Goal: Task Accomplishment & Management: Use online tool/utility

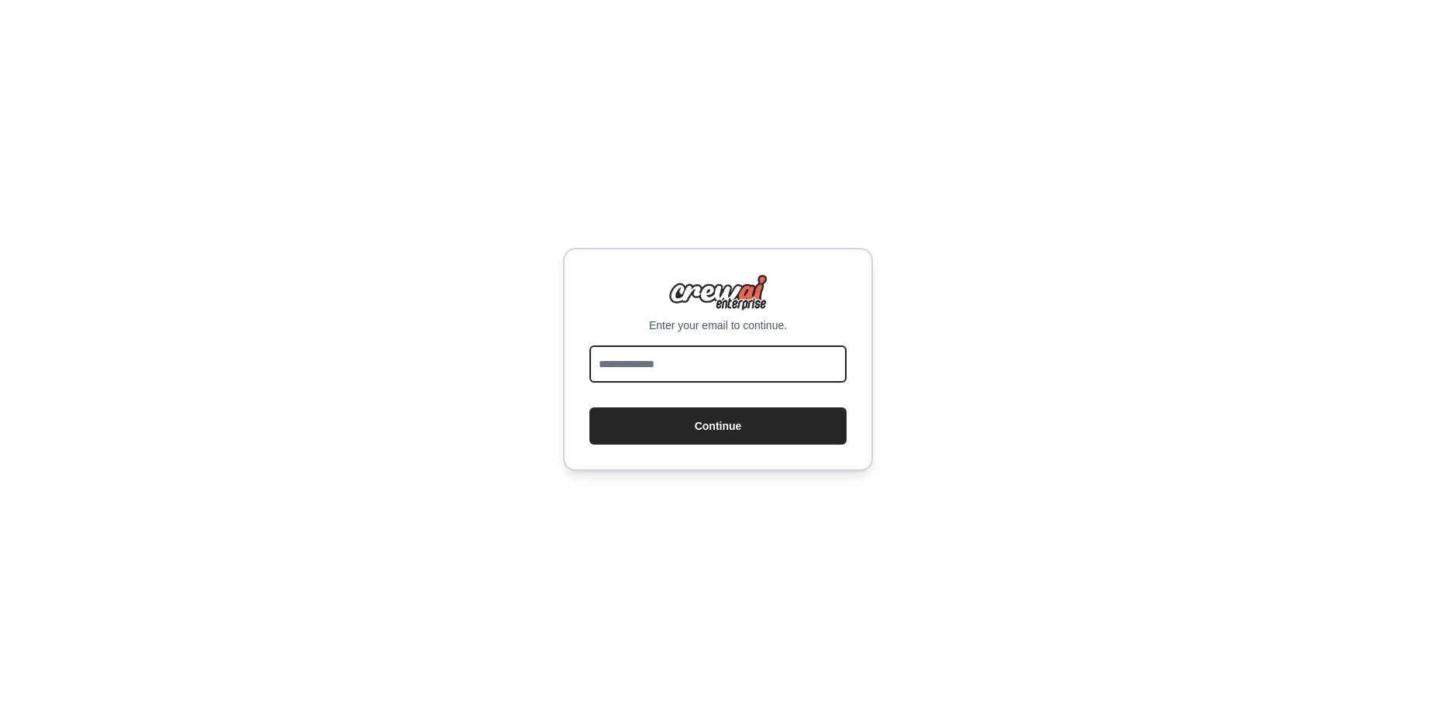
click at [727, 366] on input "email" at bounding box center [718, 364] width 257 height 37
click at [618, 359] on input "email" at bounding box center [718, 364] width 257 height 37
type input "*"
type input "**********"
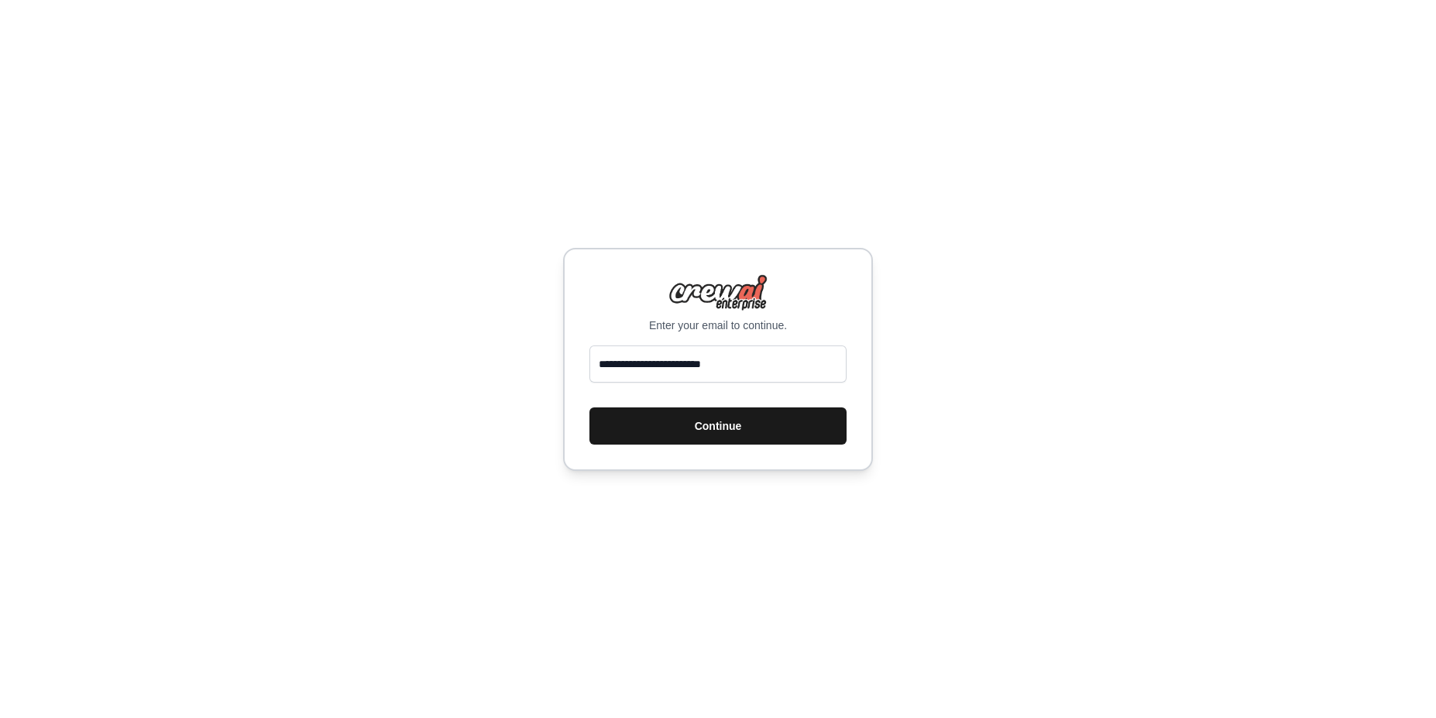
click at [740, 438] on button "Continue" at bounding box center [718, 425] width 257 height 37
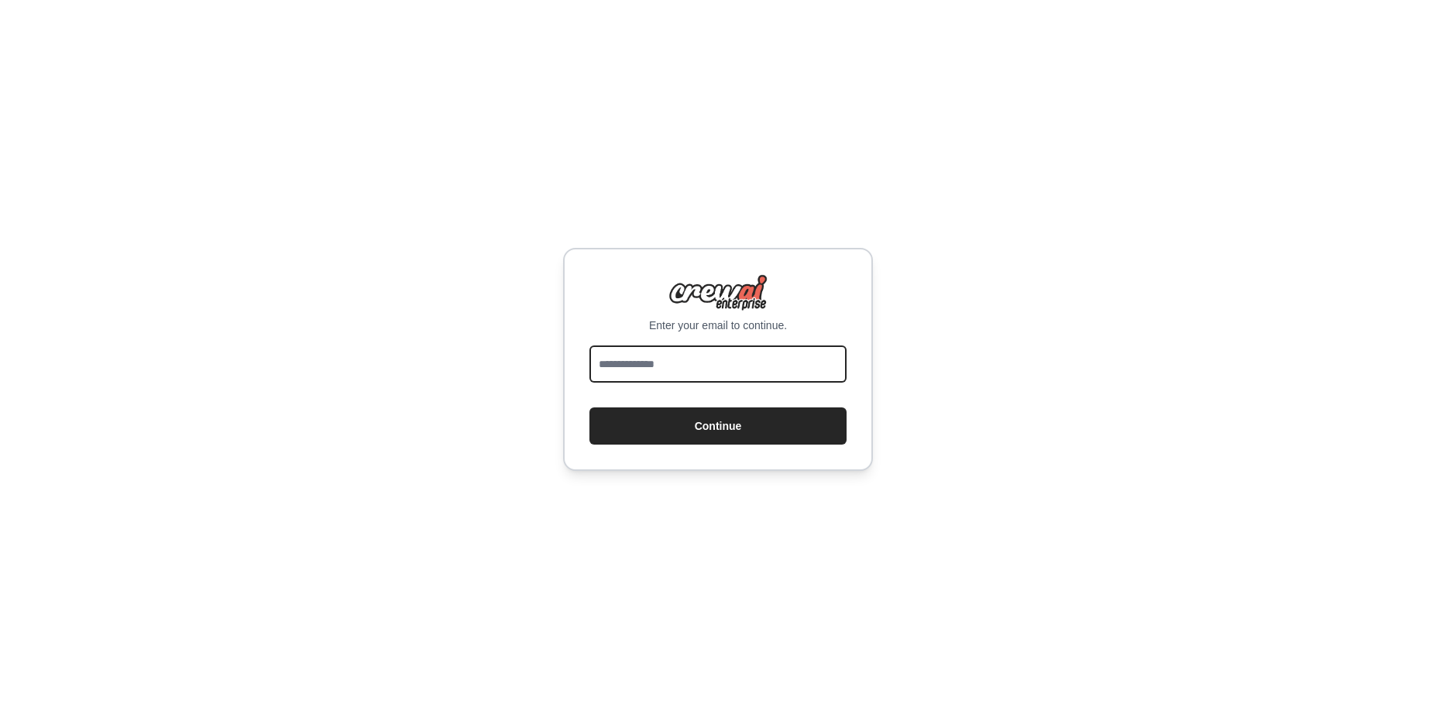
click at [751, 363] on input "email" at bounding box center [718, 364] width 257 height 37
type input "*"
type input "**********"
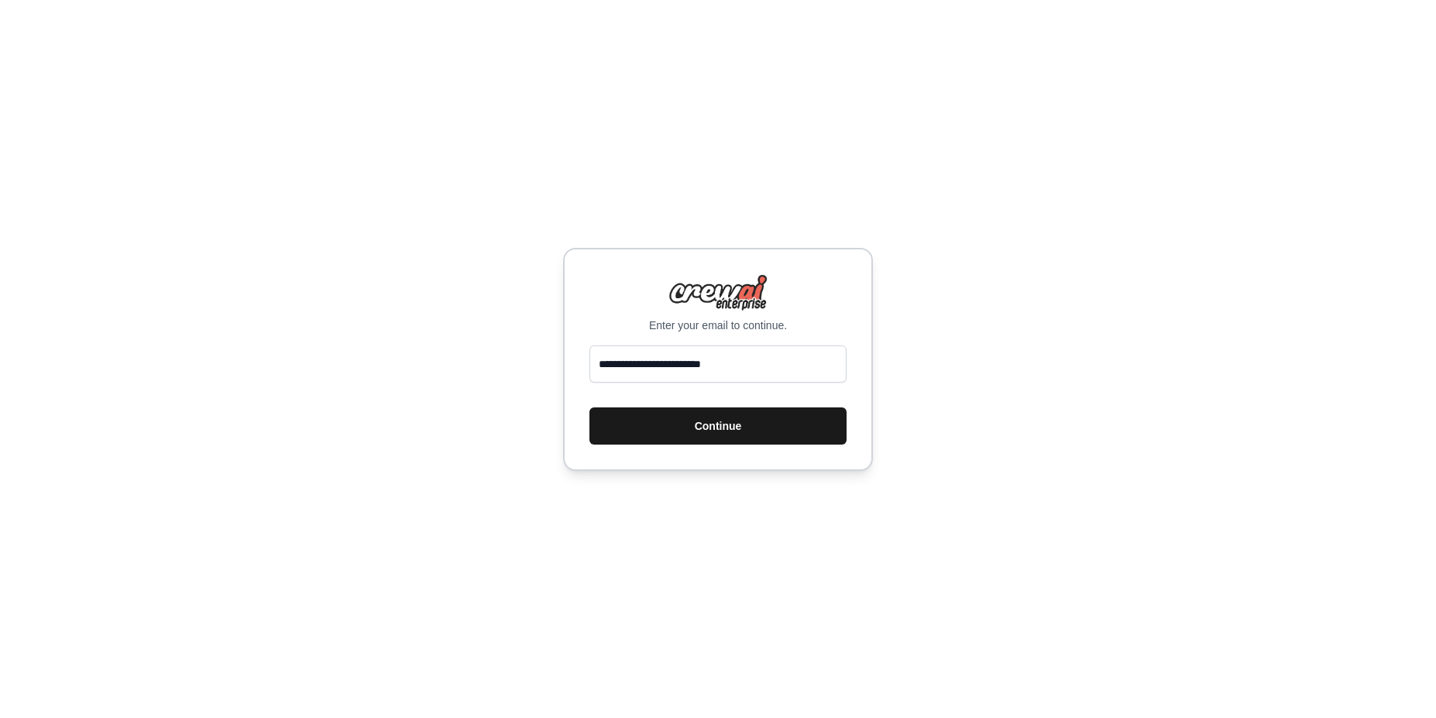
click at [748, 435] on button "Continue" at bounding box center [718, 425] width 257 height 37
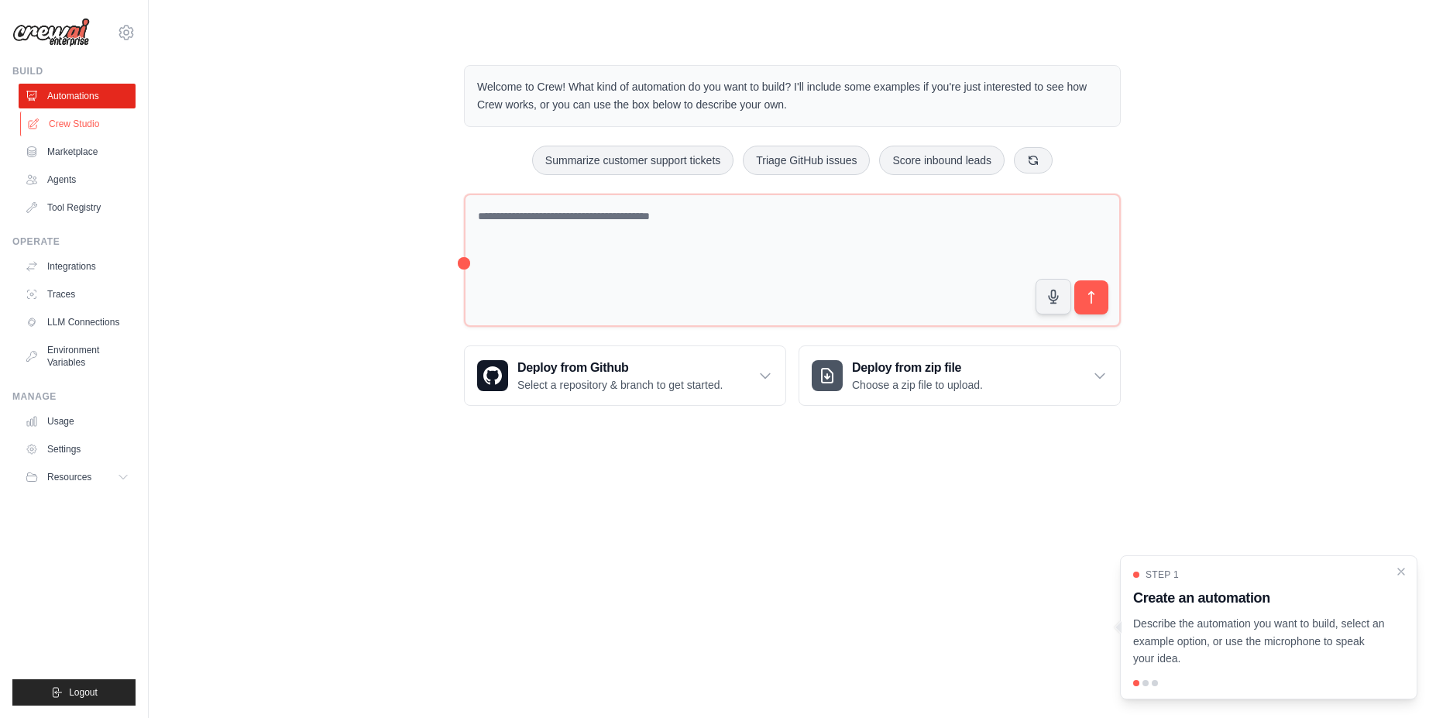
click at [90, 129] on link "Crew Studio" at bounding box center [78, 124] width 117 height 25
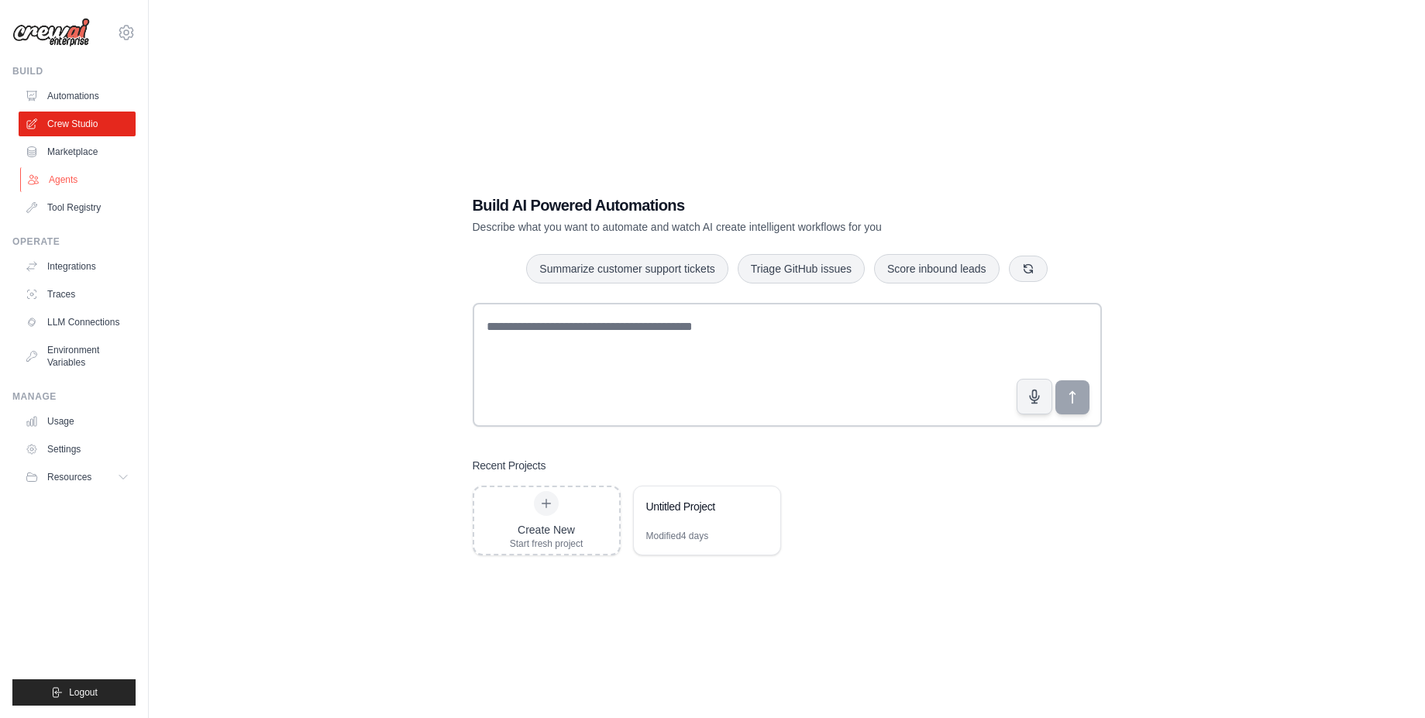
click at [59, 184] on link "Agents" at bounding box center [78, 179] width 117 height 25
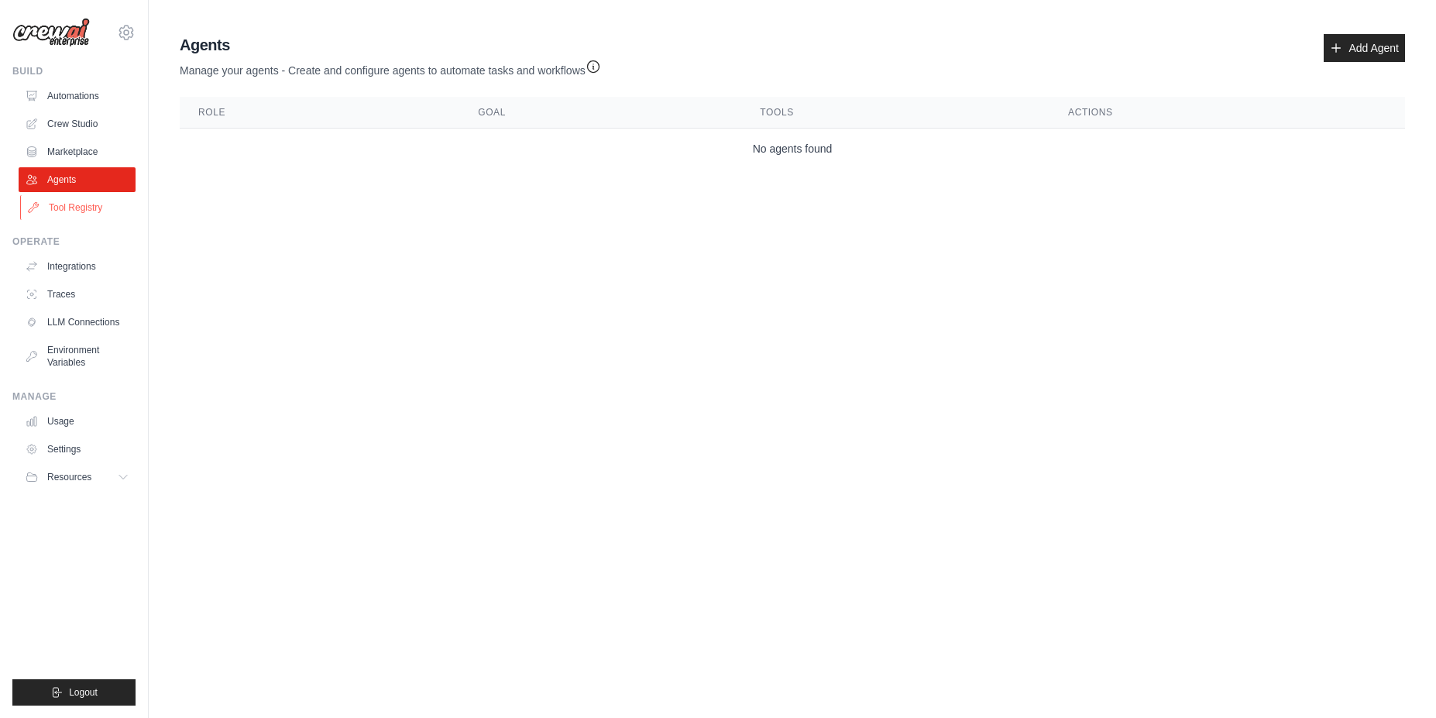
click at [67, 208] on link "Tool Registry" at bounding box center [78, 207] width 117 height 25
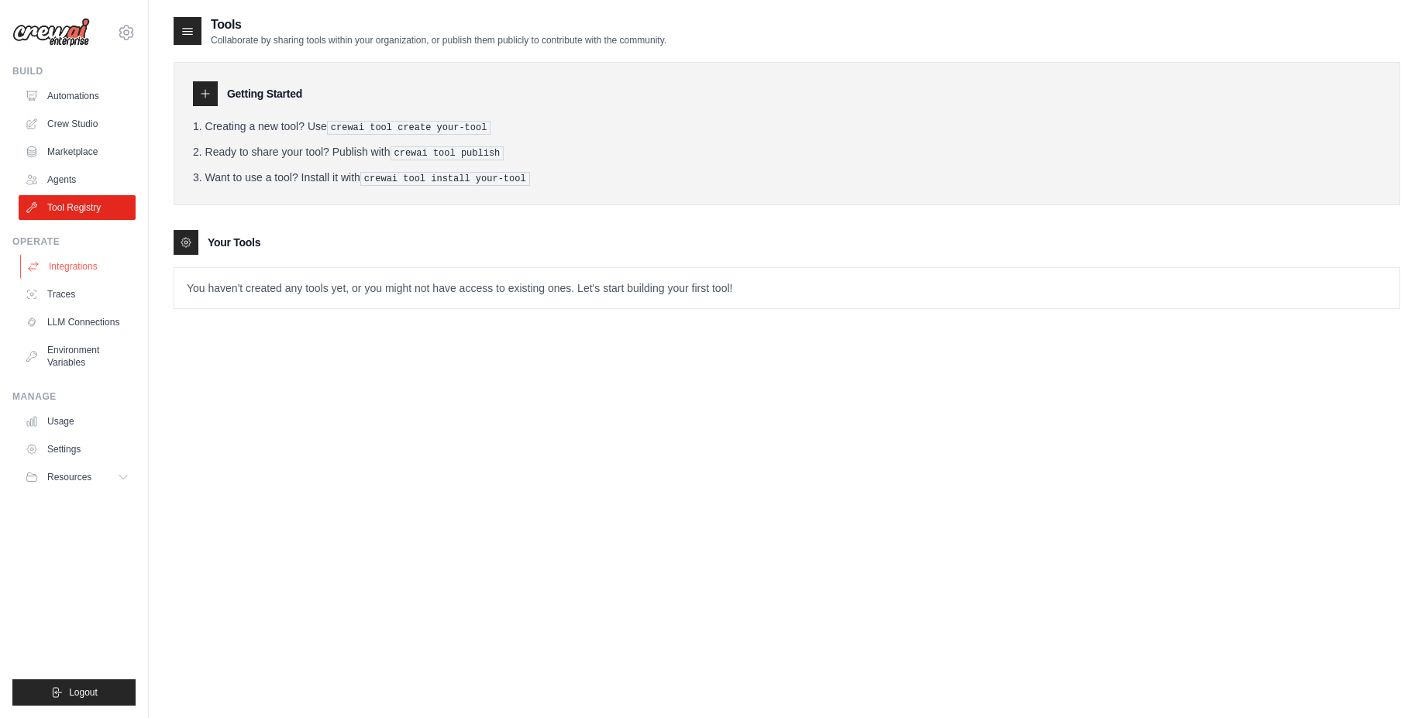
click at [82, 263] on link "Integrations" at bounding box center [78, 266] width 117 height 25
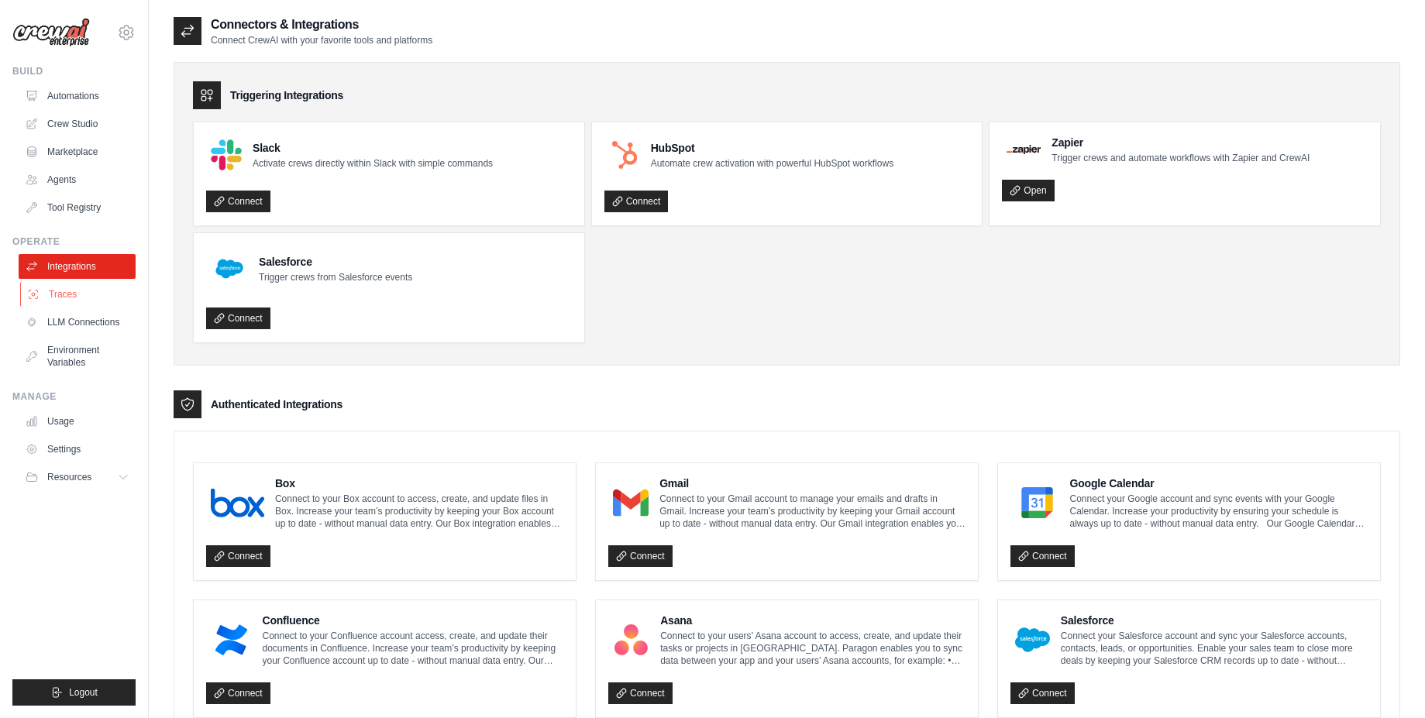
click at [81, 301] on link "Traces" at bounding box center [78, 294] width 117 height 25
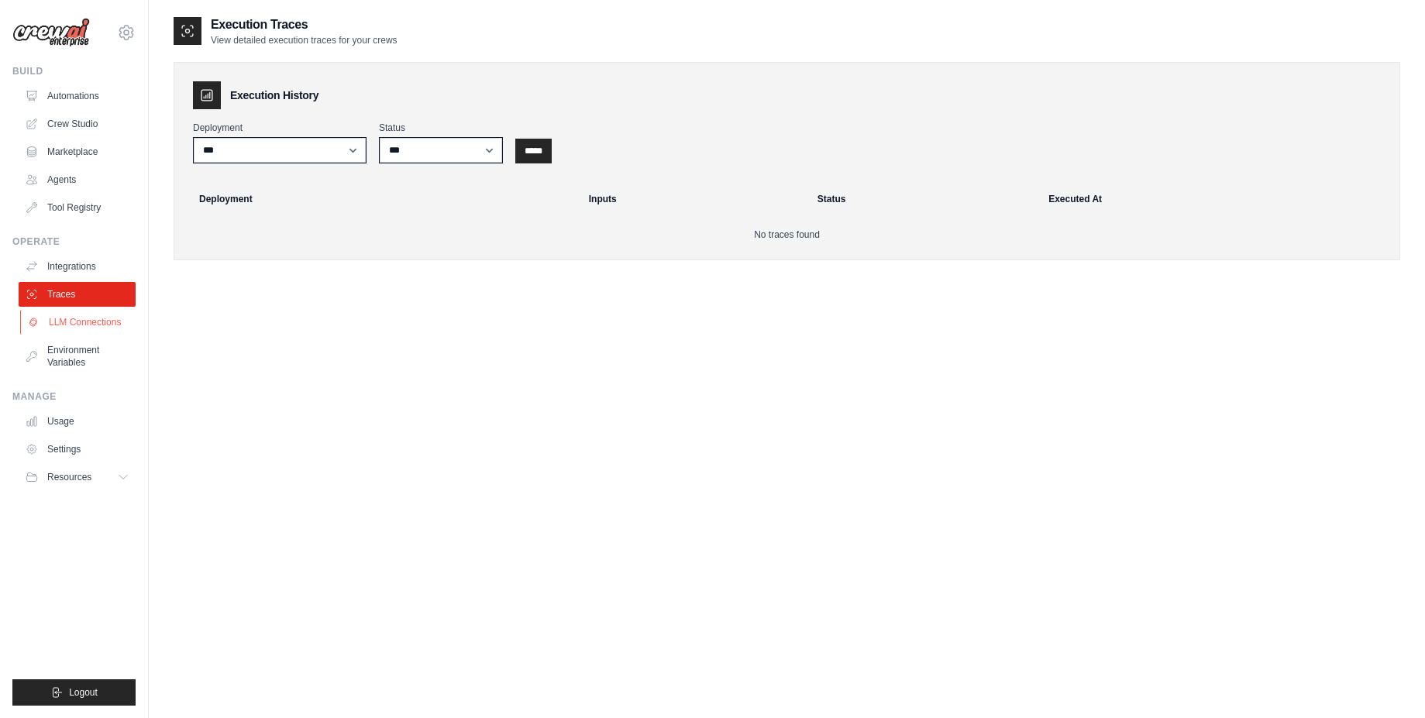
click at [96, 325] on link "LLM Connections" at bounding box center [78, 322] width 117 height 25
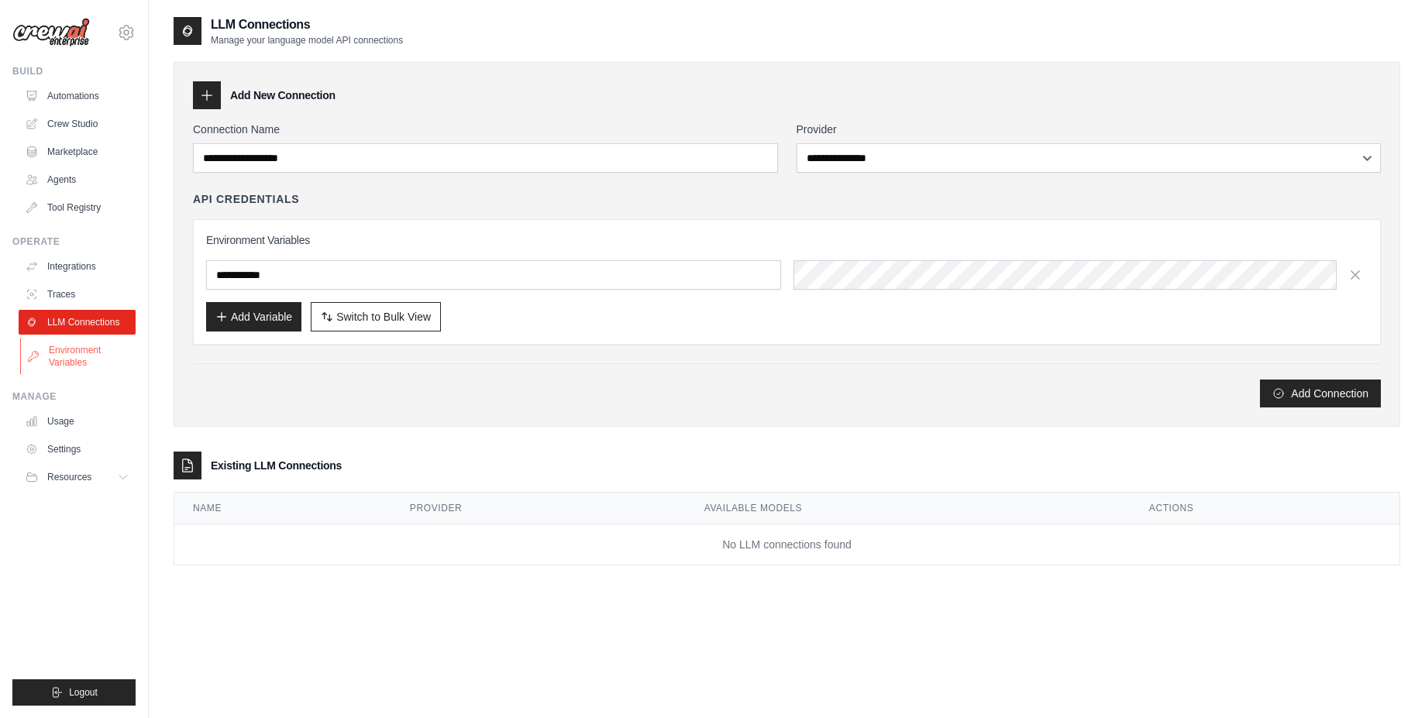
click at [95, 340] on link "Environment Variables" at bounding box center [78, 356] width 117 height 37
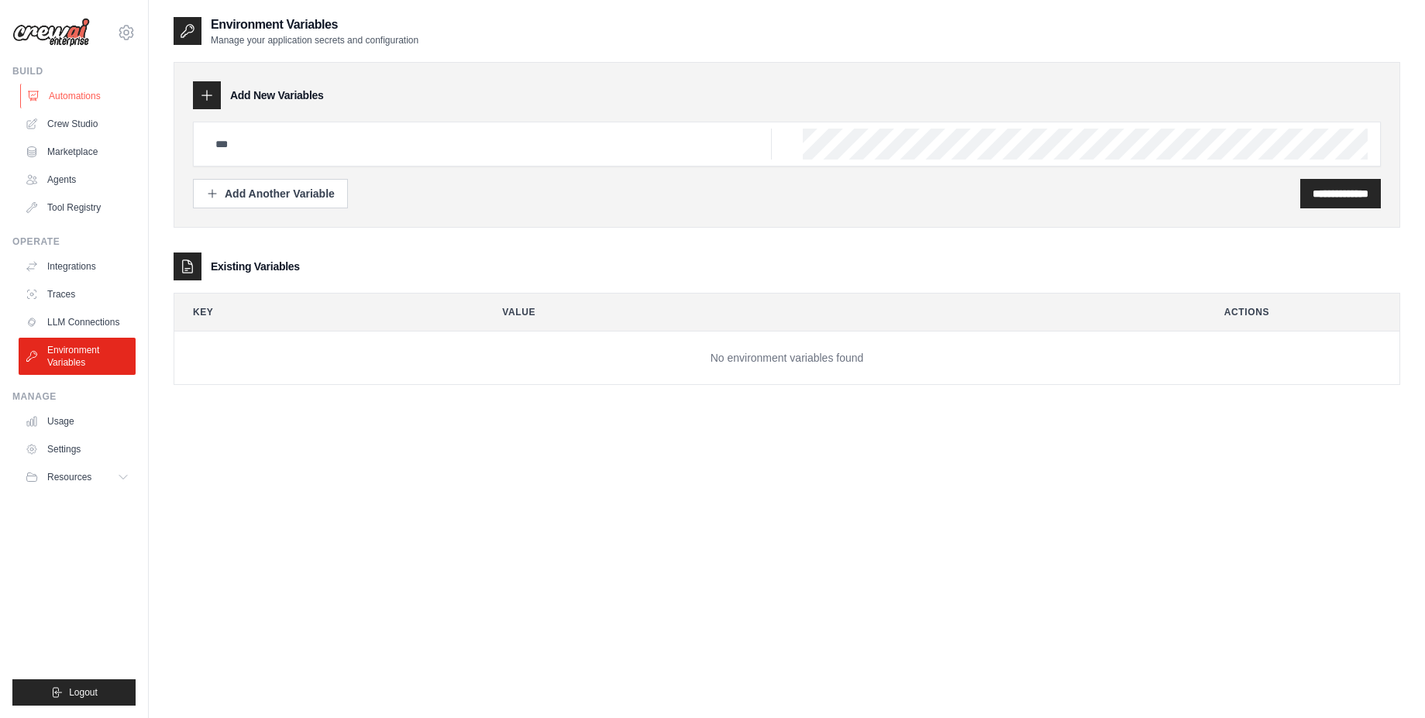
click at [80, 98] on link "Automations" at bounding box center [78, 96] width 117 height 25
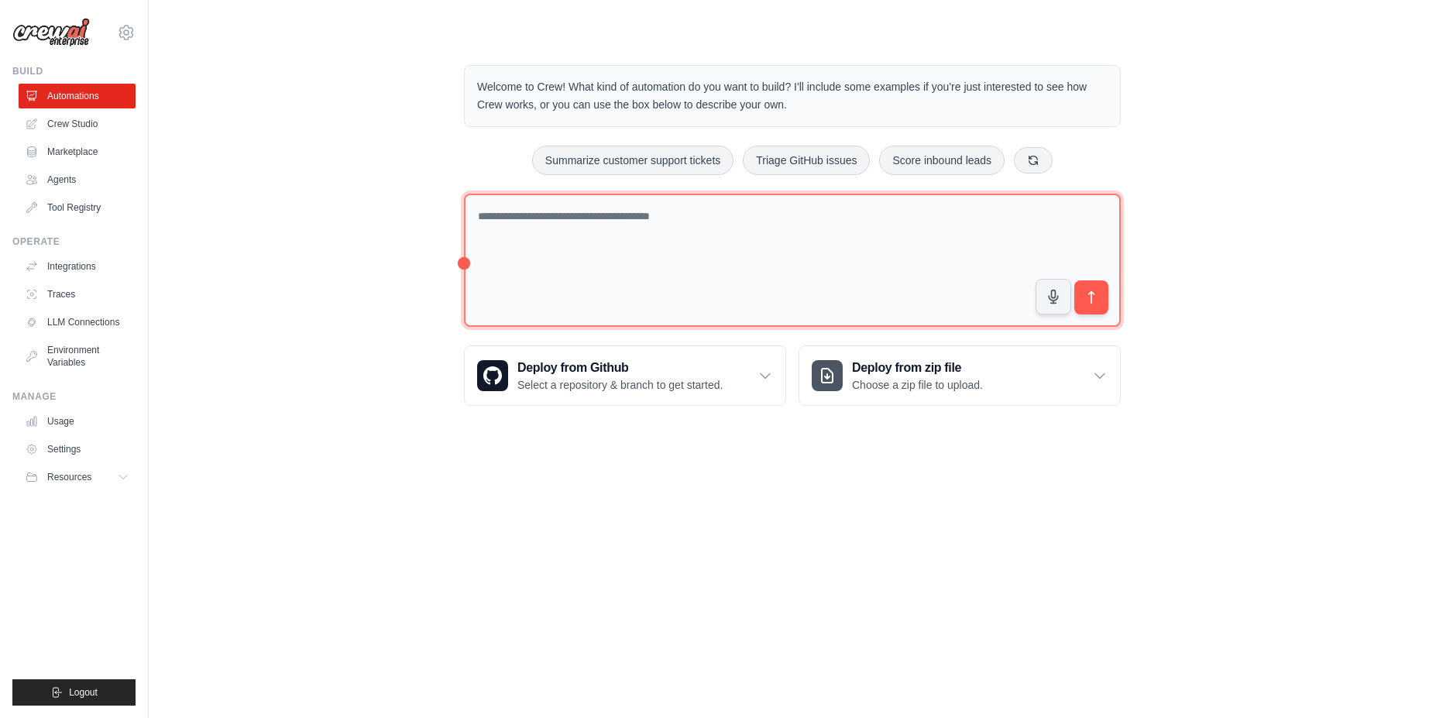
click at [636, 250] on textarea at bounding box center [792, 261] width 657 height 134
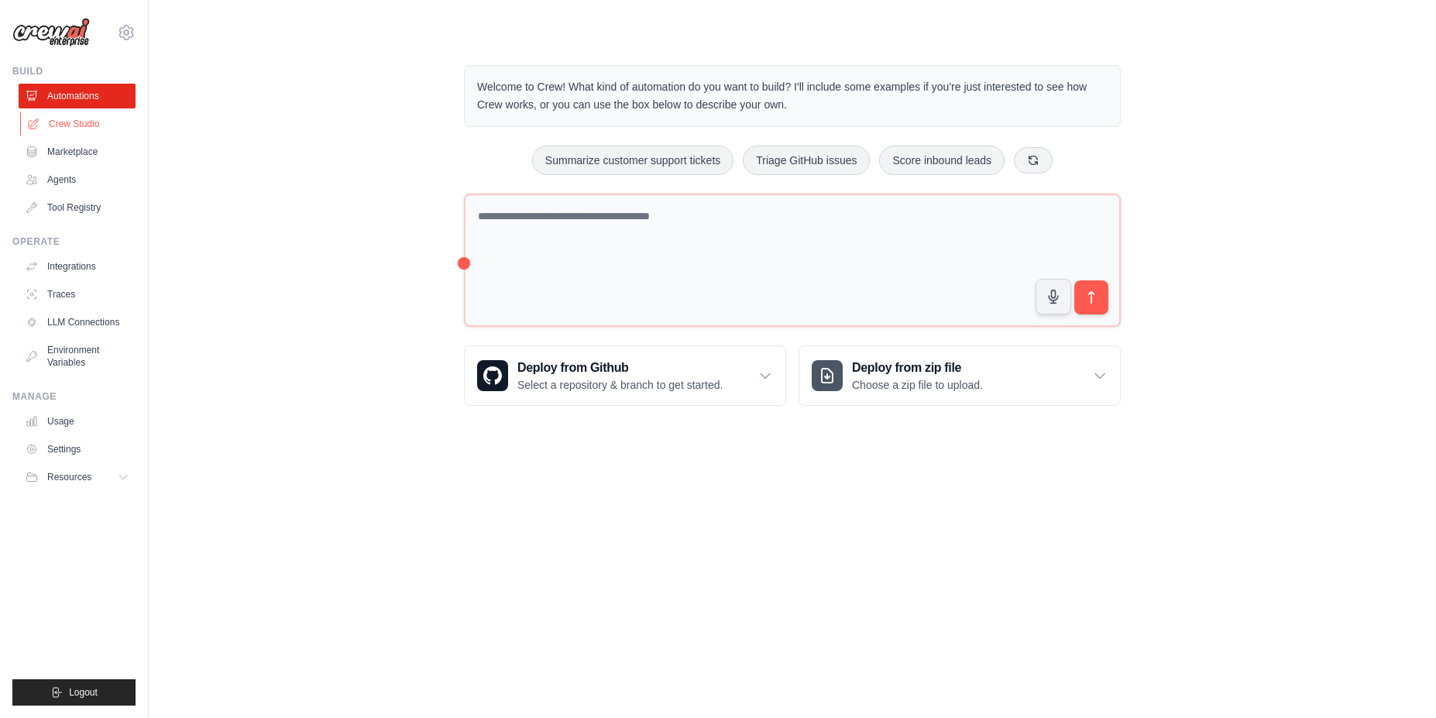
click at [68, 128] on link "Crew Studio" at bounding box center [78, 124] width 117 height 25
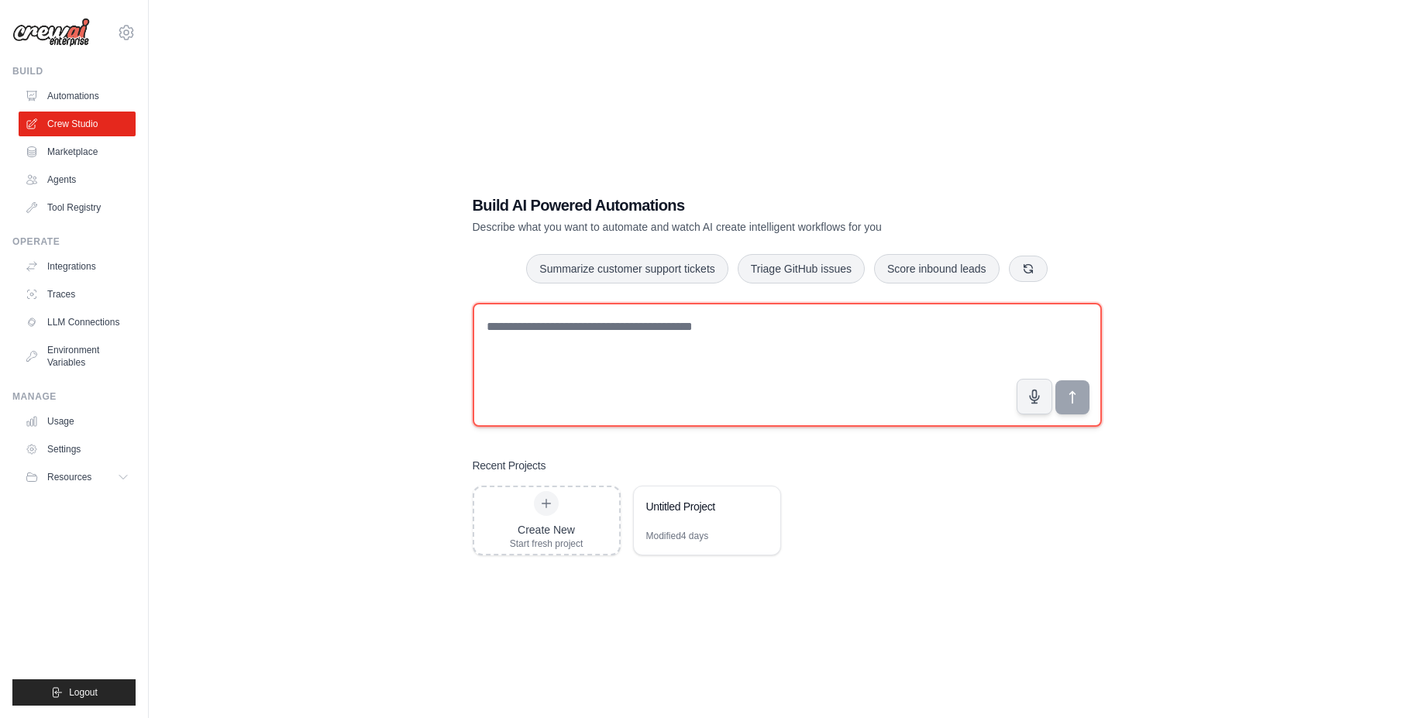
click at [649, 366] on textarea at bounding box center [787, 365] width 629 height 124
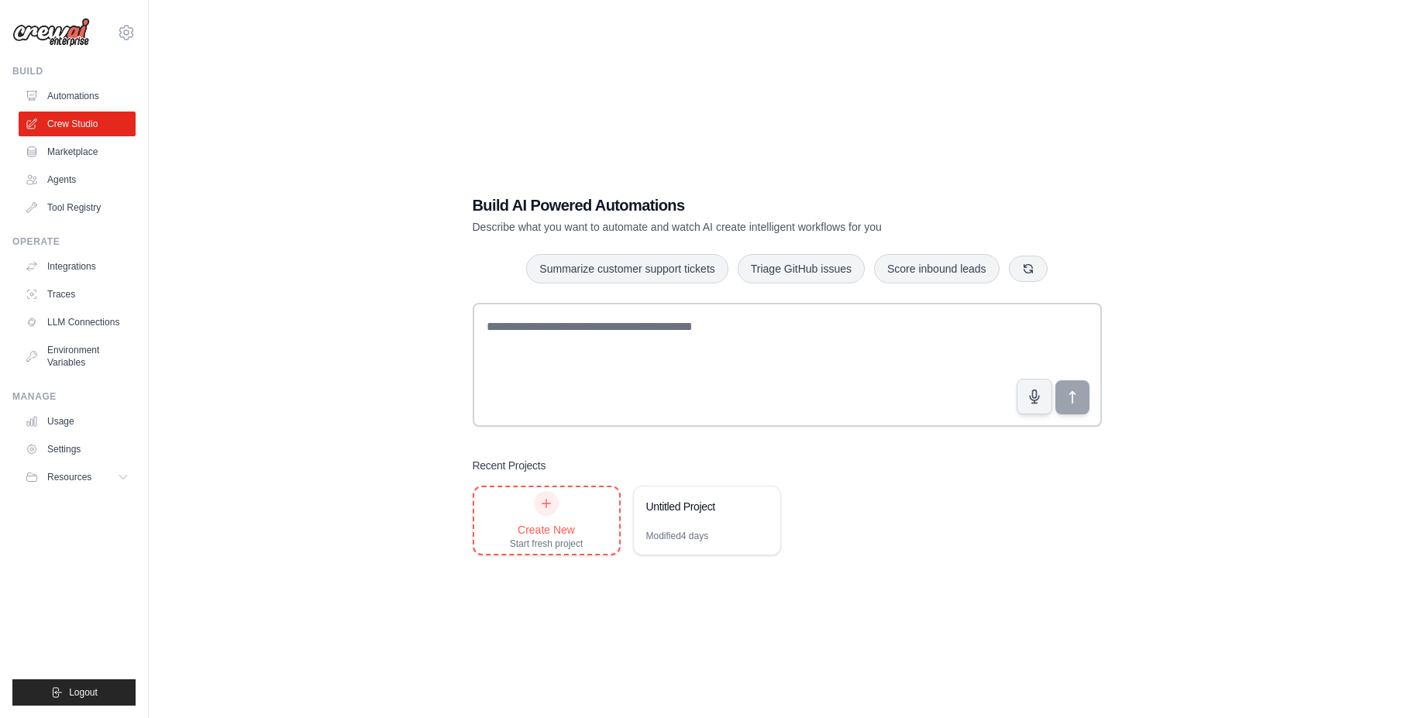
click at [556, 519] on div "Create New Start fresh project" at bounding box center [547, 520] width 74 height 59
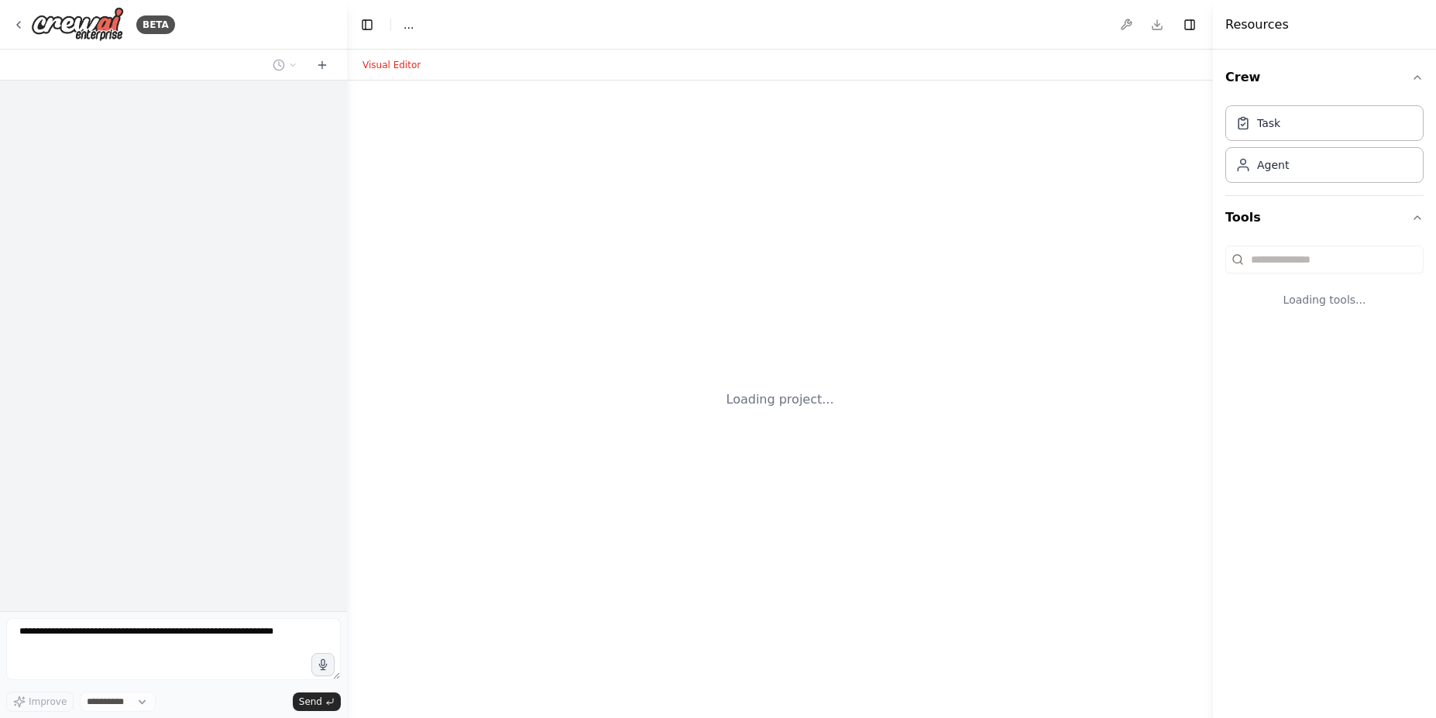
select select "****"
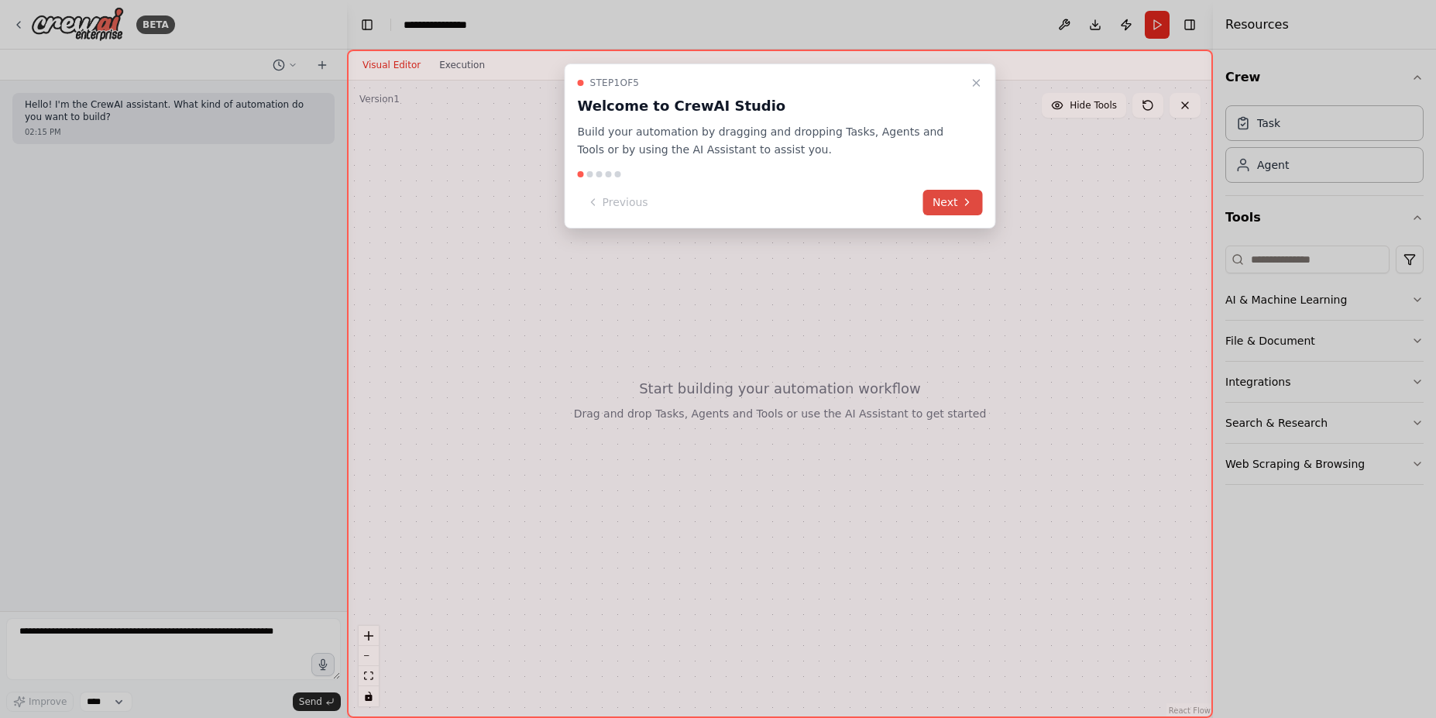
click at [951, 209] on button "Next" at bounding box center [953, 203] width 60 height 26
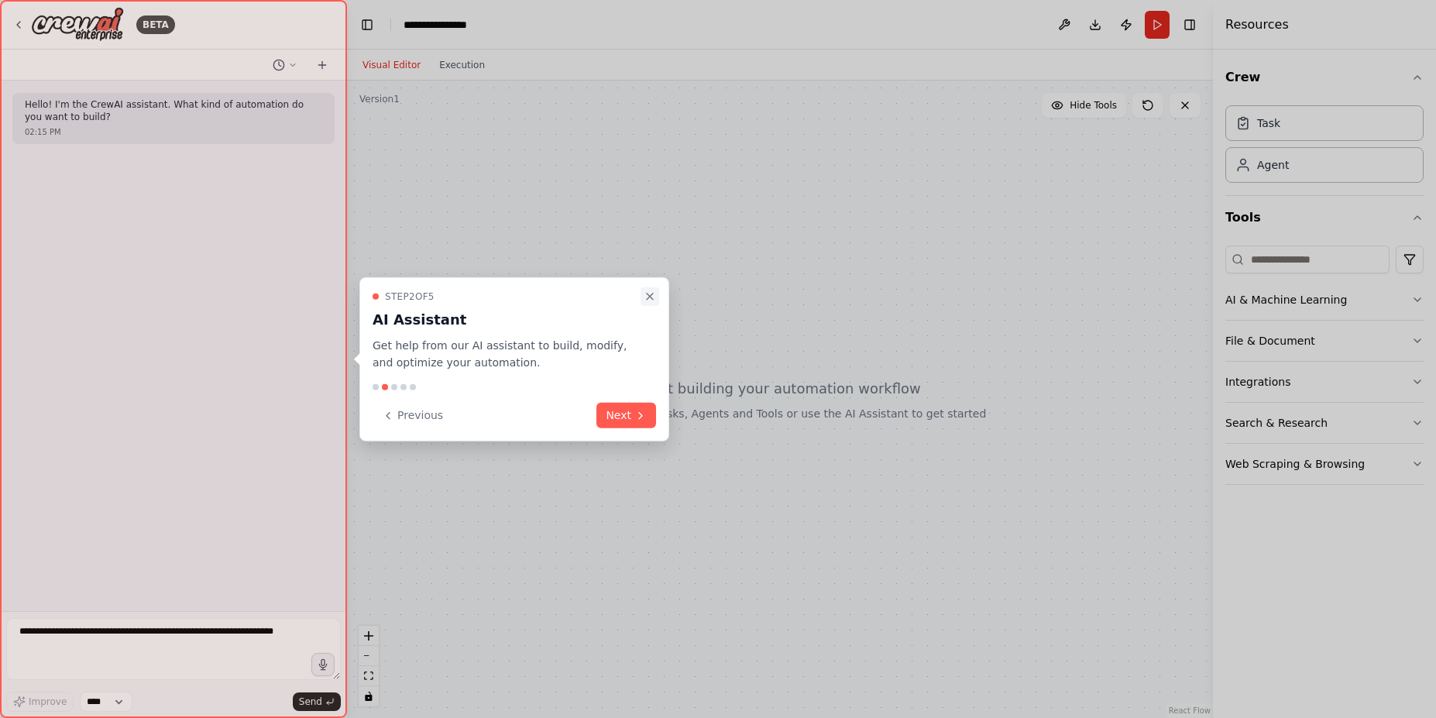
click at [644, 294] on icon "Close walkthrough" at bounding box center [650, 296] width 12 height 12
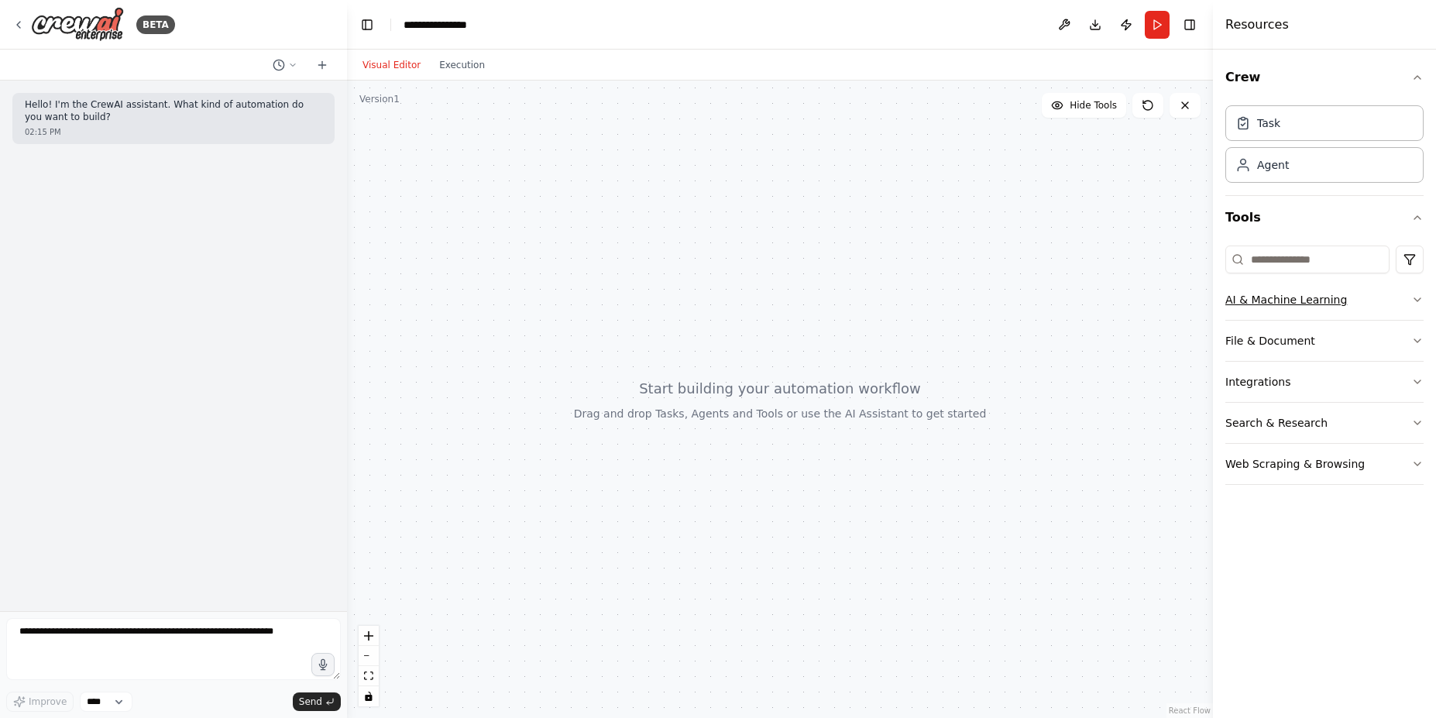
click at [1415, 301] on icon "button" at bounding box center [1417, 300] width 12 height 12
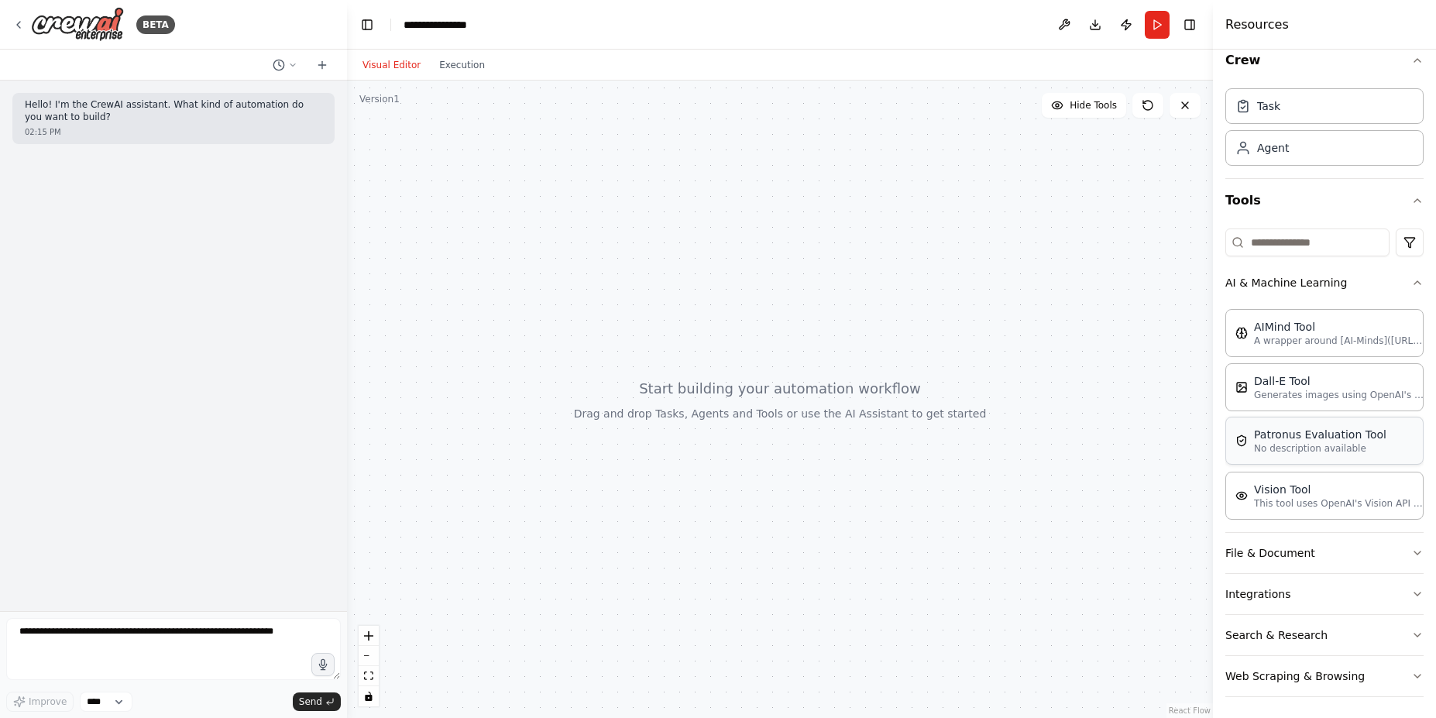
scroll to position [21, 0]
click at [1398, 551] on button "File & Document" at bounding box center [1325, 549] width 198 height 40
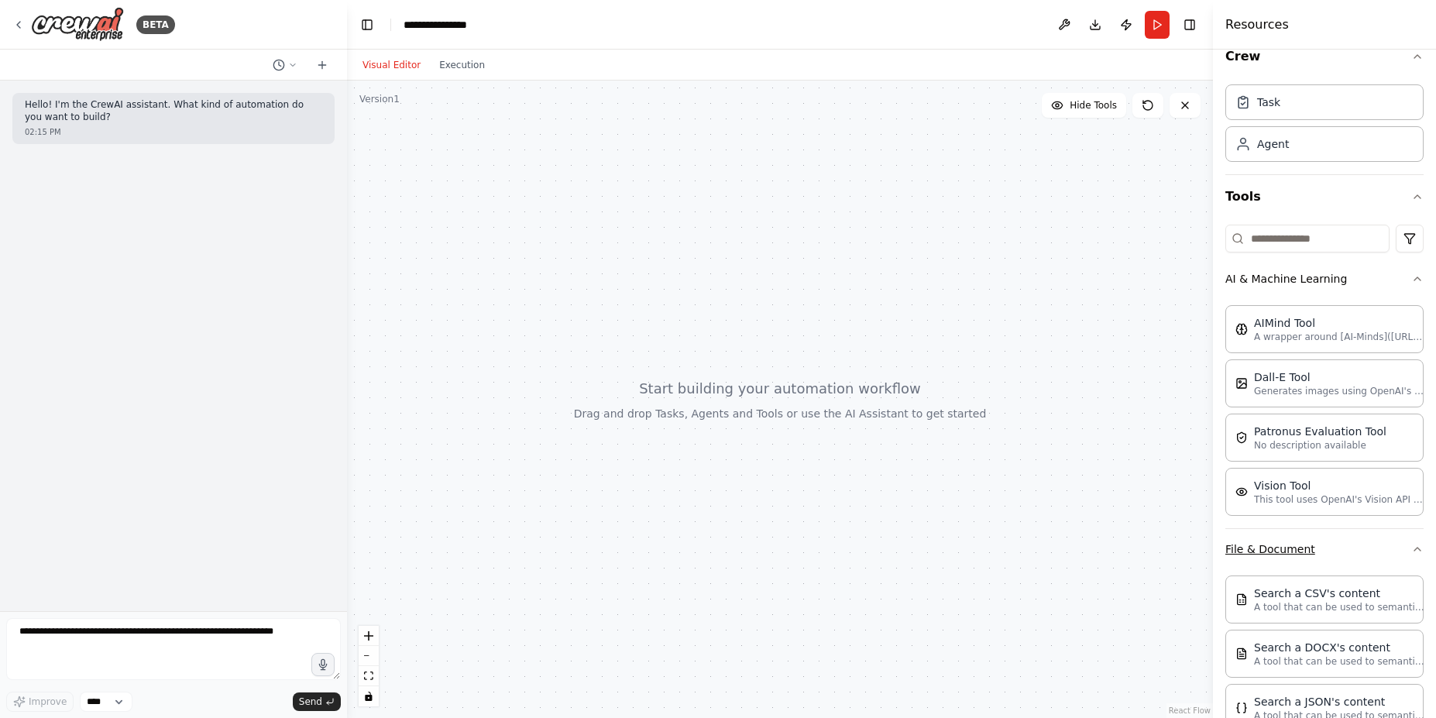
scroll to position [413, 0]
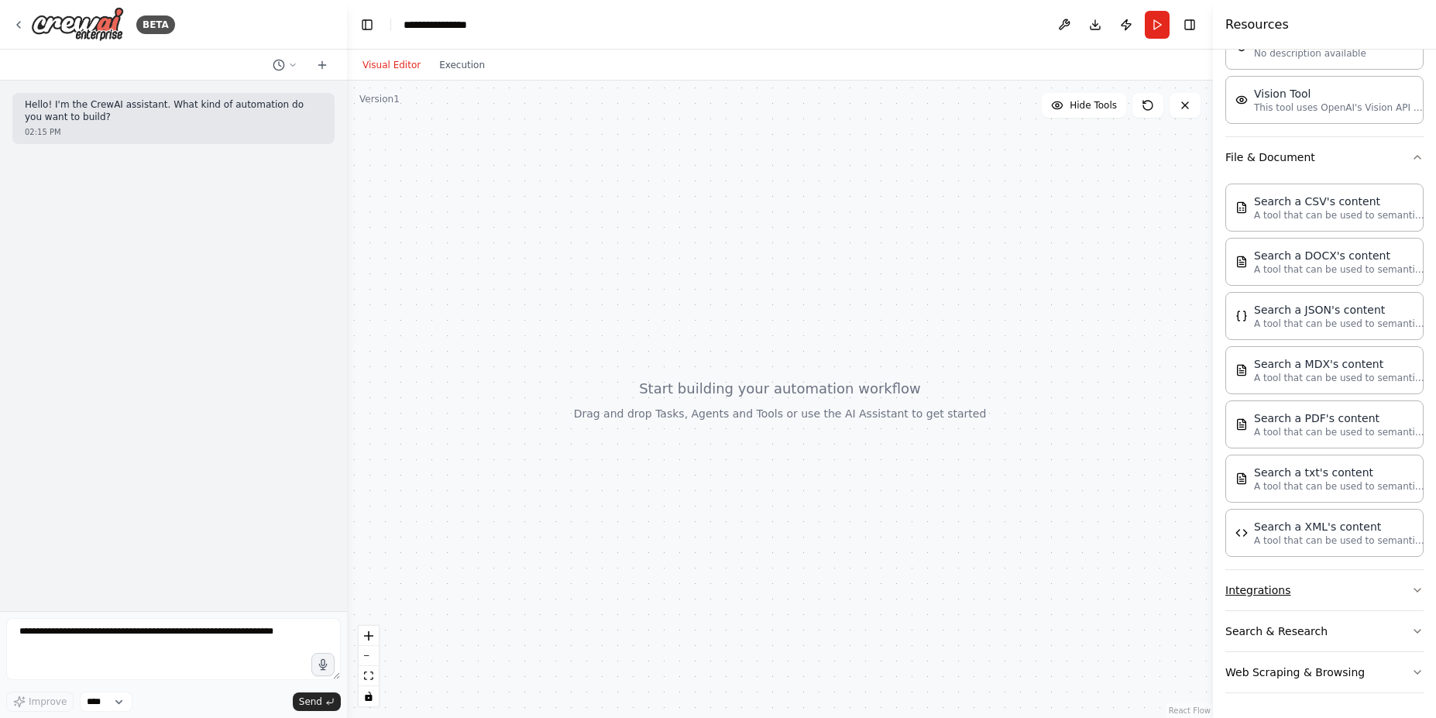
click at [1377, 594] on button "Integrations" at bounding box center [1325, 590] width 198 height 40
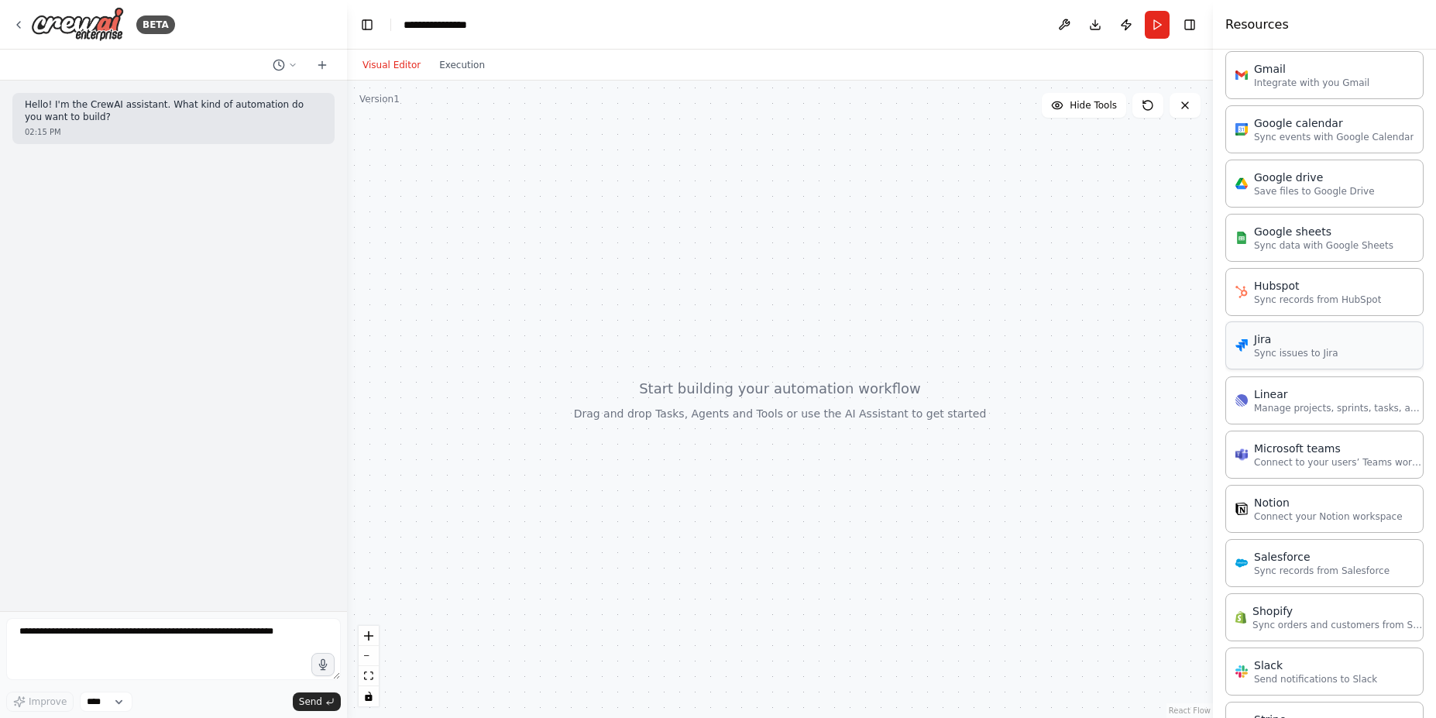
scroll to position [1456, 0]
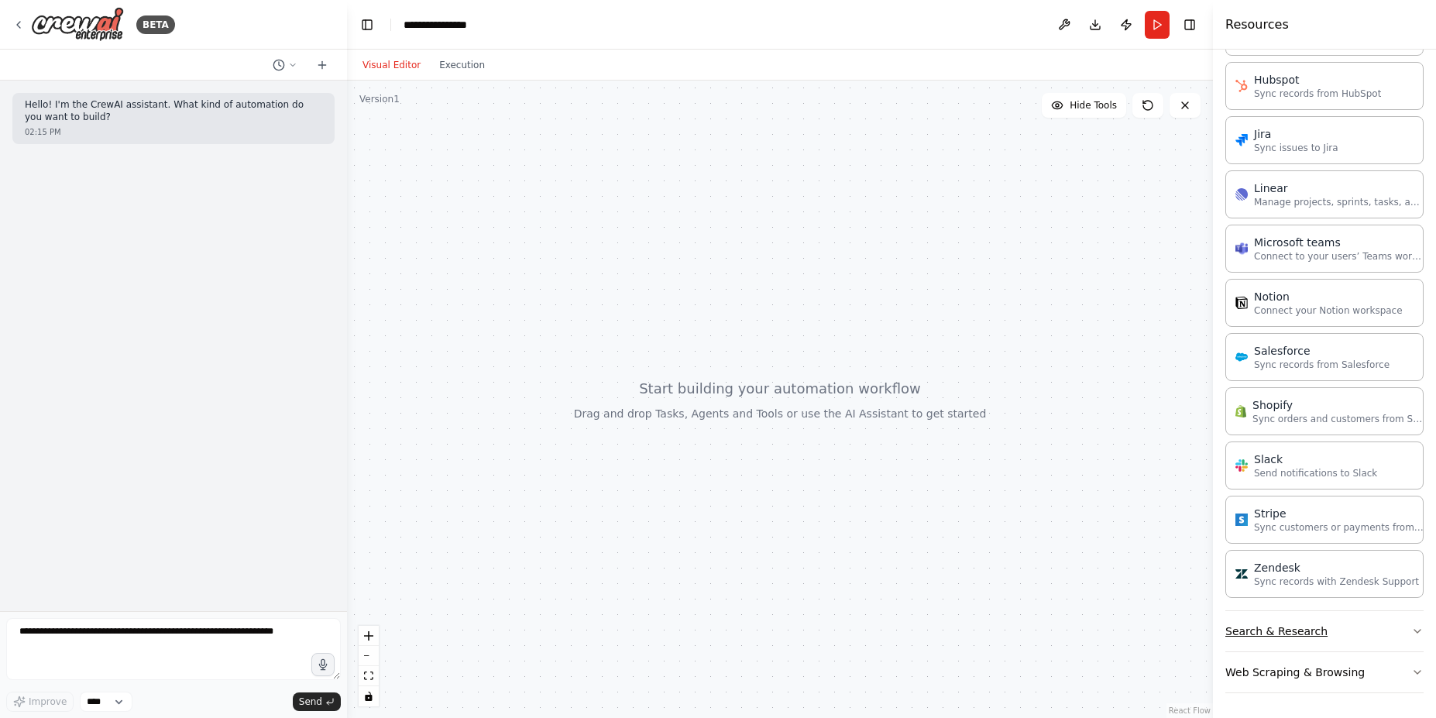
click at [1391, 619] on button "Search & Research" at bounding box center [1325, 631] width 198 height 40
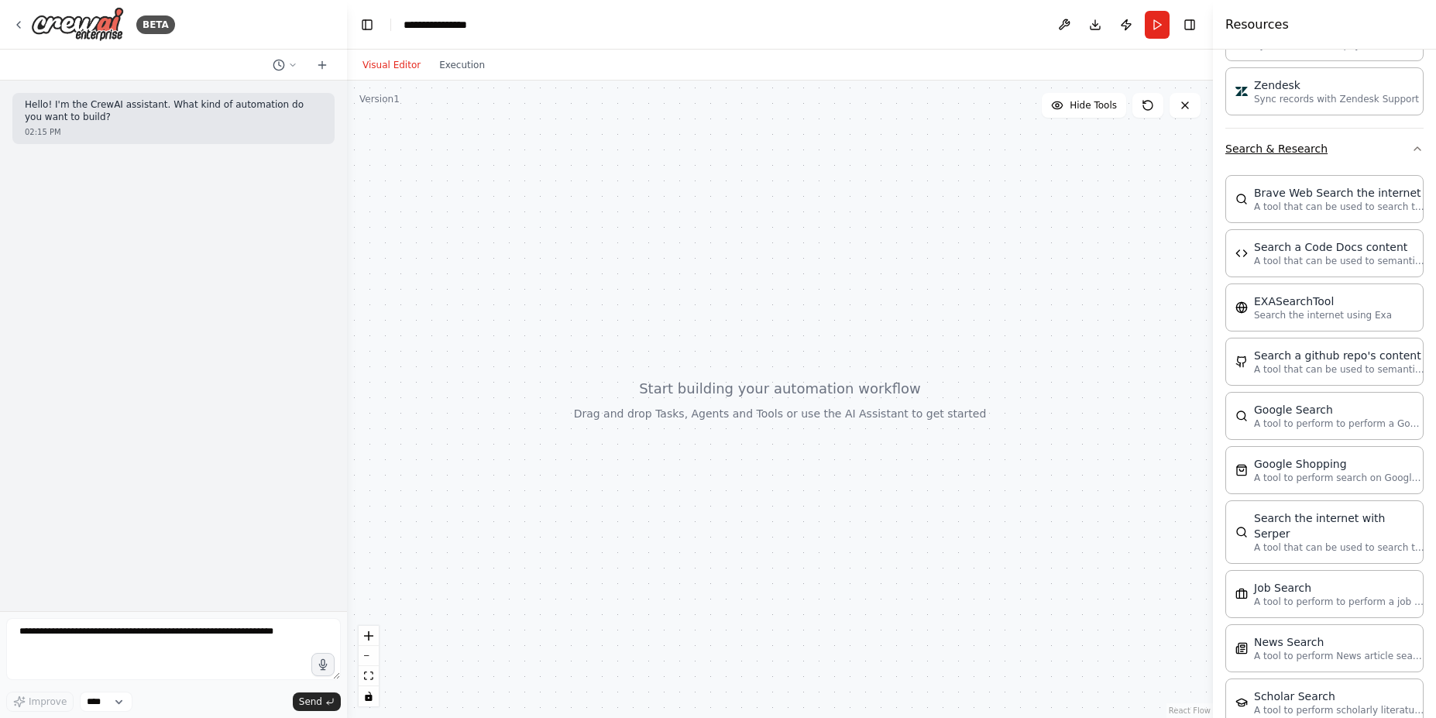
scroll to position [2243, 0]
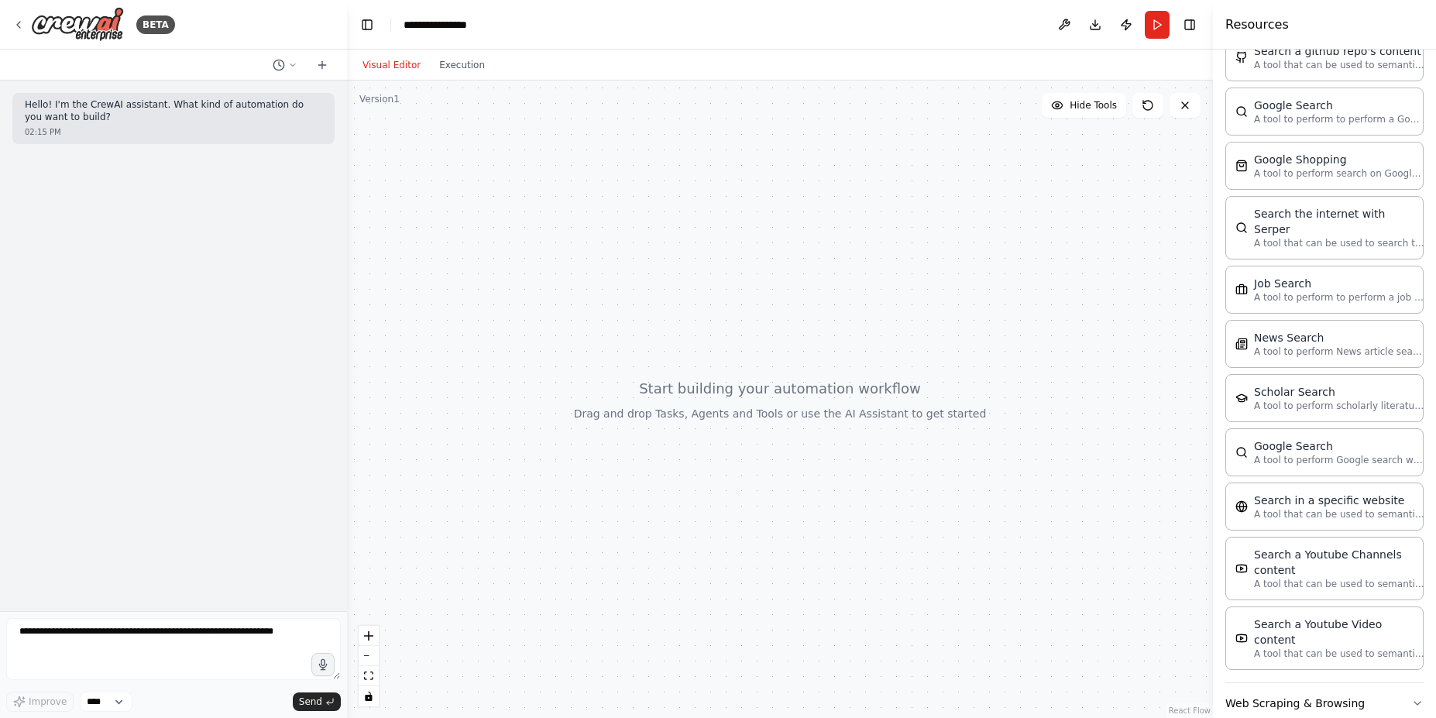
click at [1413, 683] on div "Crew Task Agent Tools AI & Machine Learning AIMind Tool A wrapper around [AI-Mi…" at bounding box center [1324, 384] width 223 height 669
click at [1411, 697] on icon "button" at bounding box center [1417, 703] width 12 height 12
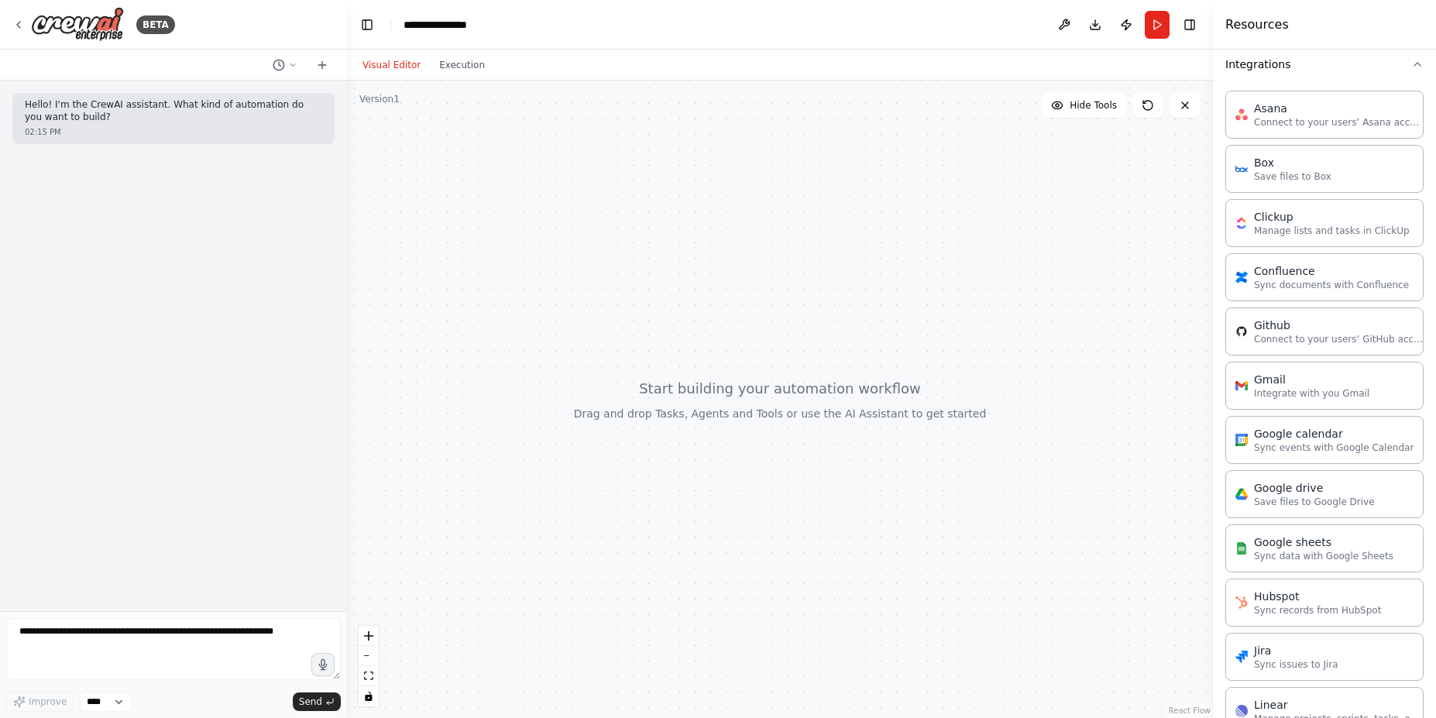
scroll to position [976, 0]
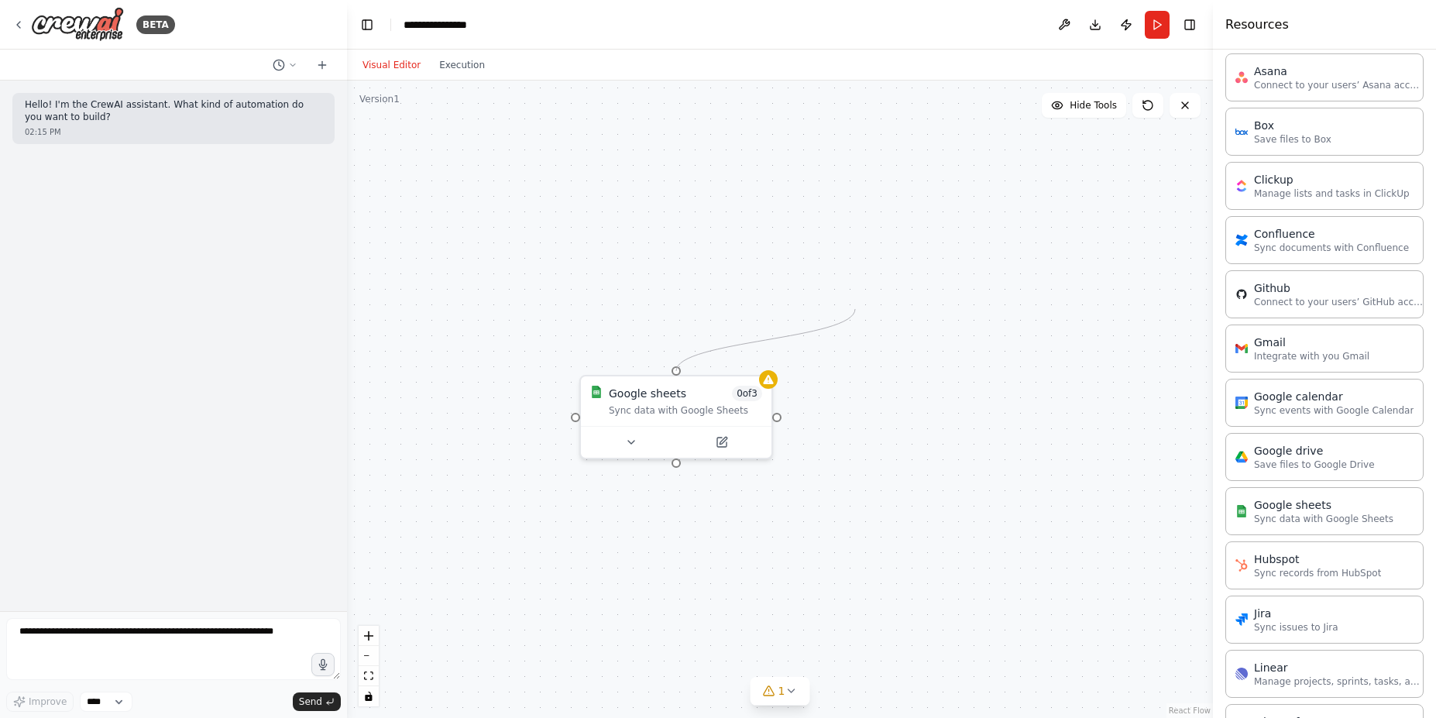
drag, startPoint x: 778, startPoint y: 411, endPoint x: 865, endPoint y: 293, distance: 146.7
click at [865, 293] on div "Google sheets 0 of 3 Sync data with Google Sheets" at bounding box center [780, 400] width 866 height 638
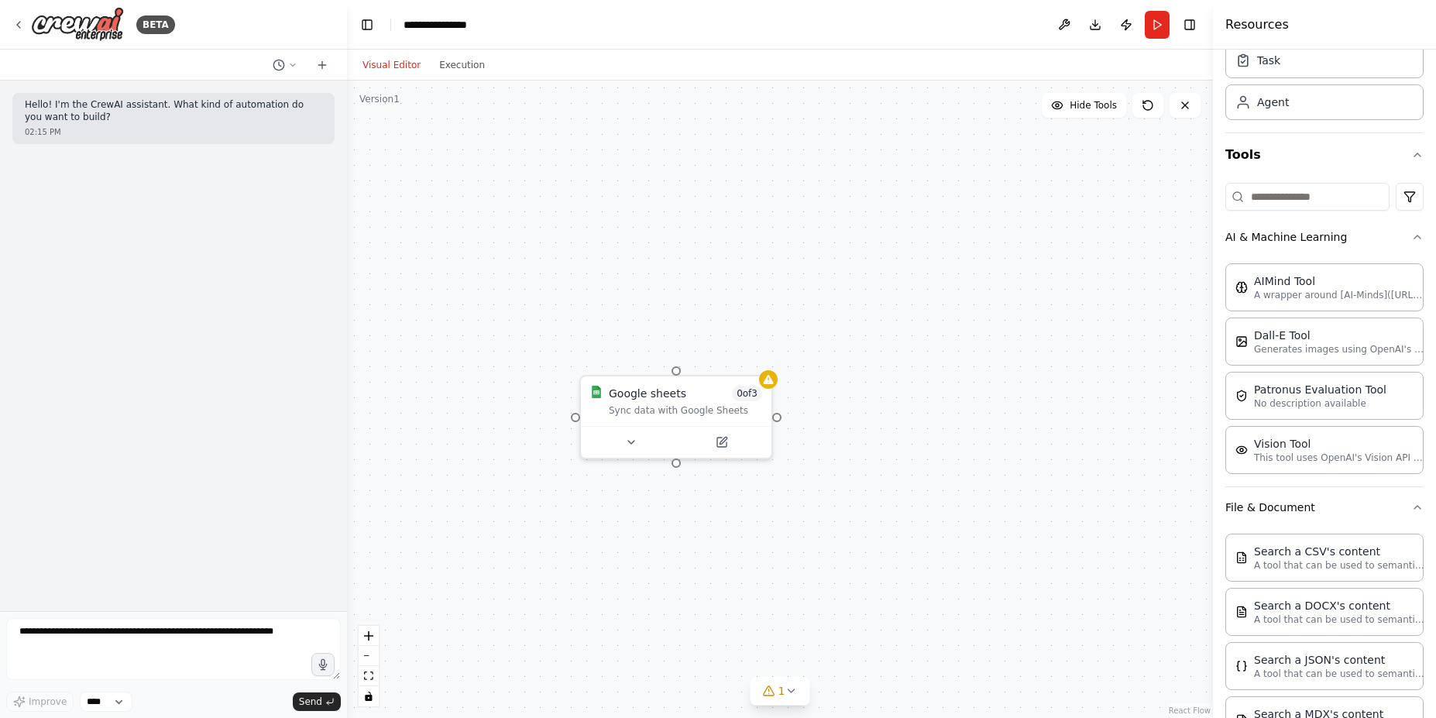
scroll to position [0, 0]
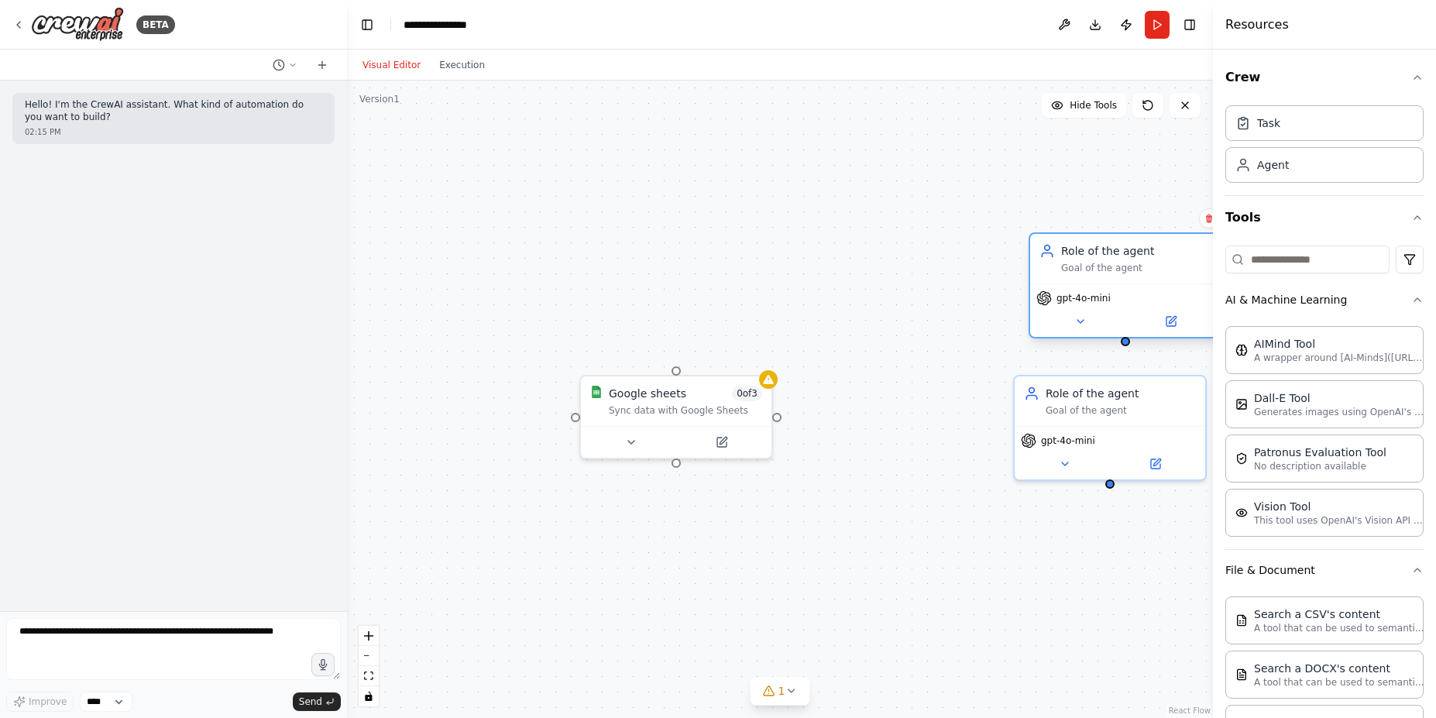
drag, startPoint x: 1109, startPoint y: 315, endPoint x: 1074, endPoint y: 270, distance: 56.9
click at [1074, 270] on div "Role of the agent Goal of the agent" at bounding box center [1125, 259] width 191 height 50
drag, startPoint x: 885, startPoint y: 272, endPoint x: 706, endPoint y: 251, distance: 180.2
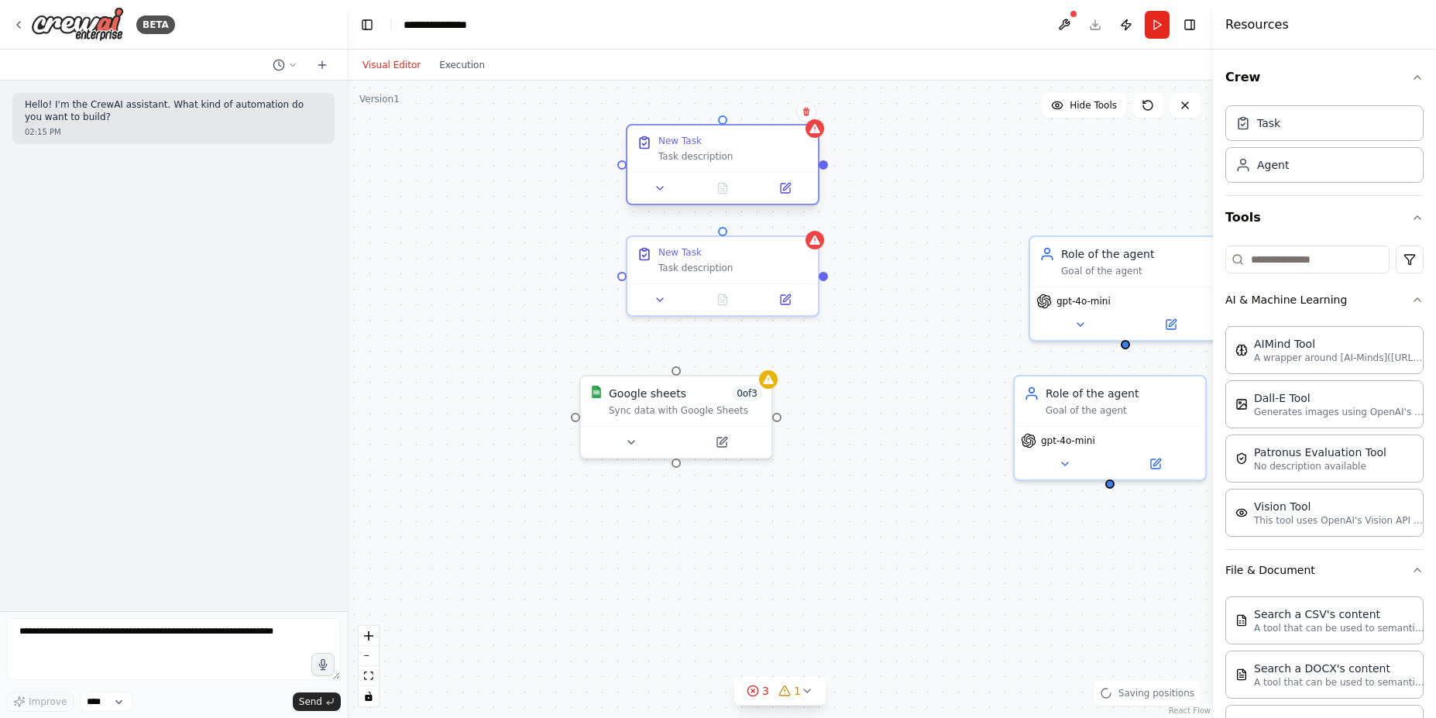
drag, startPoint x: 772, startPoint y: 214, endPoint x: 700, endPoint y: 153, distance: 93.9
click at [700, 153] on div "Task description" at bounding box center [733, 156] width 150 height 12
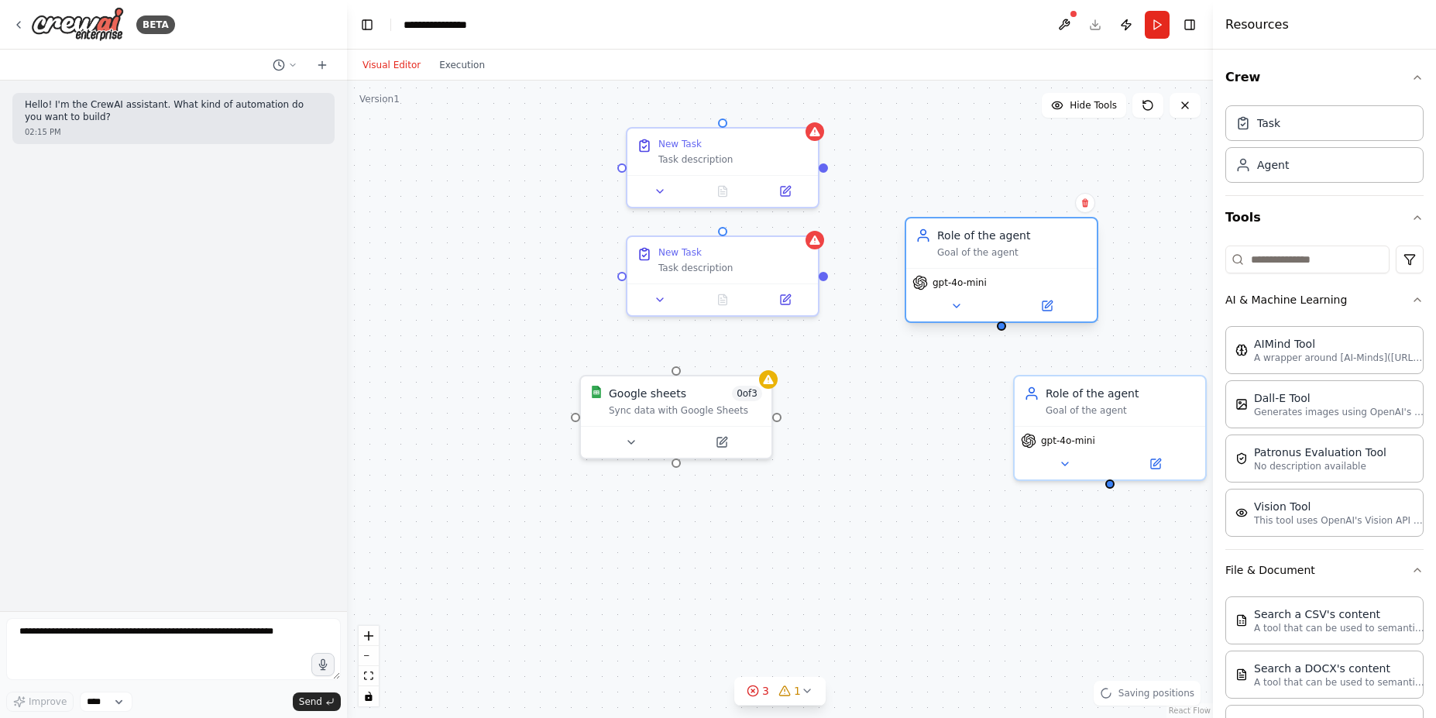
drag, startPoint x: 1096, startPoint y: 268, endPoint x: 1003, endPoint y: 260, distance: 93.3
click at [1003, 260] on div "Role of the agent Goal of the agent" at bounding box center [1001, 243] width 191 height 50
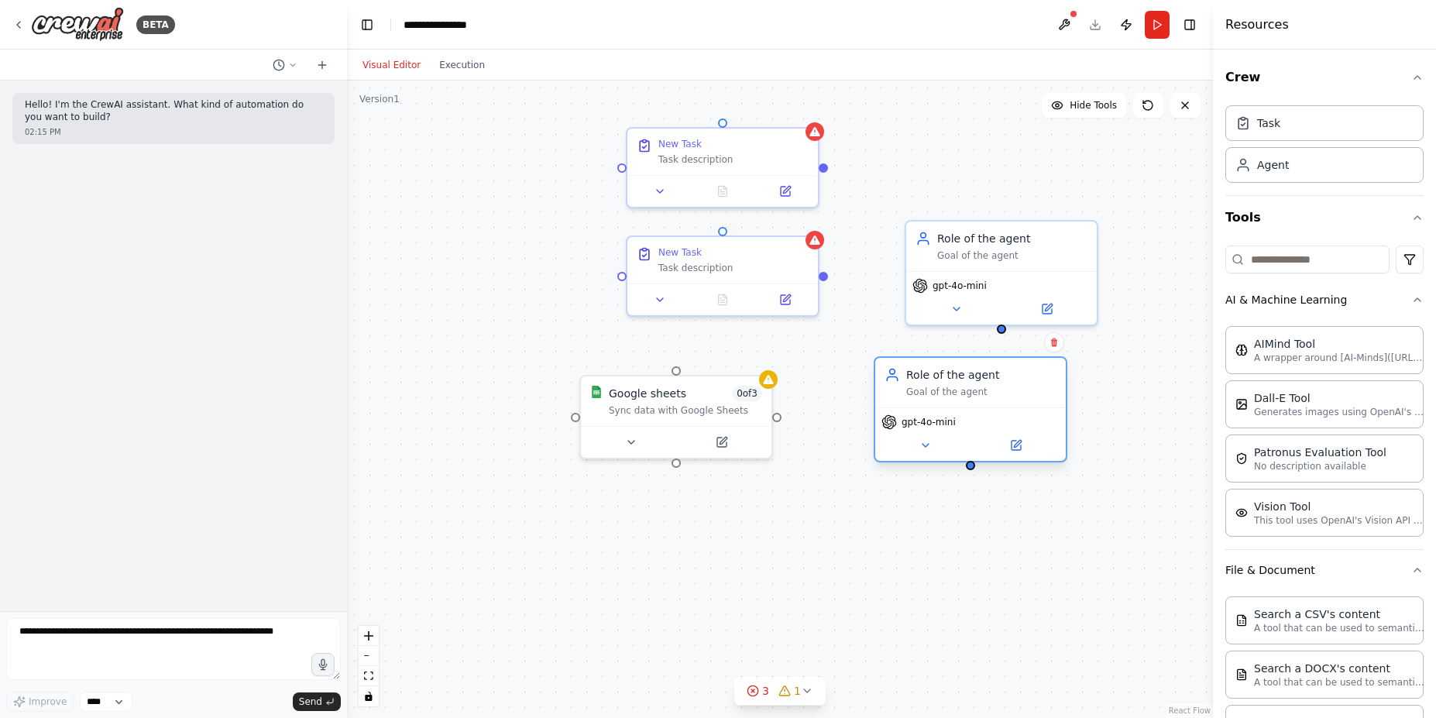
drag, startPoint x: 1097, startPoint y: 417, endPoint x: 959, endPoint y: 408, distance: 138.2
click at [959, 408] on div "Role of the agent Goal of the agent gpt-4o-mini" at bounding box center [971, 409] width 194 height 106
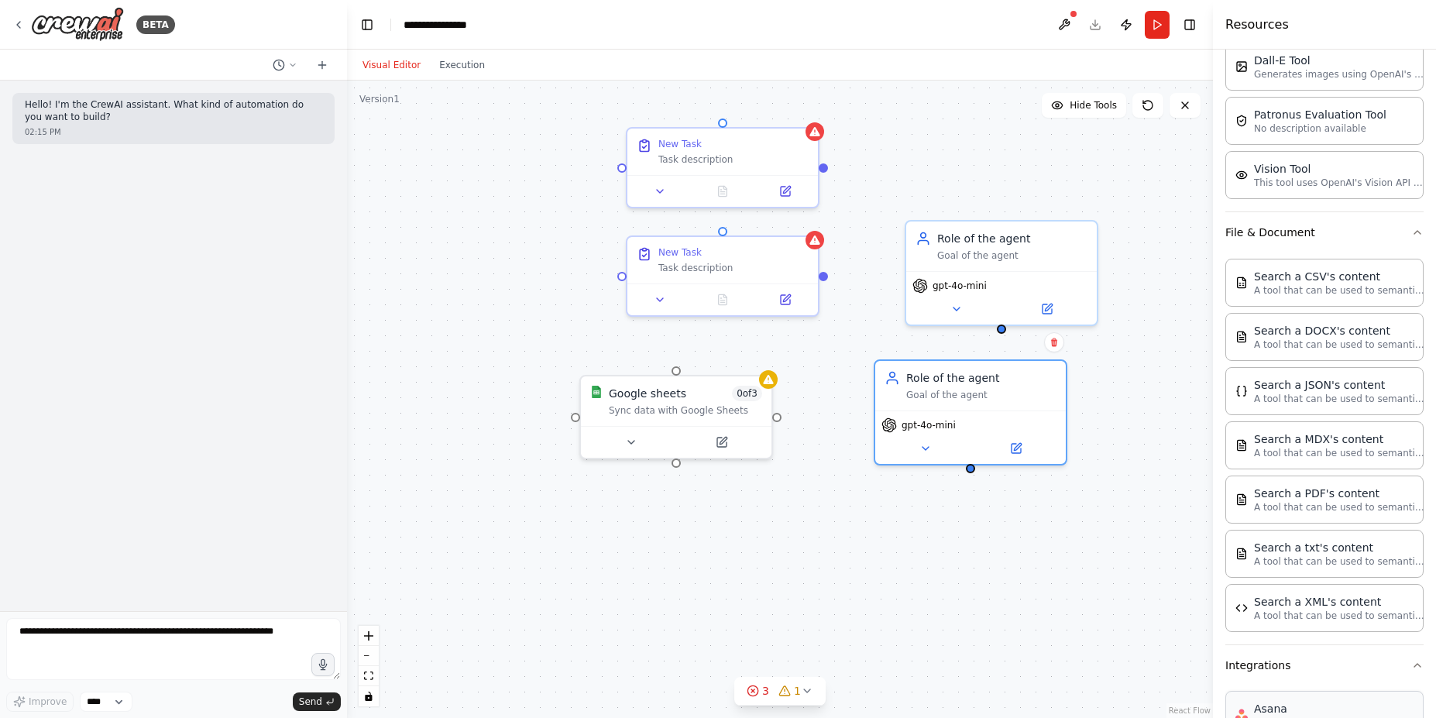
scroll to position [558, 0]
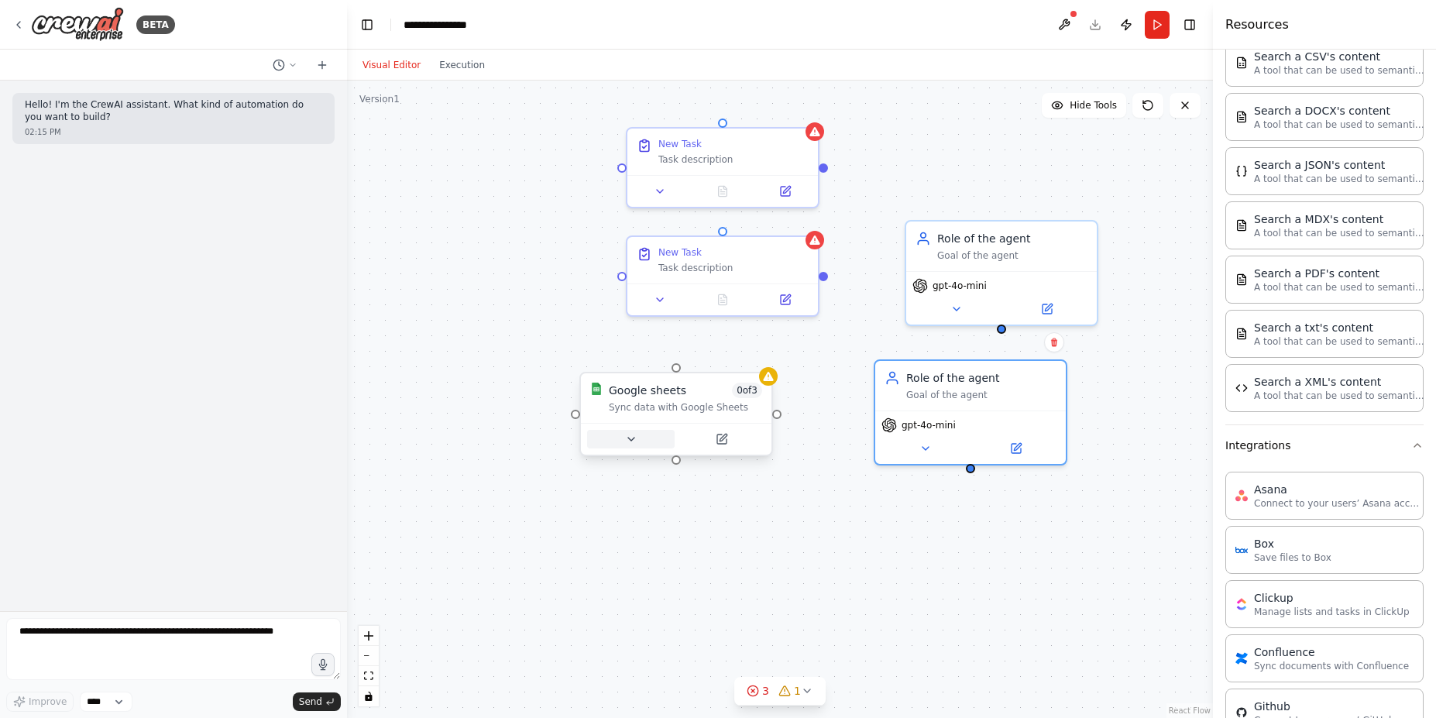
click at [651, 440] on button at bounding box center [631, 439] width 88 height 19
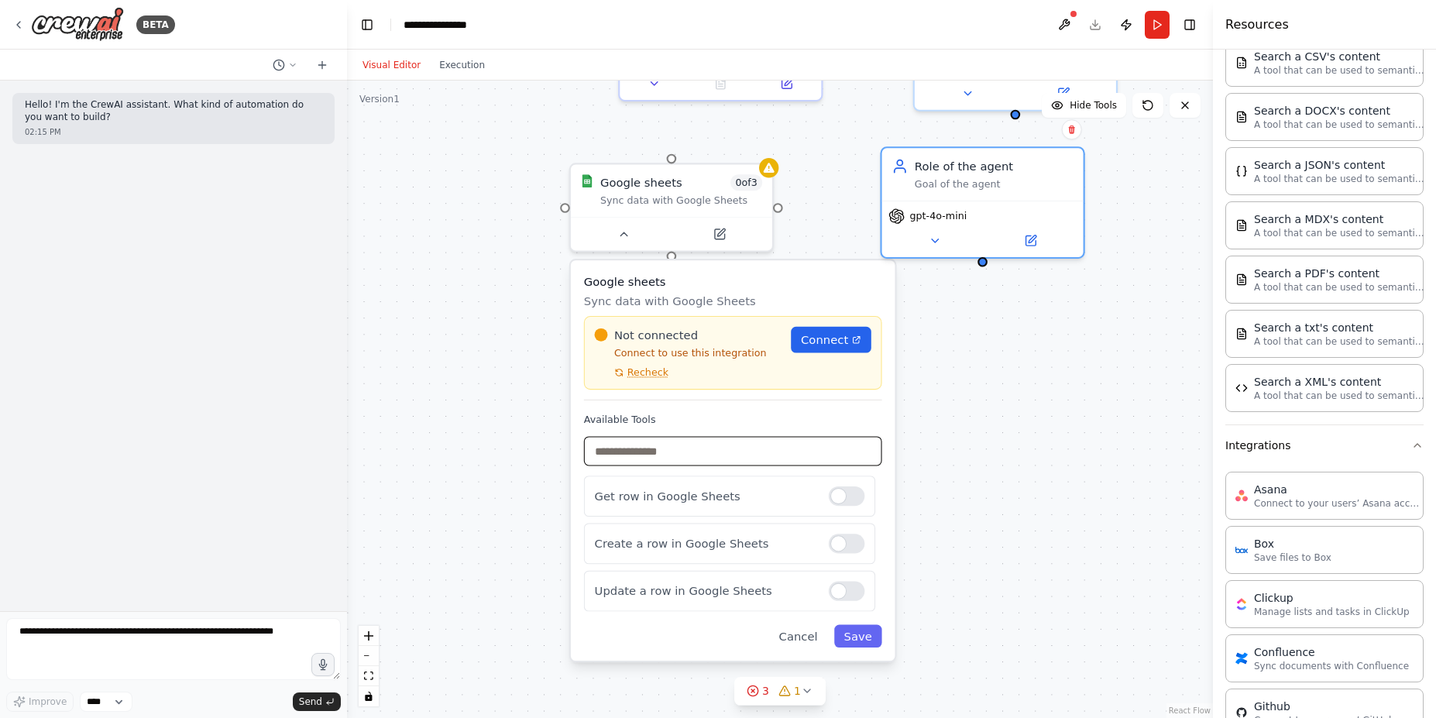
click at [667, 455] on input "text" at bounding box center [733, 450] width 298 height 29
click at [844, 494] on div at bounding box center [847, 495] width 36 height 19
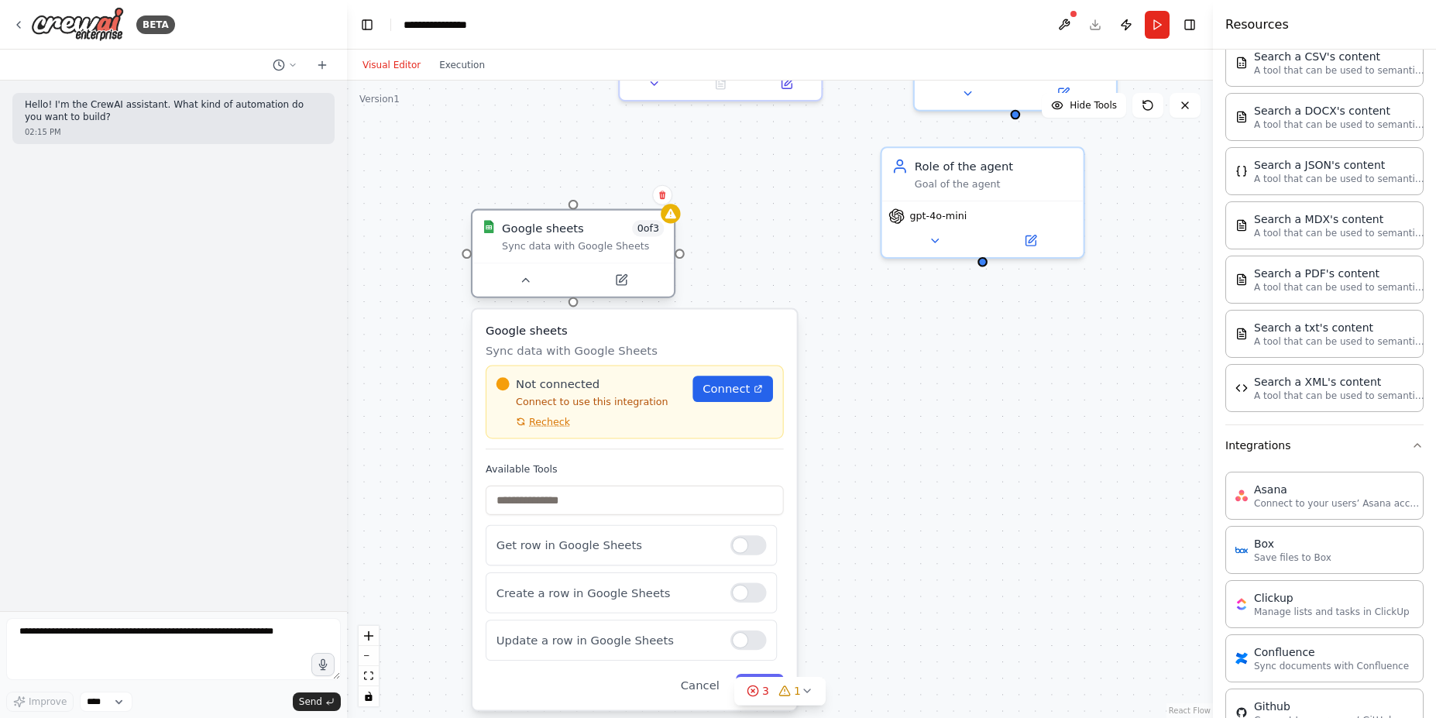
drag, startPoint x: 693, startPoint y: 198, endPoint x: 586, endPoint y: 246, distance: 117.9
click at [586, 246] on div "Sync data with Google Sheets" at bounding box center [583, 246] width 162 height 13
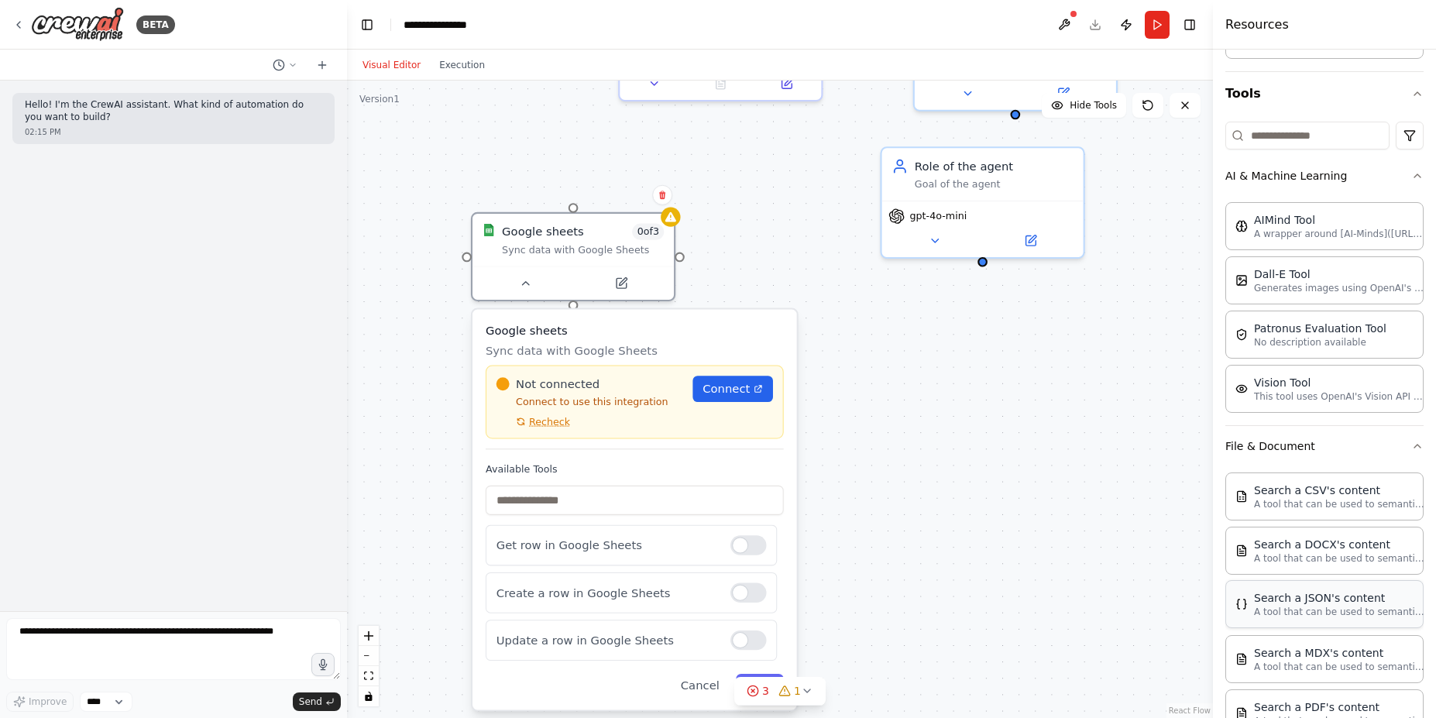
scroll to position [0, 0]
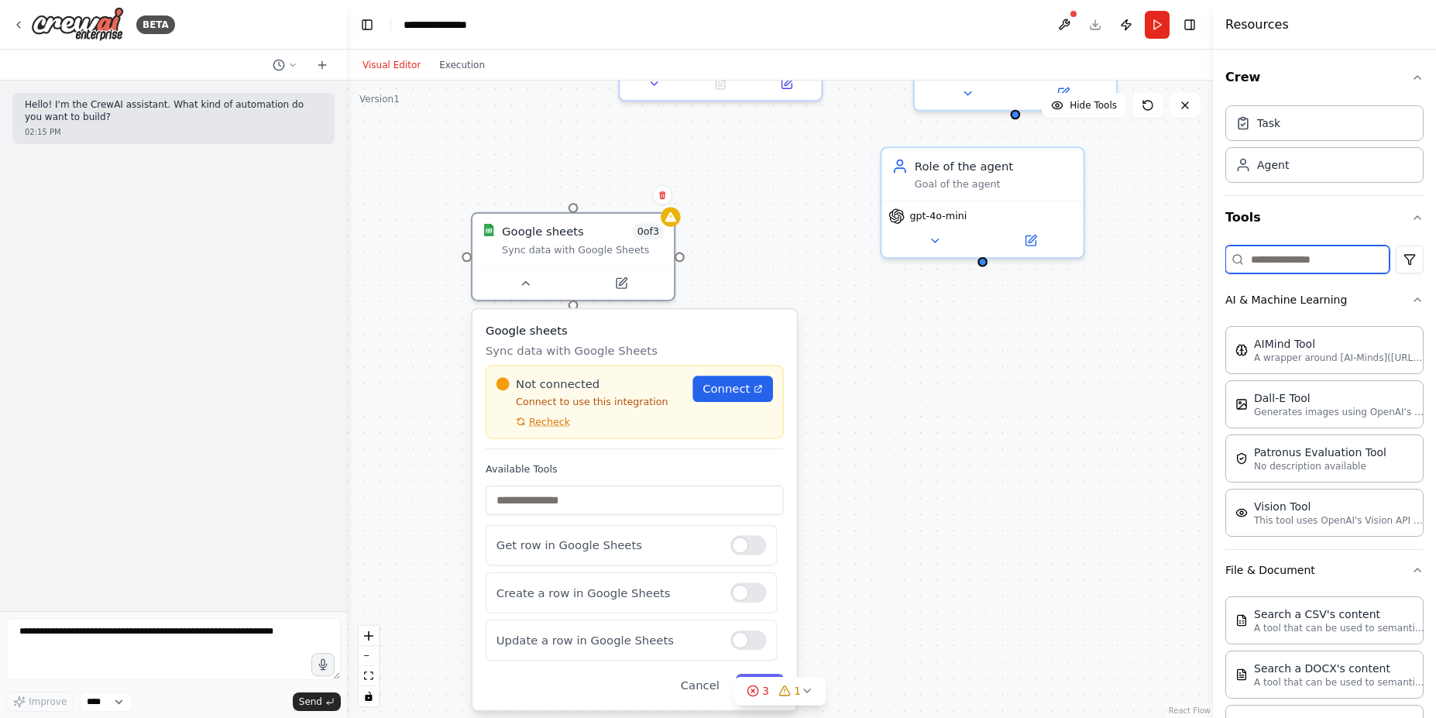
click at [1290, 263] on input at bounding box center [1308, 260] width 164 height 28
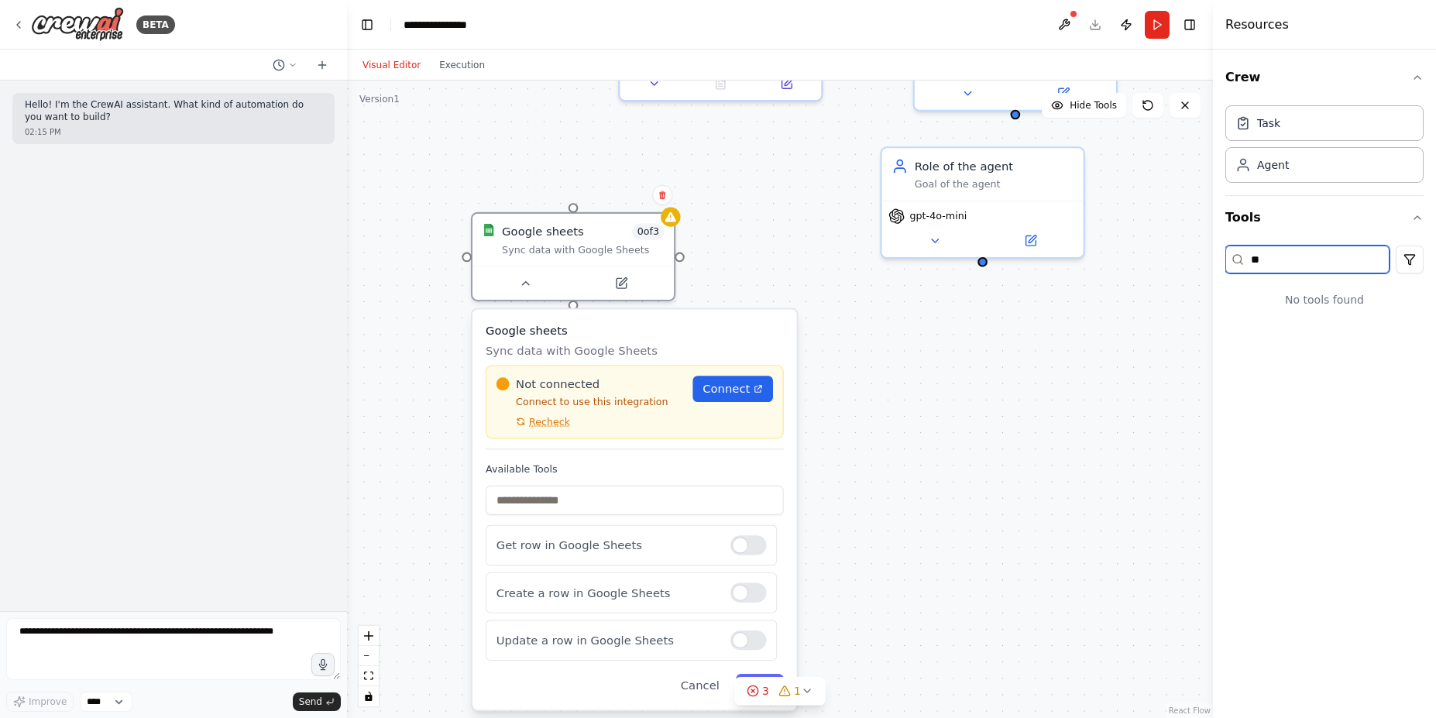
type input "*"
type input "****"
click at [1391, 304] on button "Search & Research" at bounding box center [1325, 300] width 198 height 40
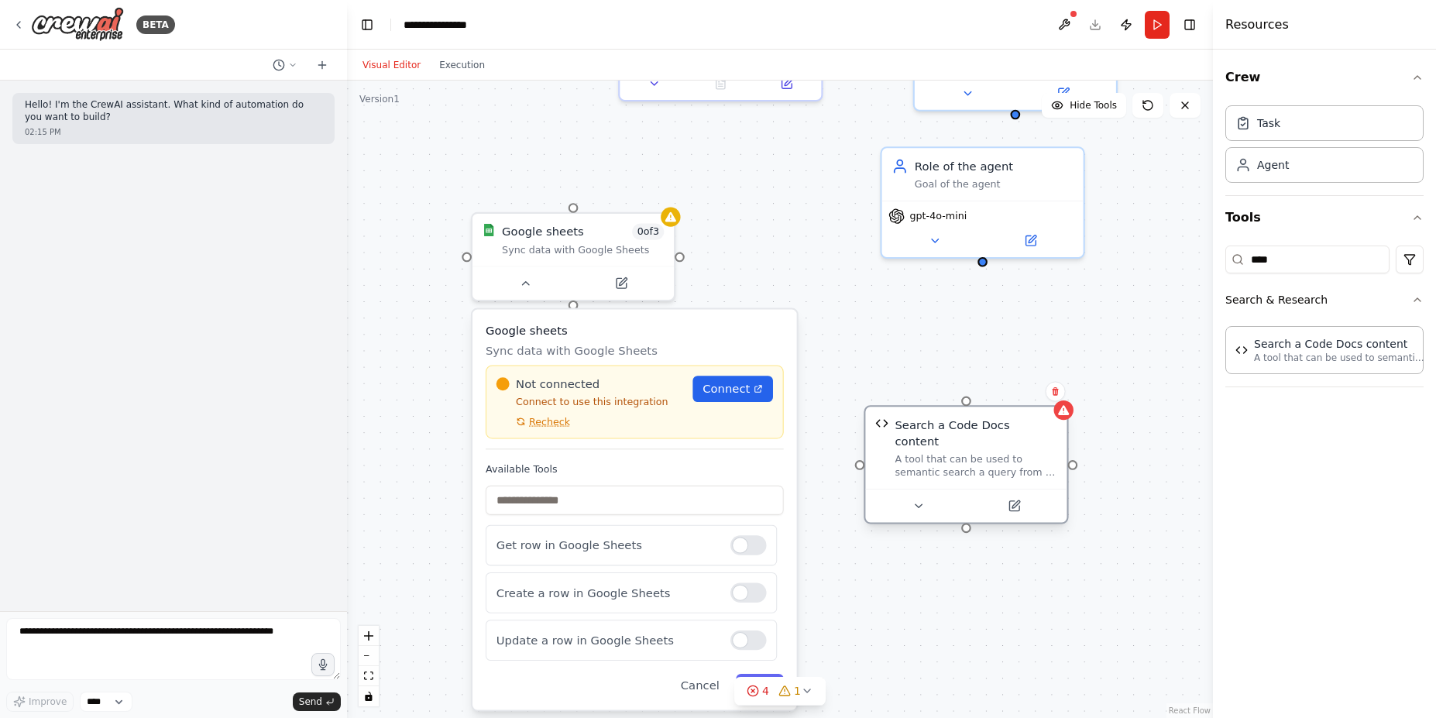
drag, startPoint x: 678, startPoint y: 178, endPoint x: 966, endPoint y: 444, distance: 392.0
click at [966, 453] on div "A tool that can be used to semantic search a query from a Code Docs content." at bounding box center [976, 466] width 162 height 26
click at [927, 489] on div at bounding box center [965, 505] width 201 height 33
click at [923, 497] on button at bounding box center [918, 506] width 92 height 19
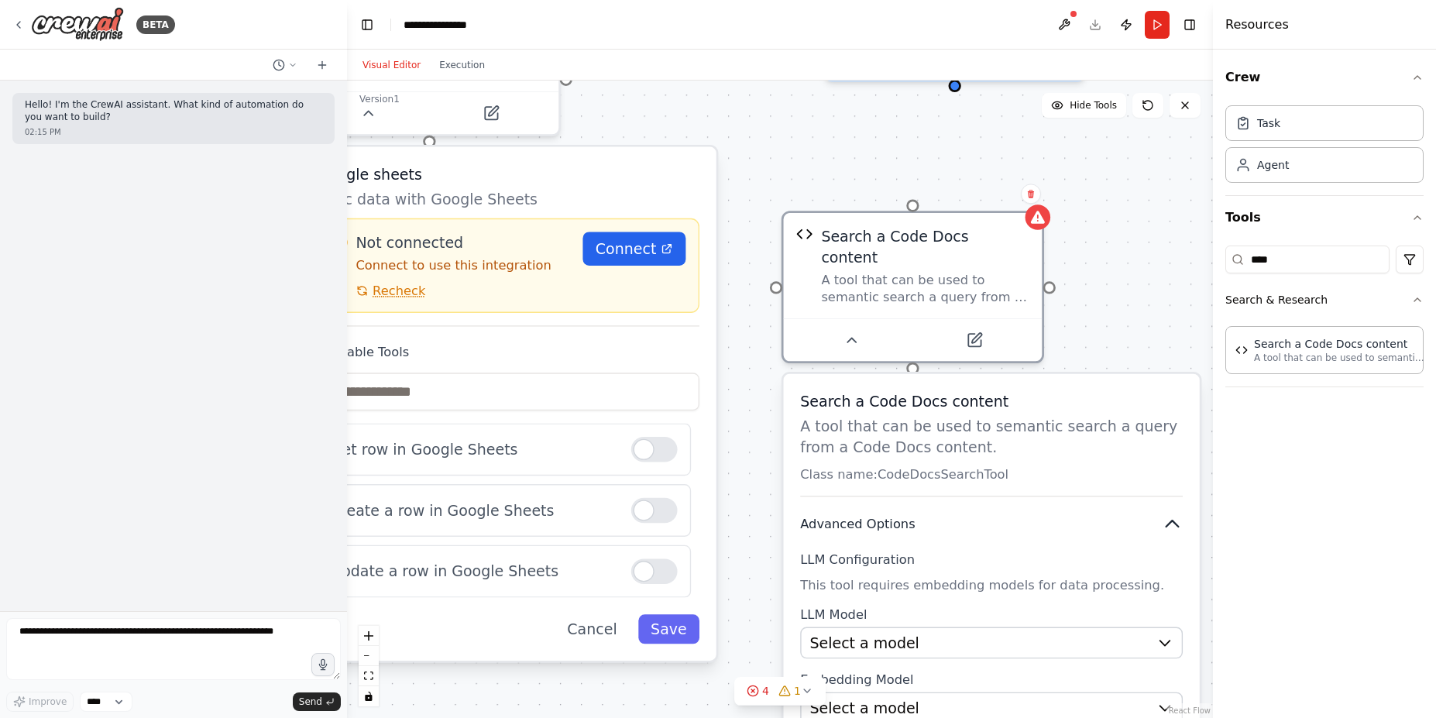
drag, startPoint x: 962, startPoint y: 561, endPoint x: 933, endPoint y: 495, distance: 72.1
click at [933, 514] on button "Advanced Options" at bounding box center [991, 524] width 383 height 21
click at [1033, 191] on icon at bounding box center [1030, 193] width 9 height 9
click at [1003, 186] on button "Confirm" at bounding box center [987, 193] width 55 height 19
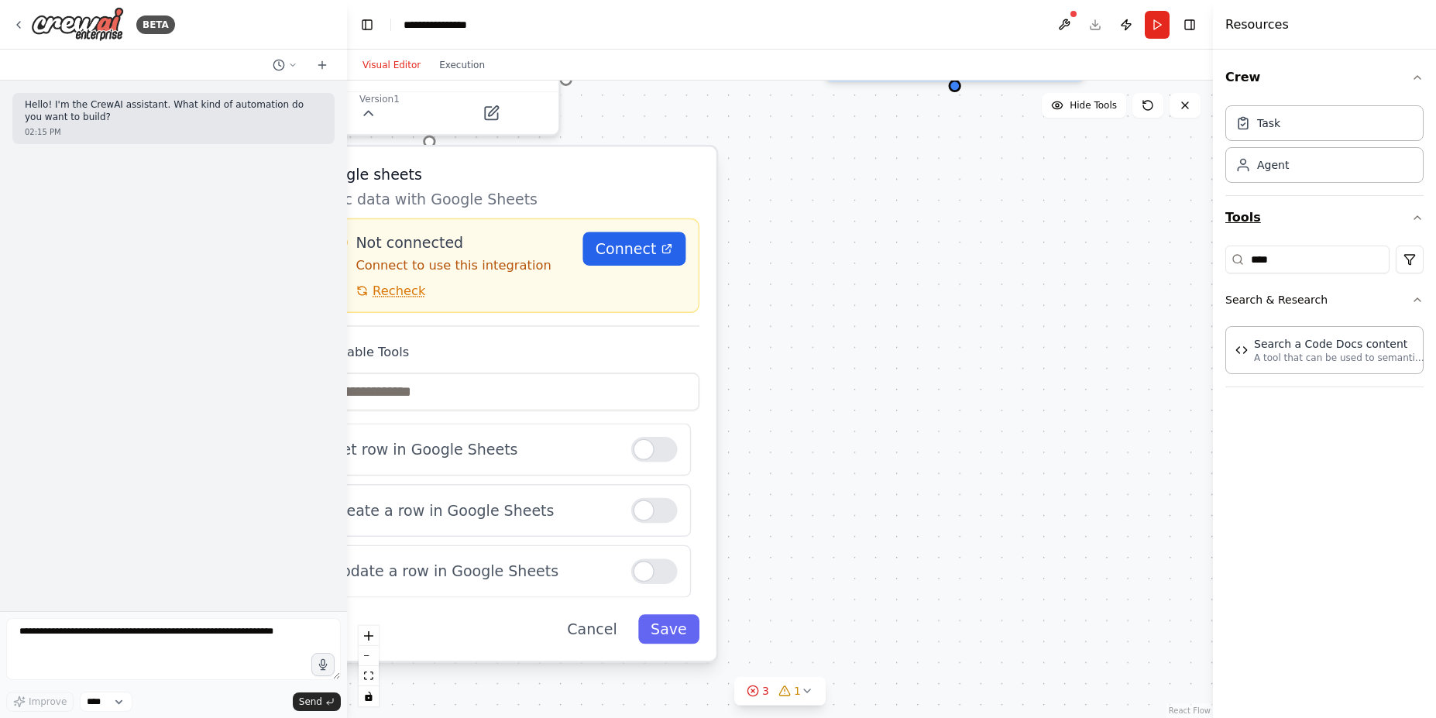
click at [1405, 218] on button "Tools" at bounding box center [1325, 217] width 198 height 43
click at [1406, 218] on button "Tools" at bounding box center [1325, 217] width 198 height 43
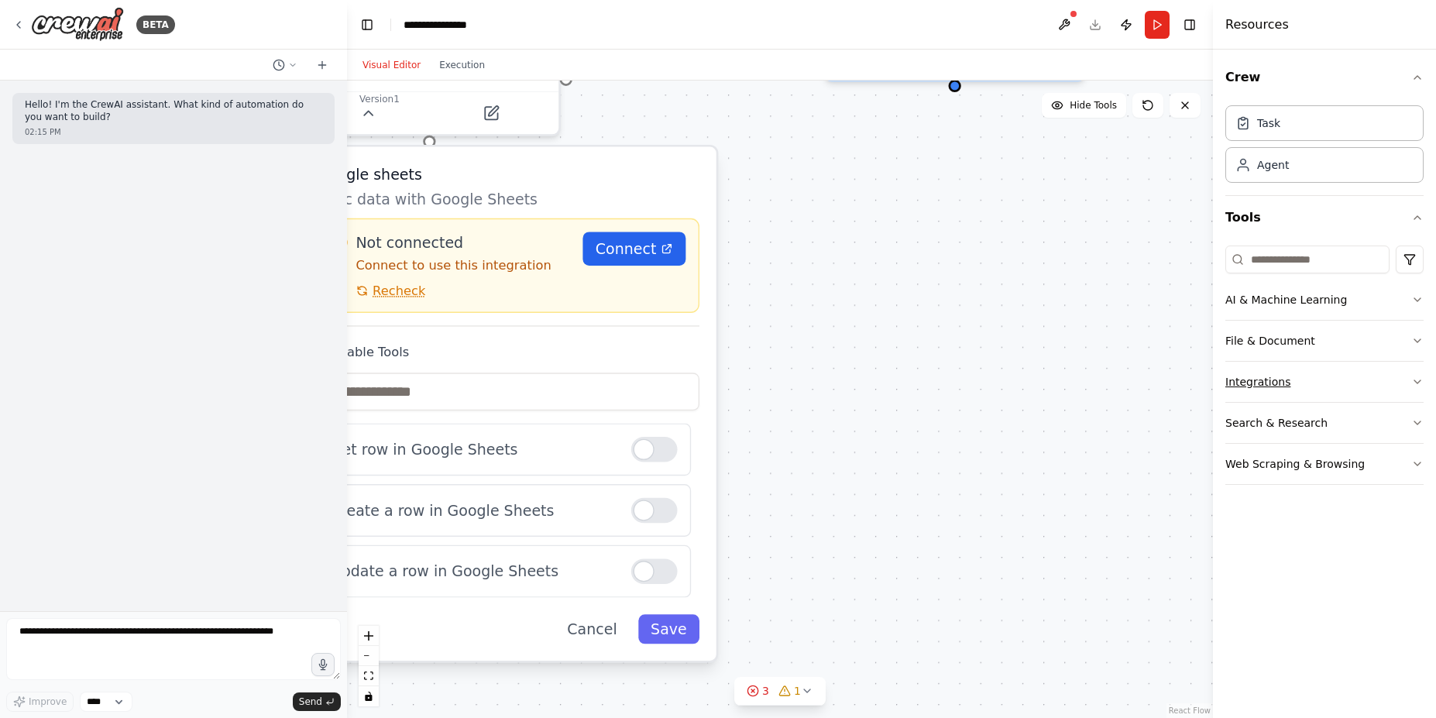
click at [1411, 383] on icon "button" at bounding box center [1417, 382] width 12 height 12
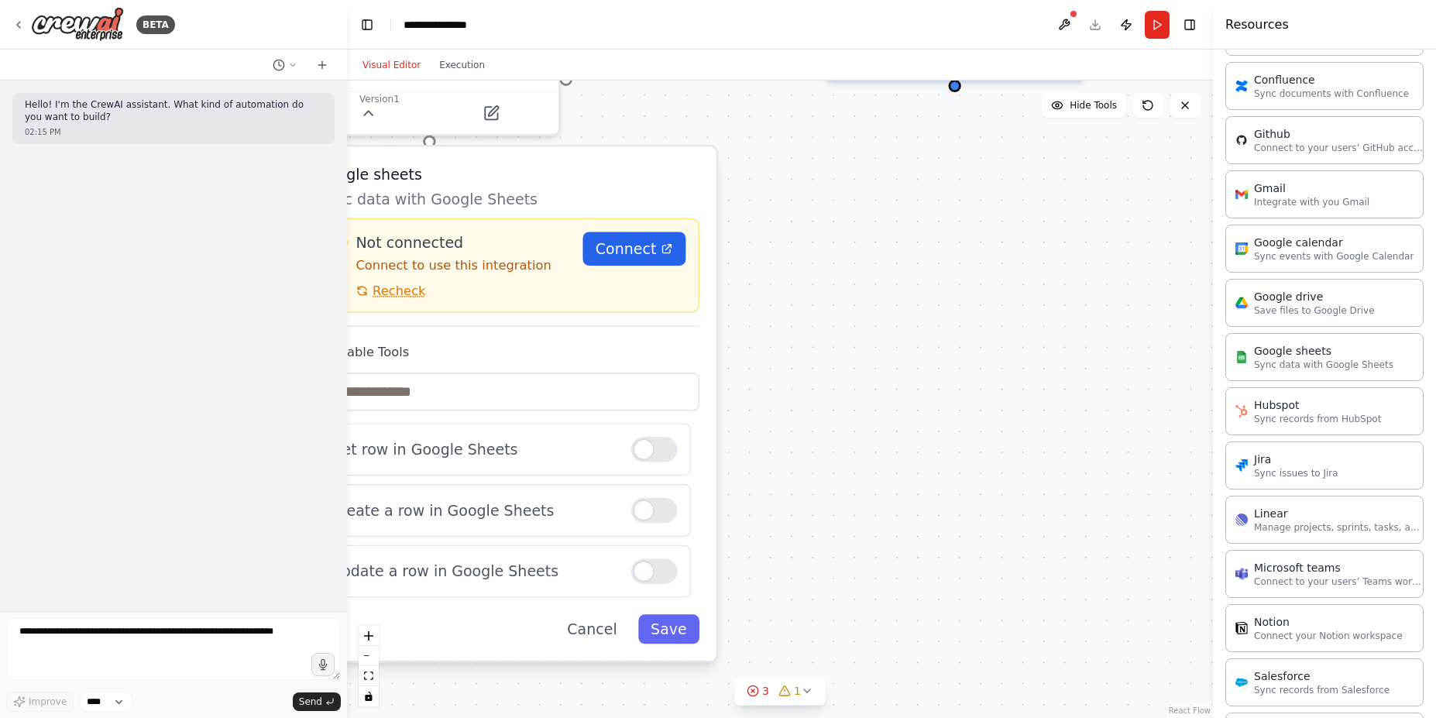
scroll to position [277, 0]
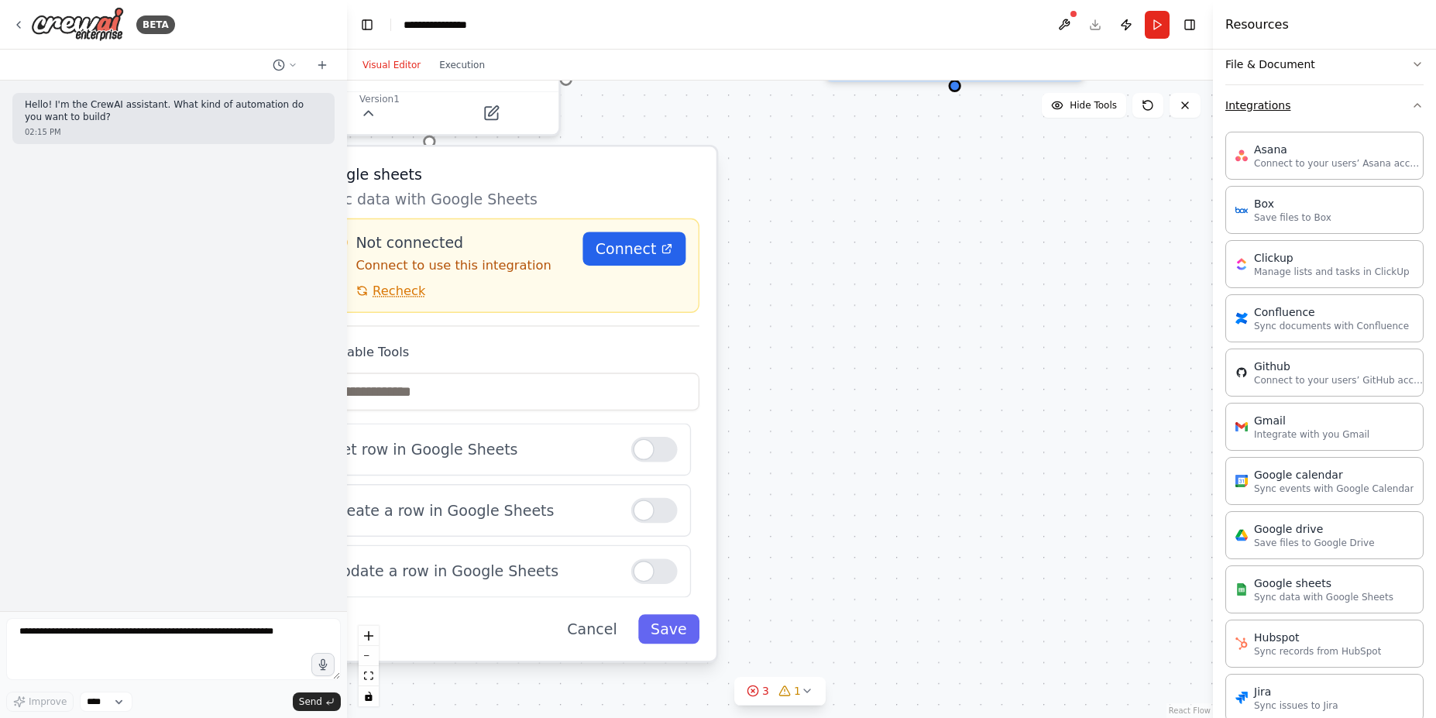
click at [1403, 96] on button "Integrations" at bounding box center [1325, 105] width 198 height 40
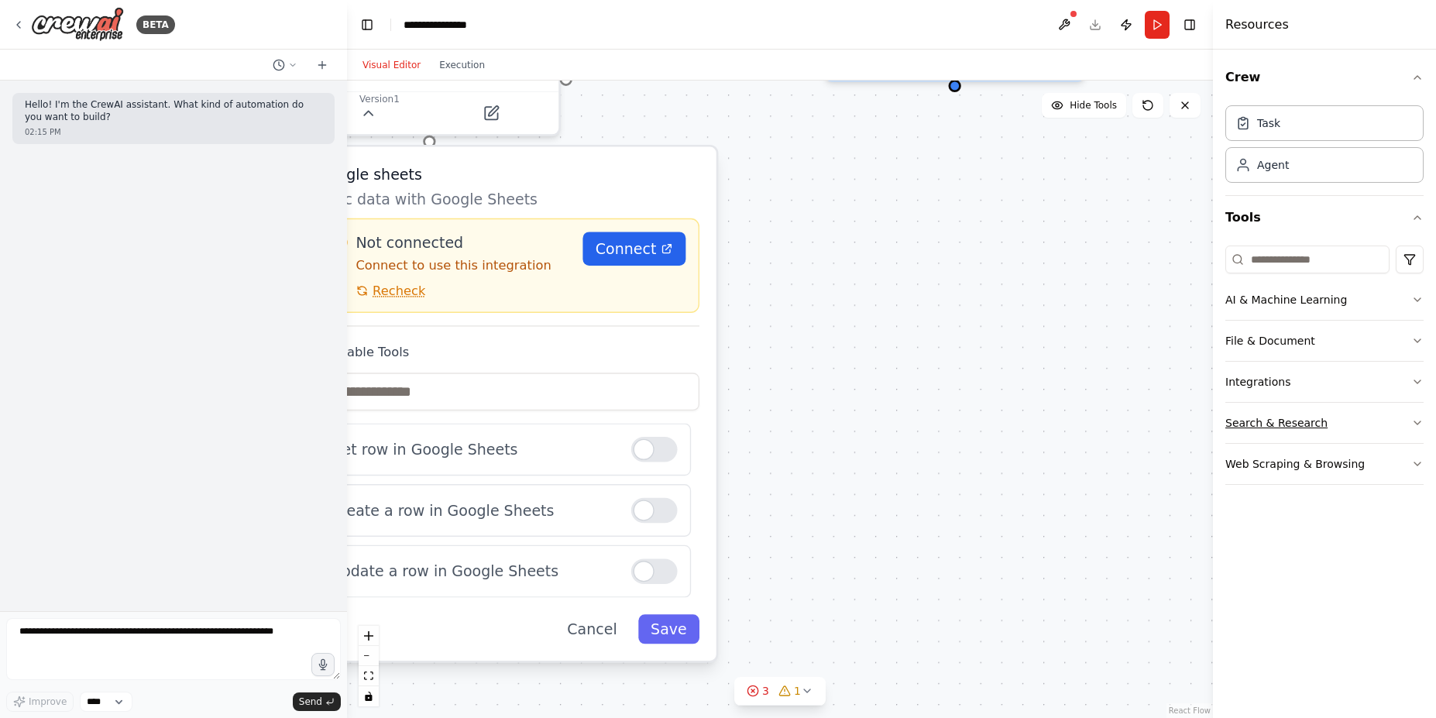
click at [1408, 437] on button "Search & Research" at bounding box center [1325, 423] width 198 height 40
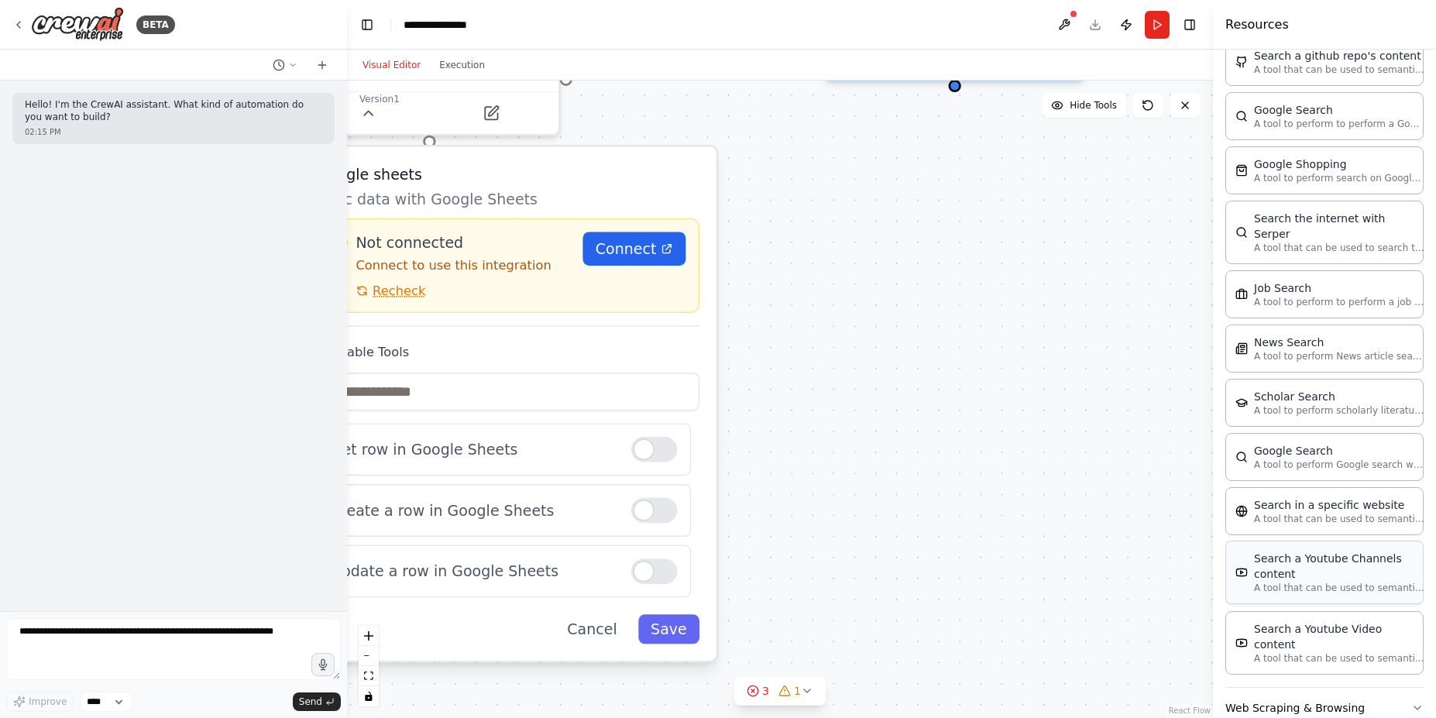
scroll to position [579, 0]
click at [1391, 683] on button "Web Scraping & Browsing" at bounding box center [1325, 703] width 198 height 40
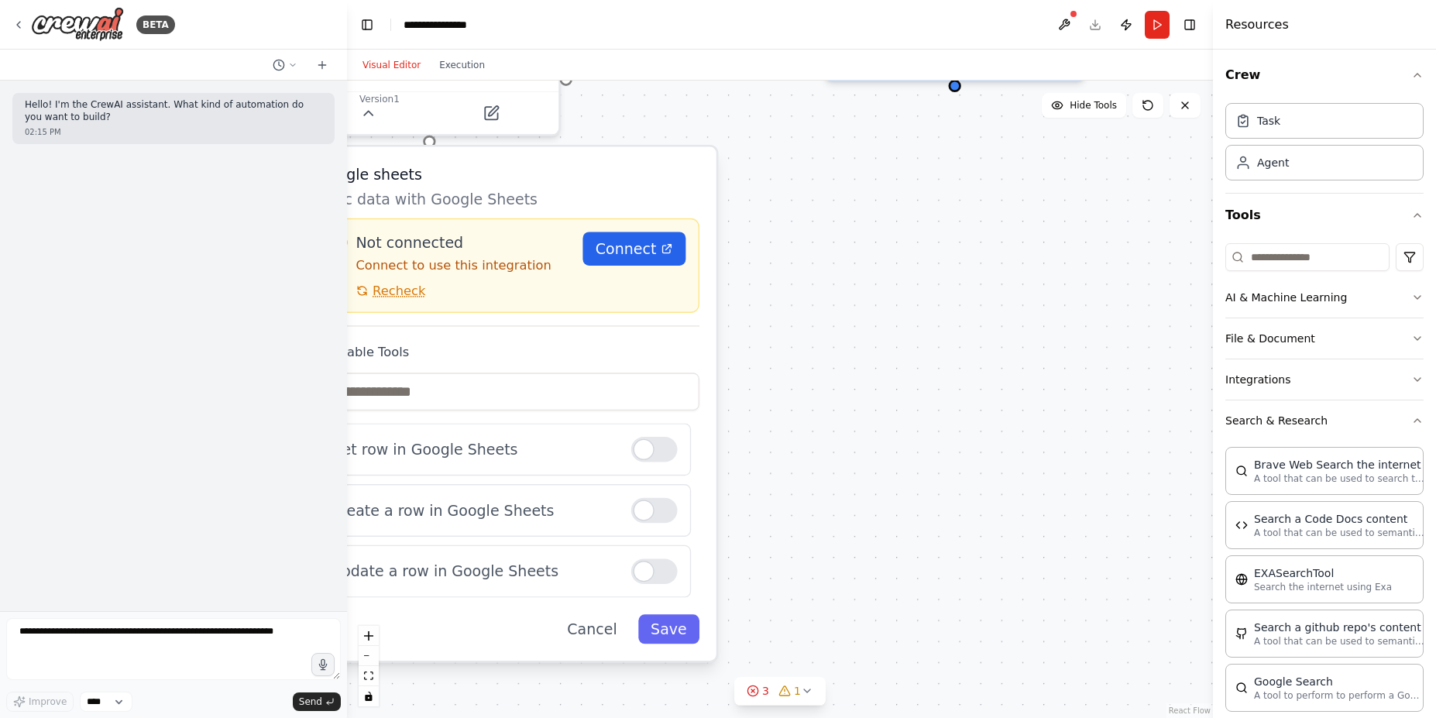
scroll to position [0, 0]
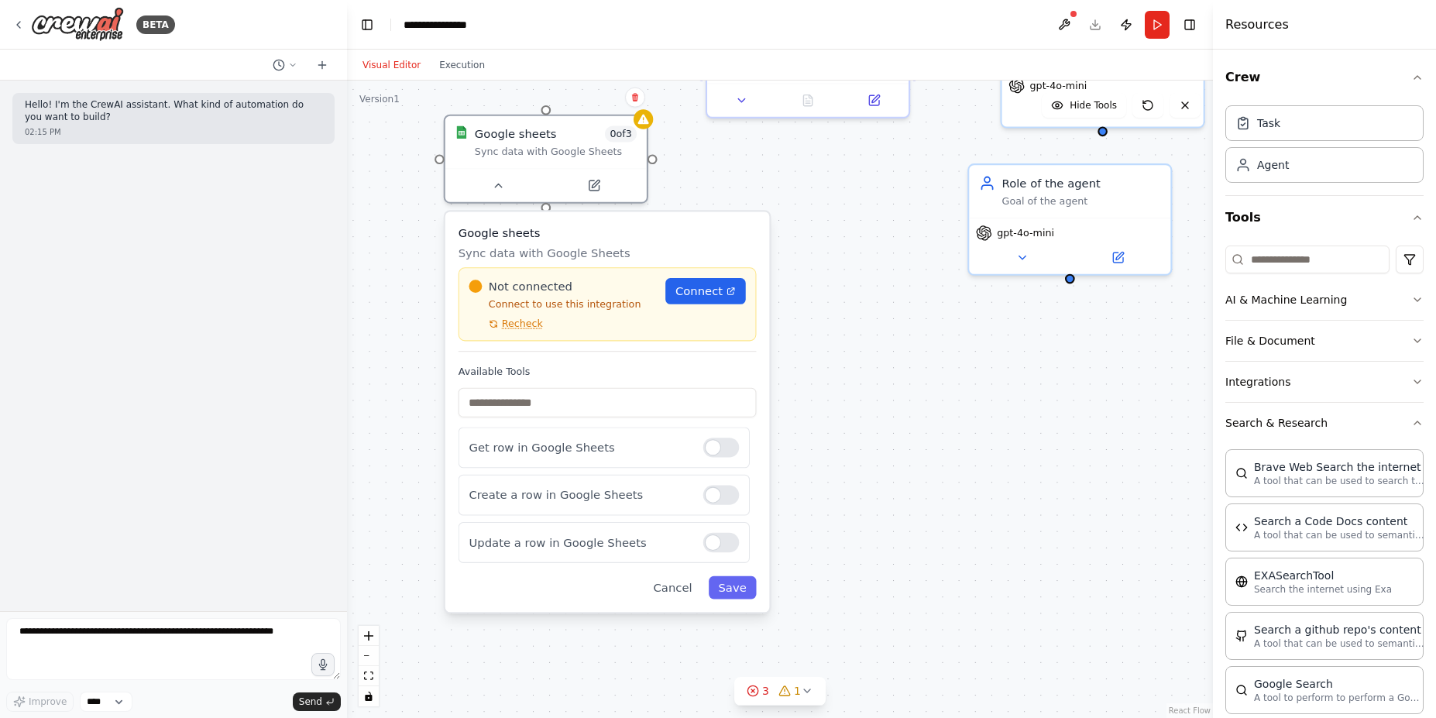
drag, startPoint x: 709, startPoint y: 351, endPoint x: 590, endPoint y: 238, distance: 164.4
click at [590, 238] on div "Google sheets Sync data with Google Sheets Not connected Connect to use this in…" at bounding box center [608, 288] width 298 height 127
click at [1272, 253] on input at bounding box center [1308, 260] width 164 height 28
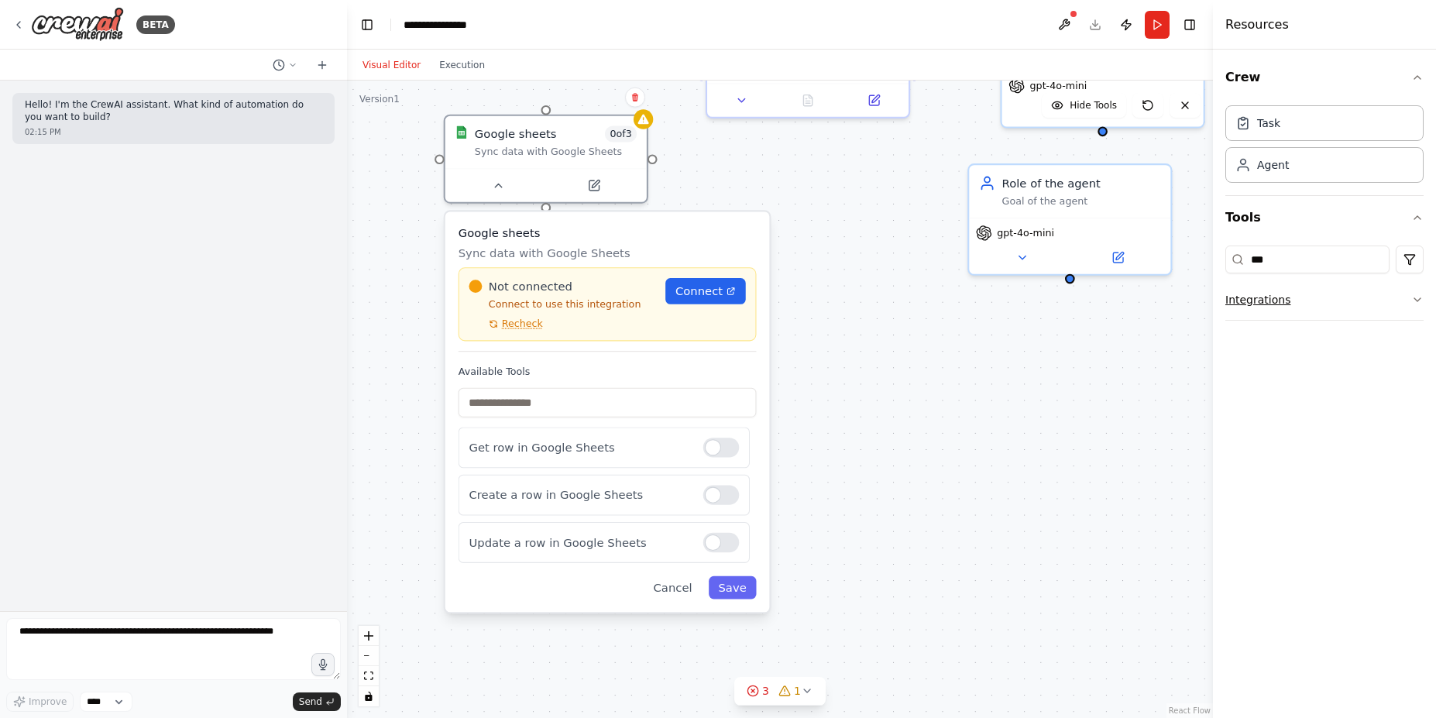
click at [1361, 291] on button "Integrations" at bounding box center [1325, 300] width 198 height 40
drag, startPoint x: 1299, startPoint y: 254, endPoint x: 1225, endPoint y: 252, distance: 74.4
click at [1226, 252] on input "***" at bounding box center [1308, 260] width 164 height 28
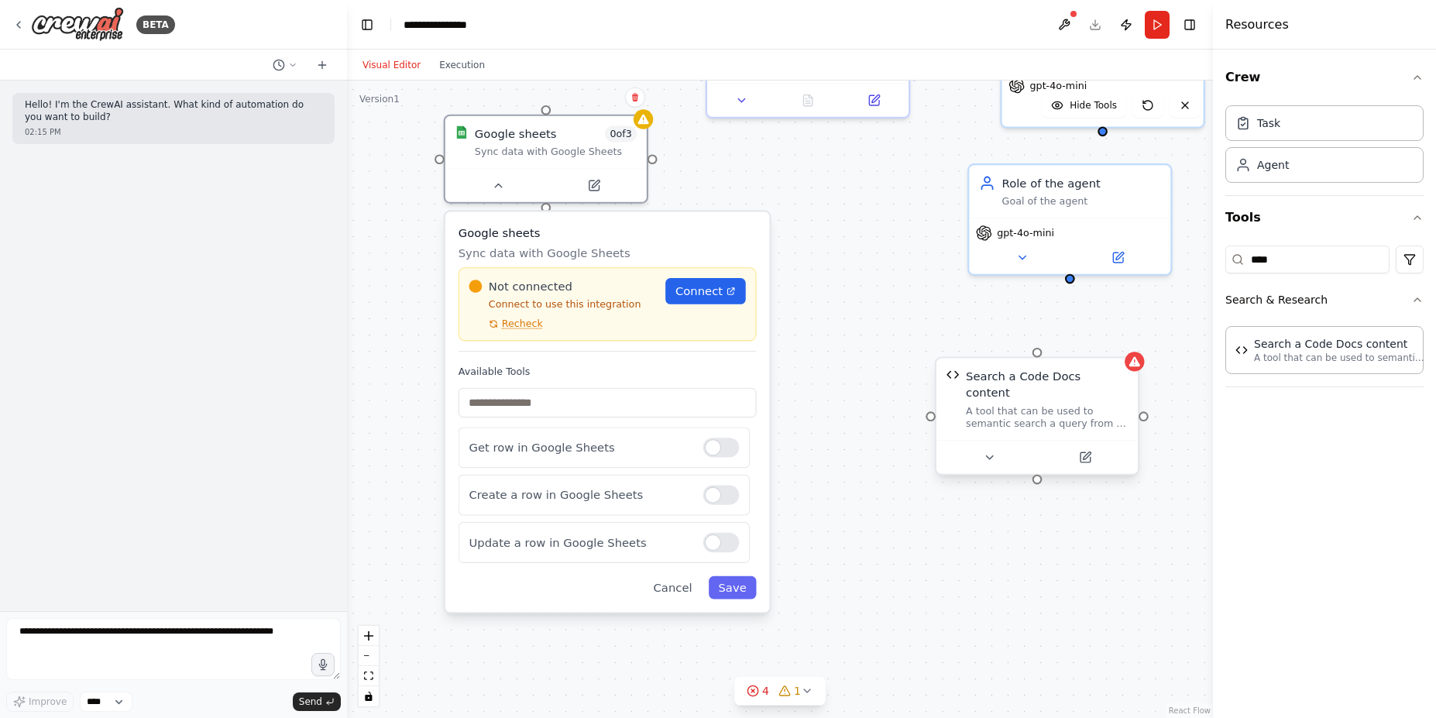
click at [1113, 404] on div "A tool that can be used to semantic search a query from a Code Docs content." at bounding box center [1047, 417] width 162 height 26
click at [1129, 349] on button at bounding box center [1126, 343] width 20 height 20
click at [1129, 342] on icon at bounding box center [1126, 343] width 6 height 9
click at [1123, 343] on icon at bounding box center [1126, 343] width 9 height 9
click at [1079, 345] on button "Confirm" at bounding box center [1082, 343] width 55 height 19
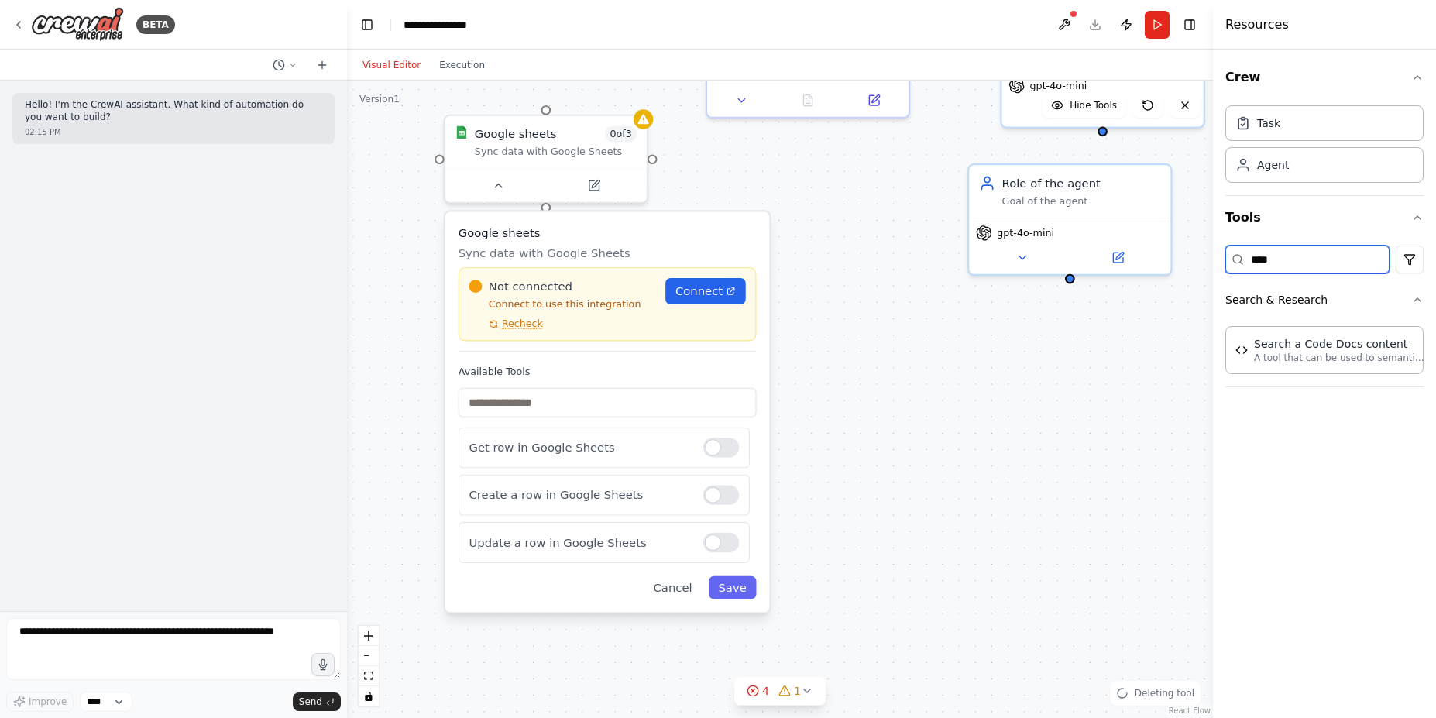
click at [1316, 261] on input "****" at bounding box center [1308, 260] width 164 height 28
type input "*"
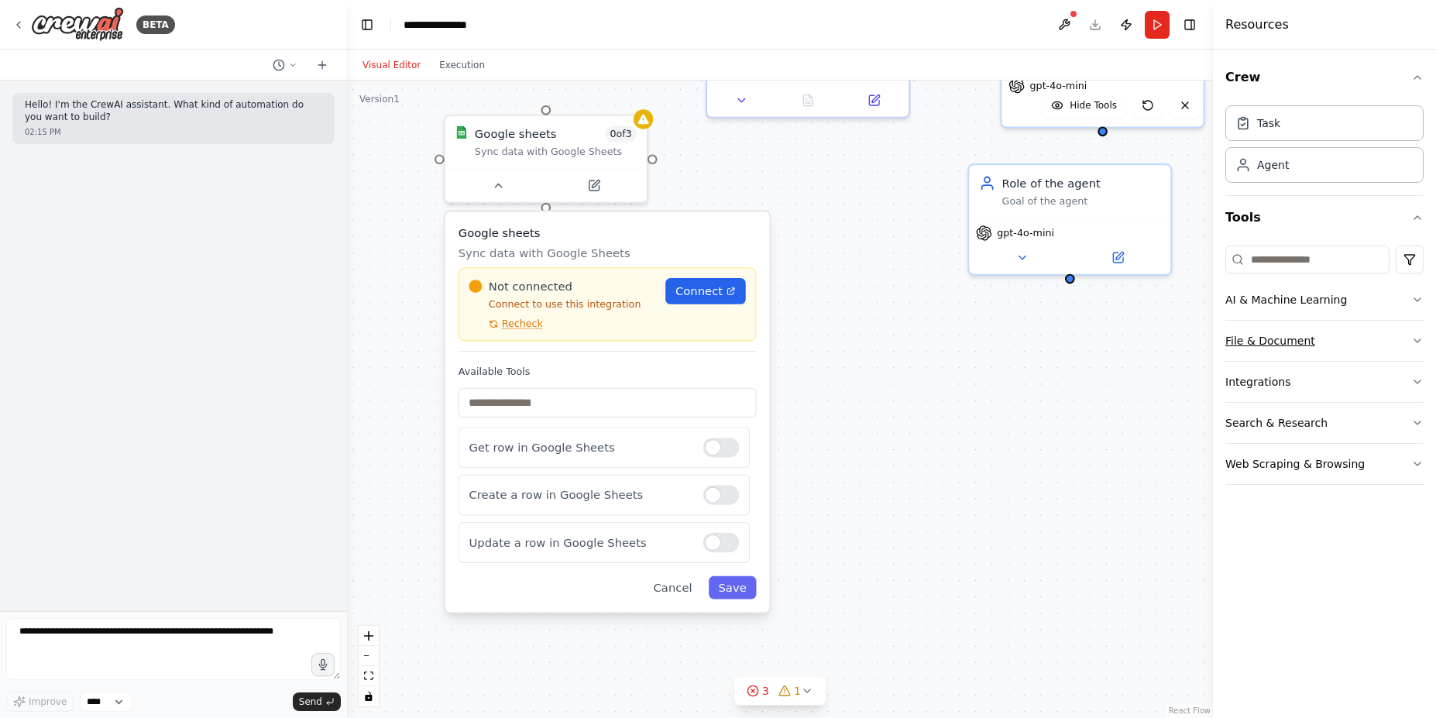
click at [1398, 340] on button "File & Document" at bounding box center [1325, 341] width 198 height 40
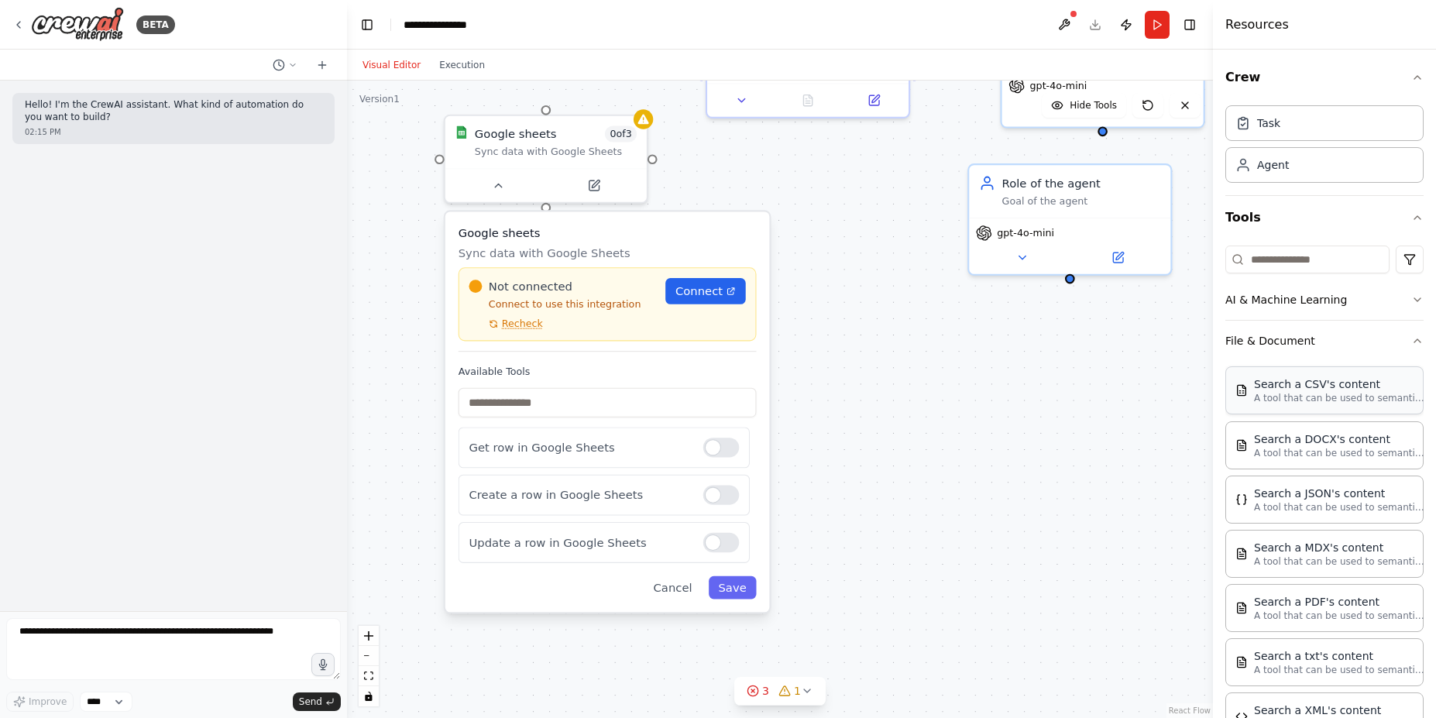
scroll to position [184, 0]
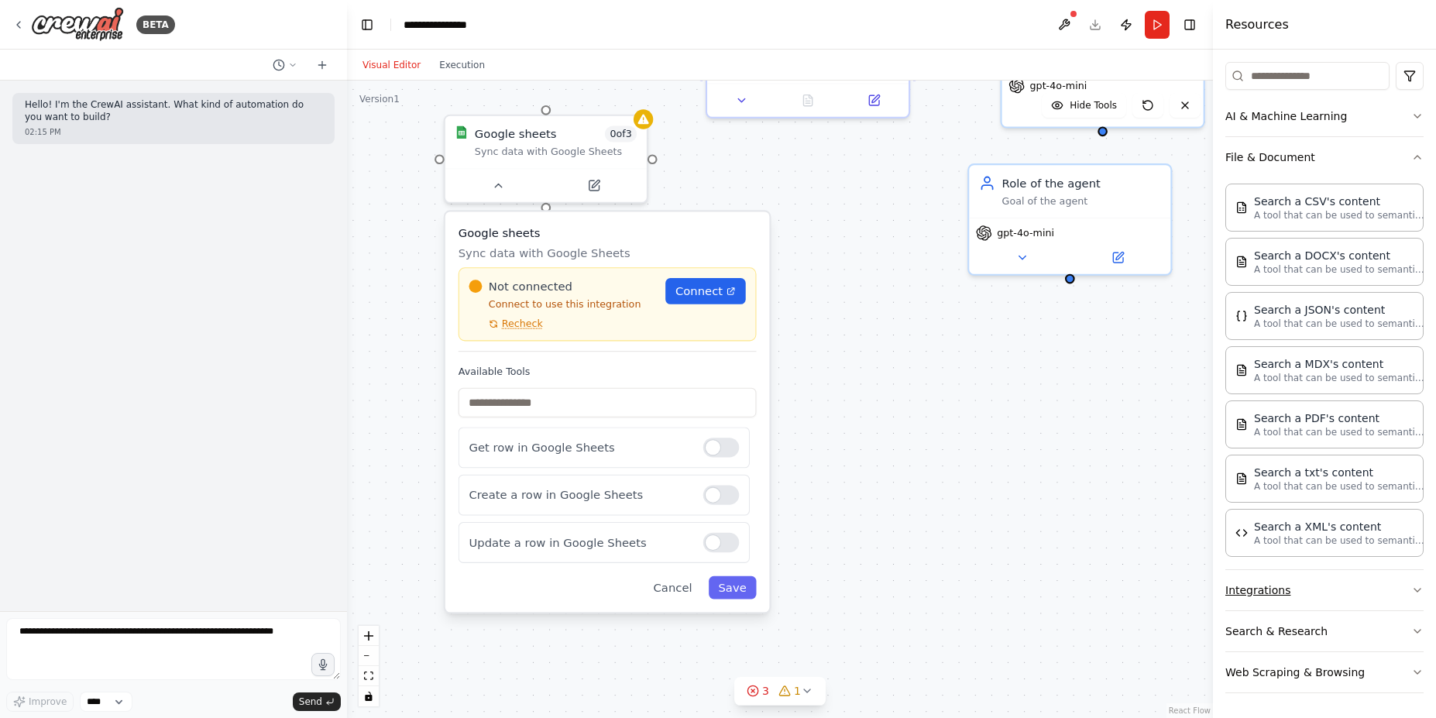
click at [1357, 593] on button "Integrations" at bounding box center [1325, 590] width 198 height 40
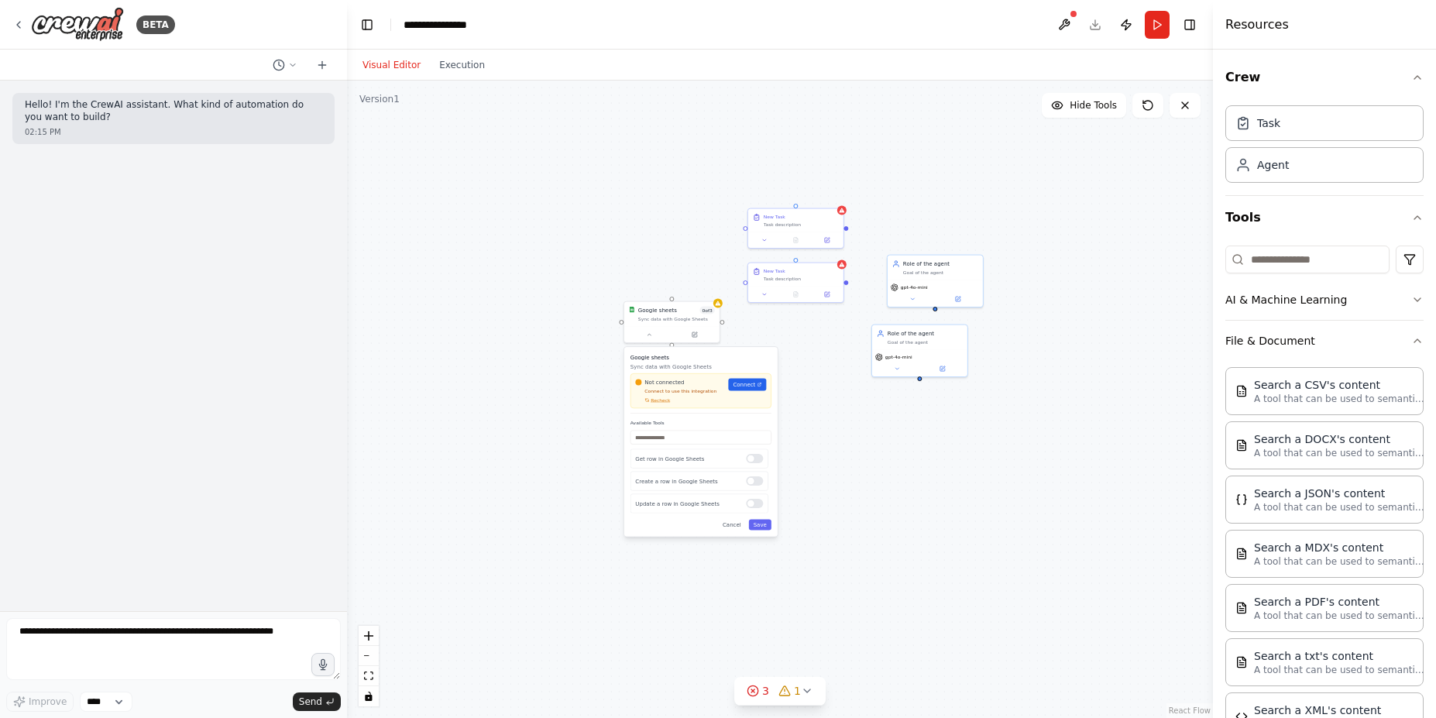
drag, startPoint x: 765, startPoint y: 117, endPoint x: 711, endPoint y: 166, distance: 73.0
click at [711, 166] on div "Google sheets 0 of 3 Sync data with Google Sheets Google sheets Sync data with …" at bounding box center [780, 400] width 866 height 638
click at [1067, 23] on button at bounding box center [1064, 25] width 25 height 28
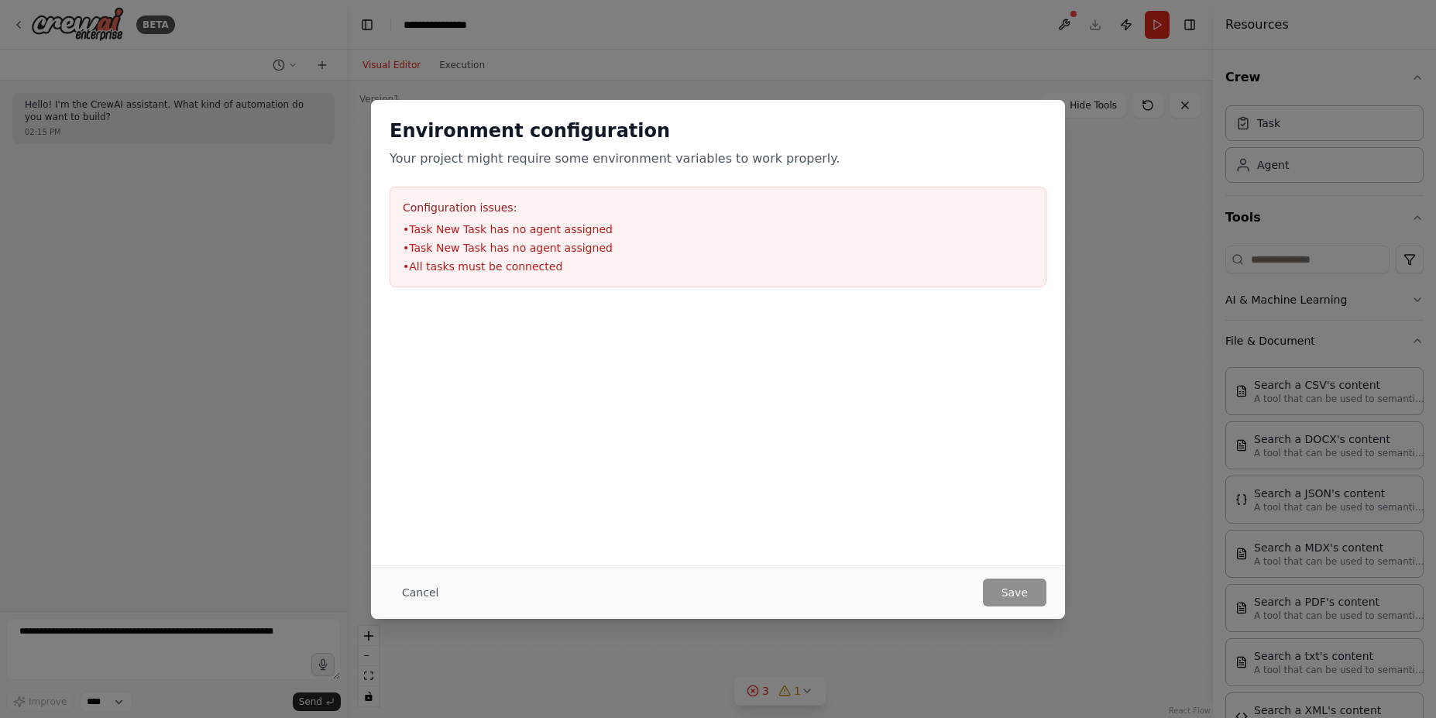
click at [1058, 619] on div "Environment configuration Your project might require some environment variables…" at bounding box center [718, 359] width 1436 height 718
click at [1096, 549] on div "Environment configuration Your project might require some environment variables…" at bounding box center [718, 359] width 1436 height 718
click at [991, 577] on div "Cancel Save" at bounding box center [718, 592] width 694 height 53
click at [432, 586] on button "Cancel" at bounding box center [420, 593] width 61 height 28
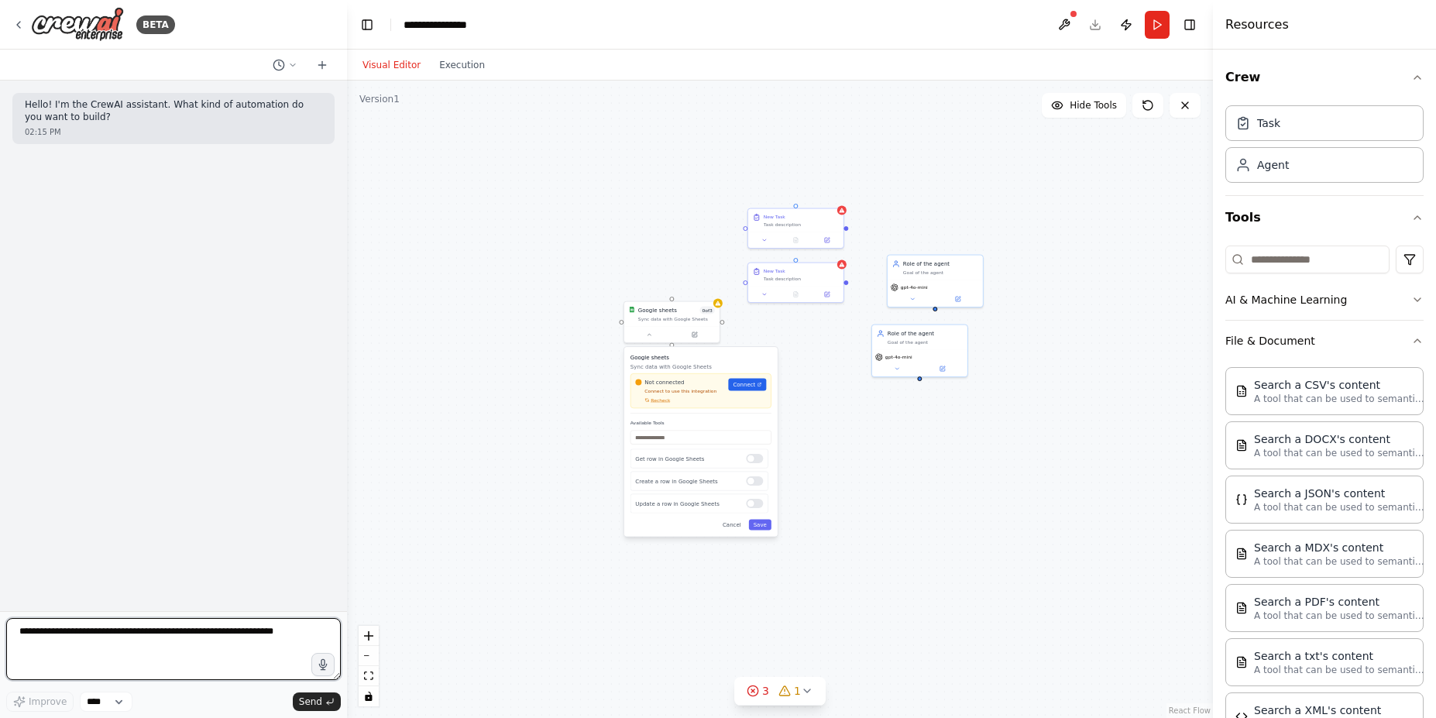
click at [176, 639] on textarea at bounding box center [173, 649] width 335 height 62
type textarea "*"
type textarea "**********"
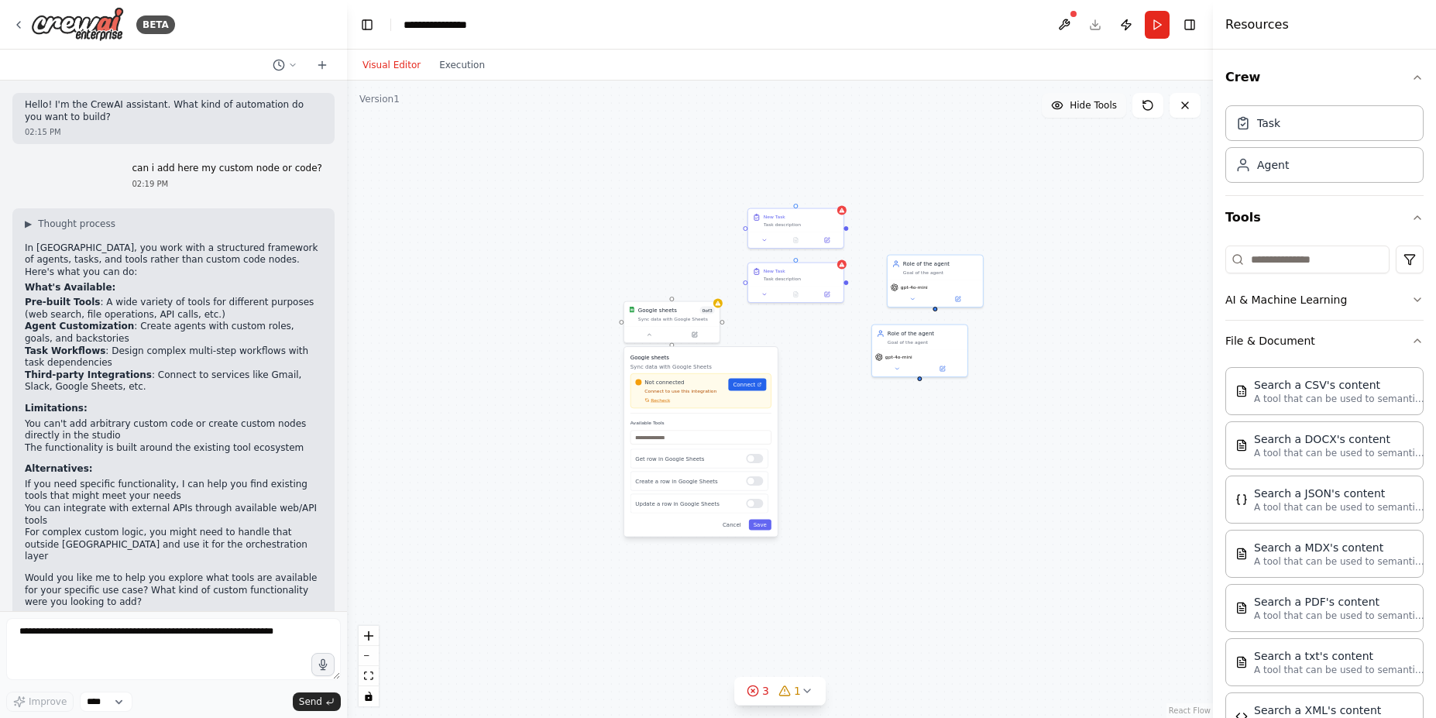
click at [1080, 107] on span "Hide Tools" at bounding box center [1093, 105] width 47 height 12
click at [1080, 107] on span "Show Tools" at bounding box center [1091, 105] width 51 height 12
click at [1098, 108] on span "Hide Tools" at bounding box center [1093, 105] width 47 height 12
click at [1098, 108] on span "Show Tools" at bounding box center [1091, 105] width 51 height 12
click at [1184, 115] on button at bounding box center [1185, 105] width 31 height 25
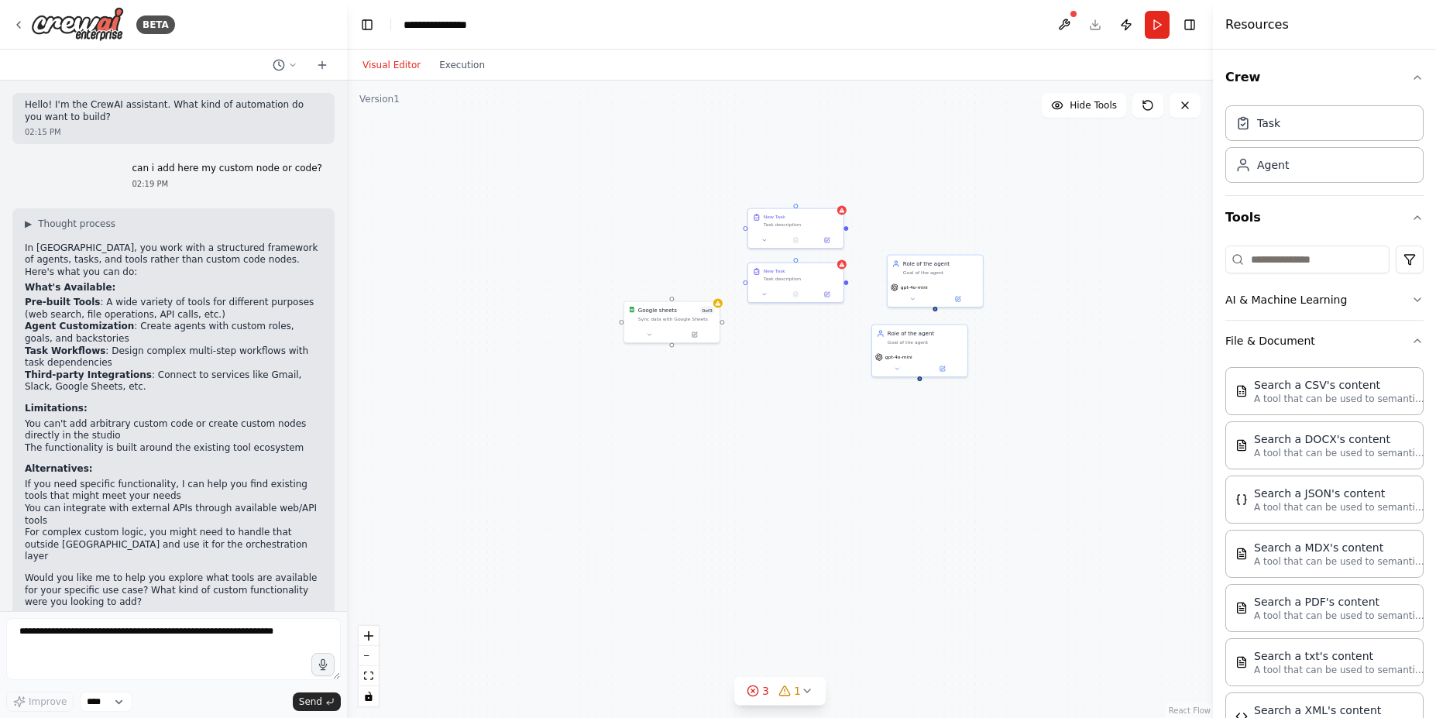
click at [733, 438] on div "Google sheets 0 of 3 Sync data with Google Sheets Role of the agent Goal of the…" at bounding box center [780, 400] width 866 height 638
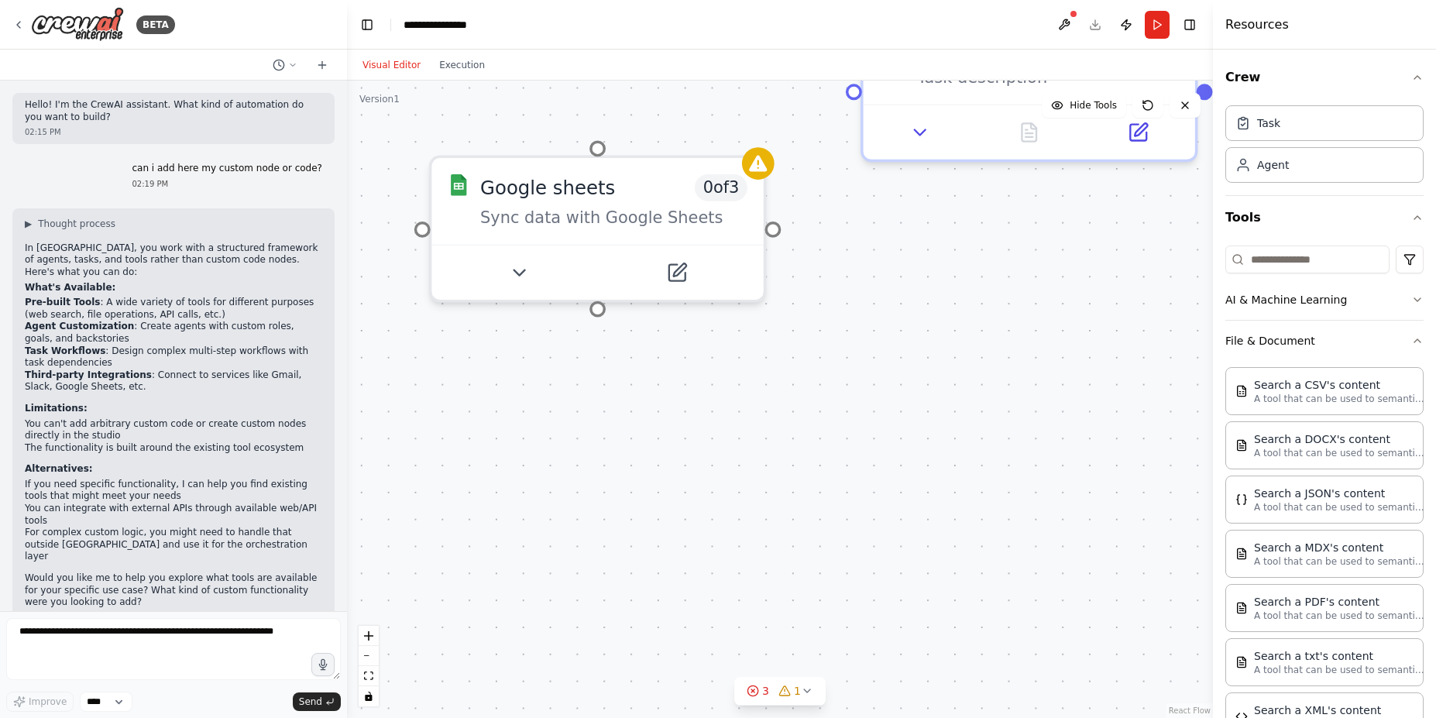
drag, startPoint x: 688, startPoint y: 391, endPoint x: 744, endPoint y: 618, distance: 233.7
click at [744, 618] on div "Google sheets 0 of 3 Sync data with Google Sheets Role of the agent Goal of the…" at bounding box center [780, 400] width 866 height 638
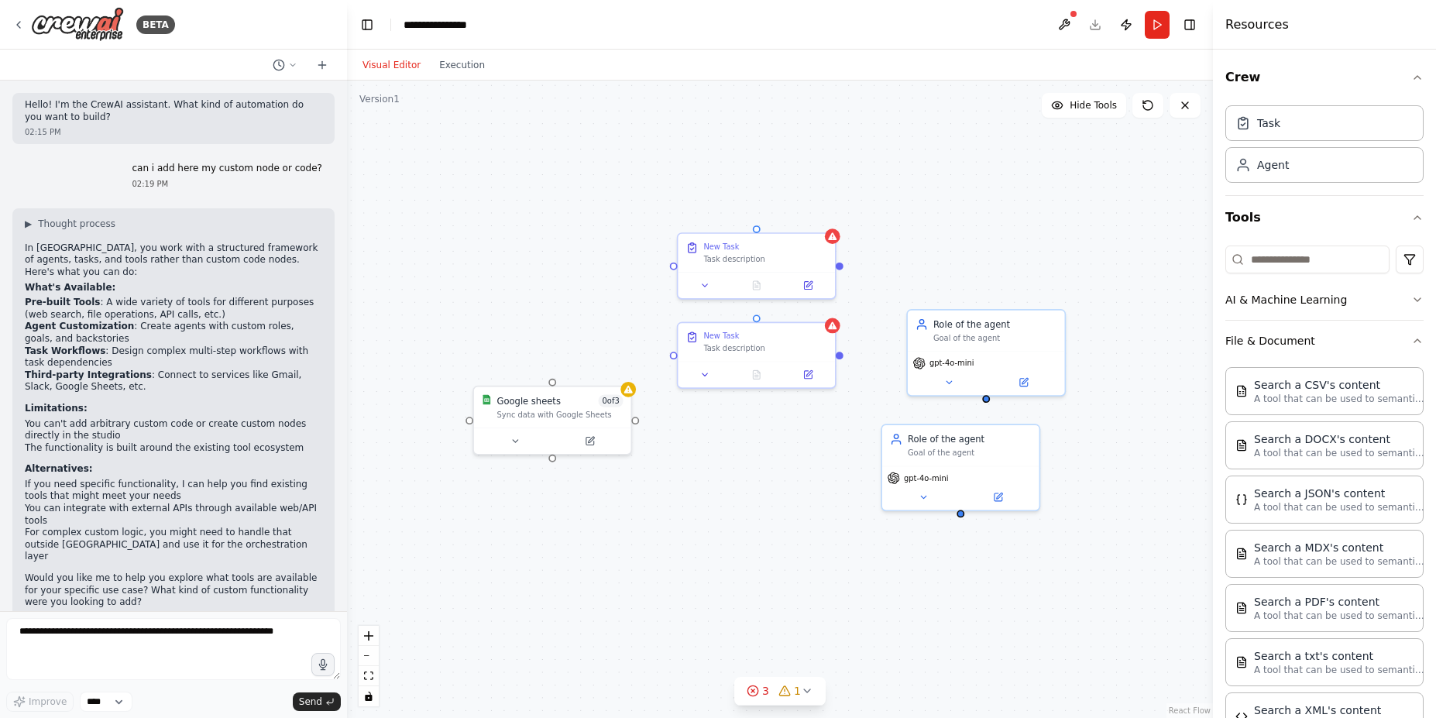
drag, startPoint x: 734, startPoint y: 529, endPoint x: 694, endPoint y: 528, distance: 39.5
click at [694, 528] on div "Google sheets 0 of 3 Sync data with Google Sheets Role of the agent Goal of the…" at bounding box center [780, 400] width 866 height 638
click at [1411, 340] on icon "button" at bounding box center [1417, 341] width 12 height 12
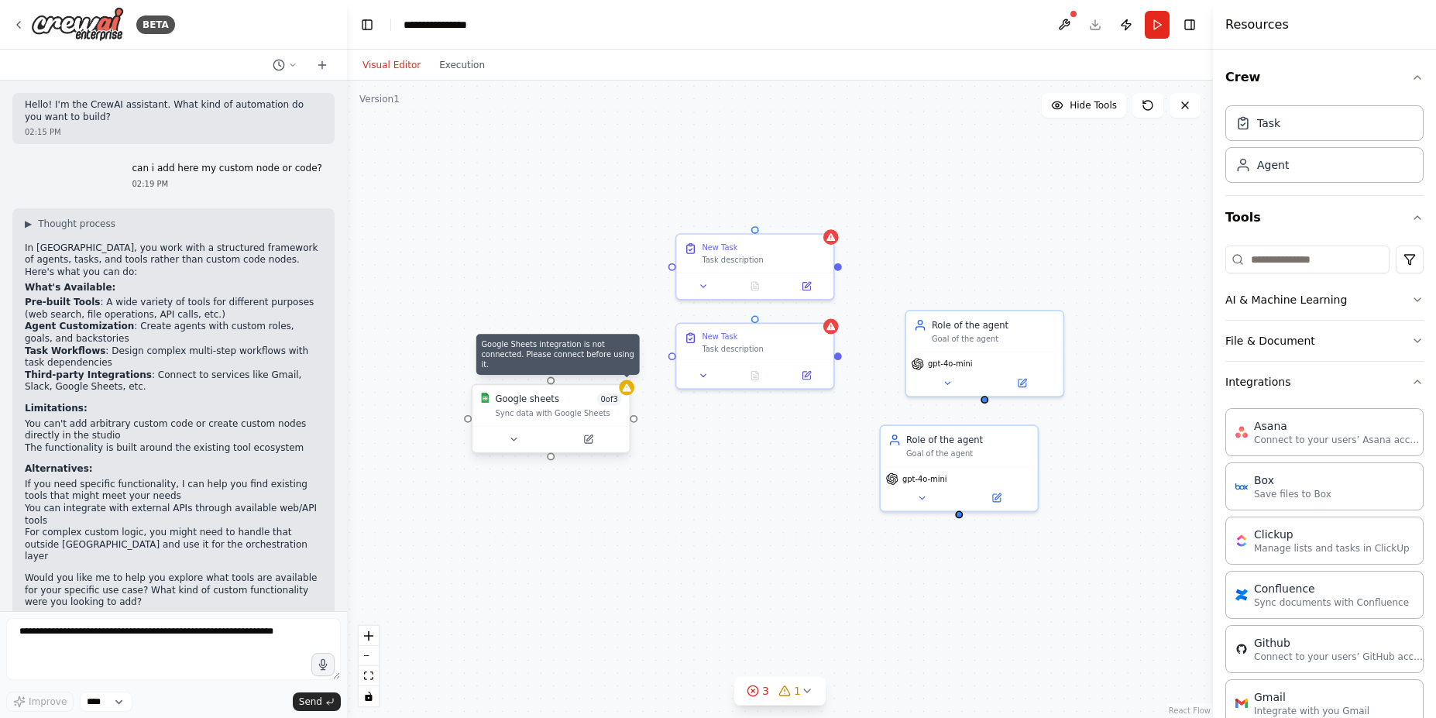
click at [625, 387] on icon at bounding box center [627, 388] width 9 height 8
click at [365, 636] on icon "zoom in" at bounding box center [368, 635] width 9 height 9
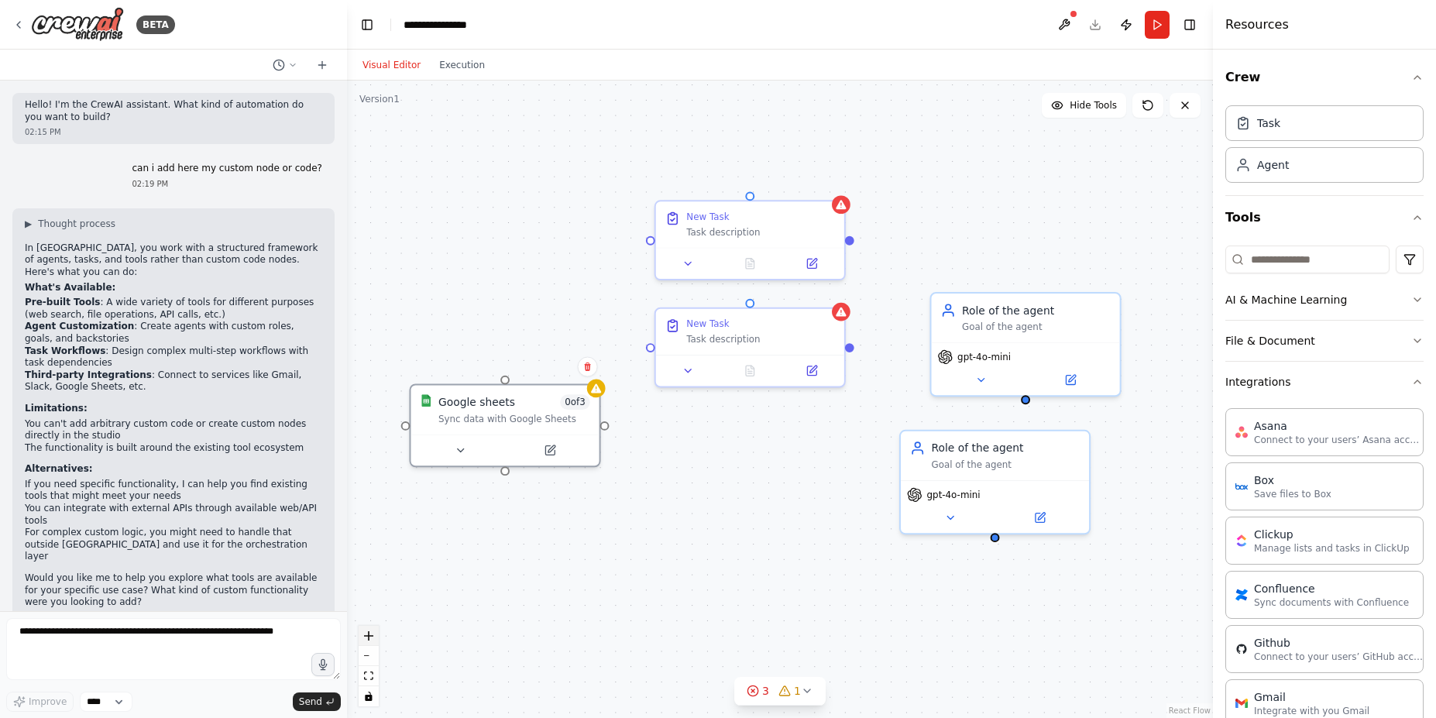
click at [365, 636] on icon "zoom in" at bounding box center [368, 635] width 9 height 9
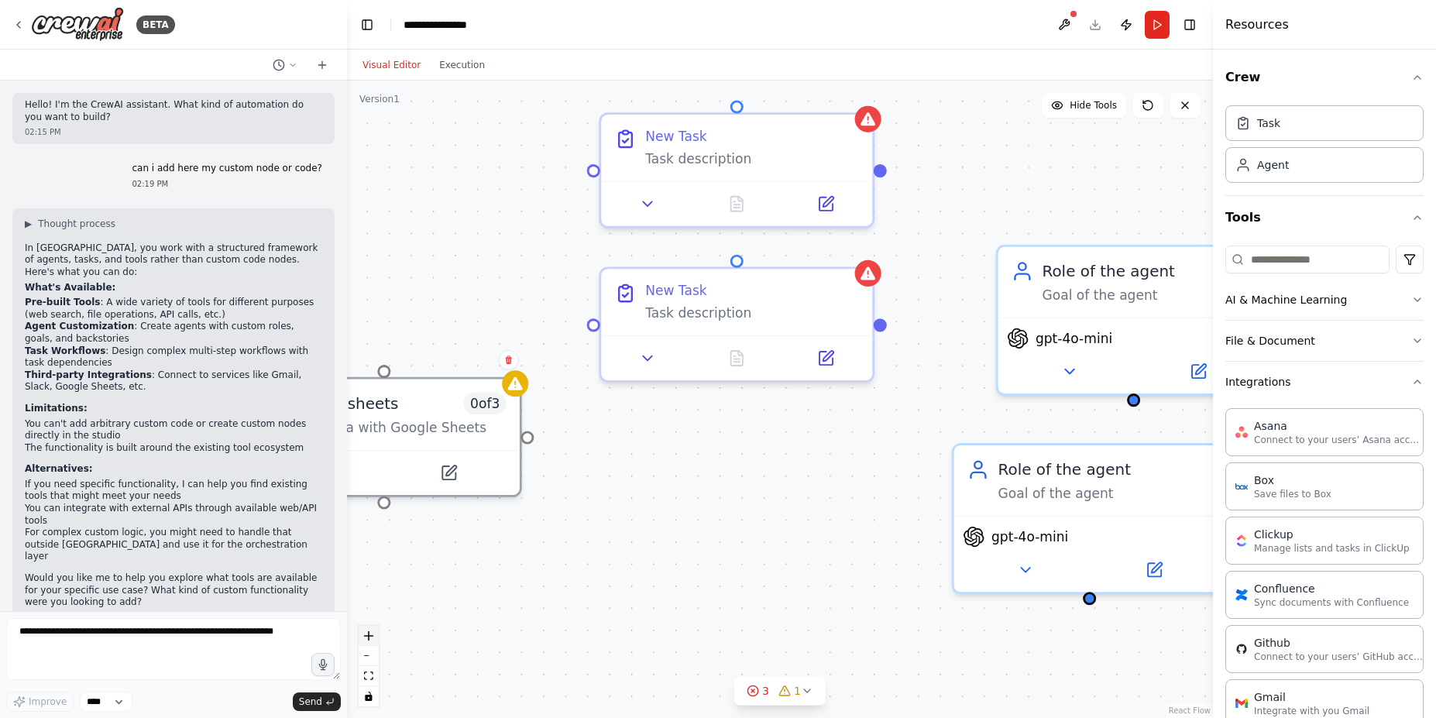
click at [365, 636] on icon "zoom in" at bounding box center [368, 635] width 9 height 9
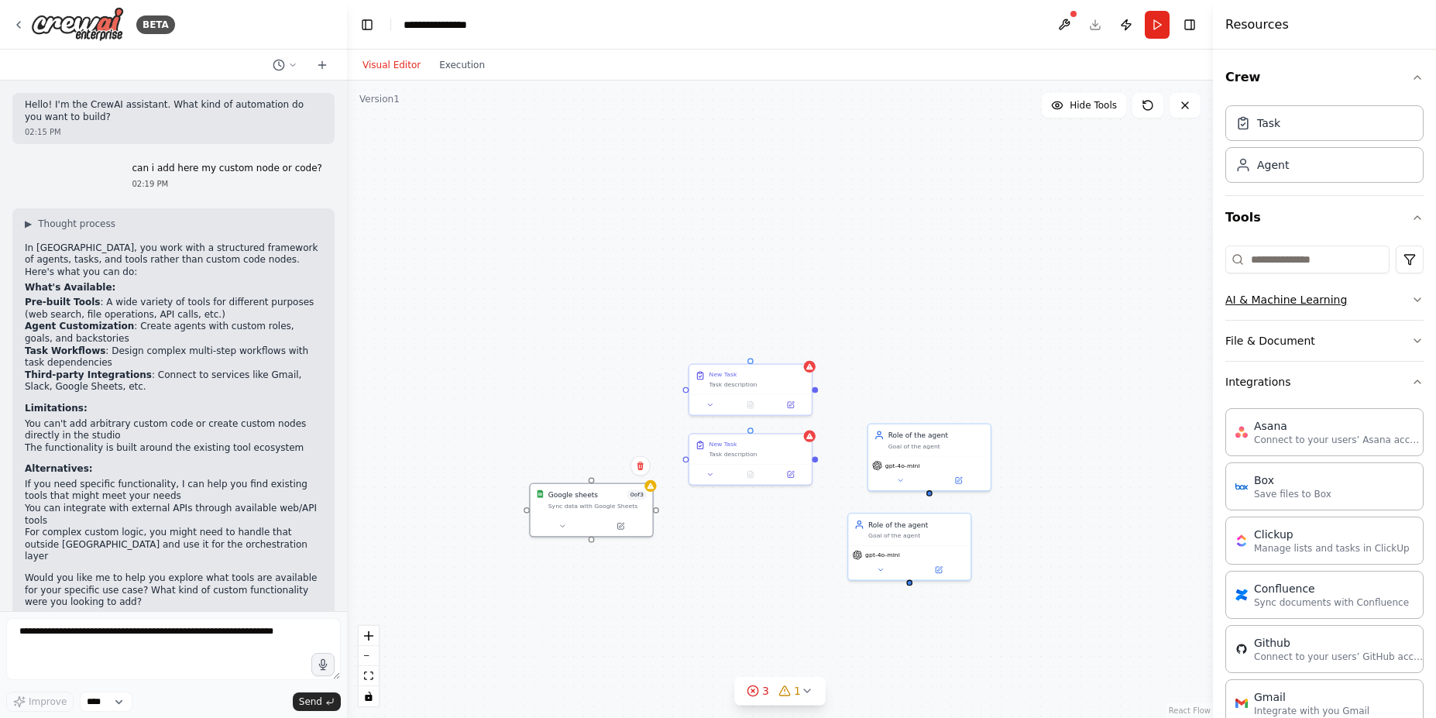
click at [1401, 311] on button "AI & Machine Learning" at bounding box center [1325, 300] width 198 height 40
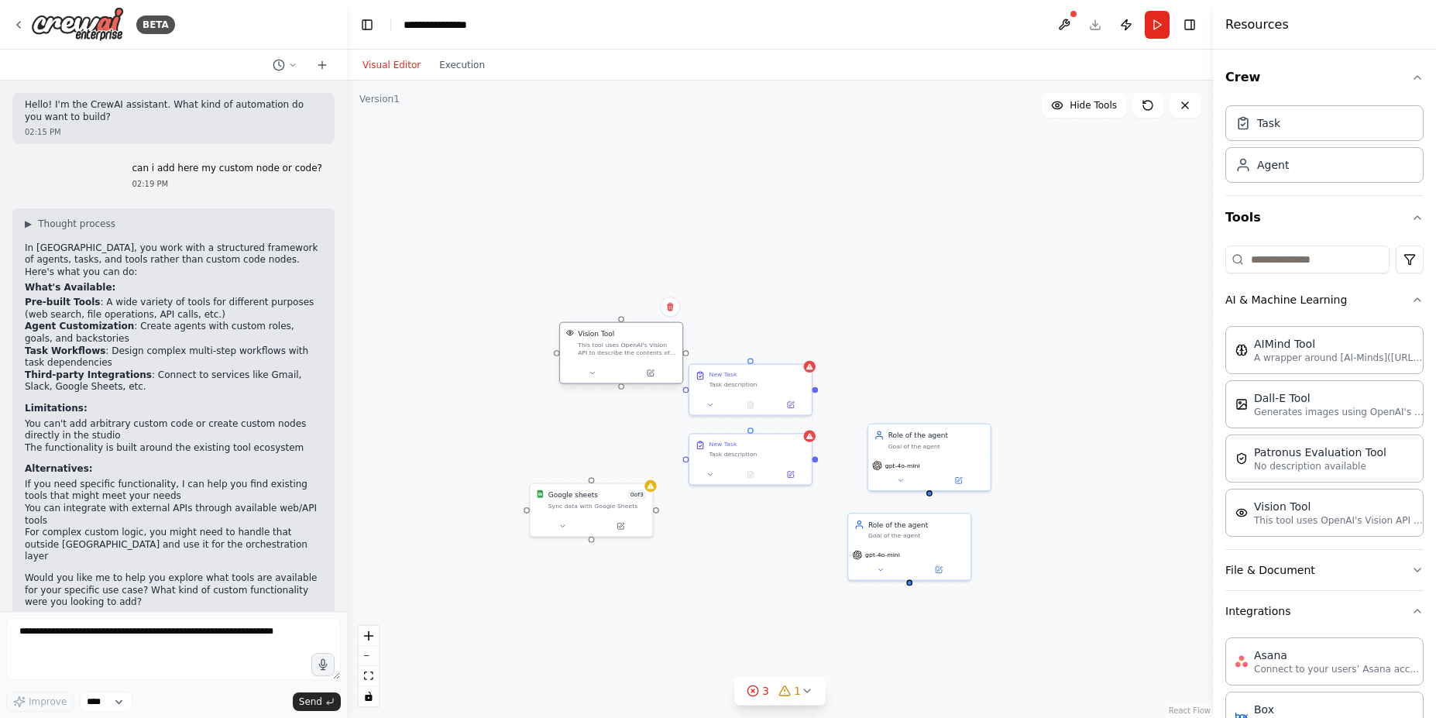
drag, startPoint x: 672, startPoint y: 394, endPoint x: 592, endPoint y: 342, distance: 95.8
click at [595, 342] on div "This tool uses OpenAI's Vision API to describe the contents of an image." at bounding box center [627, 349] width 98 height 16
click at [590, 372] on icon at bounding box center [592, 374] width 8 height 8
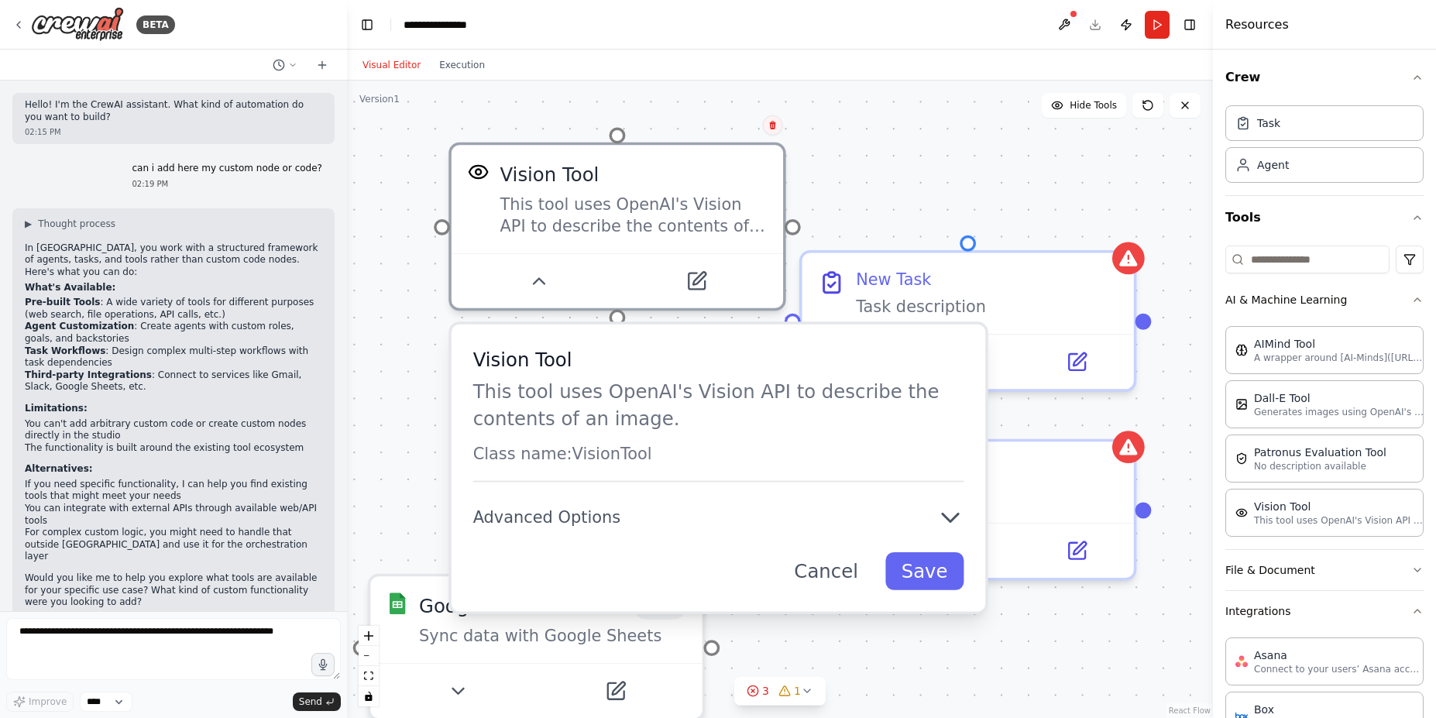
click at [780, 127] on button at bounding box center [773, 125] width 20 height 20
click at [718, 125] on button "Confirm" at bounding box center [728, 125] width 55 height 19
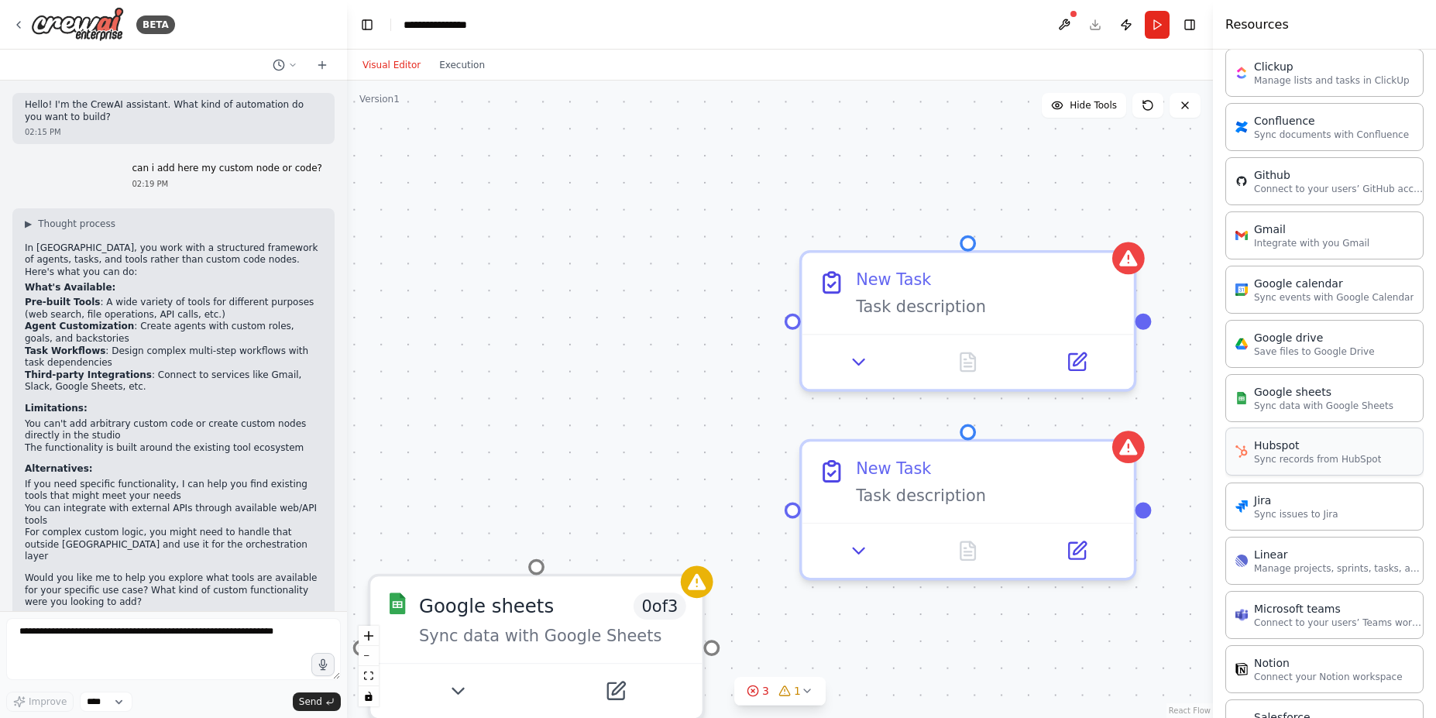
scroll to position [1064, 0]
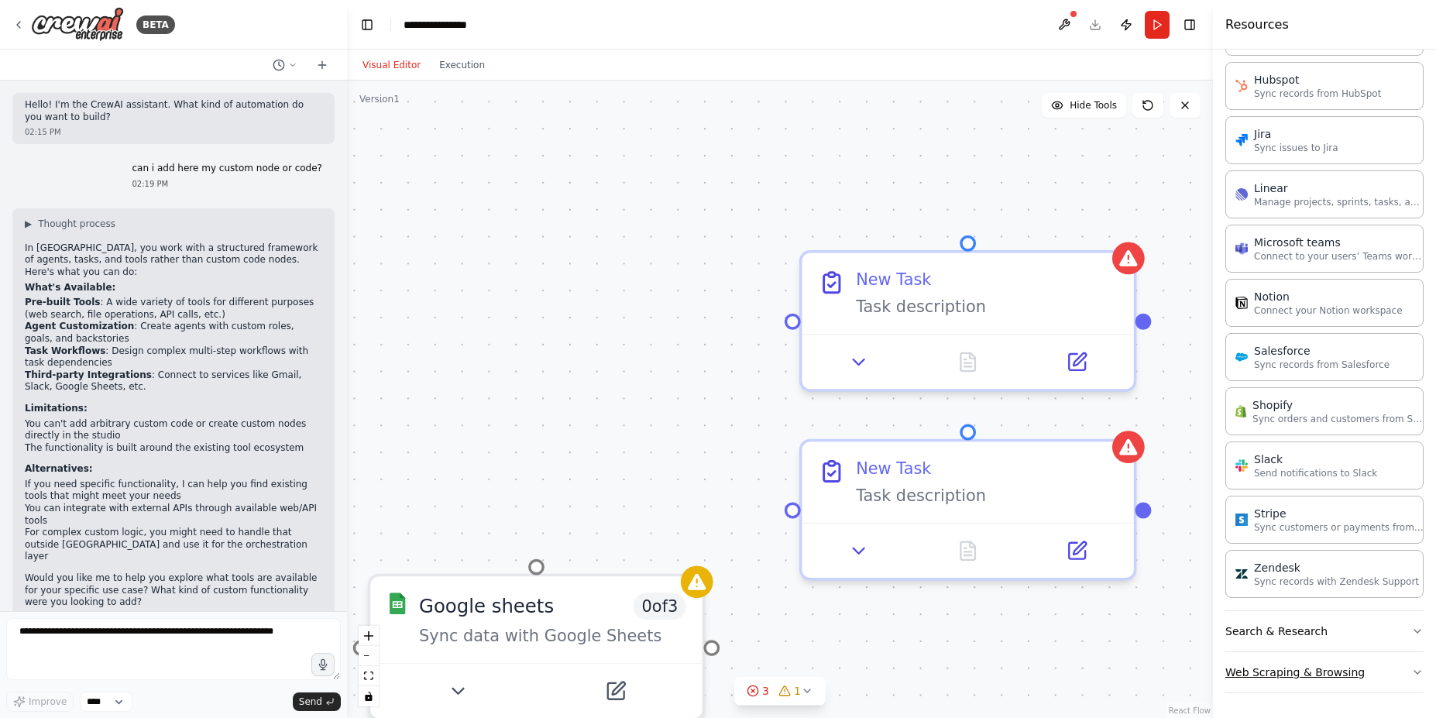
click at [1411, 674] on icon "button" at bounding box center [1417, 672] width 12 height 12
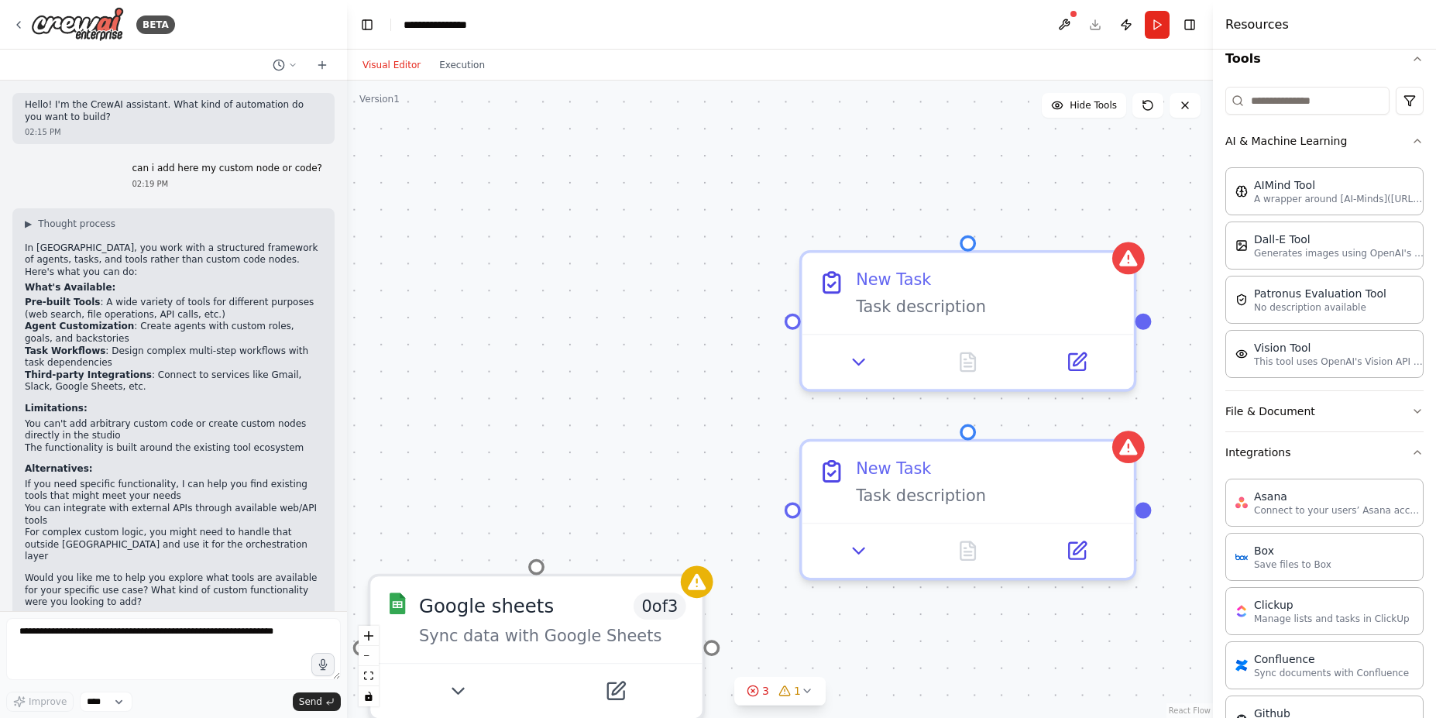
scroll to position [0, 0]
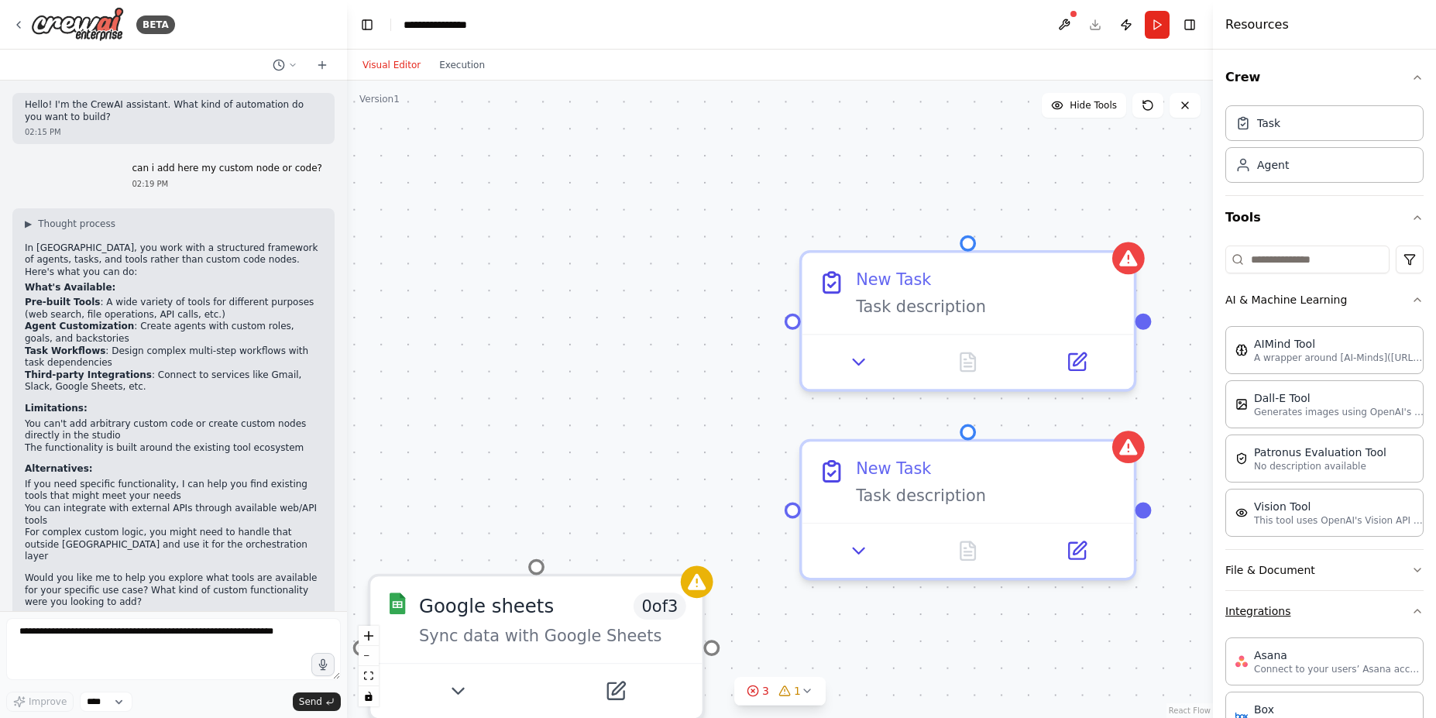
click at [1411, 607] on icon "button" at bounding box center [1417, 611] width 12 height 12
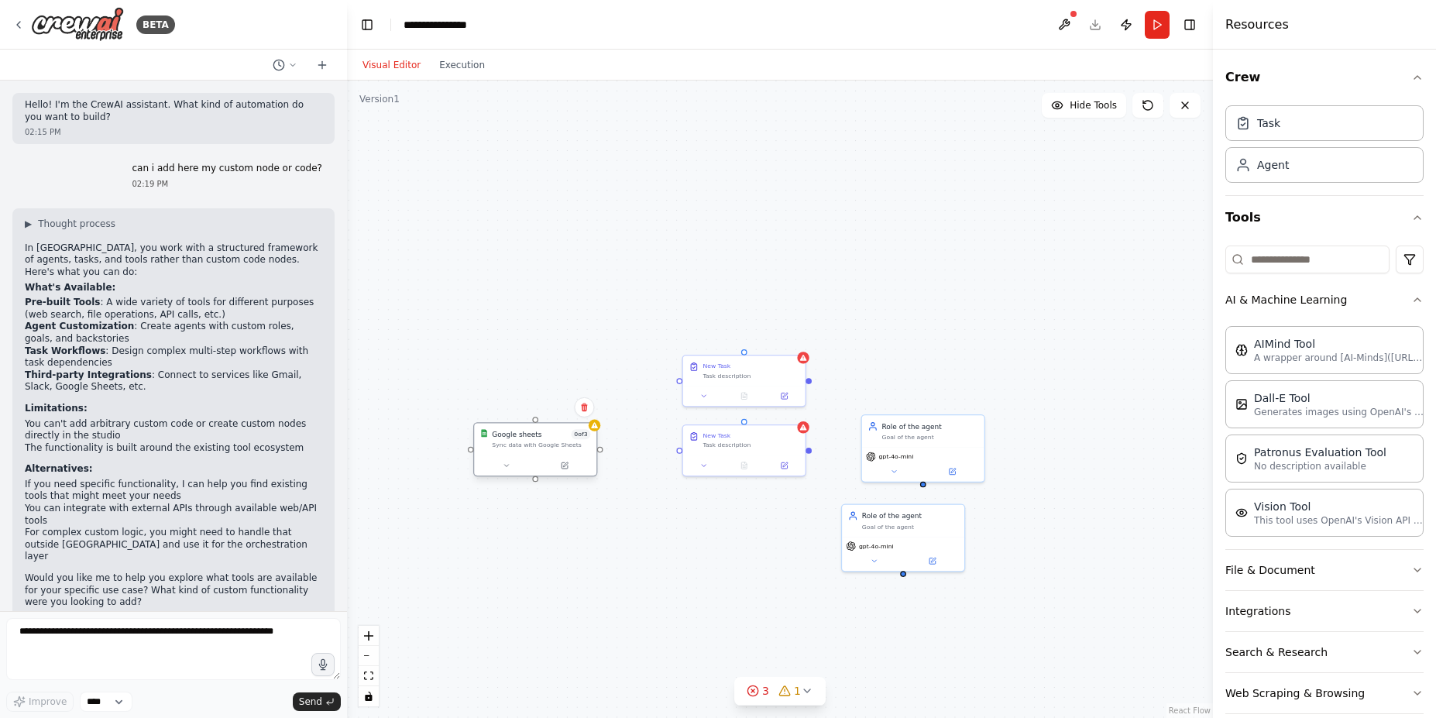
drag, startPoint x: 605, startPoint y: 489, endPoint x: 553, endPoint y: 438, distance: 72.9
click at [553, 438] on div "Google sheets 0 of 3" at bounding box center [541, 434] width 98 height 10
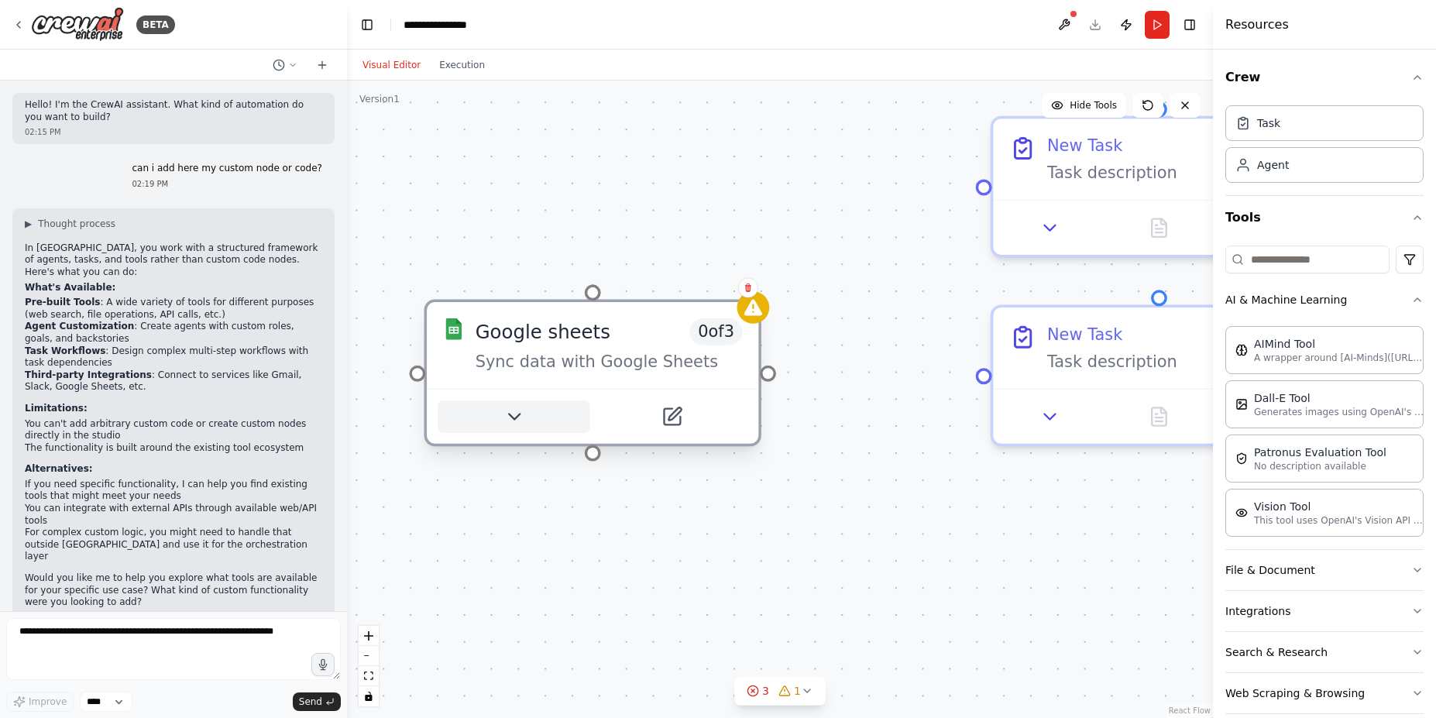
click at [524, 428] on button at bounding box center [514, 417] width 153 height 33
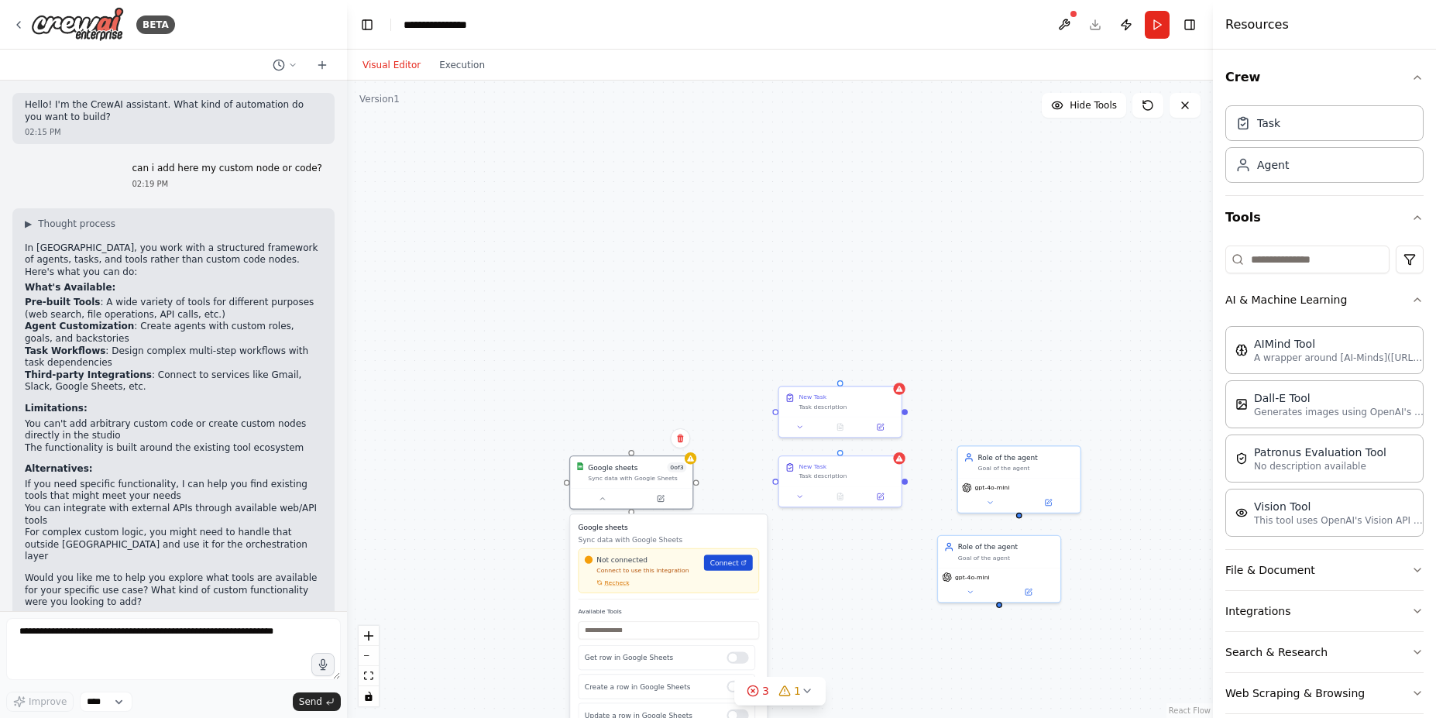
click at [727, 563] on span "Connect" at bounding box center [724, 563] width 29 height 10
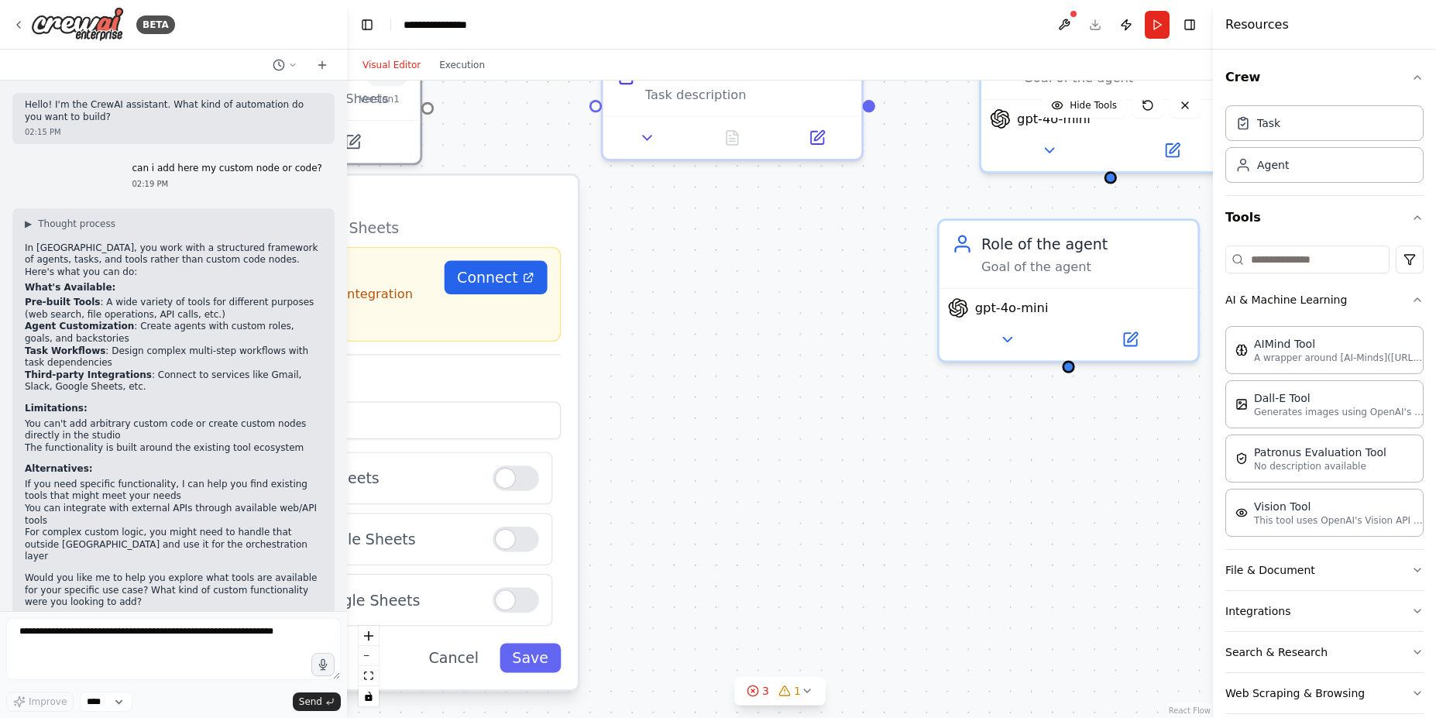
drag, startPoint x: 837, startPoint y: 362, endPoint x: 811, endPoint y: 250, distance: 114.6
click at [810, 252] on div "Google sheets 0 of 3 Sync data with Google Sheets Google sheets Sync data with …" at bounding box center [780, 400] width 866 height 638
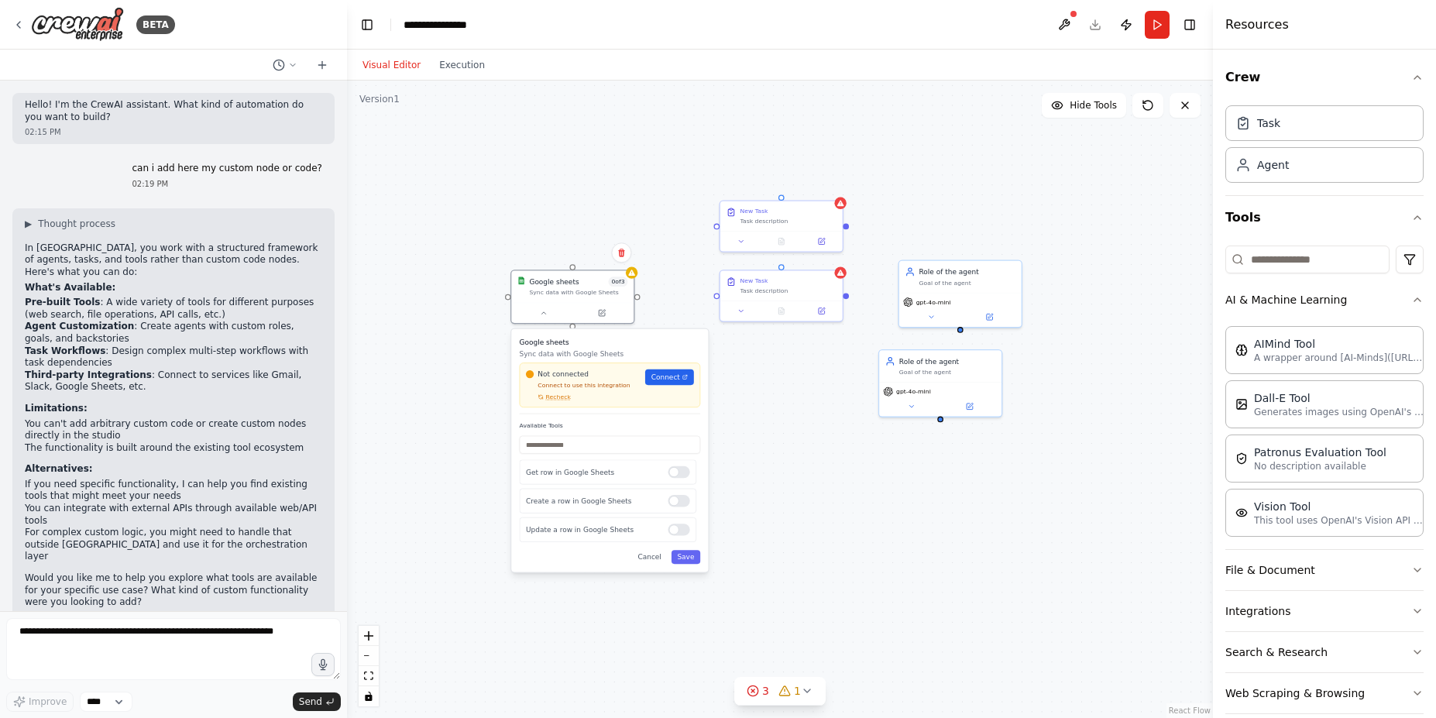
drag, startPoint x: 854, startPoint y: 363, endPoint x: 830, endPoint y: 514, distance: 153.7
click at [830, 514] on div "Google sheets 0 of 3 Sync data with Google Sheets Google sheets Sync data with …" at bounding box center [780, 400] width 866 height 638
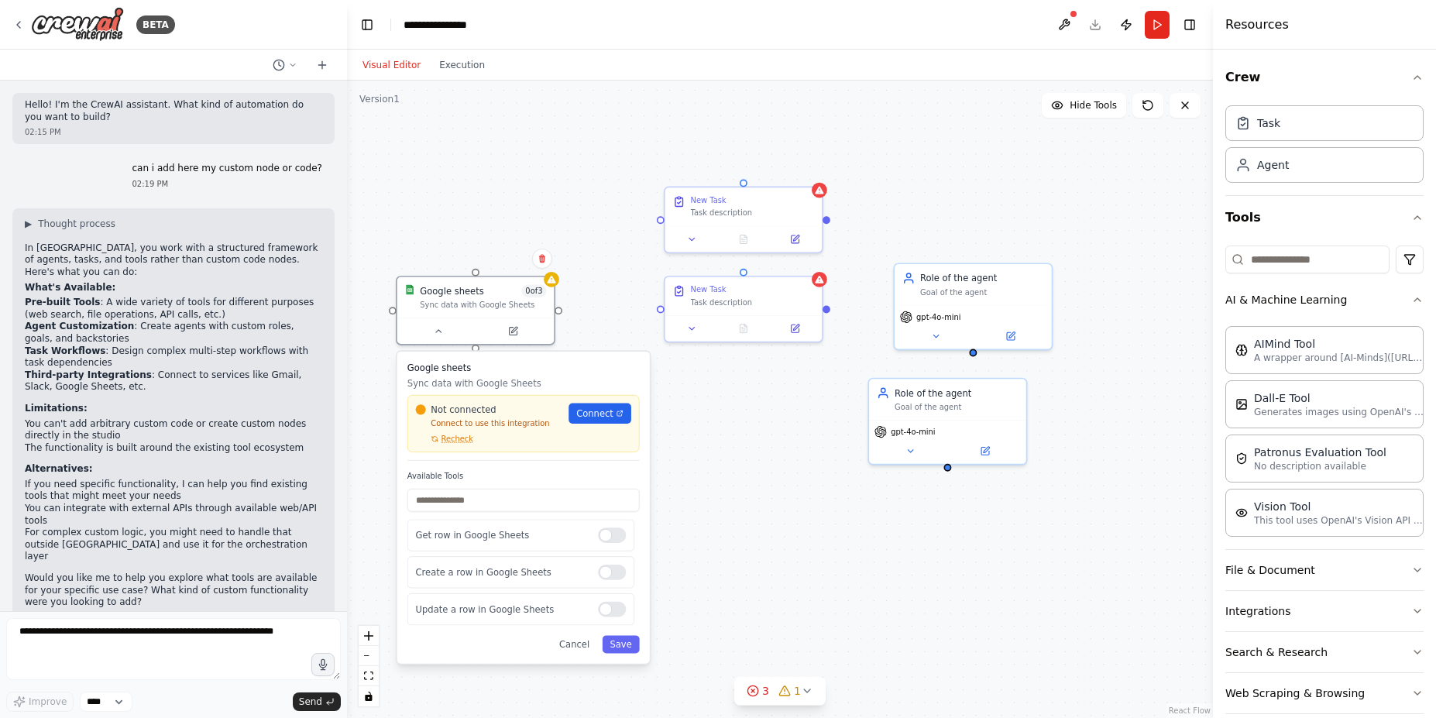
drag, startPoint x: 771, startPoint y: 458, endPoint x: 974, endPoint y: 483, distance: 204.5
click at [966, 492] on div "Google sheets 0 of 3 Sync data with Google Sheets Google sheets Sync data with …" at bounding box center [780, 400] width 866 height 638
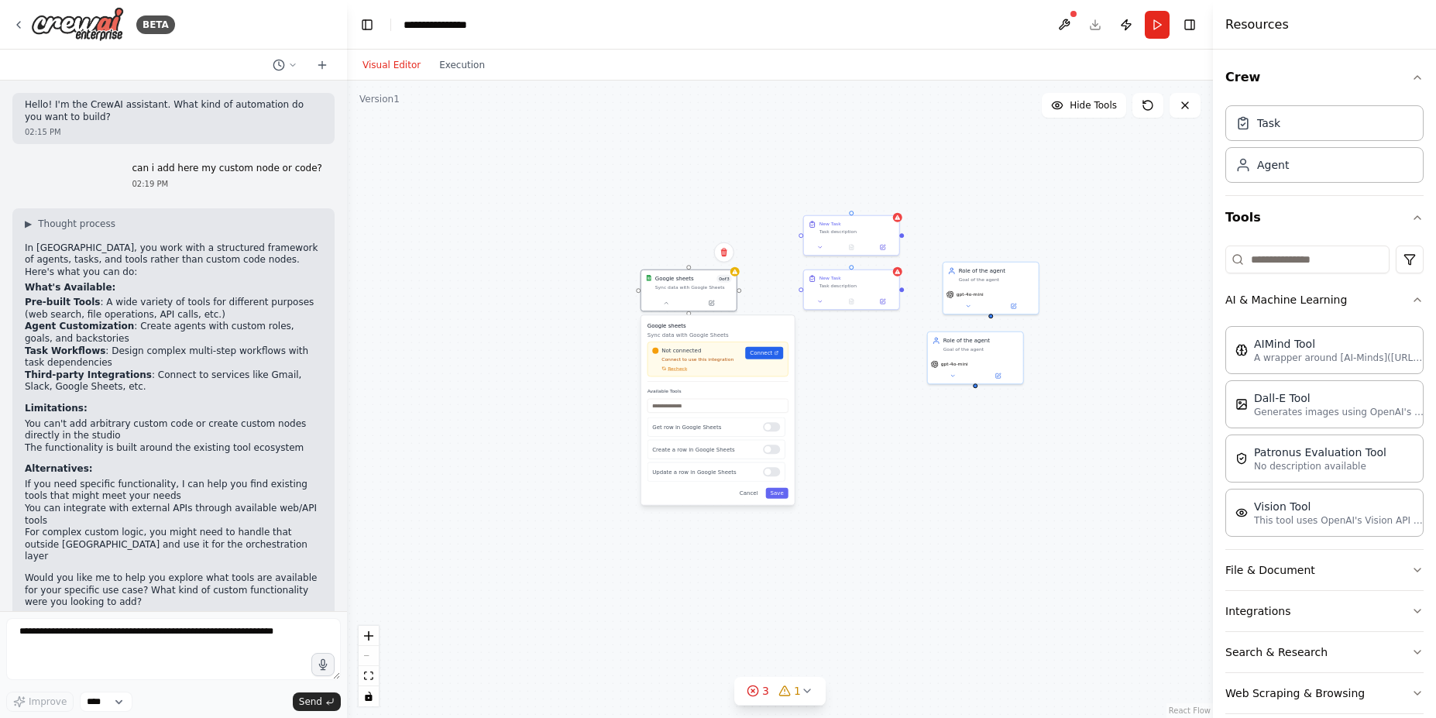
drag, startPoint x: 1027, startPoint y: 456, endPoint x: 941, endPoint y: 390, distance: 108.8
click at [941, 390] on div "Google sheets 0 of 3 Sync data with Google Sheets Google sheets Sync data with …" at bounding box center [780, 400] width 866 height 638
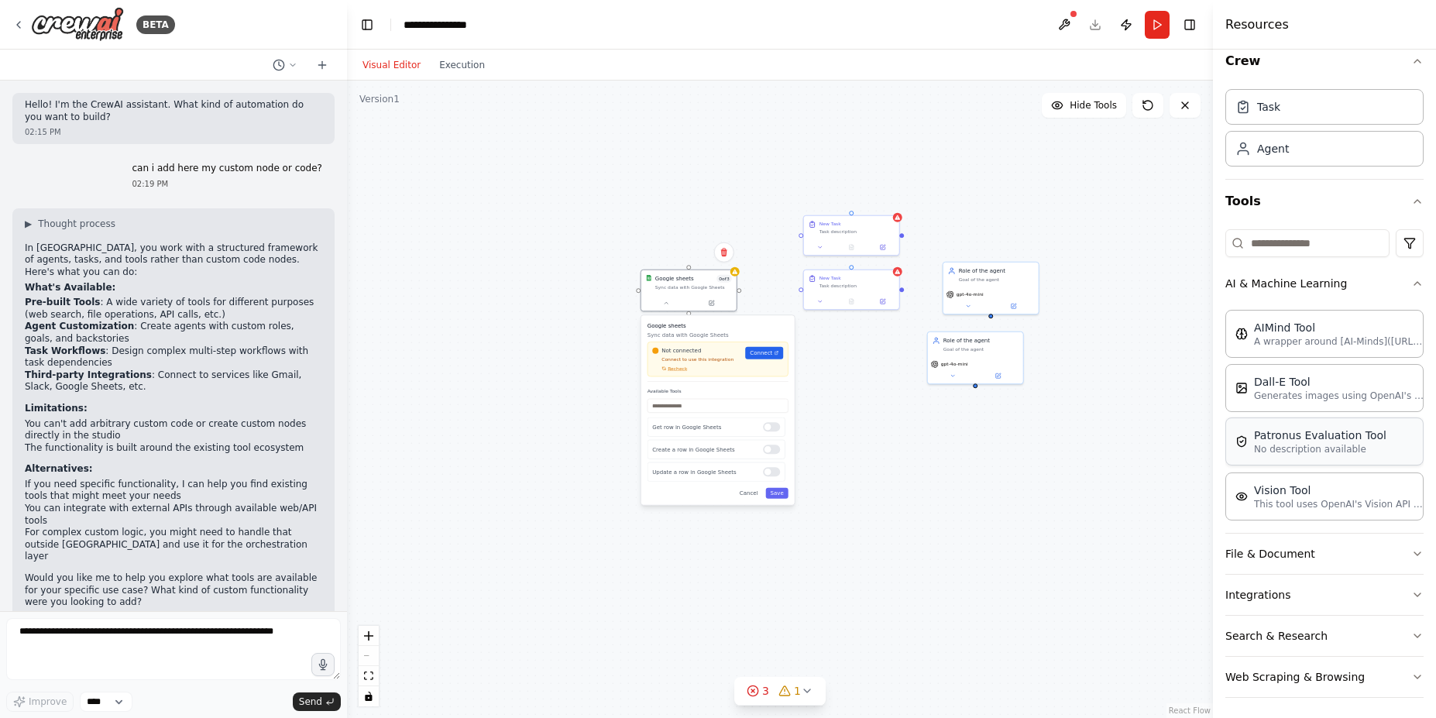
scroll to position [21, 0]
click at [1348, 544] on button "File & Document" at bounding box center [1325, 549] width 198 height 40
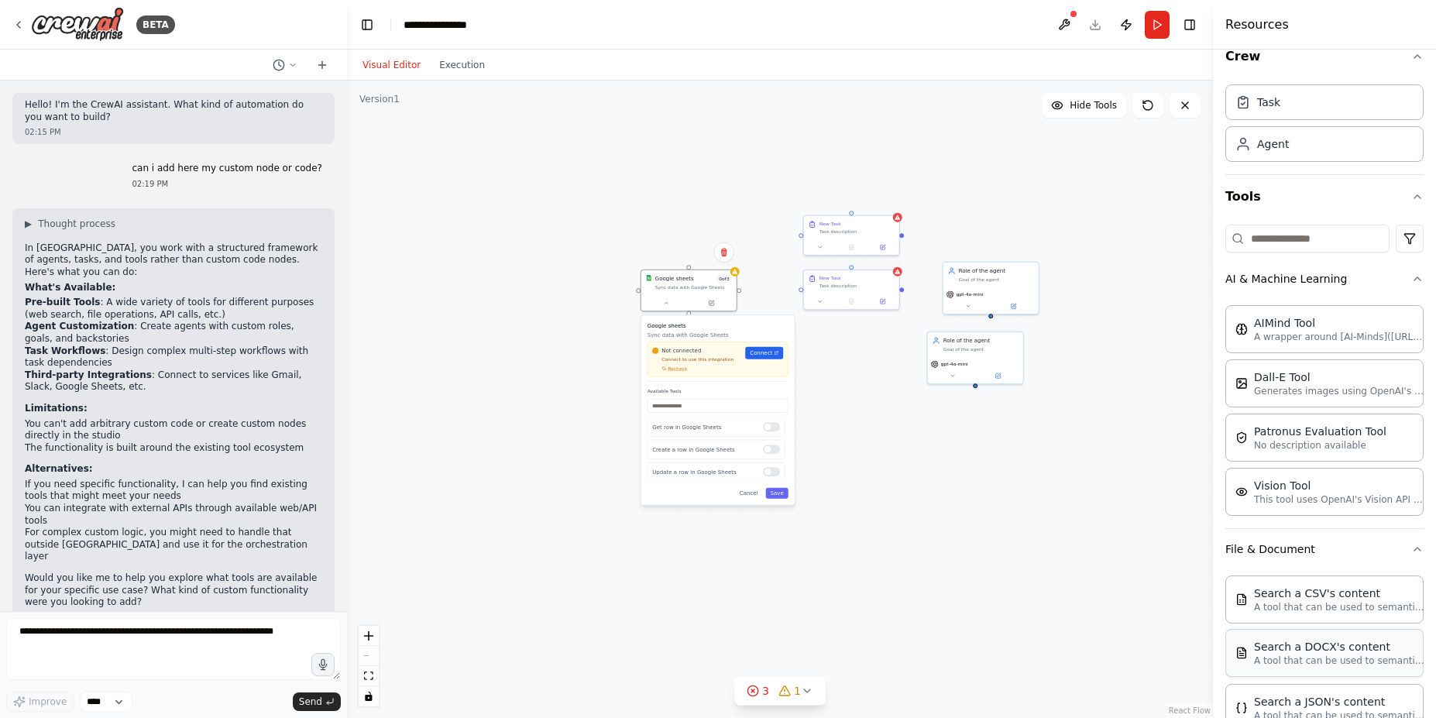
scroll to position [413, 0]
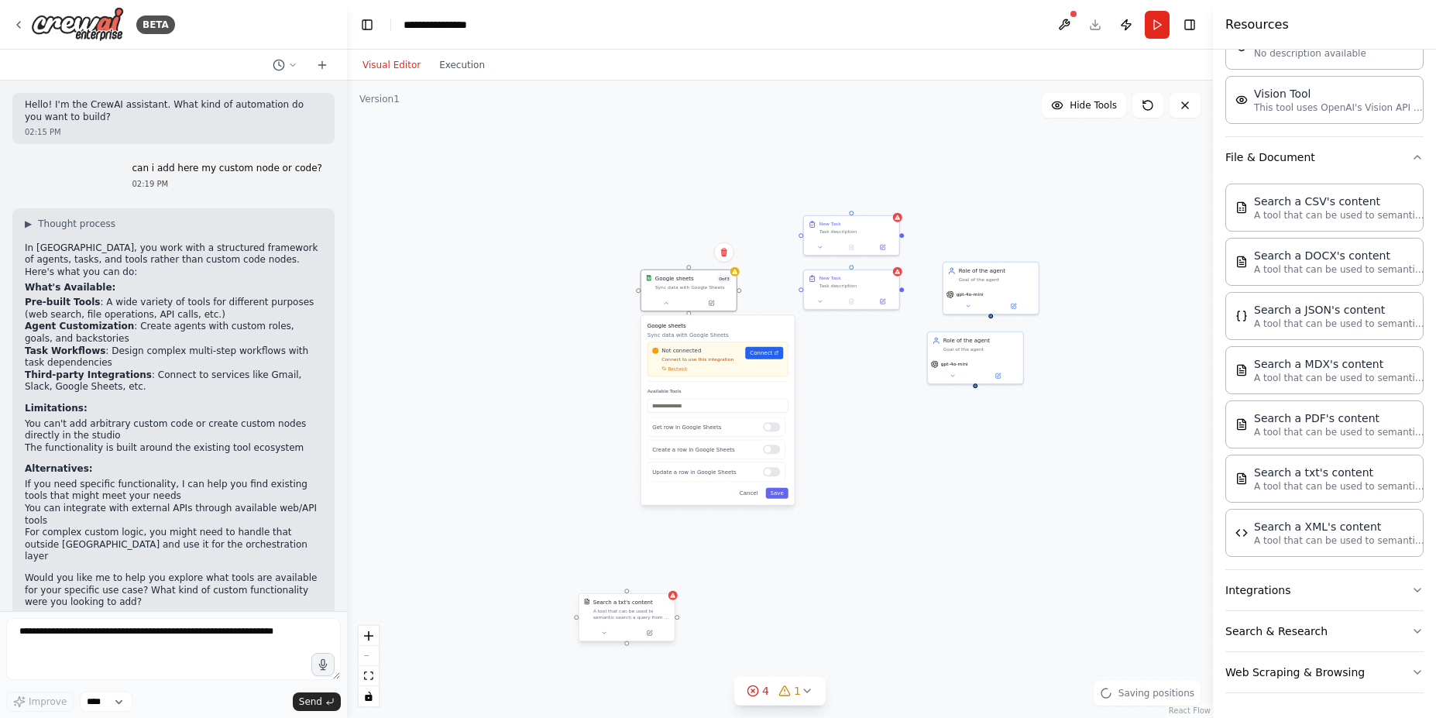
click at [656, 608] on div "A tool that can be used to semantic search a query from a txt's content." at bounding box center [631, 614] width 77 height 12
click at [668, 582] on button at bounding box center [662, 578] width 20 height 20
click at [621, 575] on button "Confirm" at bounding box center [617, 578] width 55 height 19
click at [1366, 662] on button "Web Scraping & Browsing" at bounding box center [1325, 672] width 198 height 40
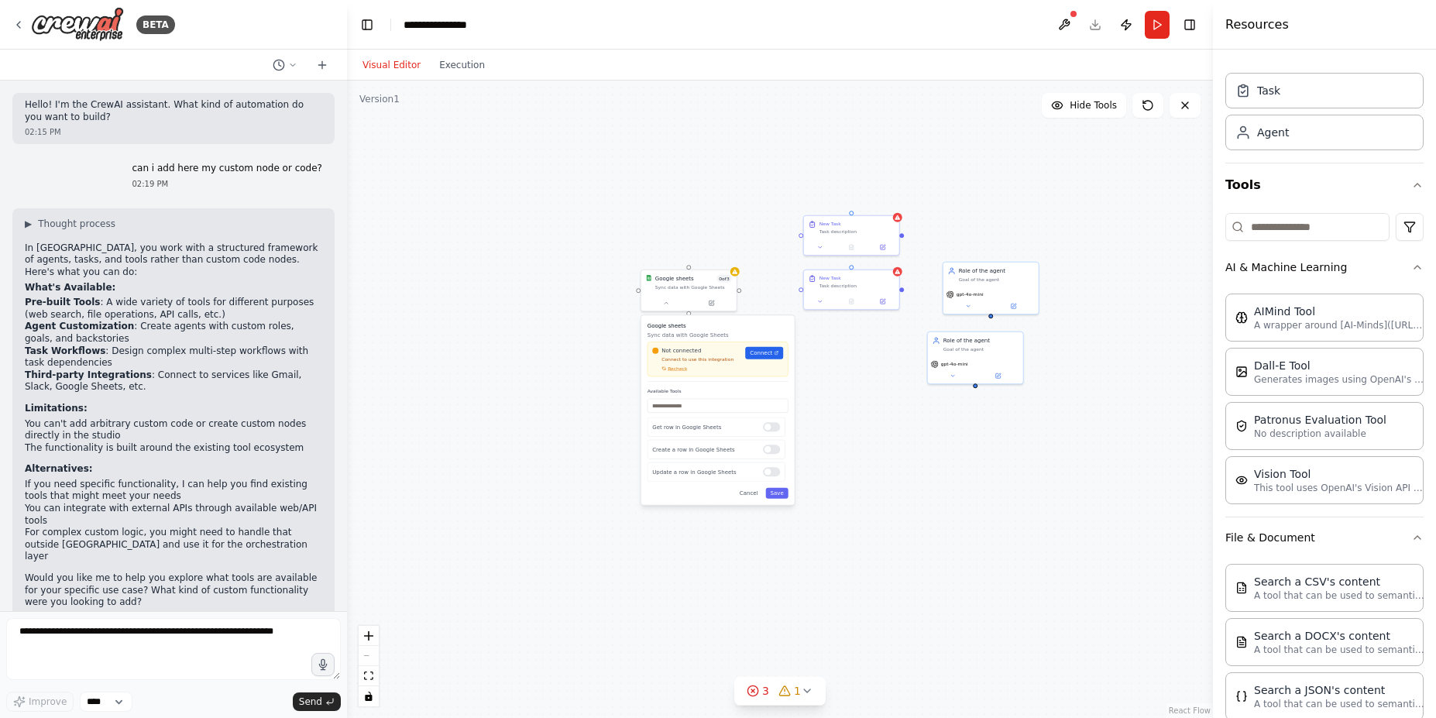
scroll to position [0, 0]
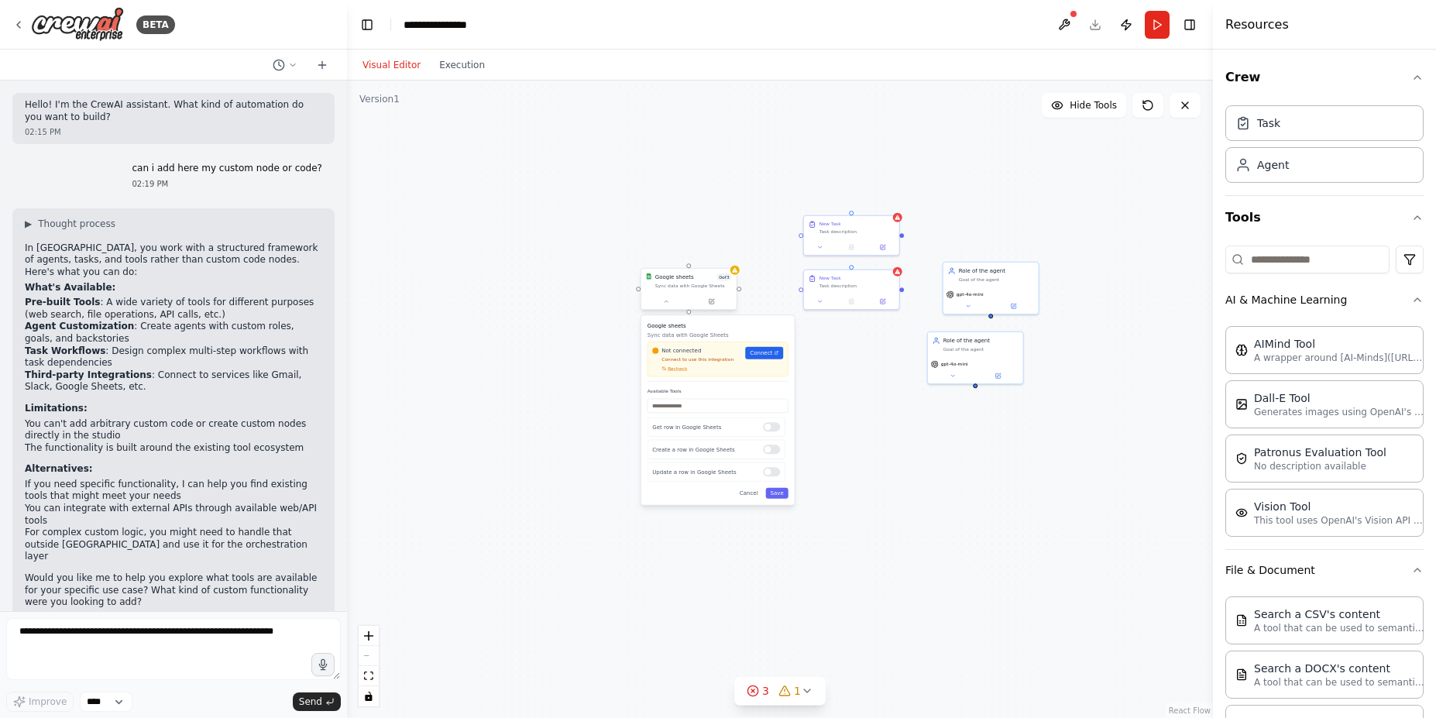
click at [691, 284] on div "Sync data with Google Sheets" at bounding box center [693, 286] width 77 height 6
click at [699, 295] on div at bounding box center [688, 302] width 95 height 16
click at [669, 302] on icon at bounding box center [666, 301] width 6 height 6
click at [765, 354] on span "Connect" at bounding box center [761, 353] width 22 height 8
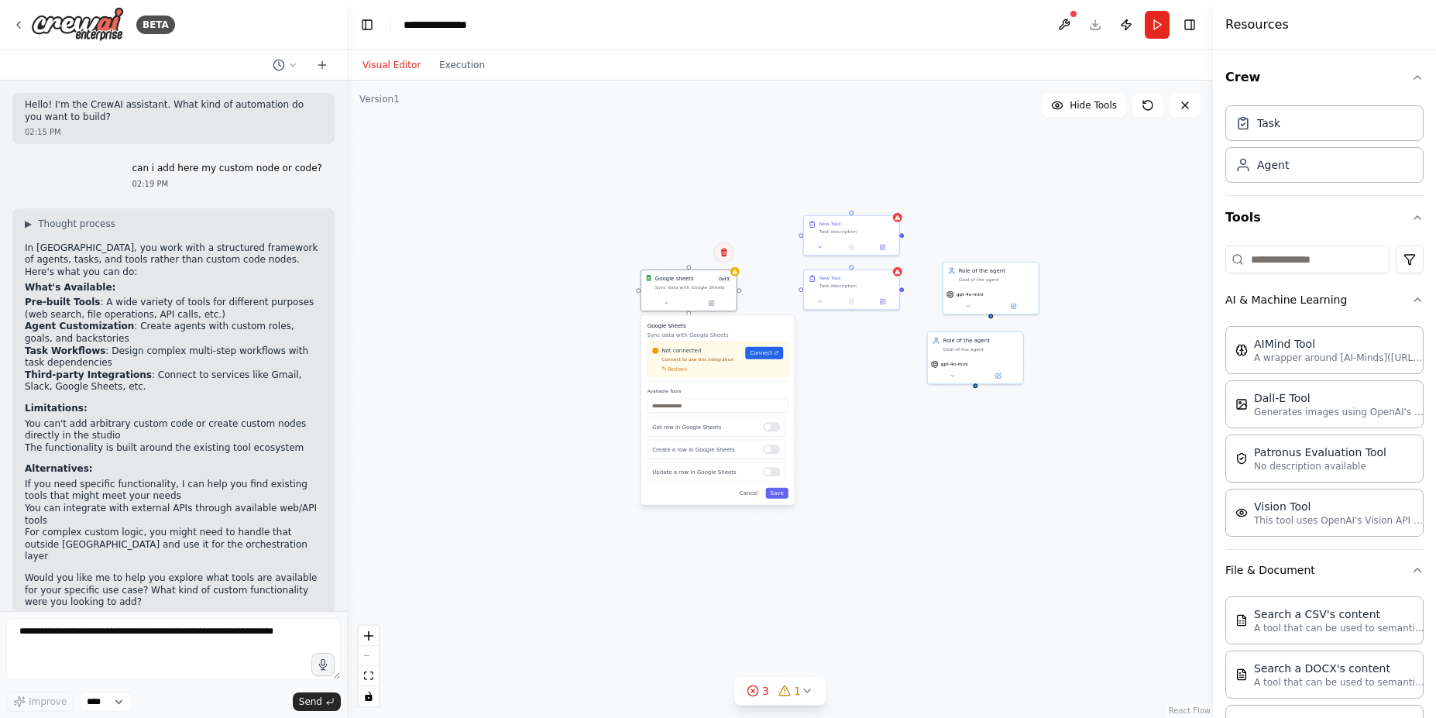
click at [717, 247] on button at bounding box center [724, 252] width 20 height 20
click at [689, 245] on button "Confirm" at bounding box center [679, 252] width 55 height 19
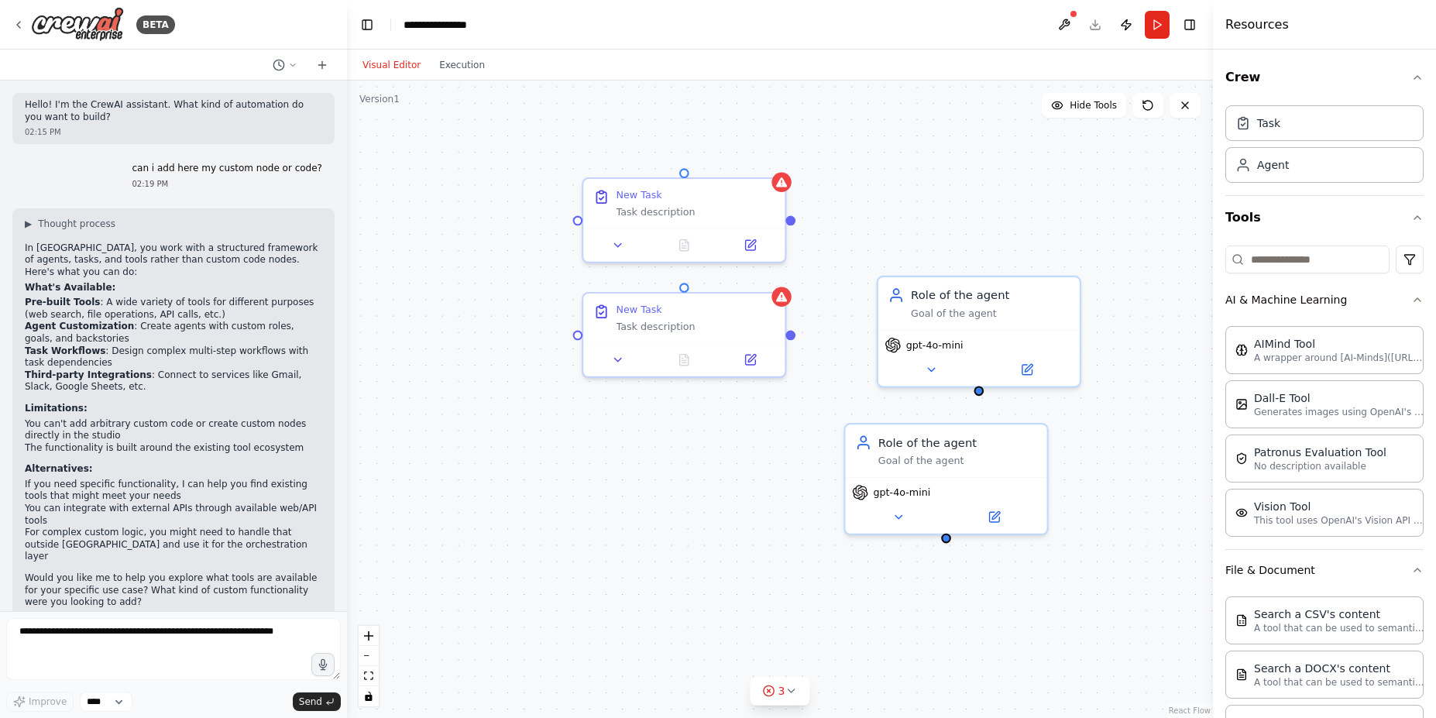
drag, startPoint x: 893, startPoint y: 314, endPoint x: 772, endPoint y: 386, distance: 140.7
click at [772, 386] on div "Role of the agent Goal of the agent gpt-4o-mini Role of the agent Goal of the a…" at bounding box center [780, 400] width 866 height 638
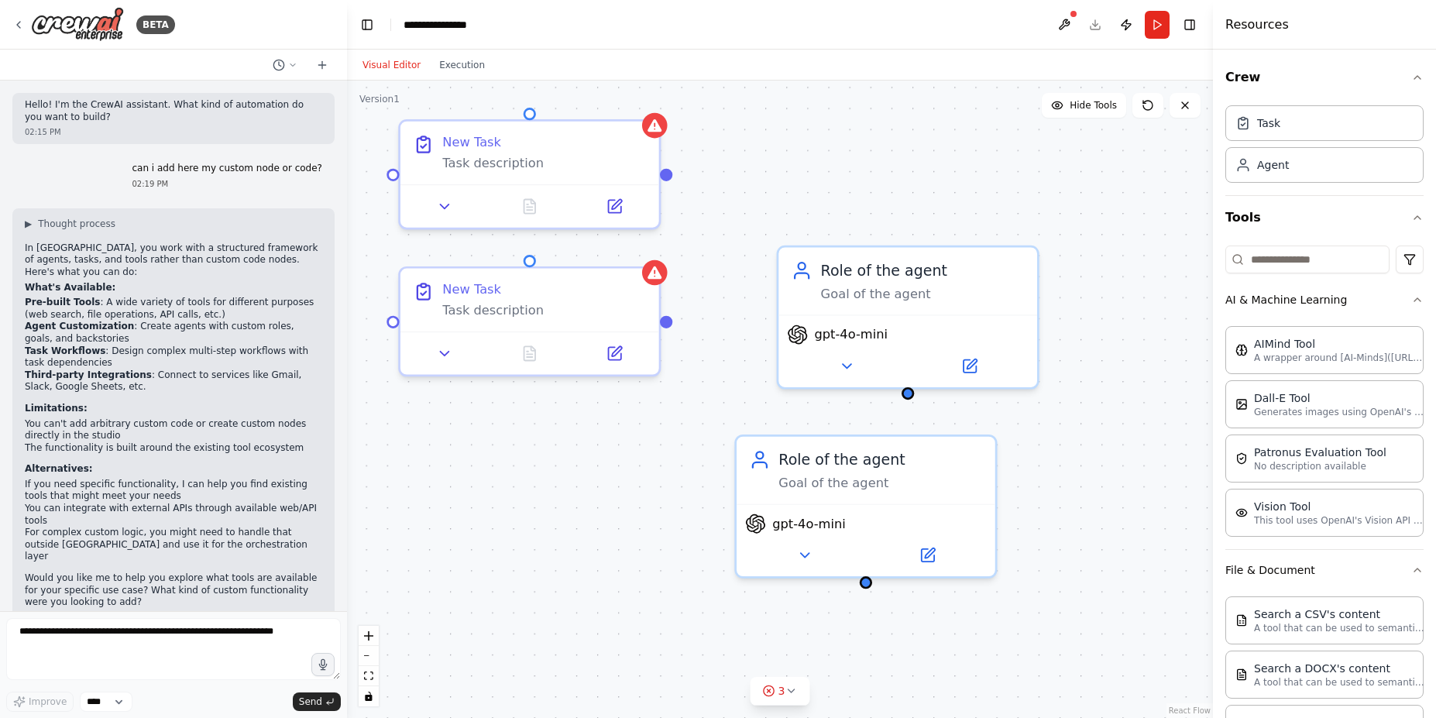
drag, startPoint x: 773, startPoint y: 385, endPoint x: 644, endPoint y: 386, distance: 129.4
click at [644, 386] on div "Role of the agent Goal of the agent gpt-4o-mini Role of the agent Goal of the a…" at bounding box center [780, 400] width 866 height 638
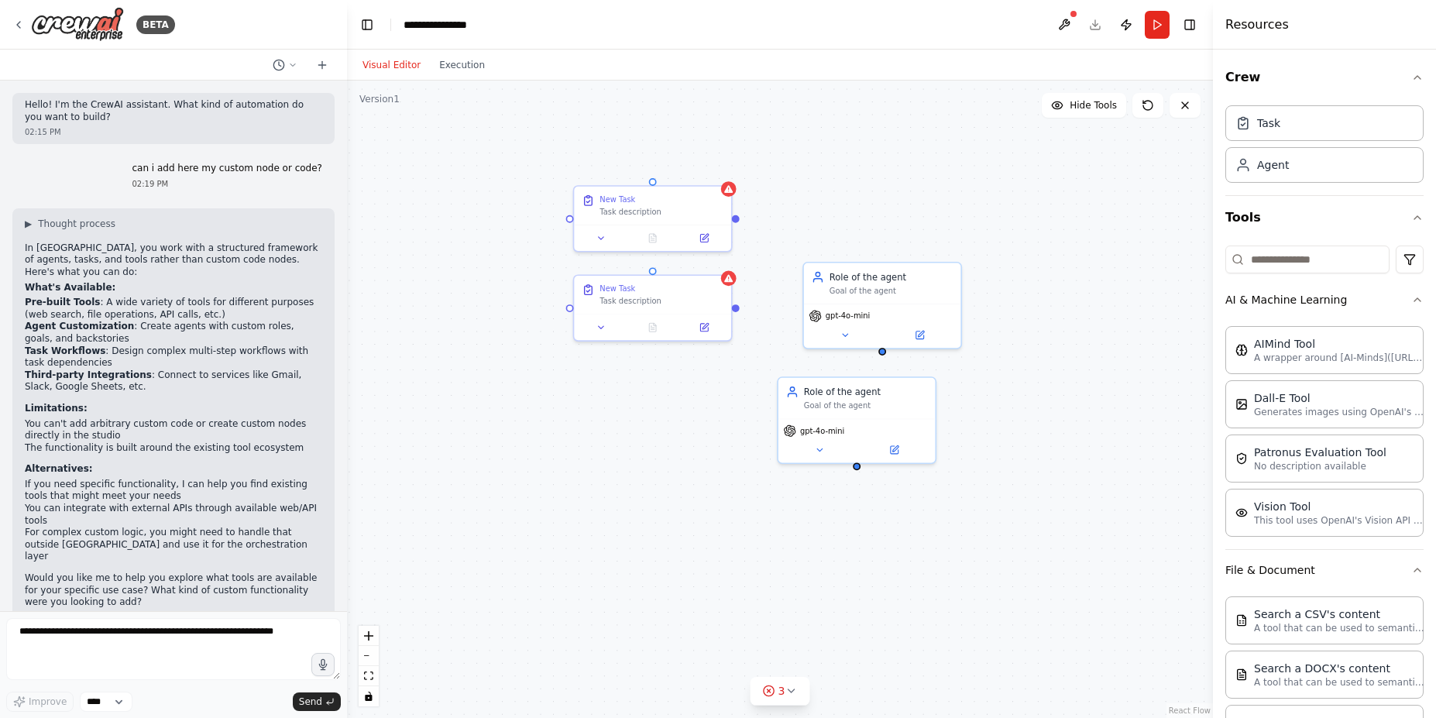
drag, startPoint x: 640, startPoint y: 387, endPoint x: 785, endPoint y: 349, distance: 149.8
click at [785, 349] on div "Role of the agent Goal of the agent gpt-4o-mini Role of the agent Goal of the a…" at bounding box center [780, 400] width 866 height 638
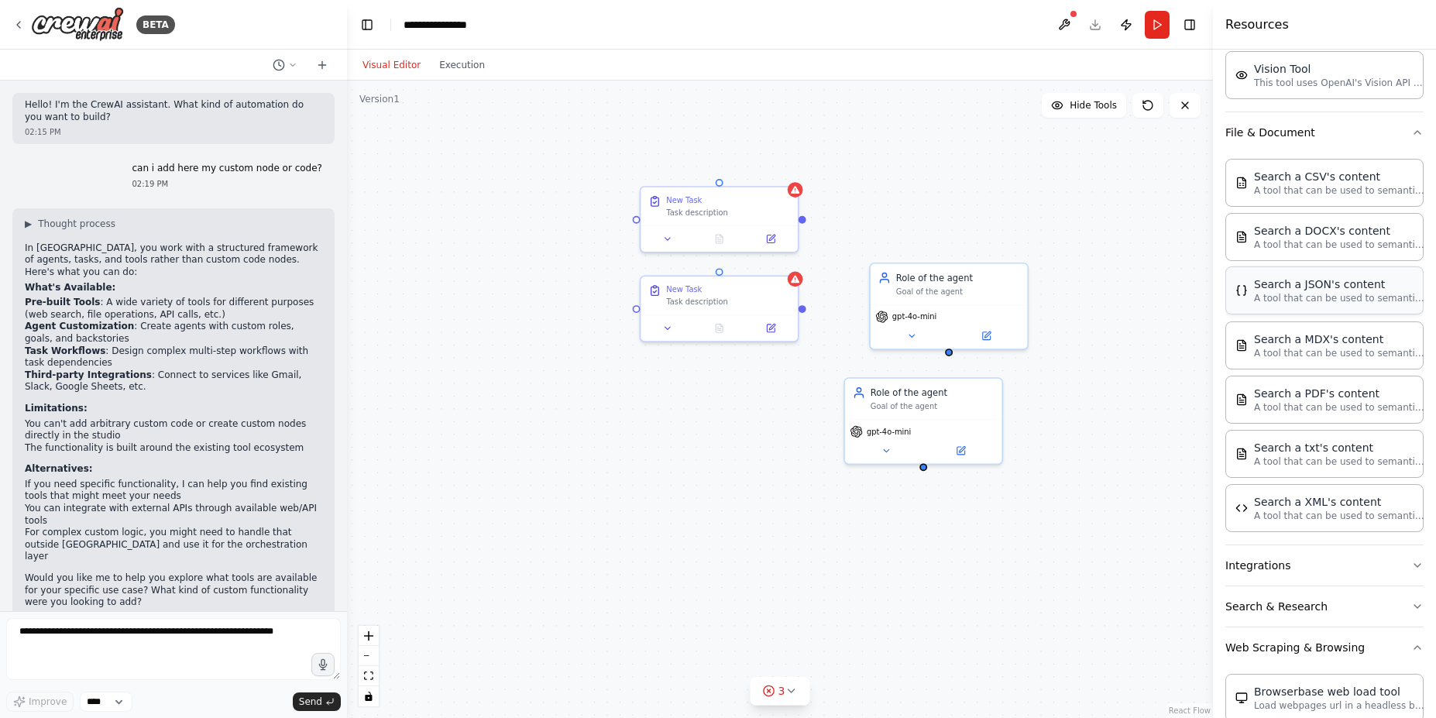
scroll to position [279, 0]
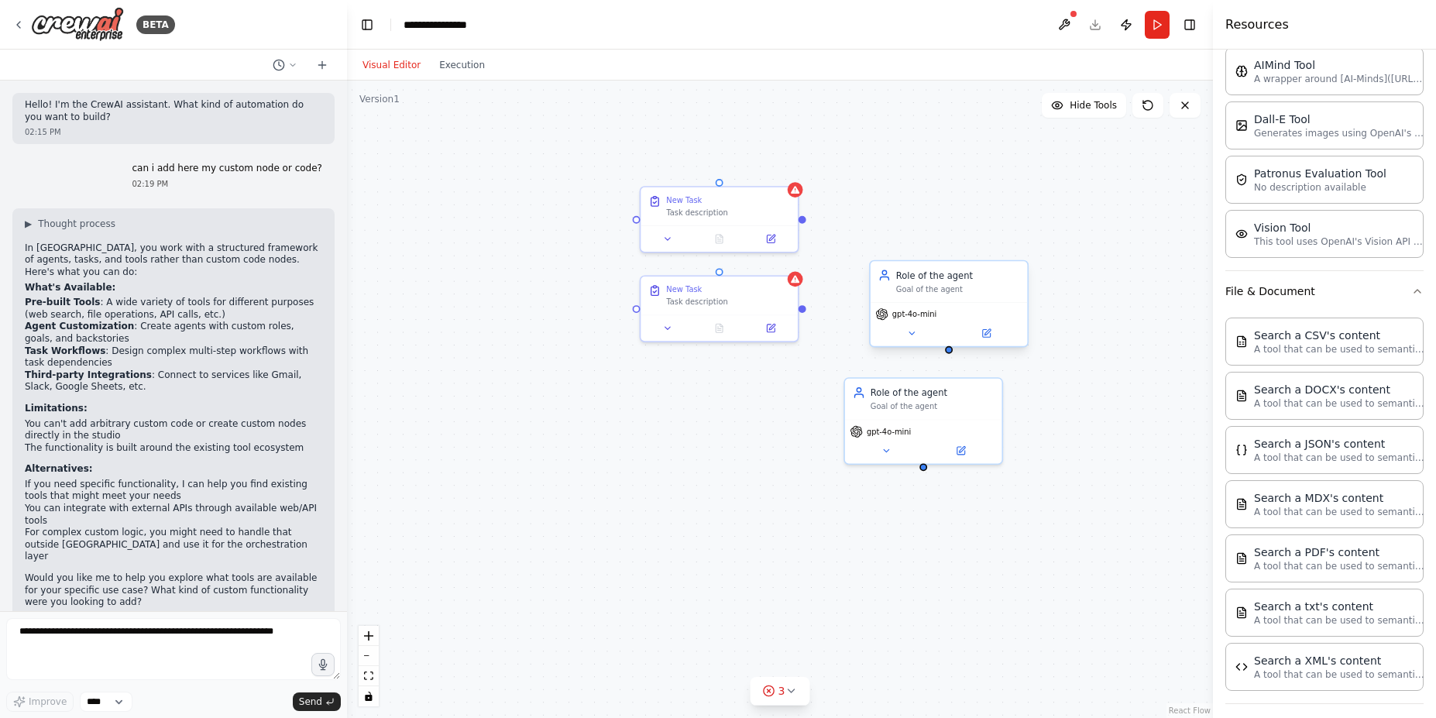
click at [951, 349] on div at bounding box center [949, 350] width 8 height 8
click at [904, 330] on button at bounding box center [911, 332] width 72 height 15
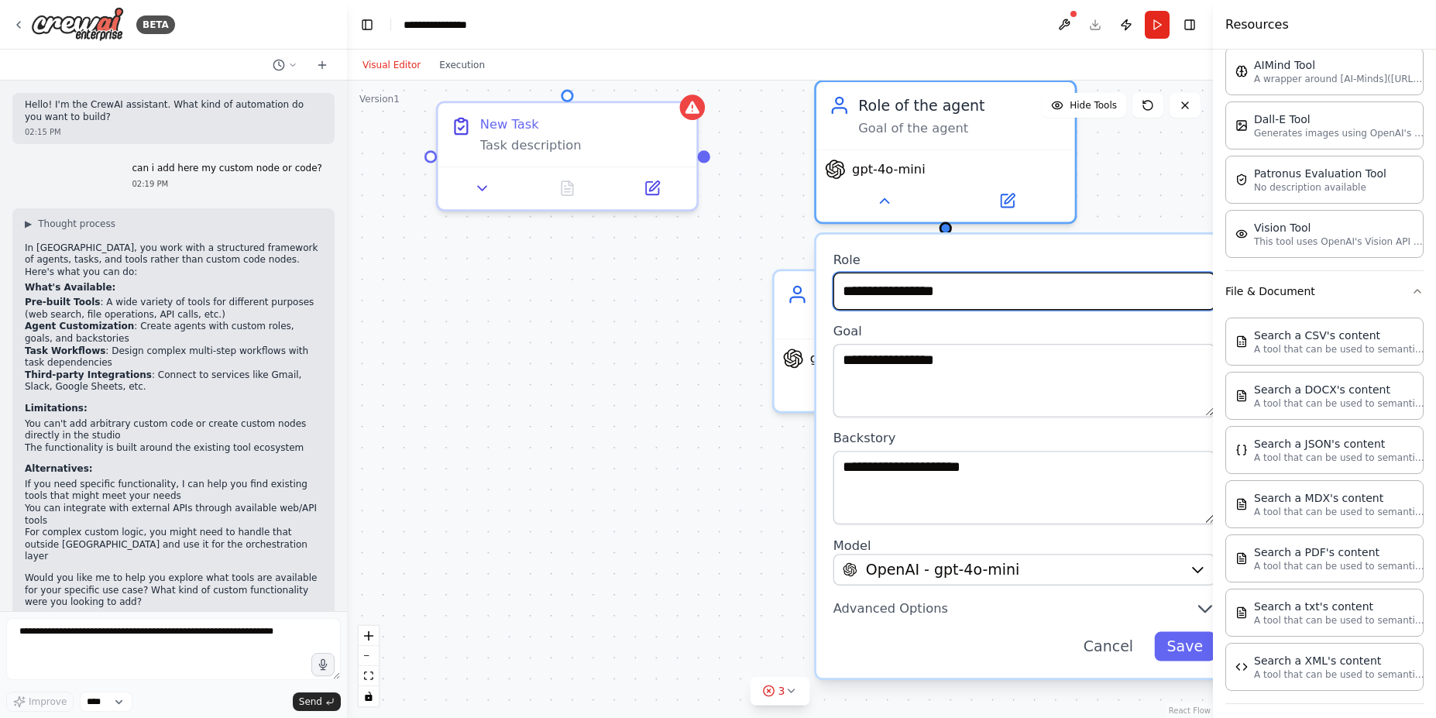
click at [1096, 300] on input "**********" at bounding box center [1025, 292] width 383 height 38
click at [924, 296] on input "text" at bounding box center [1025, 292] width 383 height 38
paste input "**********"
type input "**********"
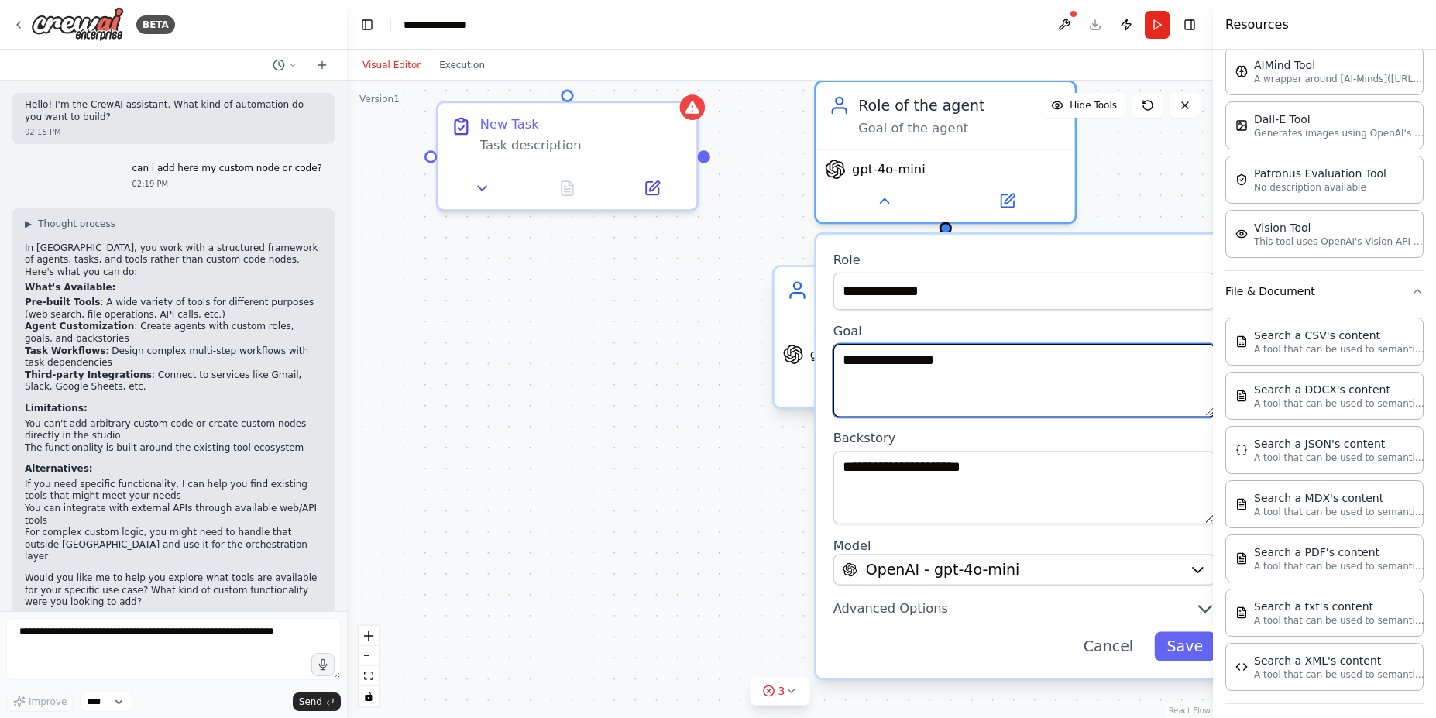
drag, startPoint x: 1038, startPoint y: 373, endPoint x: 796, endPoint y: 347, distance: 243.1
click at [796, 347] on div "**********" at bounding box center [644, 323] width 1175 height 865
paste textarea "**********"
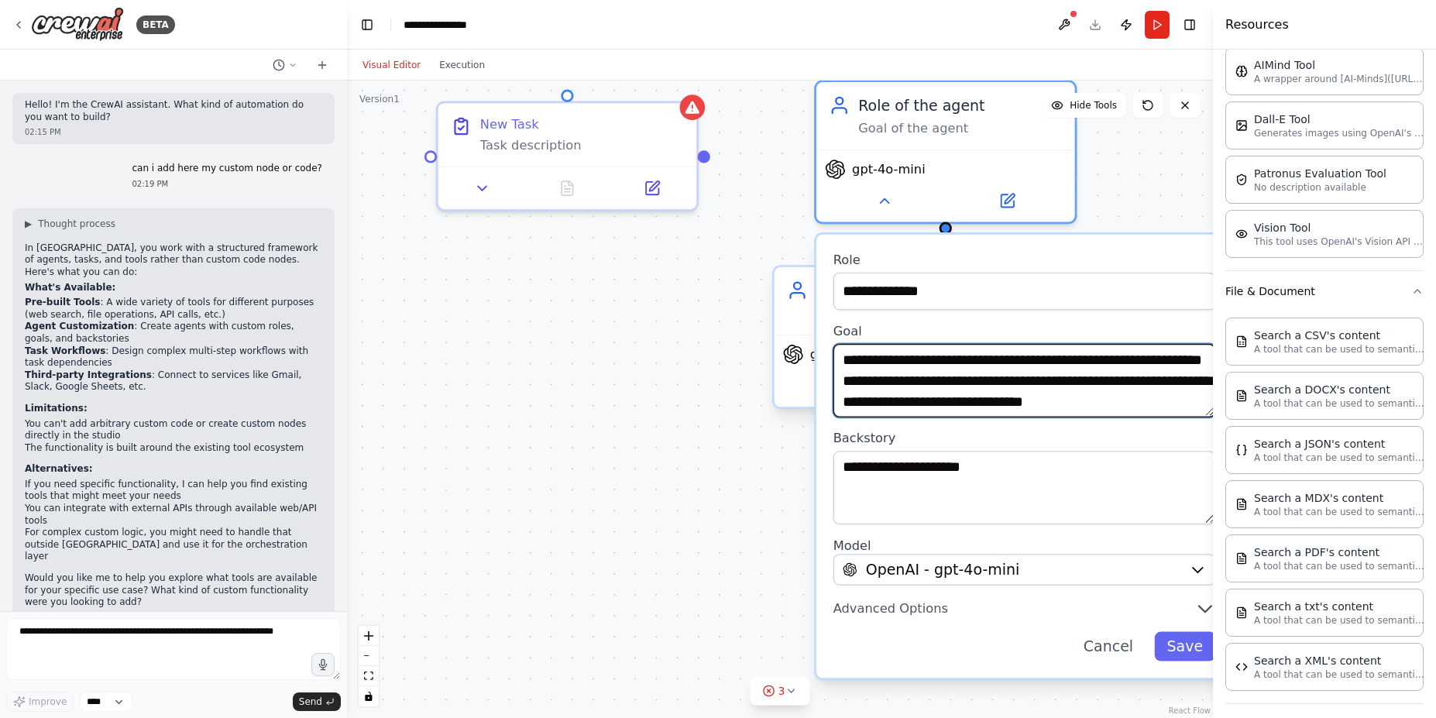
scroll to position [57, 0]
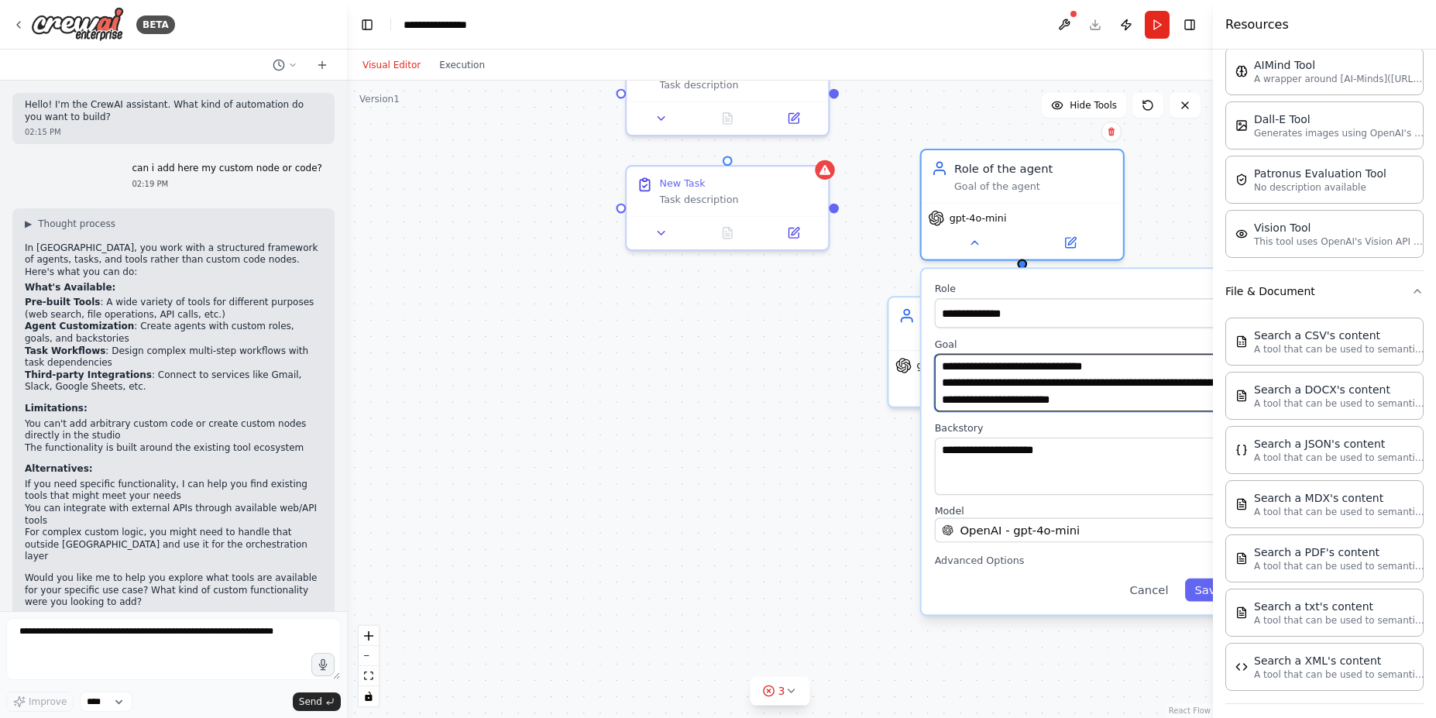
type textarea "**********"
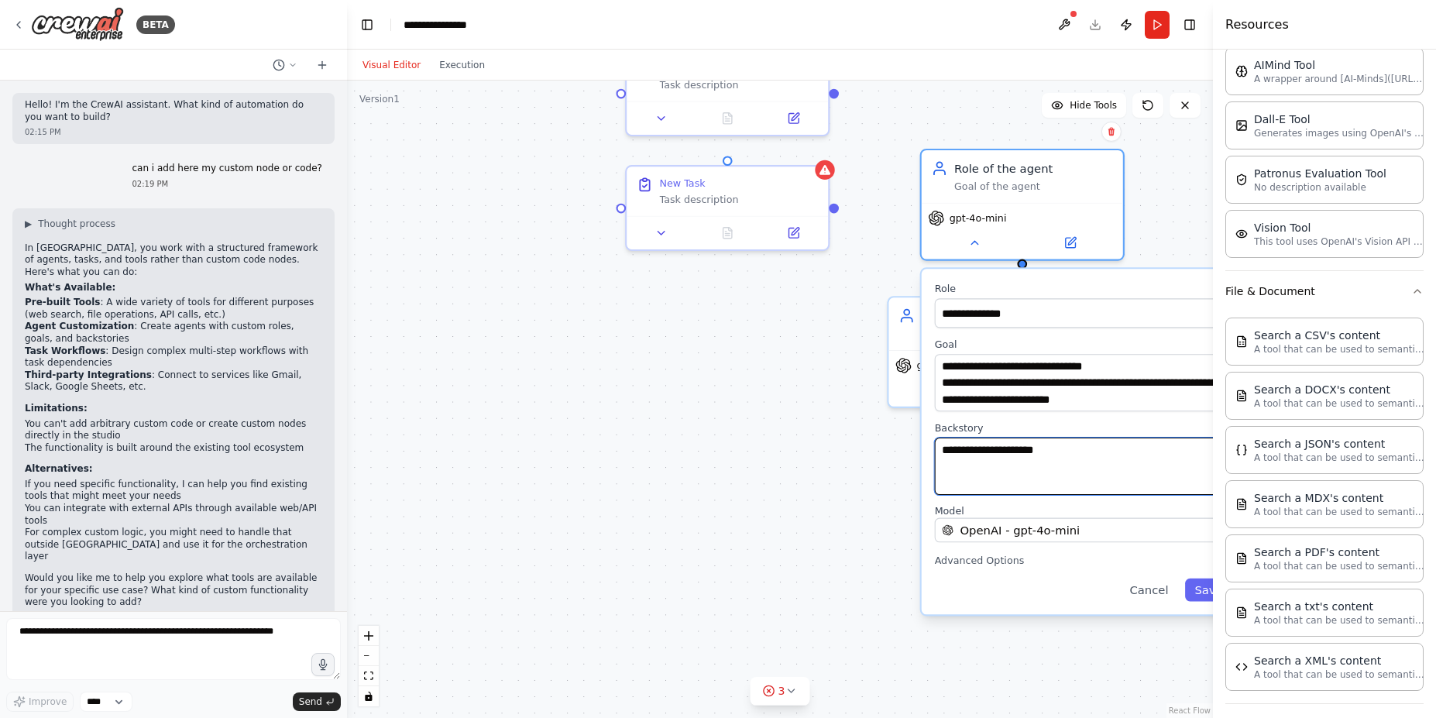
click at [1085, 463] on textarea "**********" at bounding box center [1084, 466] width 298 height 57
drag, startPoint x: 1109, startPoint y: 448, endPoint x: 943, endPoint y: 448, distance: 165.8
click at [943, 448] on textarea "**********" at bounding box center [1084, 466] width 298 height 57
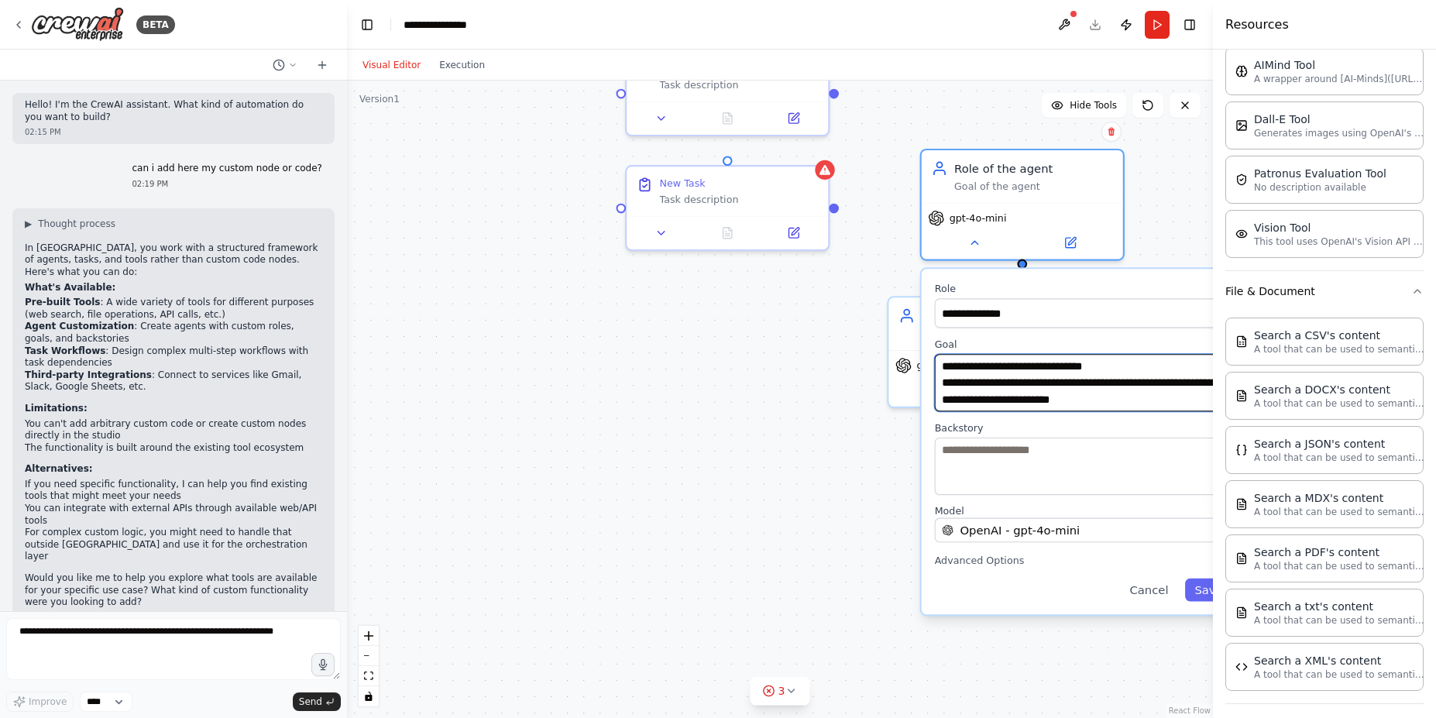
click at [1105, 387] on textarea "**********" at bounding box center [1084, 382] width 298 height 57
paste textarea "**********"
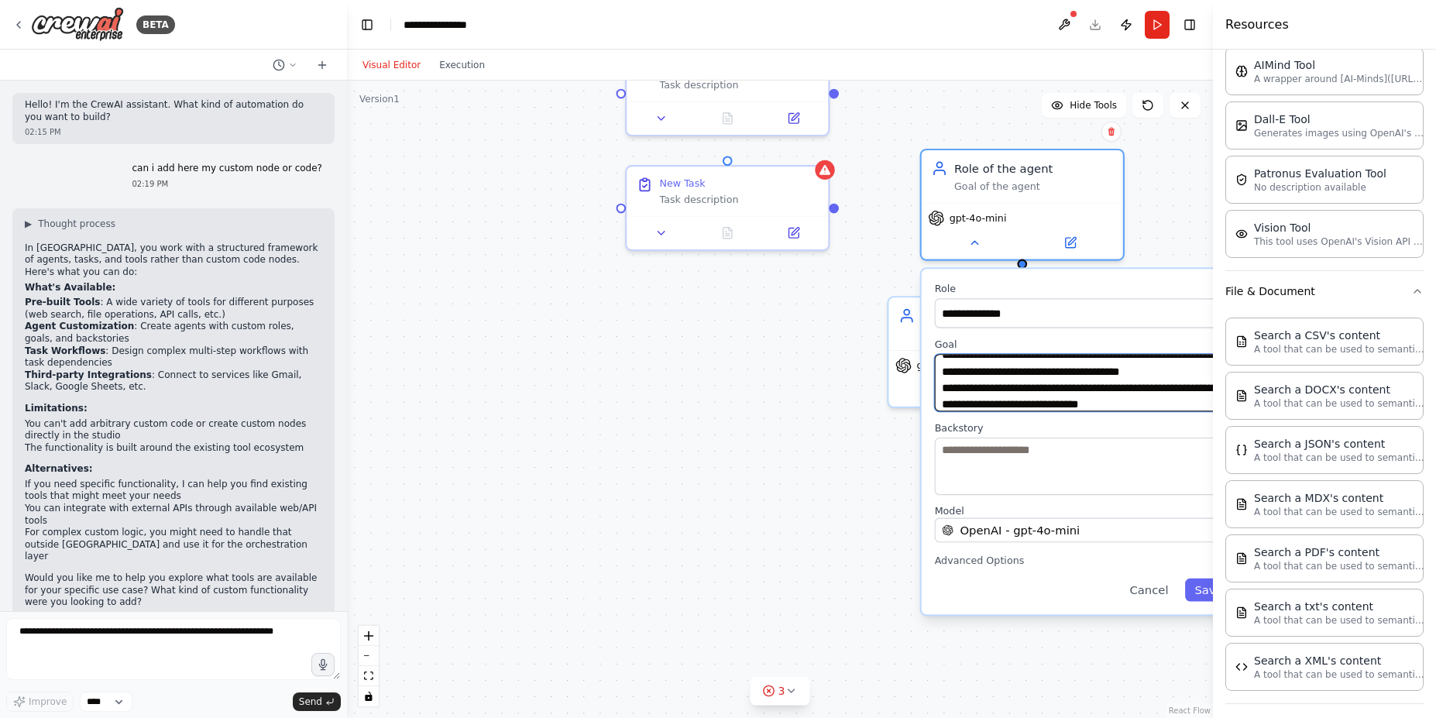
scroll to position [414, 0]
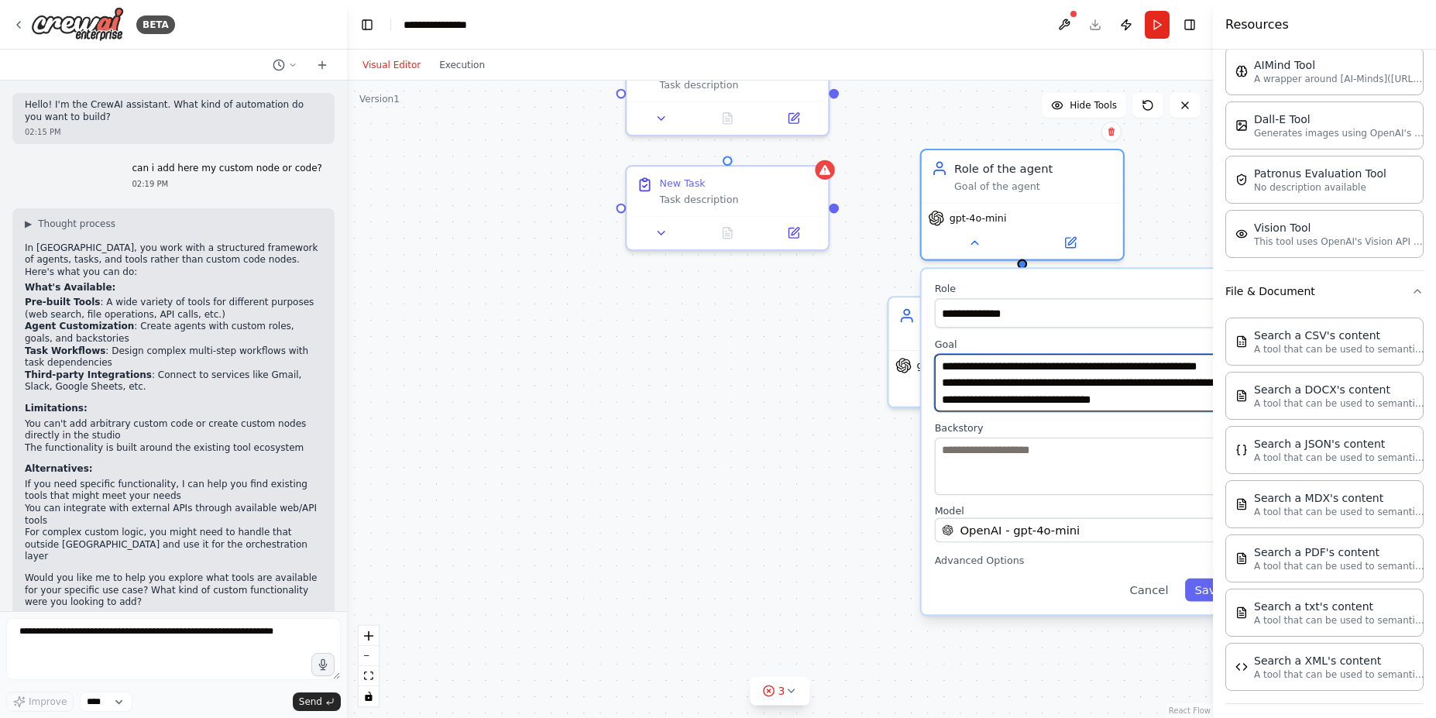
type textarea "**********"
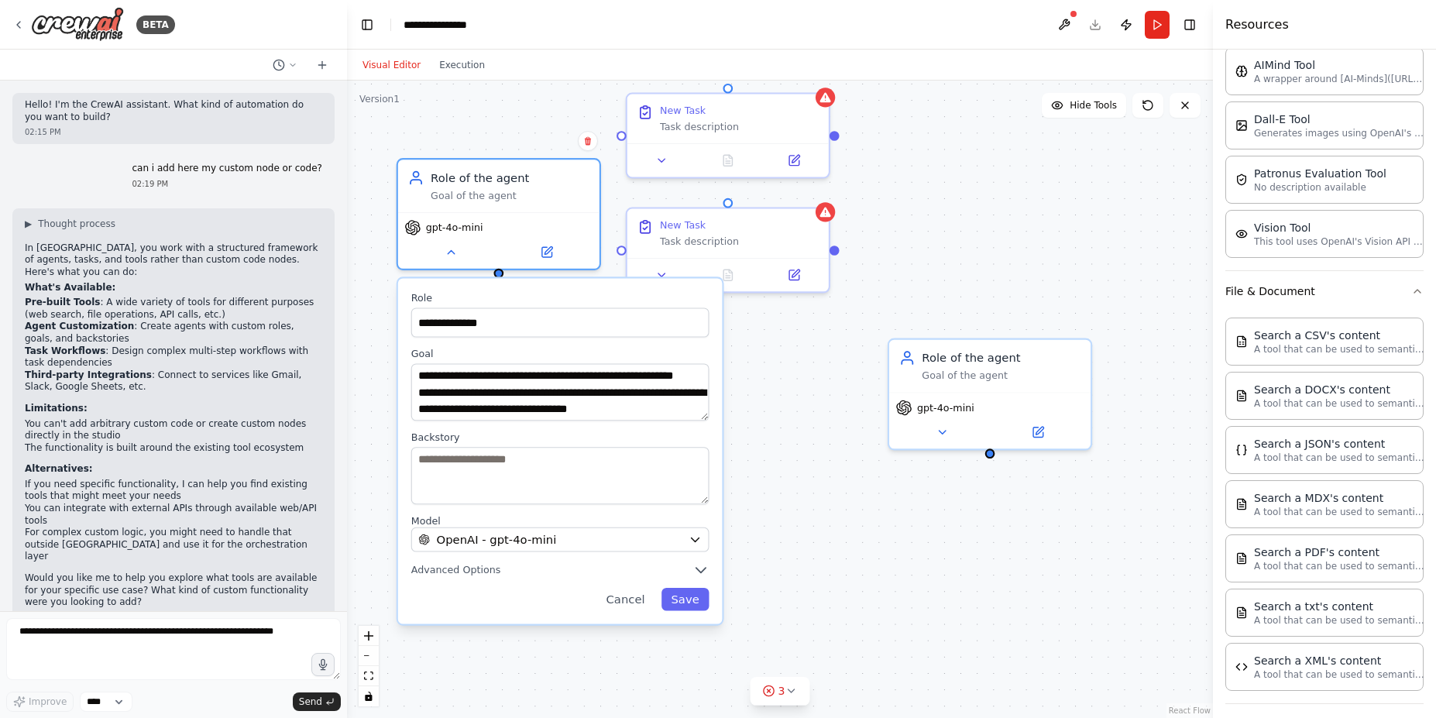
drag, startPoint x: 971, startPoint y: 332, endPoint x: 544, endPoint y: 286, distance: 430.1
click at [544, 286] on div "**********" at bounding box center [560, 451] width 325 height 346
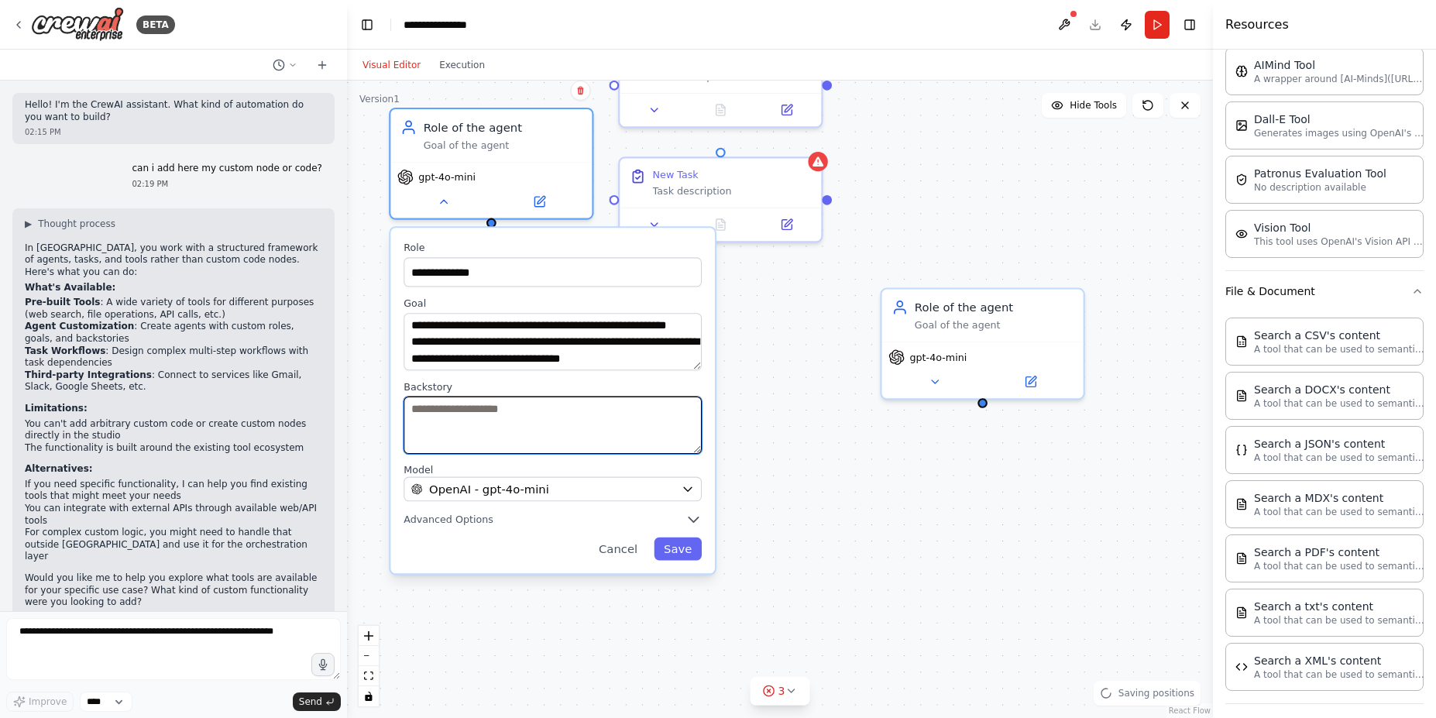
click at [554, 425] on textarea at bounding box center [553, 425] width 298 height 57
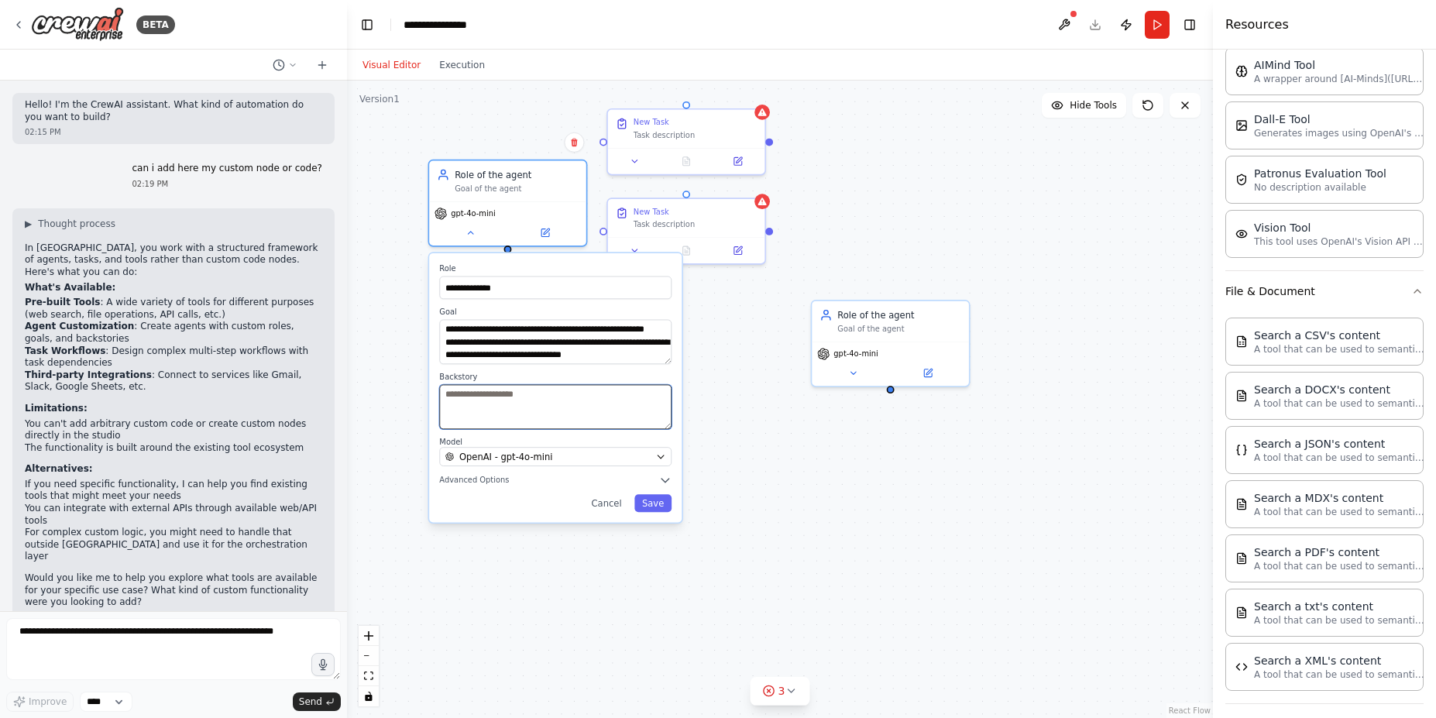
click at [548, 410] on textarea at bounding box center [555, 407] width 232 height 45
paste textarea "**********"
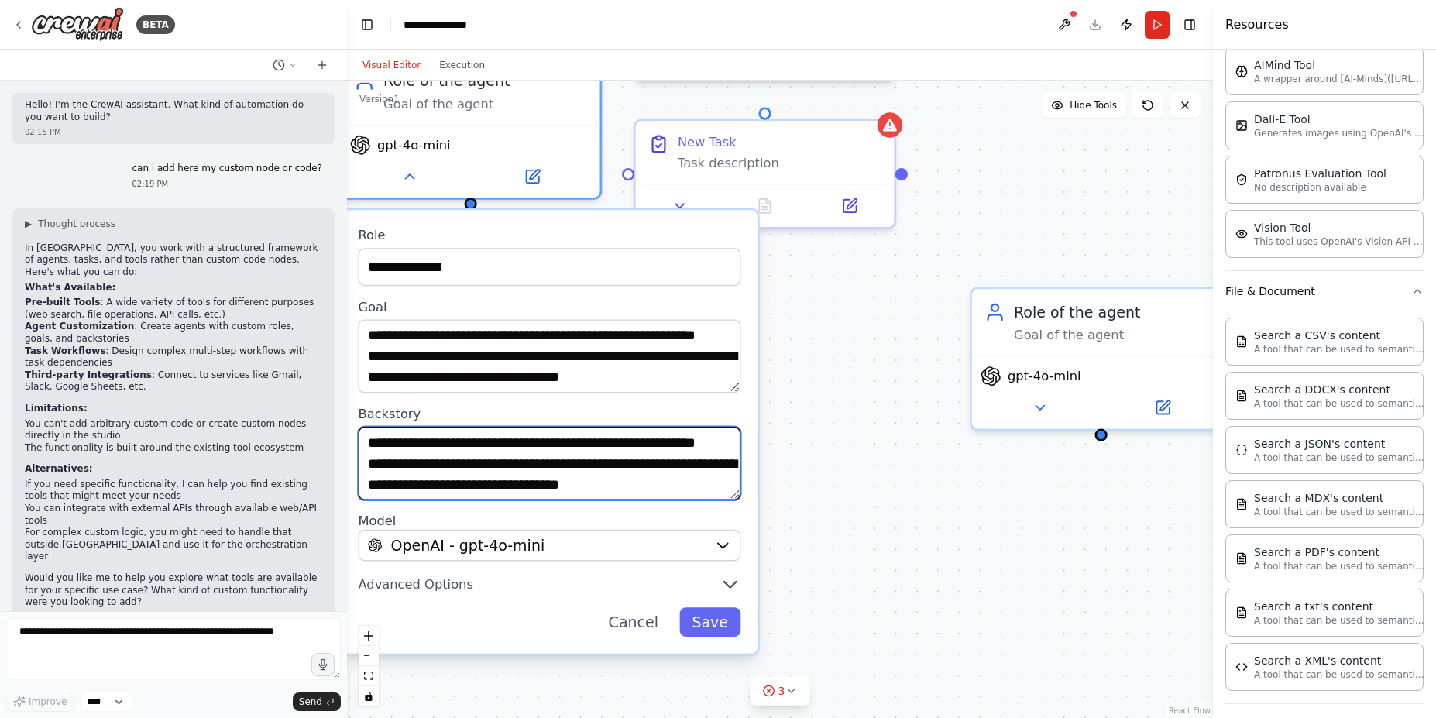
type textarea "**********"
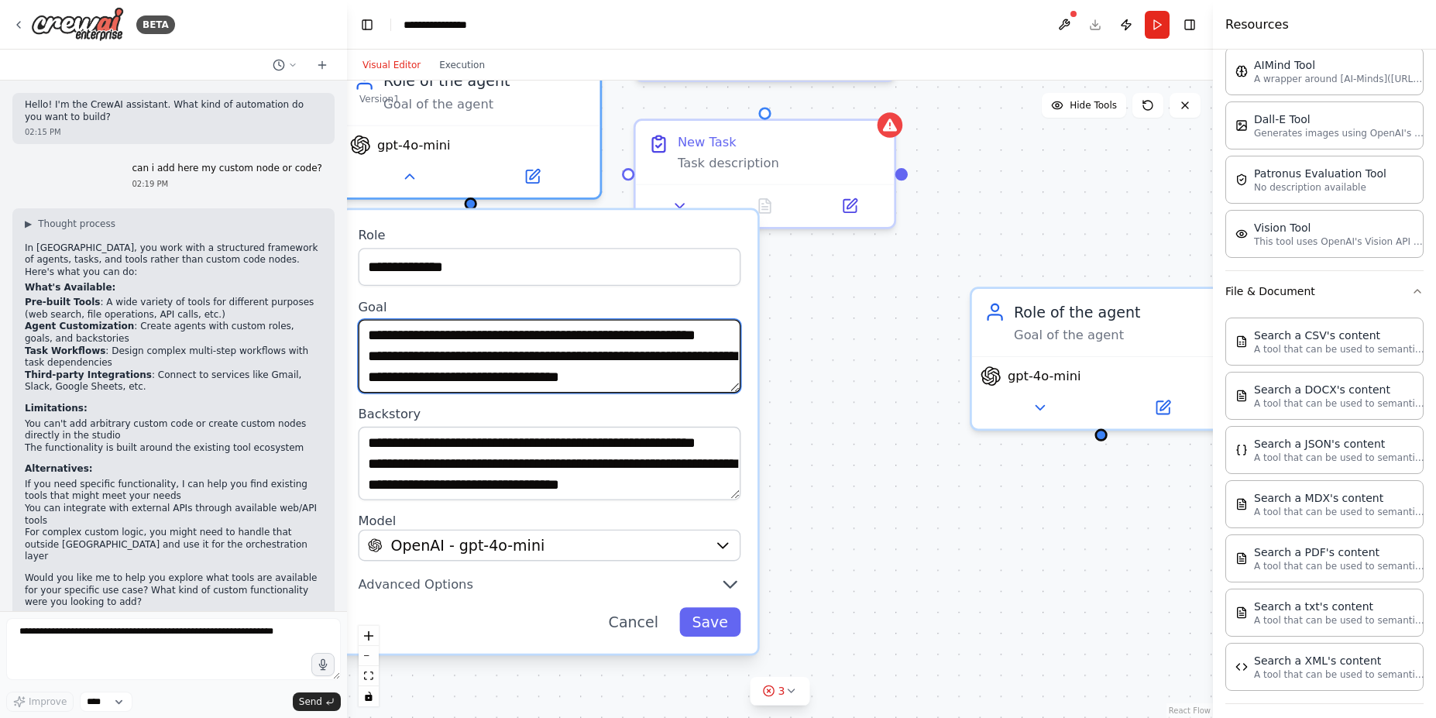
click at [555, 382] on textarea at bounding box center [549, 356] width 383 height 74
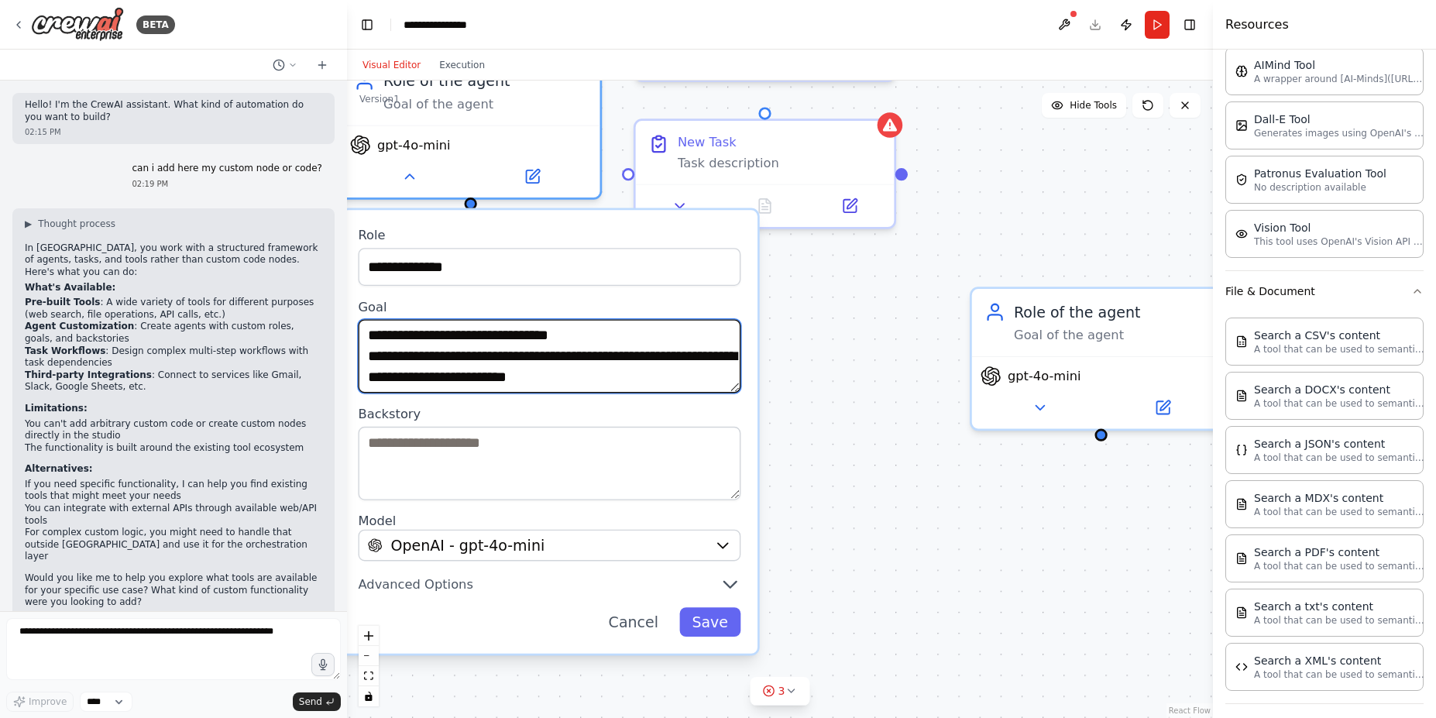
scroll to position [62, 0]
type textarea "**********"
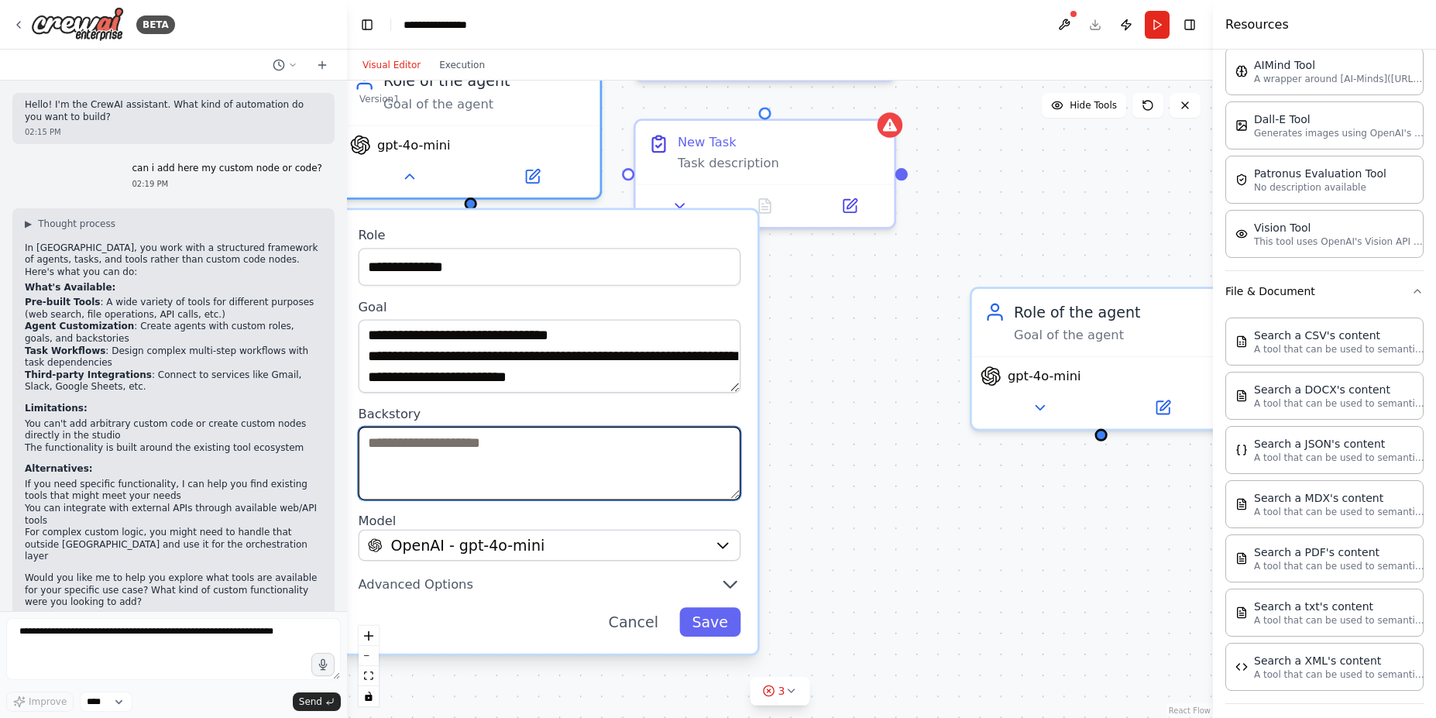
click at [535, 429] on textarea at bounding box center [549, 464] width 383 height 74
paste textarea "**********"
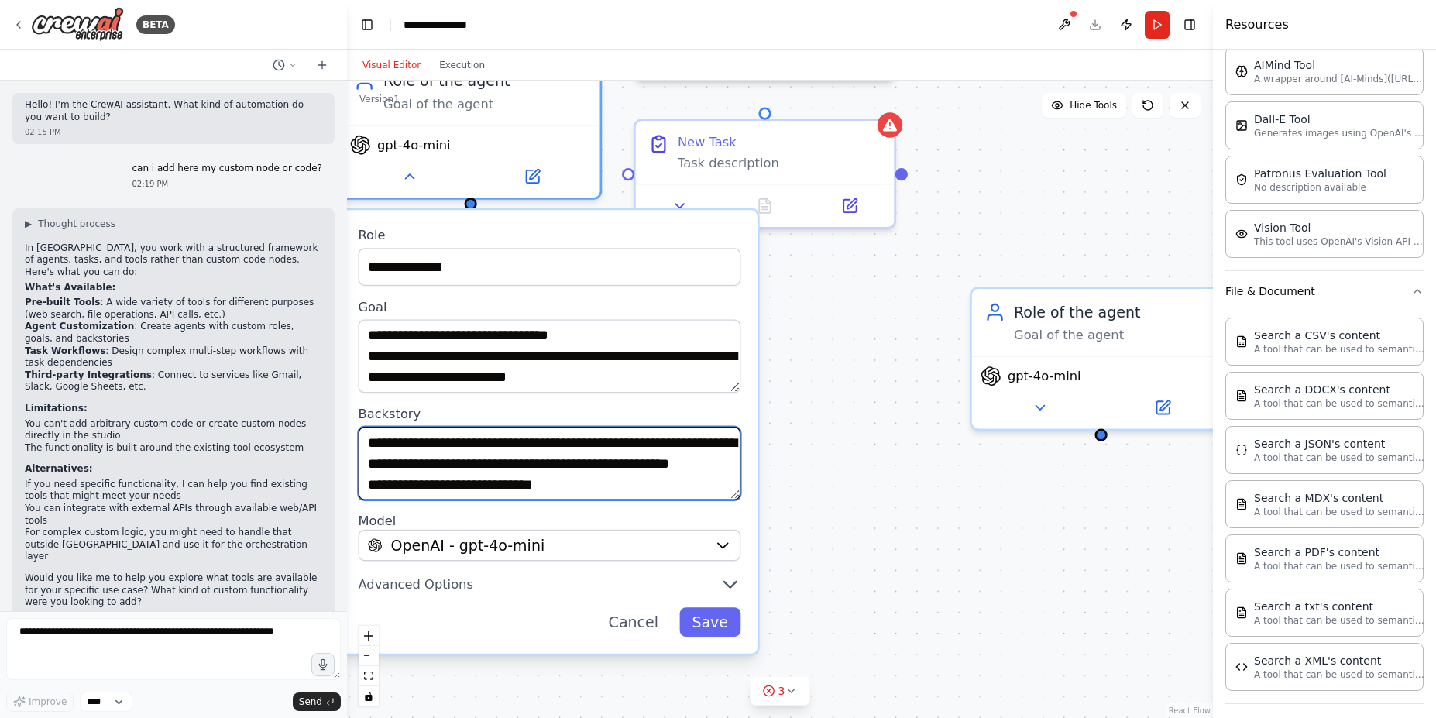
scroll to position [414, 0]
type textarea "**********"
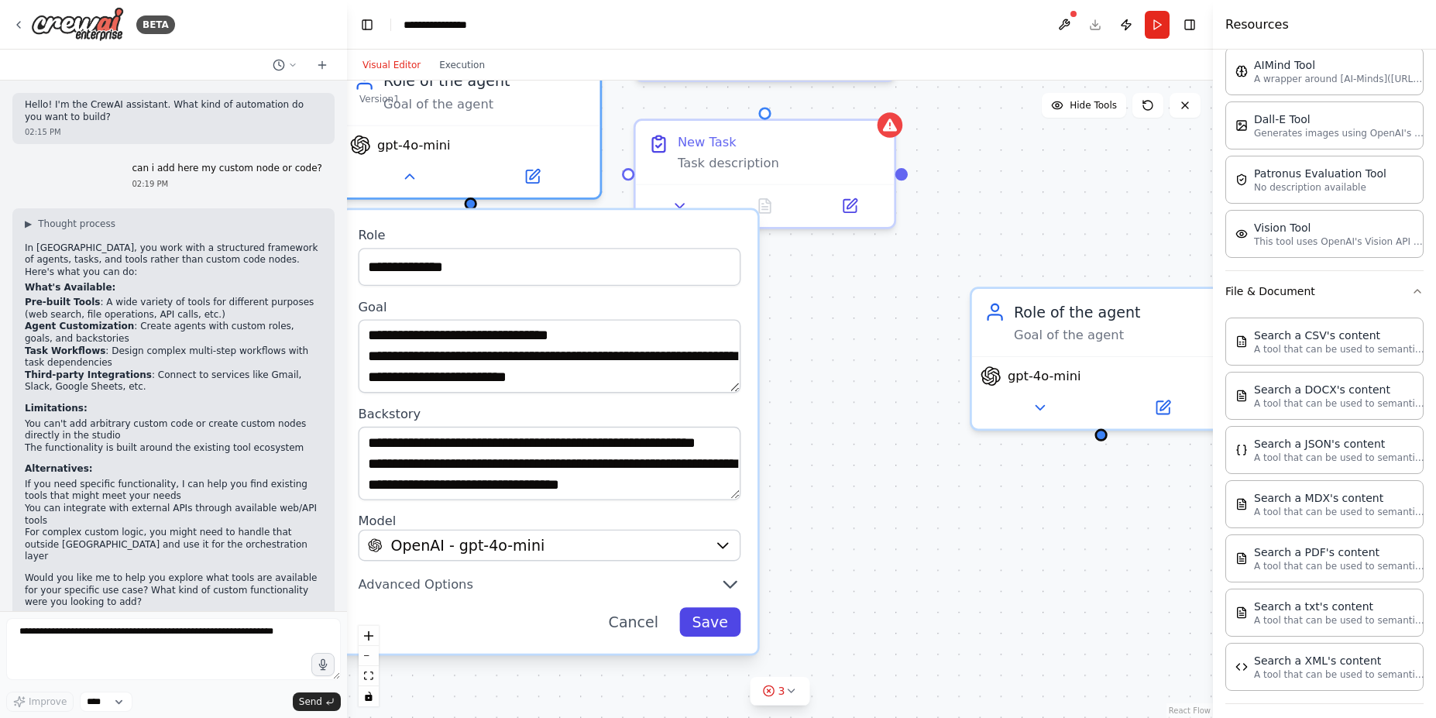
click at [704, 624] on button "Save" at bounding box center [709, 621] width 61 height 29
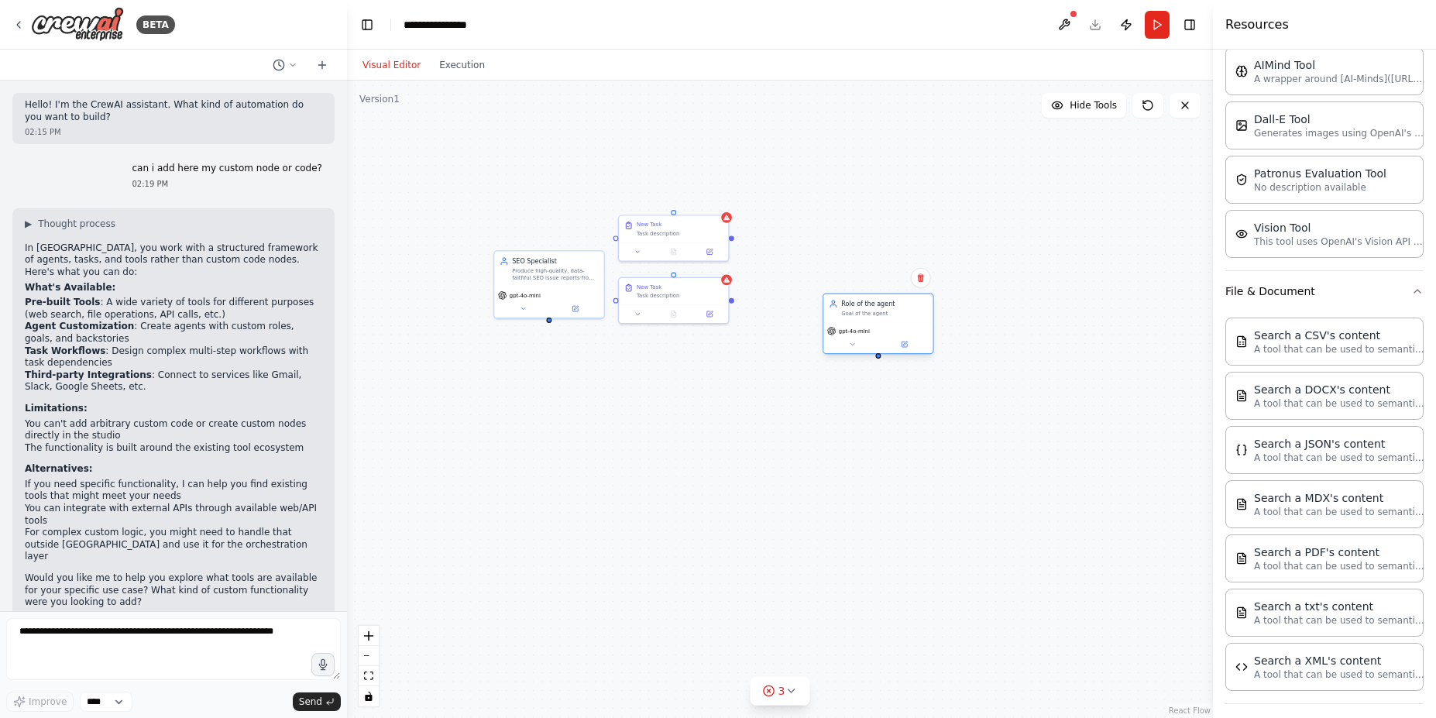
drag, startPoint x: 834, startPoint y: 366, endPoint x: 896, endPoint y: 312, distance: 82.4
click at [896, 312] on div "Goal of the agent" at bounding box center [884, 313] width 86 height 7
drag, startPoint x: 561, startPoint y: 268, endPoint x: 531, endPoint y: 339, distance: 77.1
click at [531, 333] on div "Produce high-quality, data-faithful SEO issue reports from inputs. " "For each …" at bounding box center [537, 326] width 86 height 14
click at [497, 355] on span "gpt-4o-mini" at bounding box center [498, 355] width 31 height 7
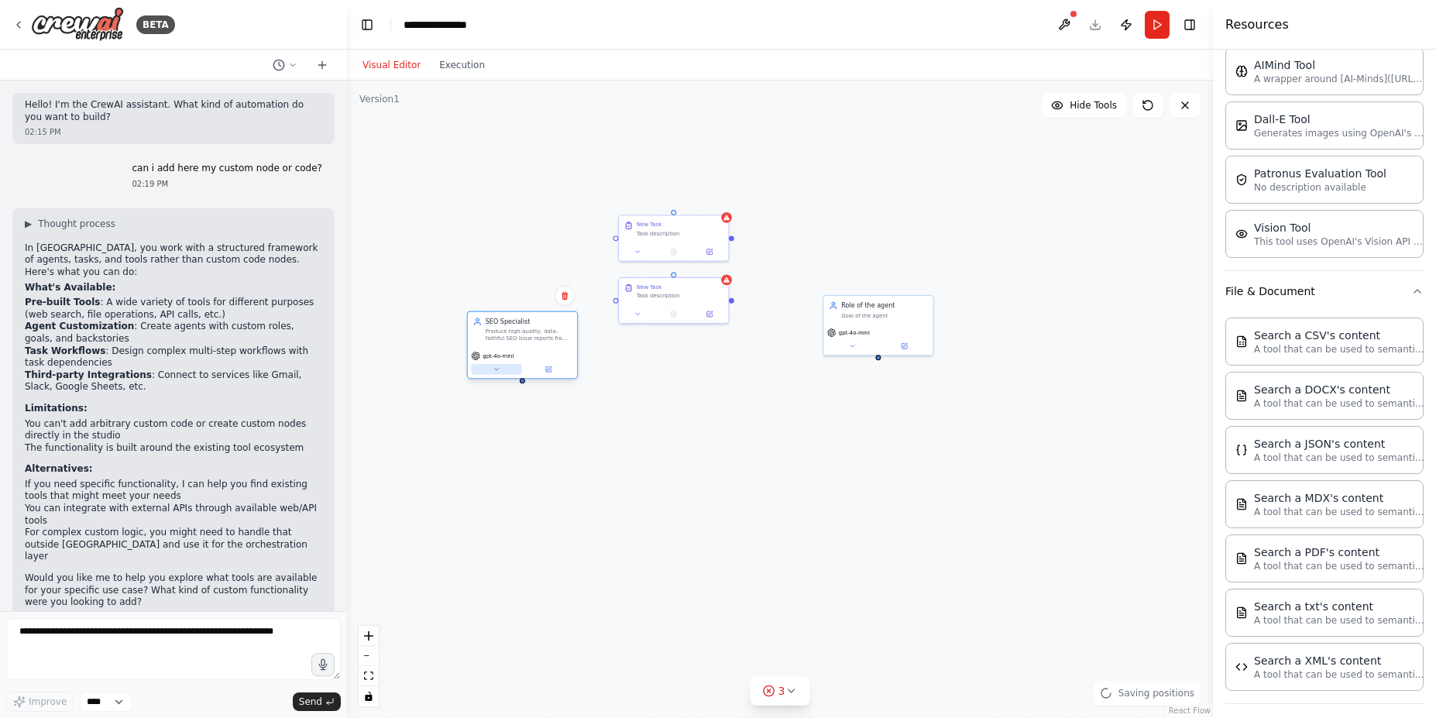
click at [497, 368] on icon at bounding box center [496, 369] width 7 height 7
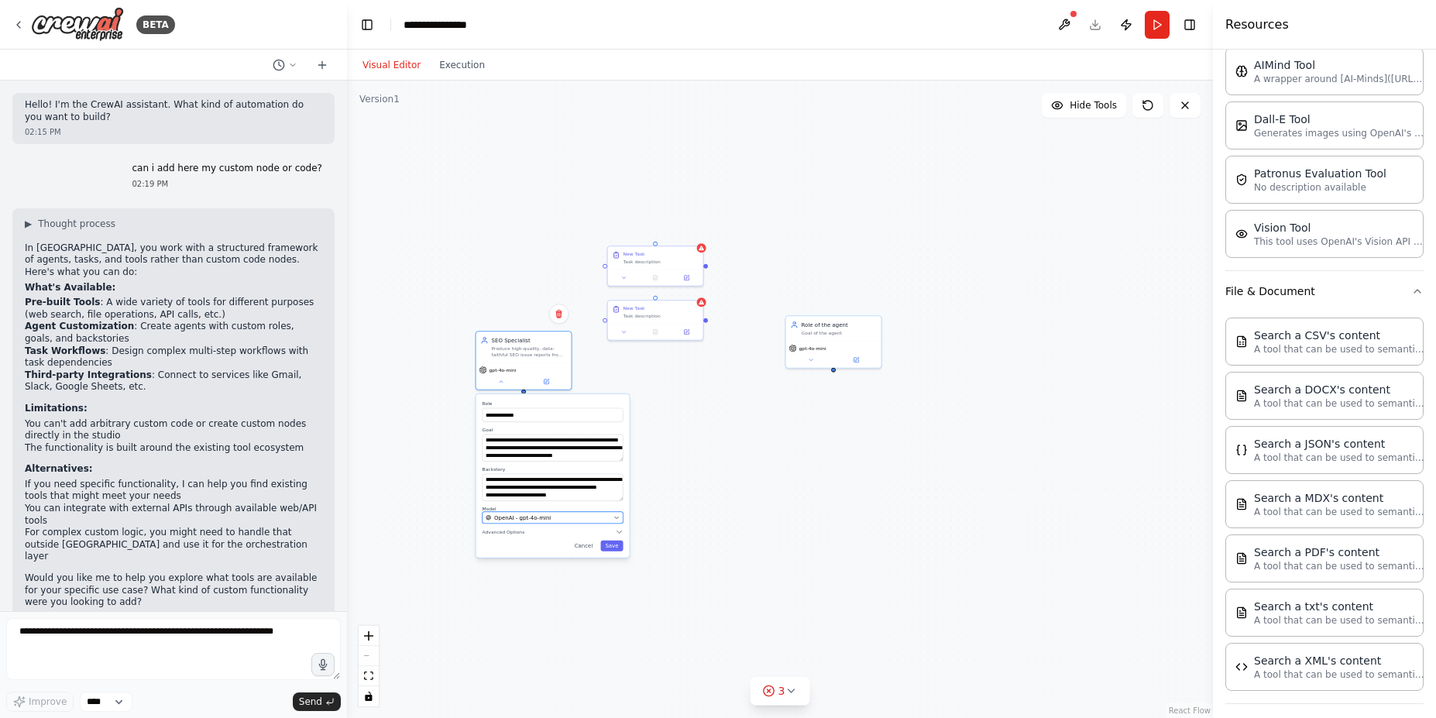
click at [540, 520] on span "OpenAI - gpt-4o-mini" at bounding box center [522, 518] width 57 height 8
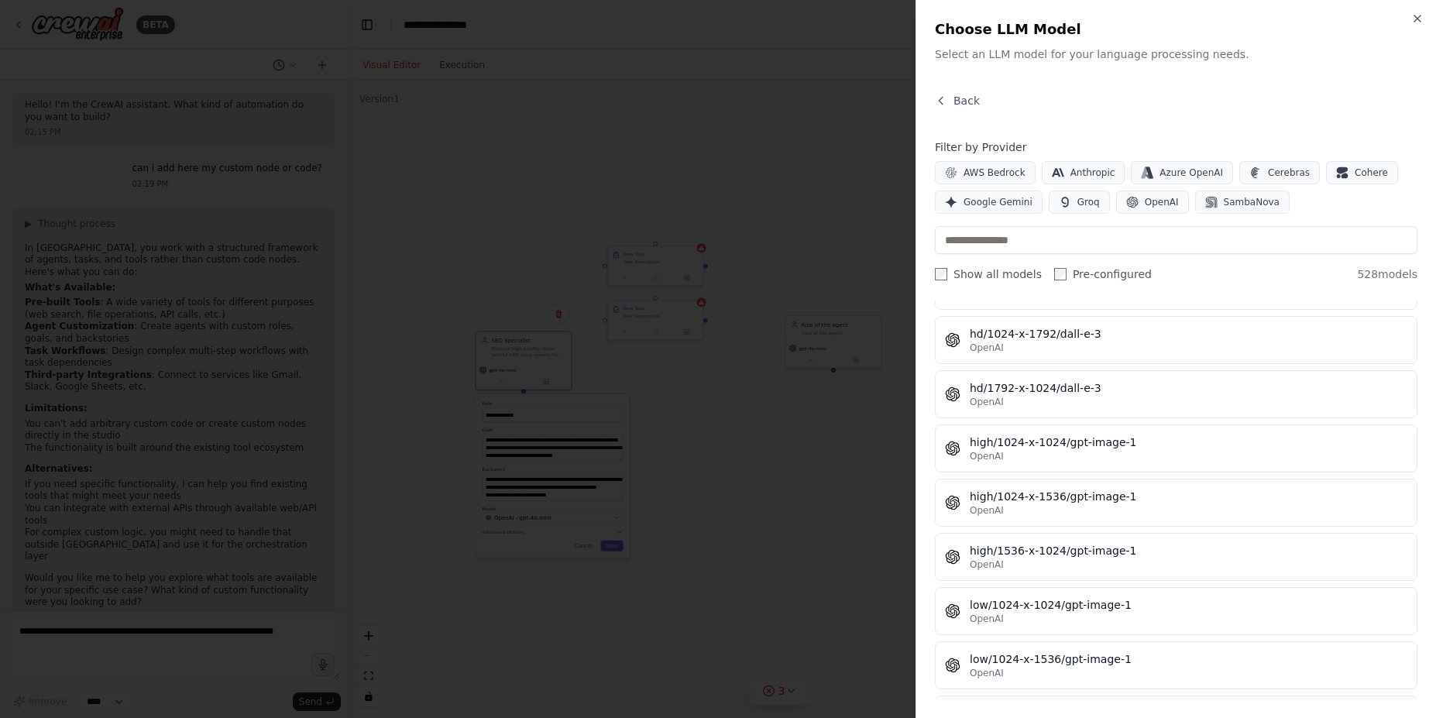
scroll to position [28338, 0]
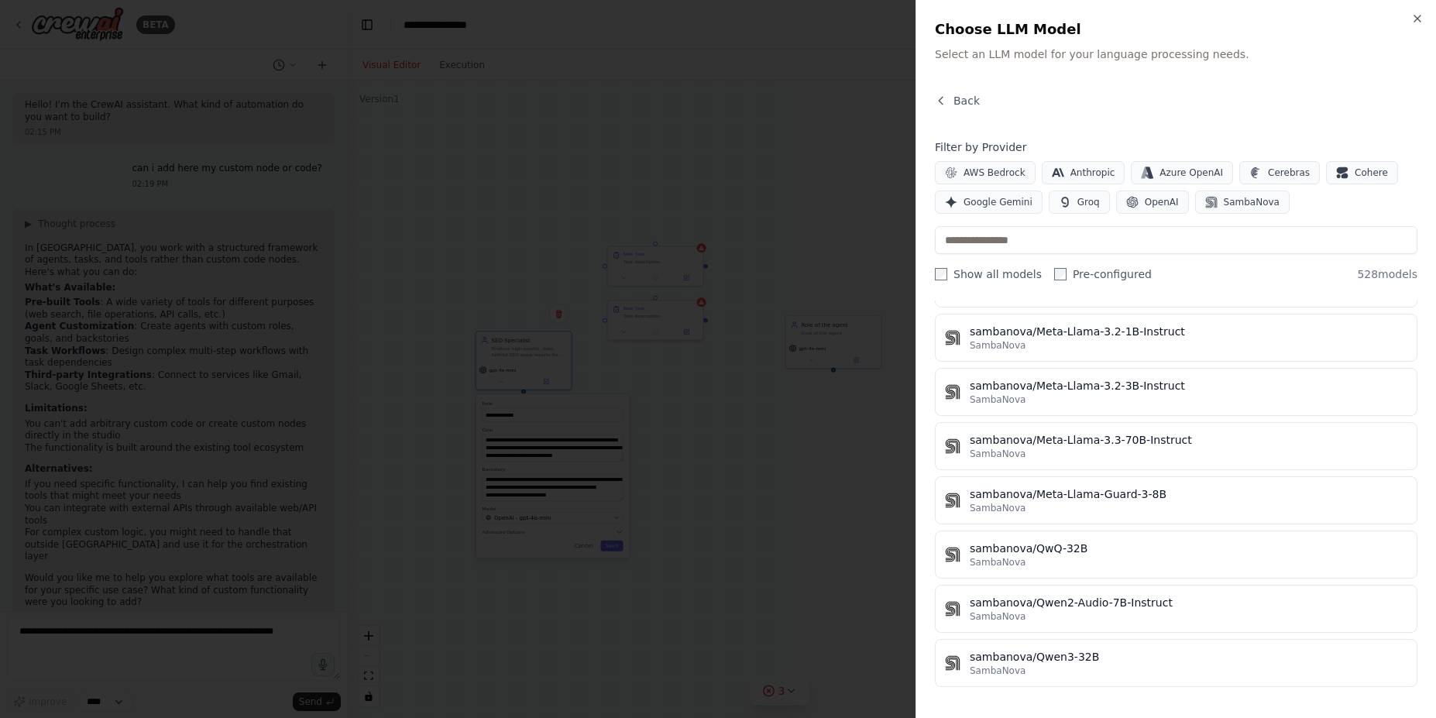
click at [607, 589] on div at bounding box center [718, 359] width 1436 height 718
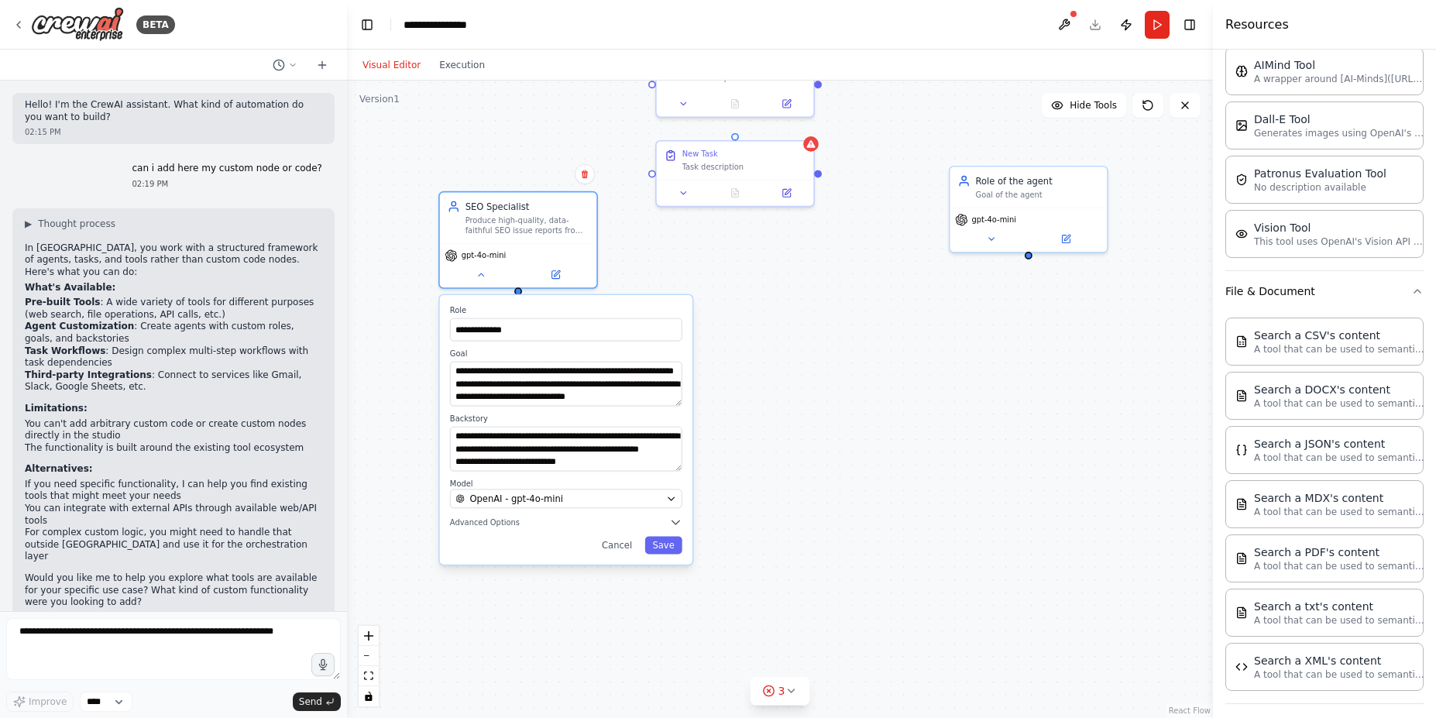
click at [573, 595] on div "**********" at bounding box center [780, 400] width 866 height 638
click at [655, 546] on button "Save" at bounding box center [663, 545] width 37 height 18
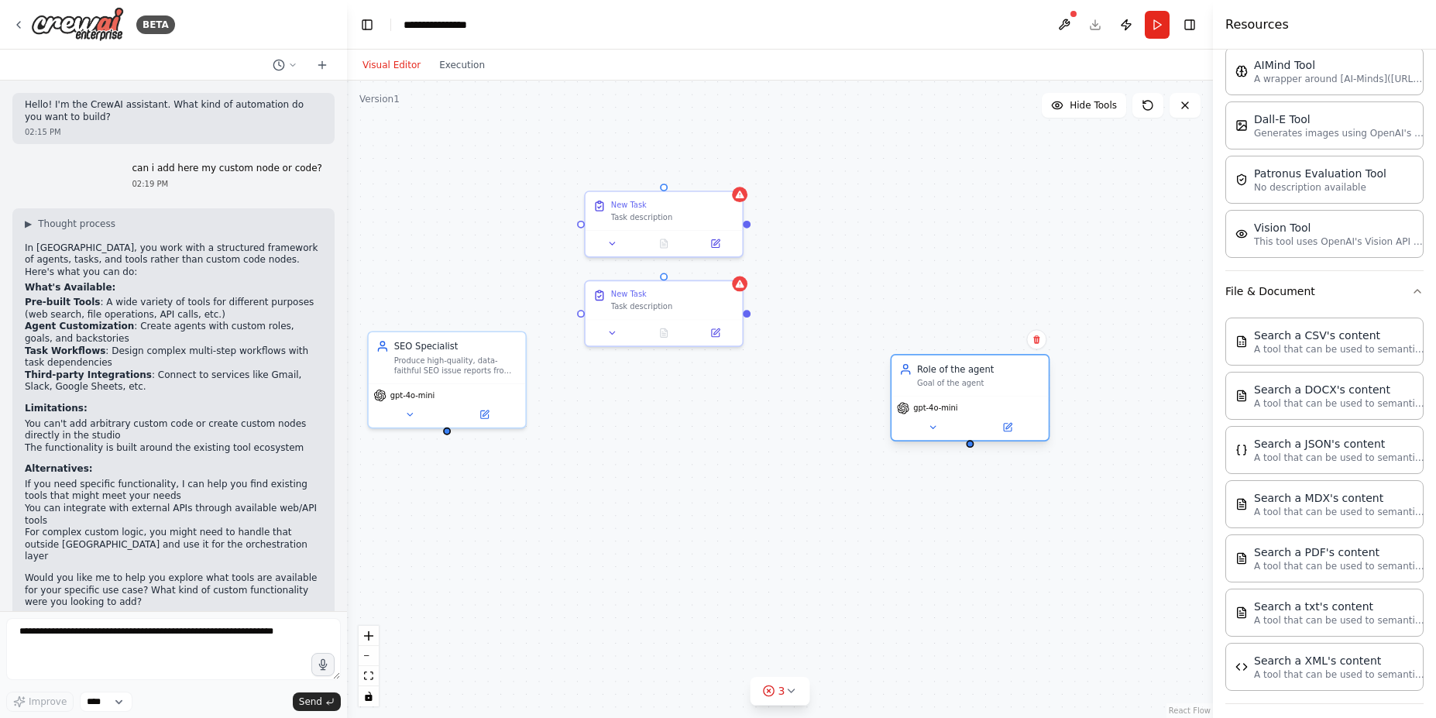
drag, startPoint x: 930, startPoint y: 336, endPoint x: 939, endPoint y: 380, distance: 45.0
click at [939, 380] on div "Goal of the agent" at bounding box center [979, 383] width 124 height 10
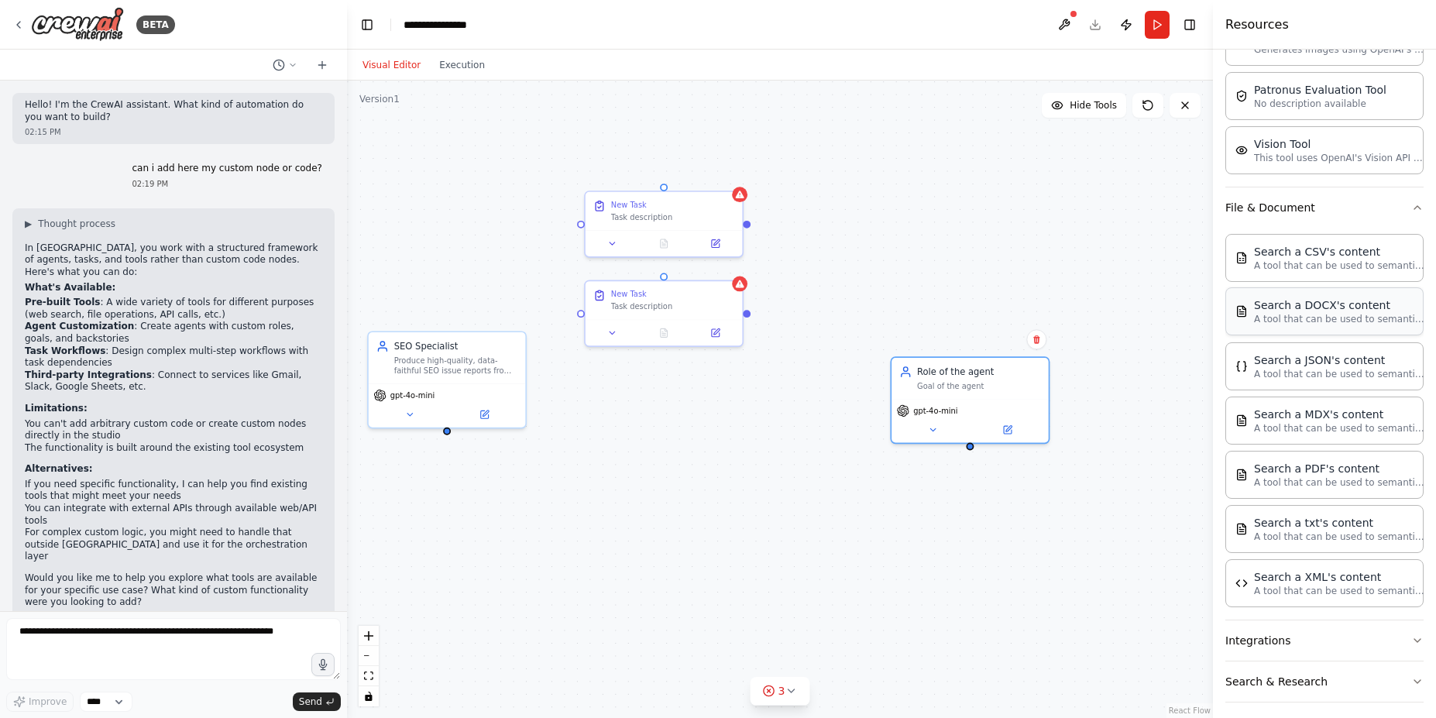
scroll to position [418, 0]
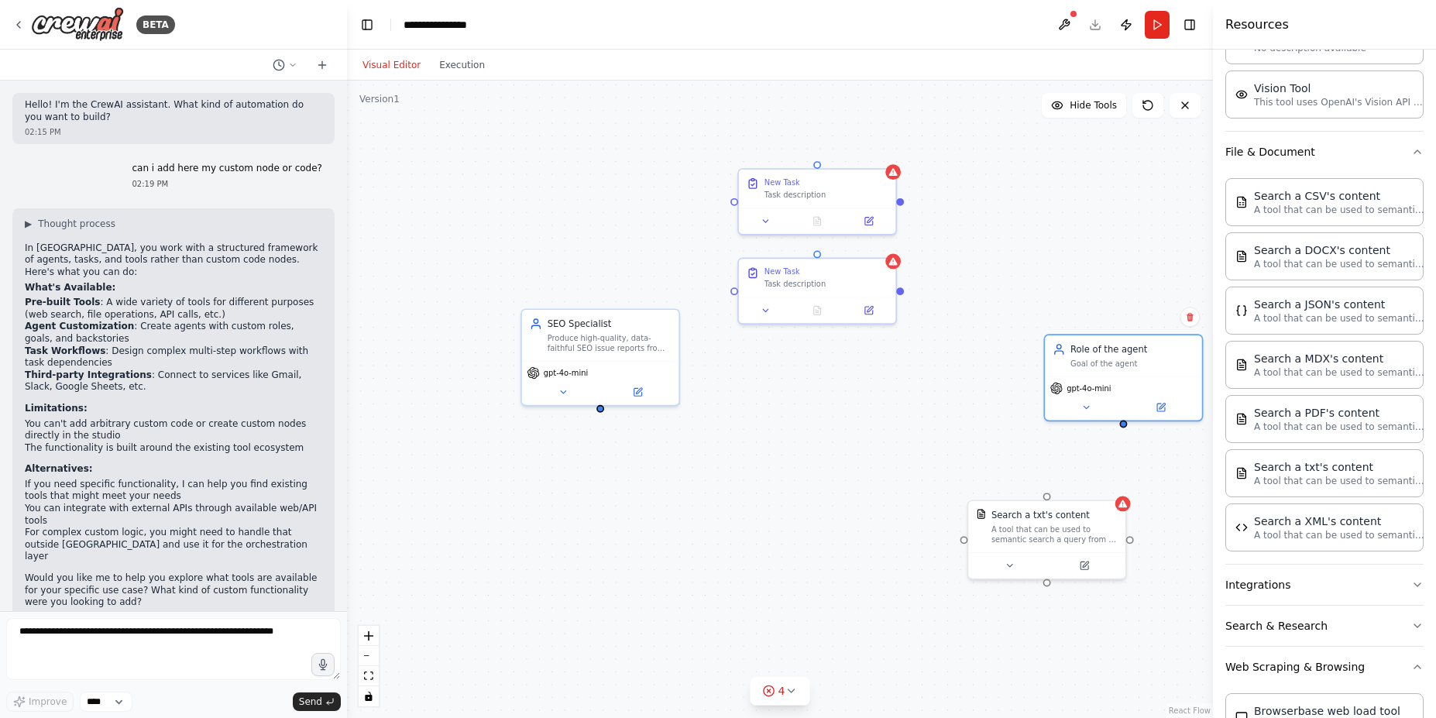
drag, startPoint x: 806, startPoint y: 558, endPoint x: 959, endPoint y: 535, distance: 155.0
click at [959, 535] on div "Role of the agent Goal of the agent gpt-4o-mini SEO Specialist Produce high-qua…" at bounding box center [780, 400] width 866 height 638
drag, startPoint x: 812, startPoint y: 487, endPoint x: 701, endPoint y: 459, distance: 114.4
click at [762, 468] on div "Search a txt's content A tool that can be used to semantic search a query from …" at bounding box center [825, 486] width 126 height 36
click at [799, 499] on button at bounding box center [791, 499] width 72 height 15
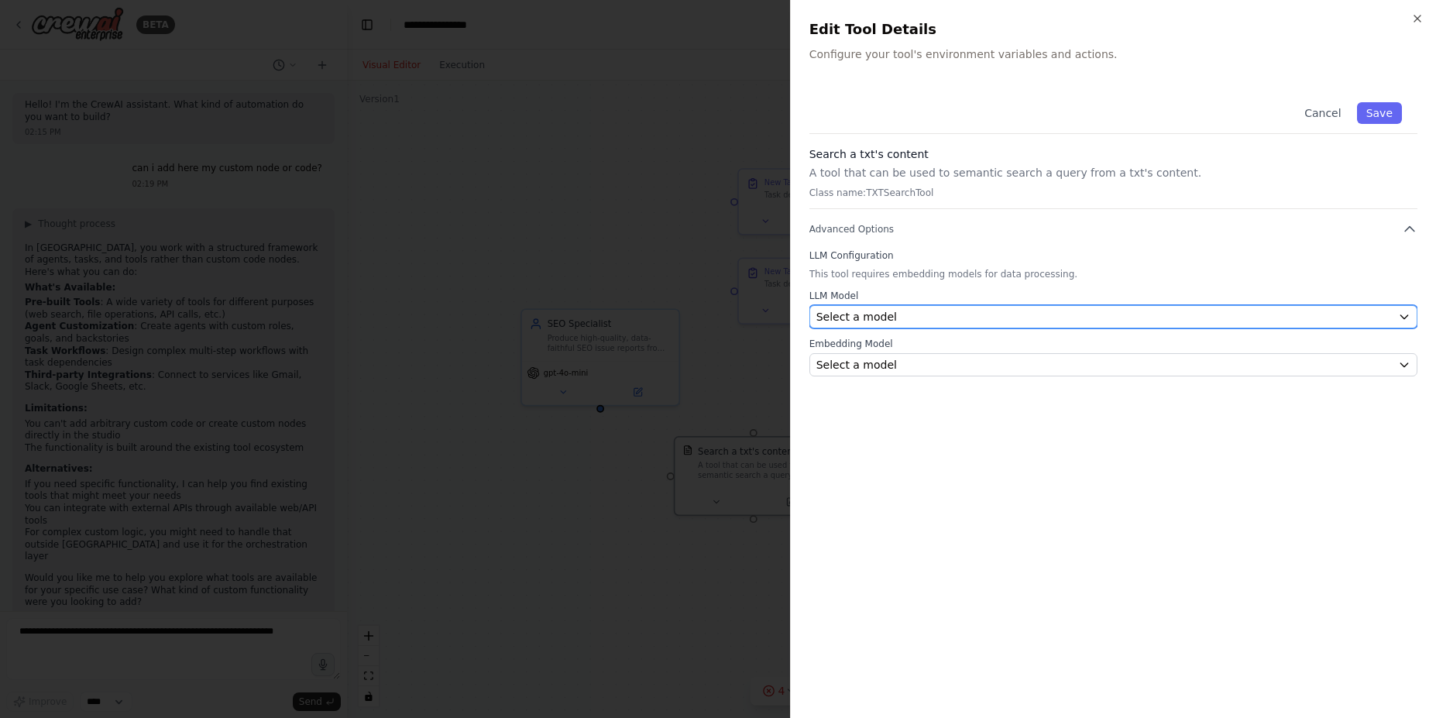
click at [978, 309] on div "Select a model" at bounding box center [1105, 316] width 576 height 15
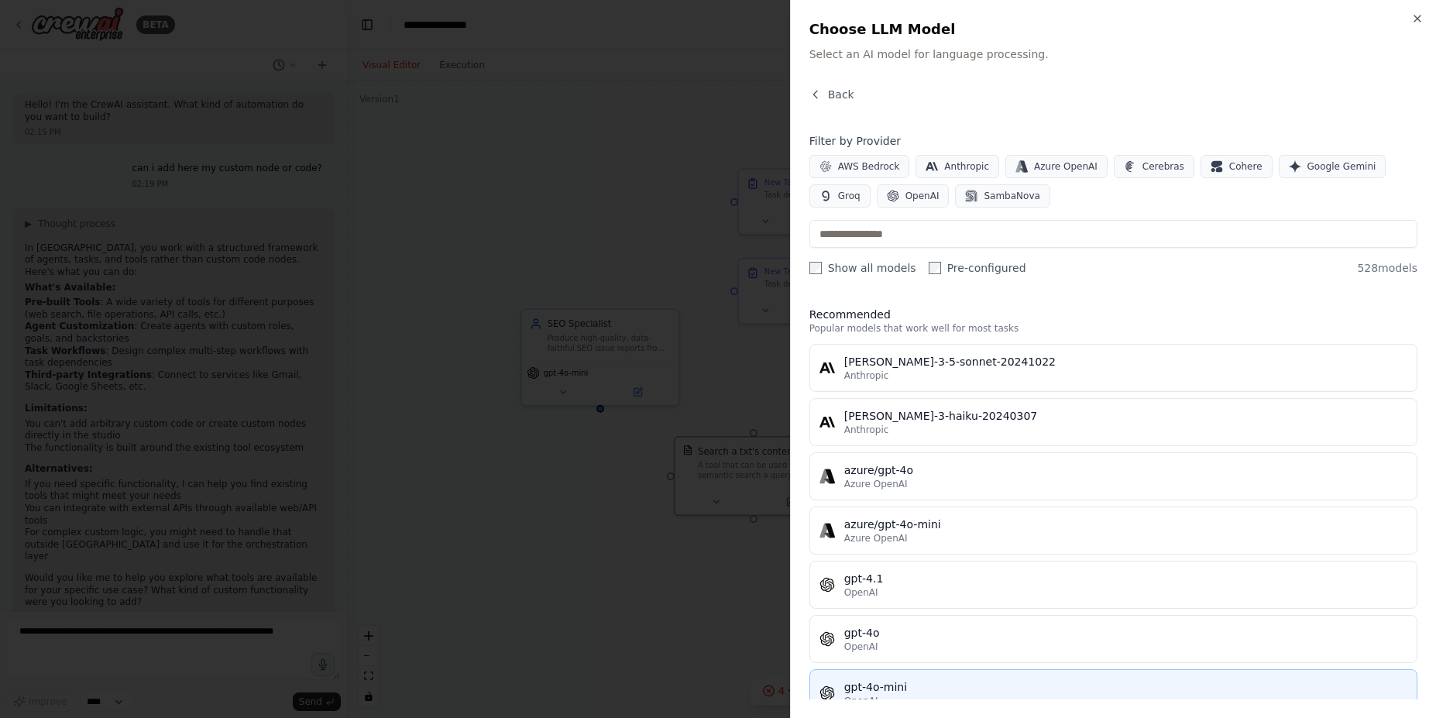
click at [923, 681] on div "gpt-4o-mini" at bounding box center [1125, 686] width 563 height 15
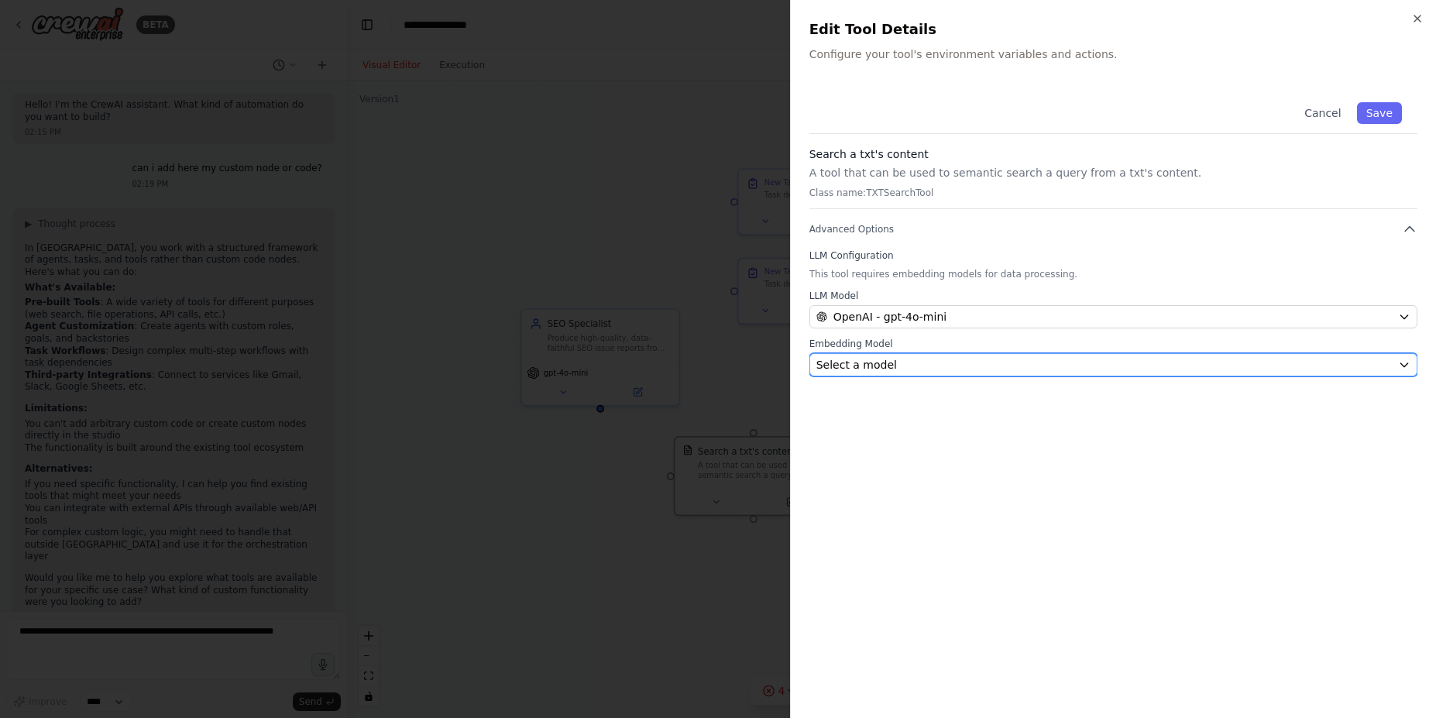
click at [880, 362] on span "Select a model" at bounding box center [857, 364] width 81 height 15
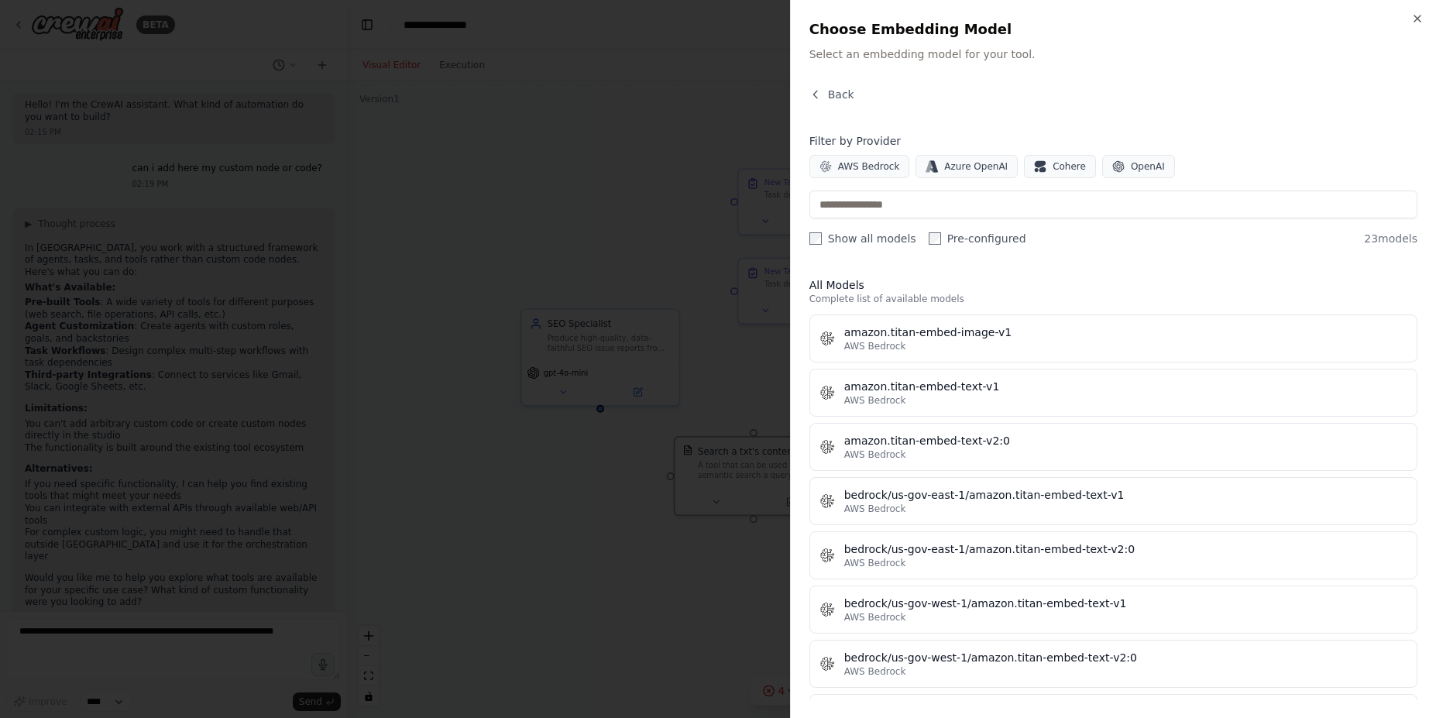
click at [754, 402] on div at bounding box center [718, 359] width 1436 height 718
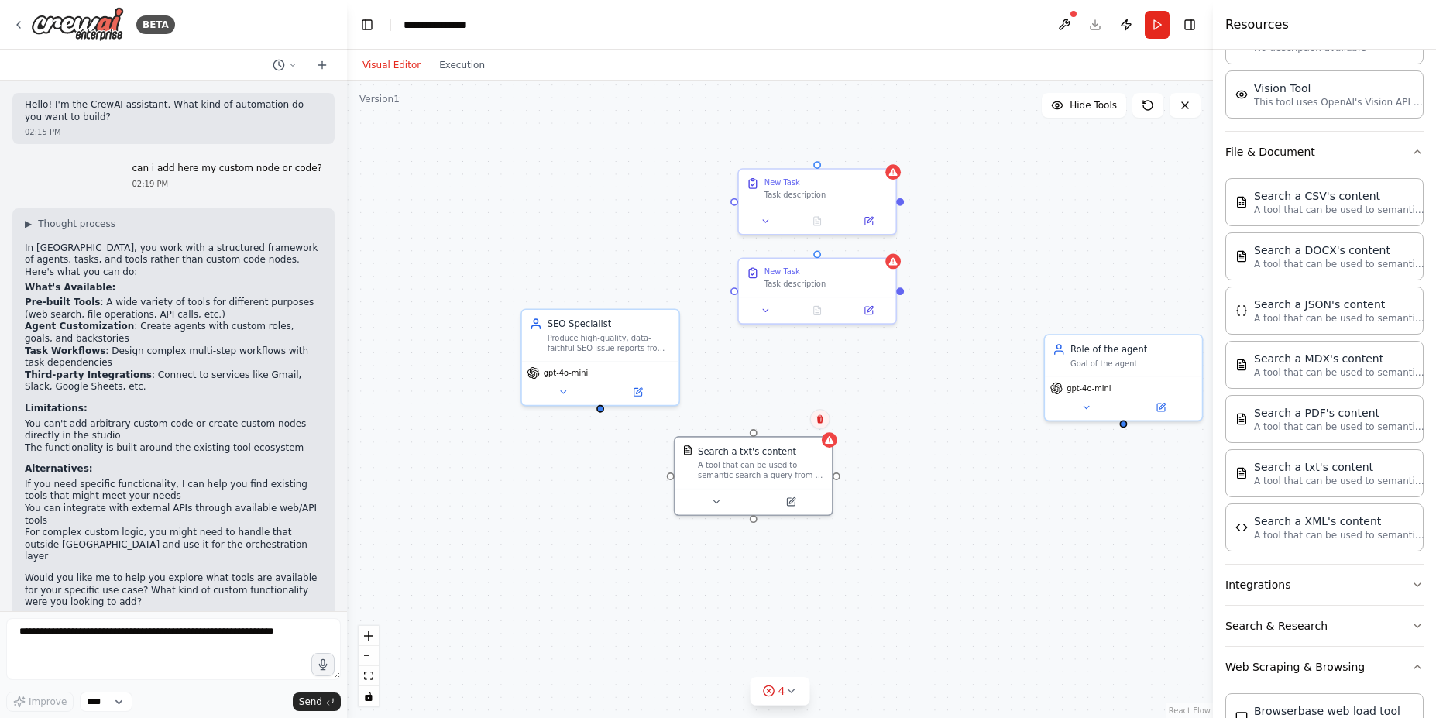
click at [816, 426] on button at bounding box center [820, 419] width 20 height 20
click at [756, 418] on button "Confirm" at bounding box center [775, 419] width 55 height 19
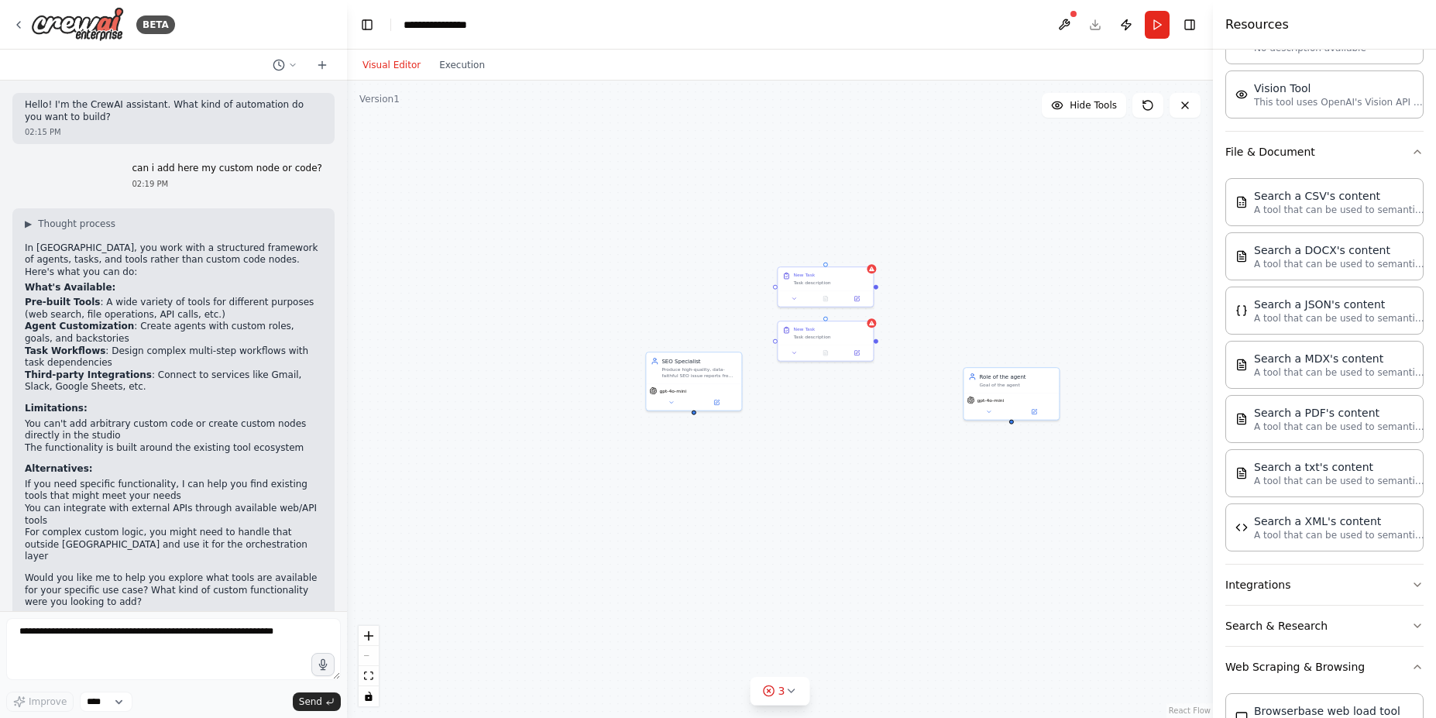
drag, startPoint x: 887, startPoint y: 404, endPoint x: 896, endPoint y: 418, distance: 17.4
click at [896, 421] on div "Role of the agent Goal of the agent gpt-4o-mini SEO Specialist Produce high-qua…" at bounding box center [780, 400] width 866 height 638
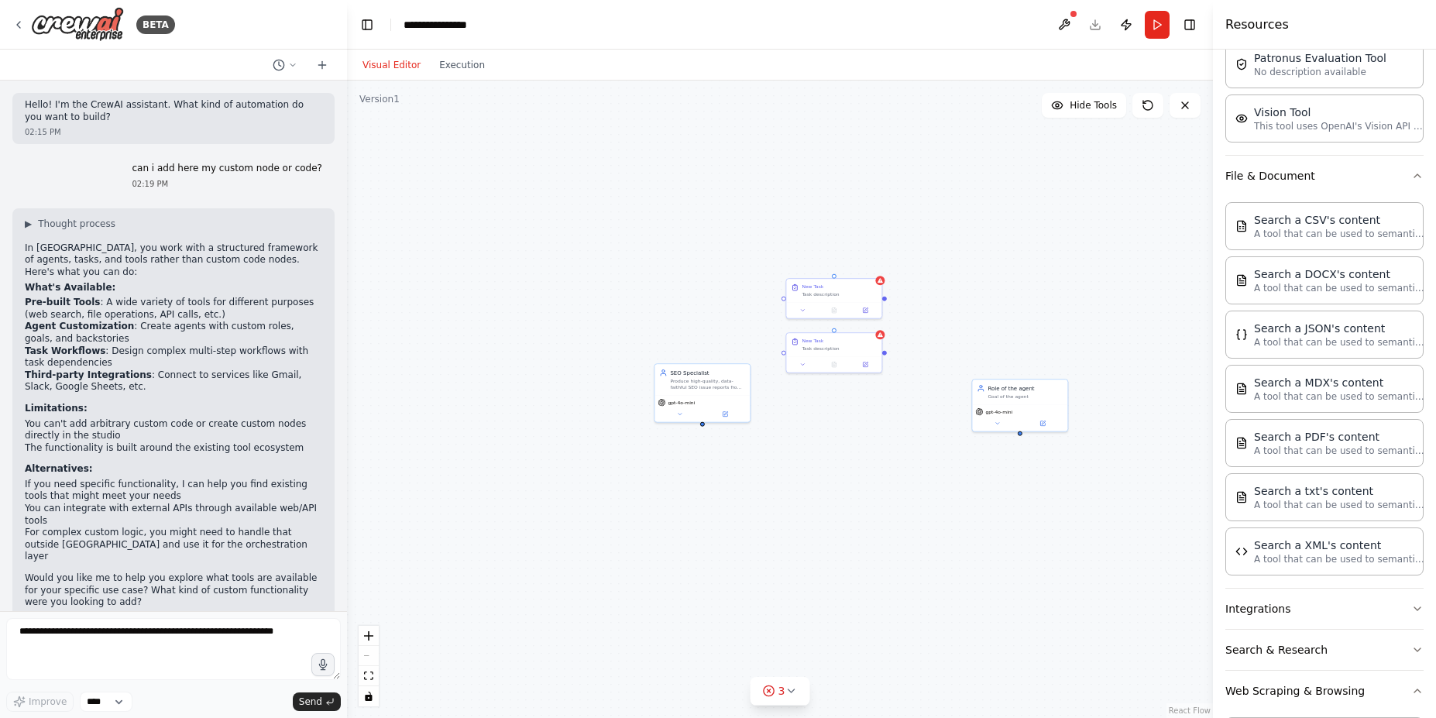
scroll to position [0, 0]
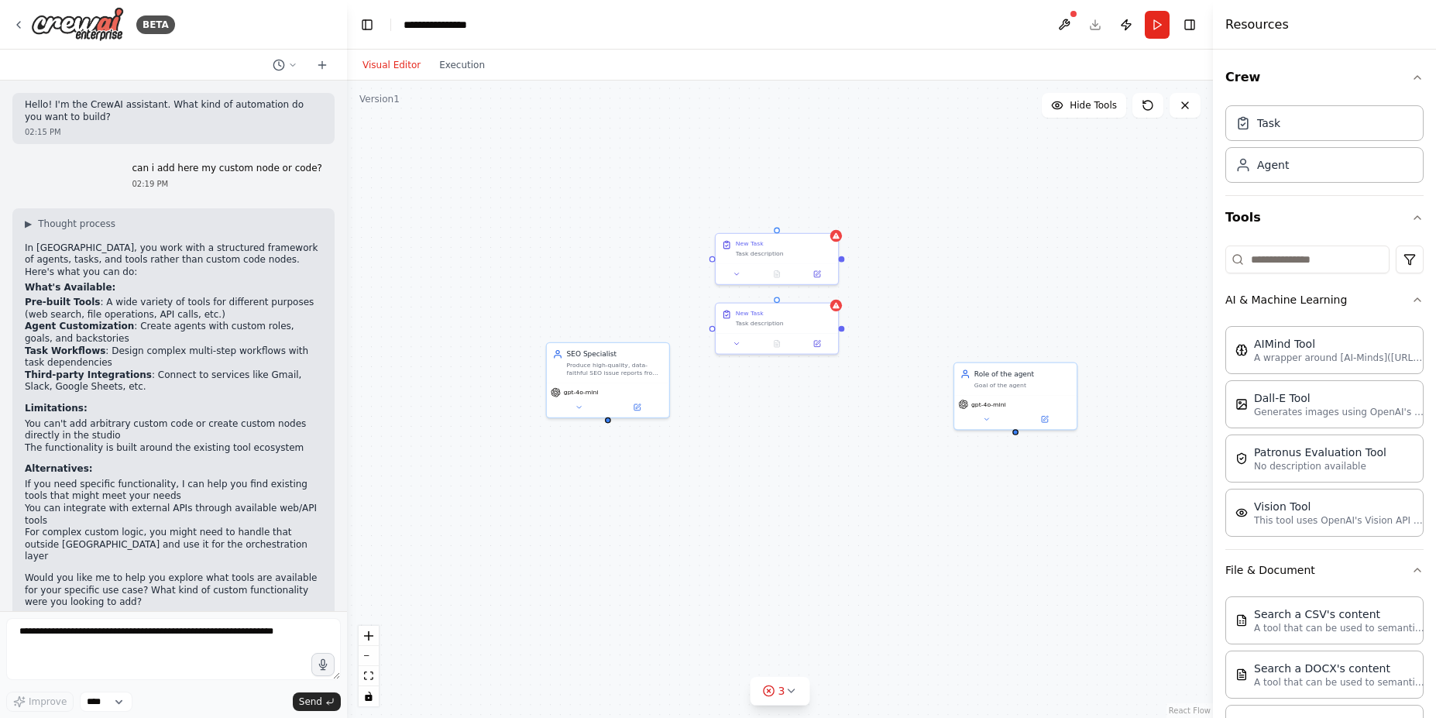
click at [820, 457] on div "Role of the agent Goal of the agent gpt-4o-mini SEO Specialist Produce high-qua…" at bounding box center [780, 400] width 866 height 638
drag, startPoint x: 991, startPoint y: 325, endPoint x: 802, endPoint y: 333, distance: 189.2
click at [802, 333] on span "gpt-4o-mini" at bounding box center [795, 335] width 27 height 6
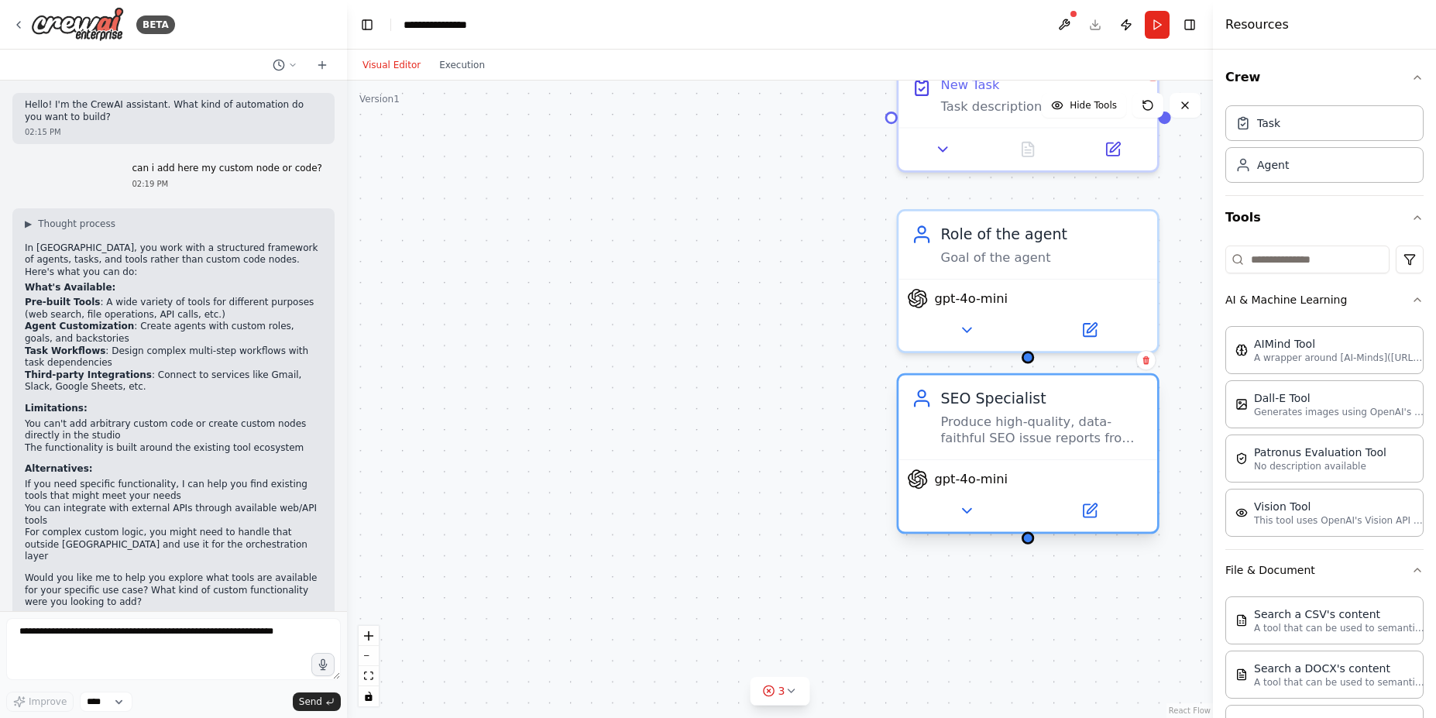
drag, startPoint x: 655, startPoint y: 225, endPoint x: 1005, endPoint y: 449, distance: 415.6
click at [1005, 449] on div "SEO Specialist Produce high-quality, data-faithful SEO issue reports from input…" at bounding box center [1028, 417] width 259 height 84
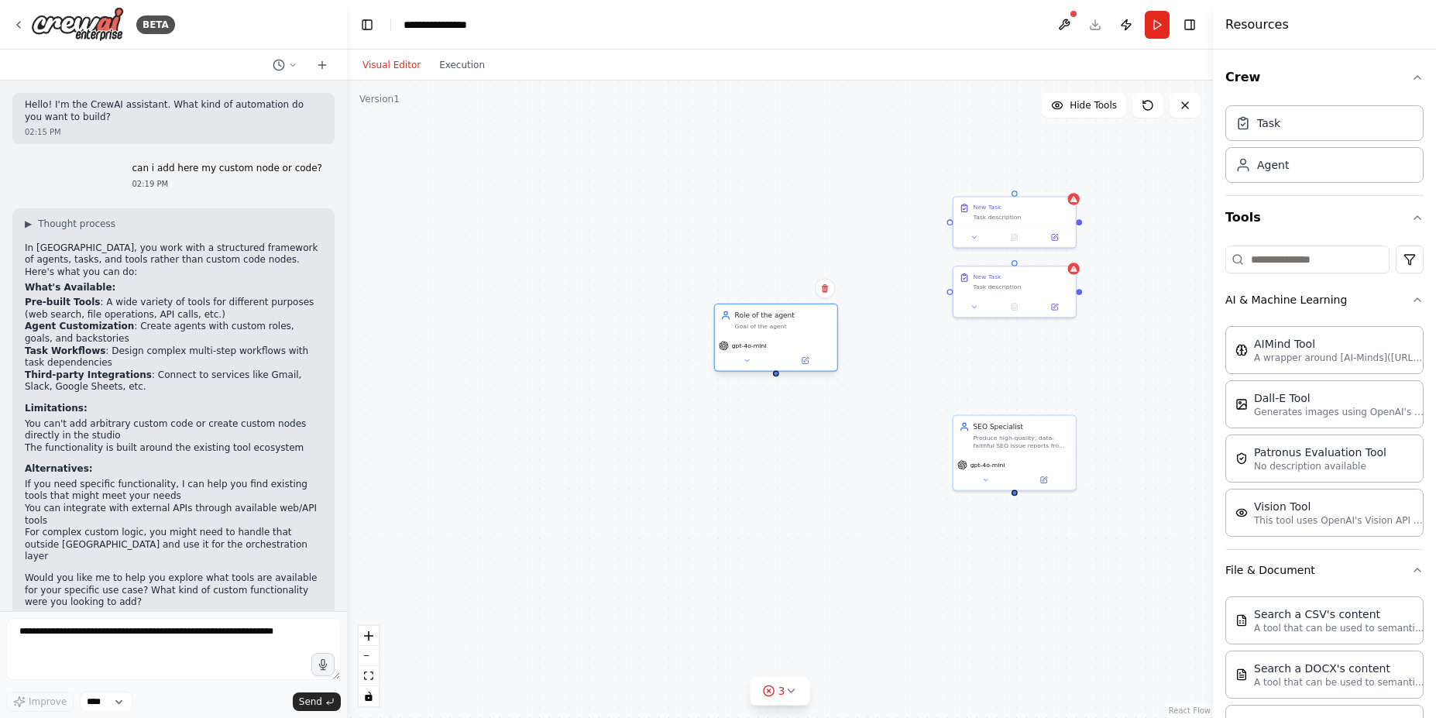
drag, startPoint x: 1027, startPoint y: 358, endPoint x: 779, endPoint y: 332, distance: 249.3
click at [779, 332] on div "Role of the agent Goal of the agent" at bounding box center [776, 320] width 122 height 32
drag, startPoint x: 1028, startPoint y: 440, endPoint x: 988, endPoint y: 383, distance: 69.4
click at [988, 383] on div "Produce high-quality, data-faithful SEO issue reports from inputs. " "For each …" at bounding box center [992, 380] width 96 height 16
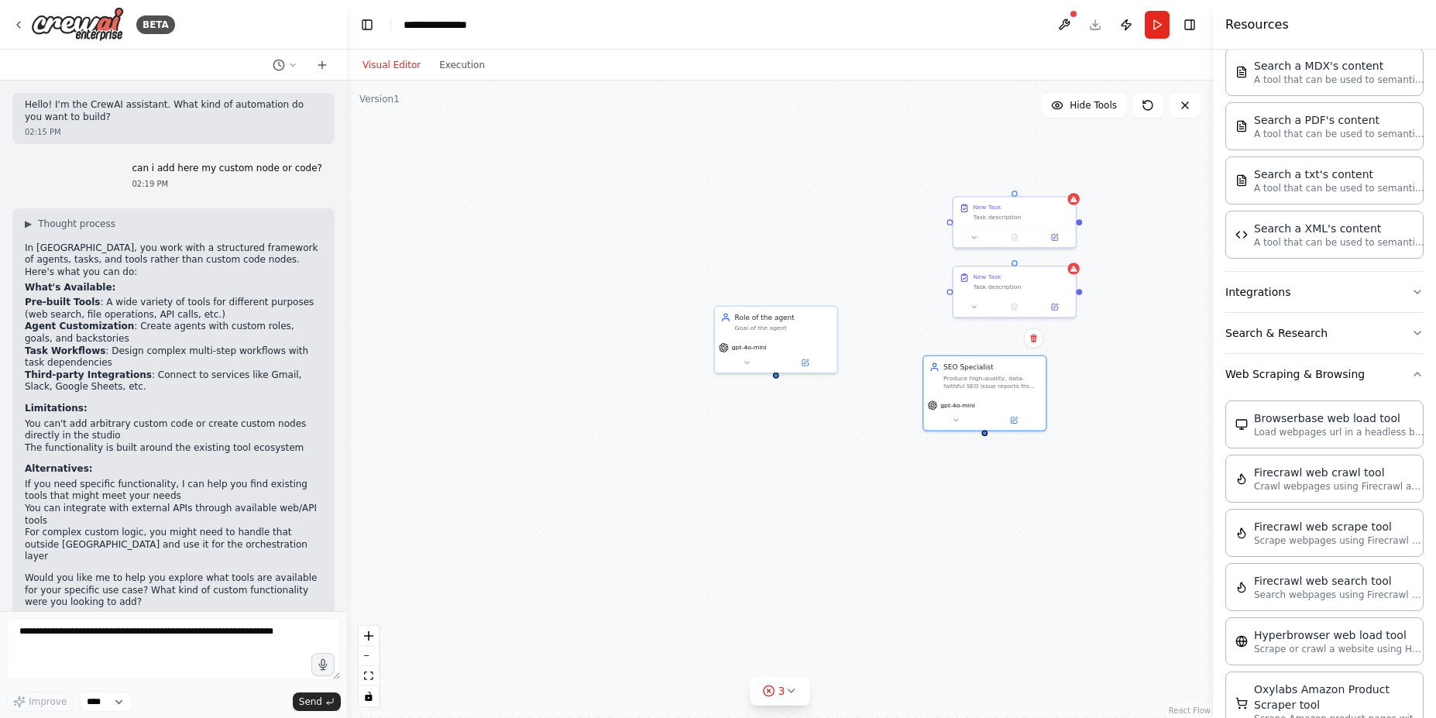
scroll to position [673, 0]
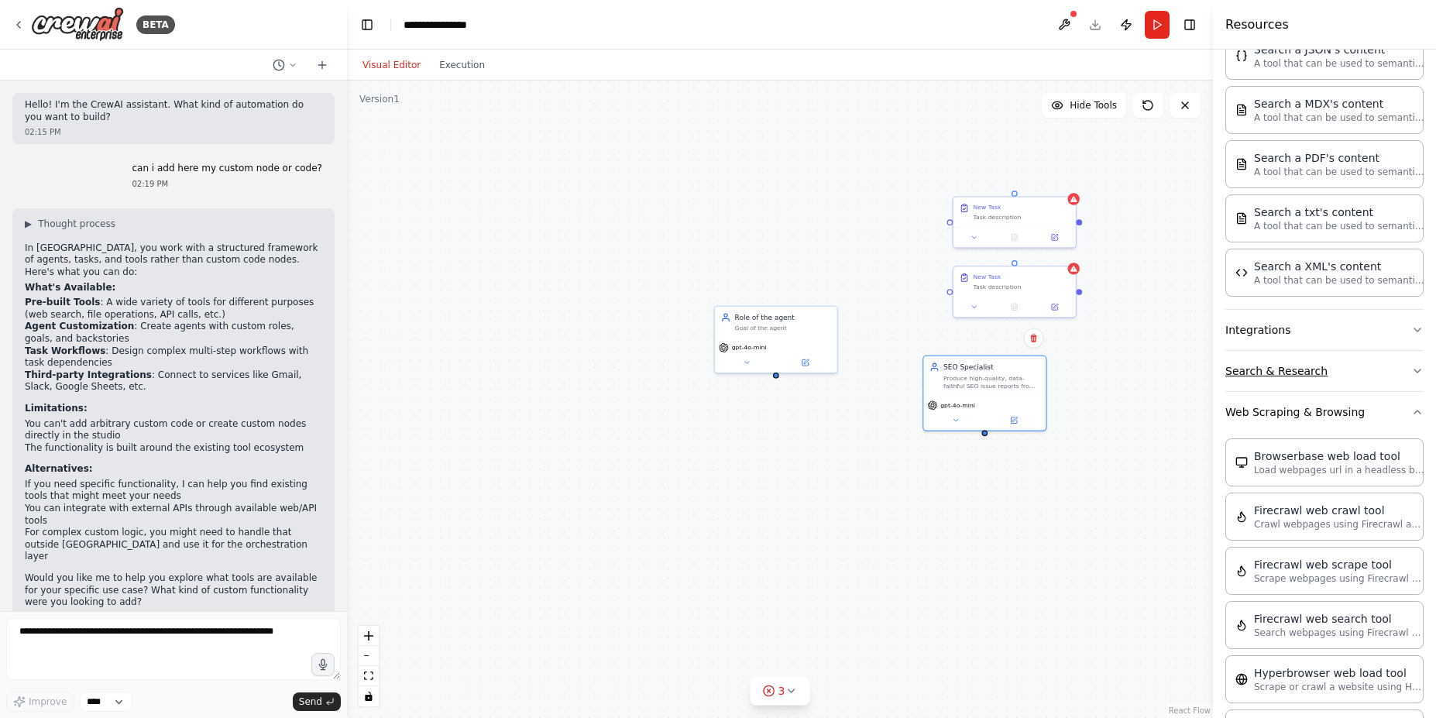
click at [1319, 366] on button "Search & Research" at bounding box center [1325, 371] width 198 height 40
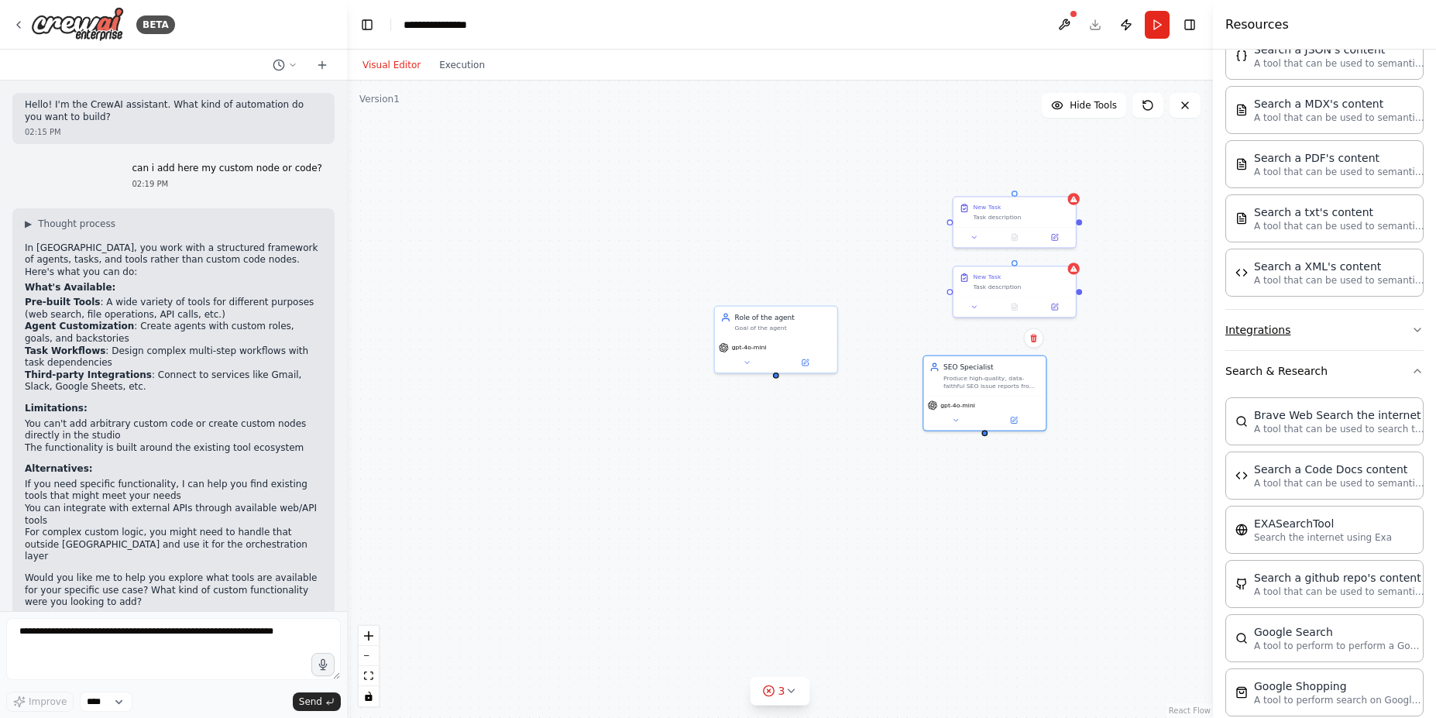
click at [1339, 317] on button "Integrations" at bounding box center [1325, 330] width 198 height 40
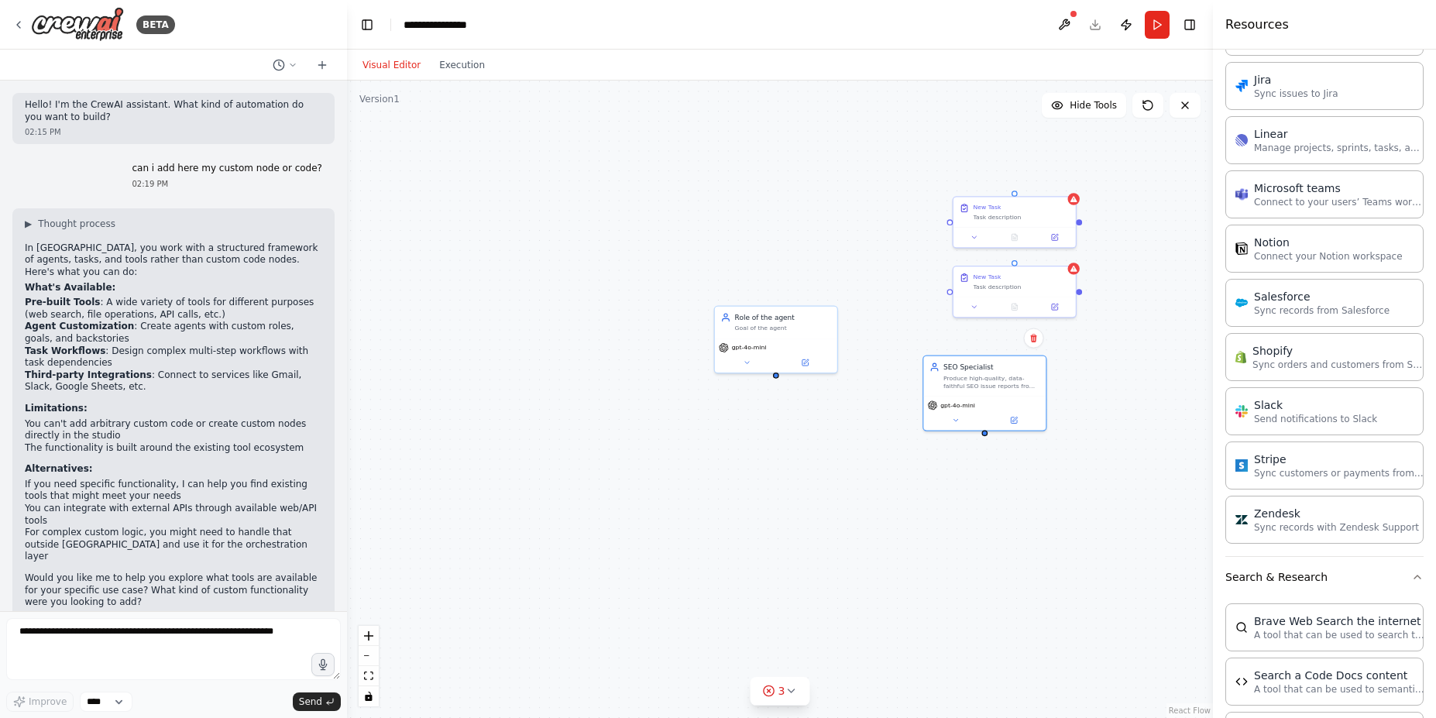
scroll to position [2207, 0]
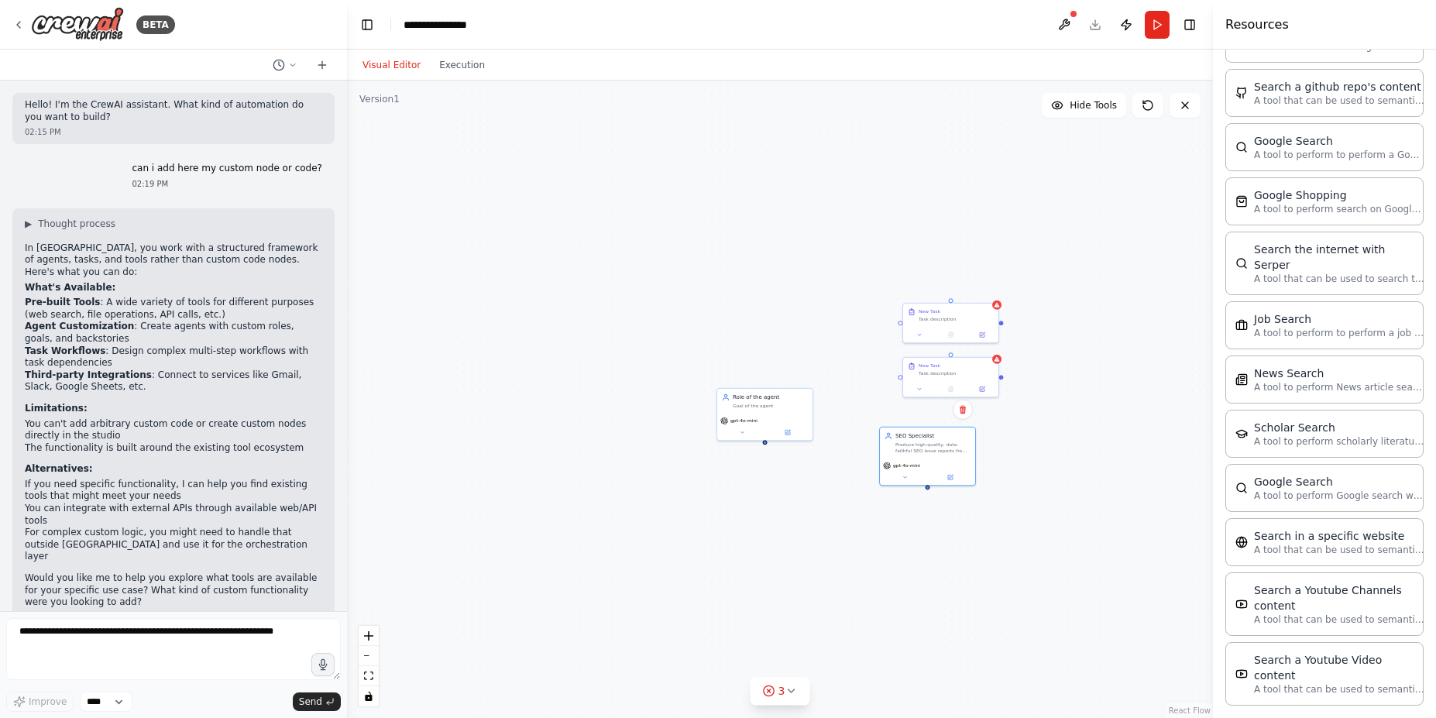
drag, startPoint x: 1086, startPoint y: 306, endPoint x: 999, endPoint y: 447, distance: 166.0
click at [999, 447] on div "Role of the agent Goal of the agent gpt-4o-mini SEO Specialist Produce high-qua…" at bounding box center [780, 400] width 866 height 638
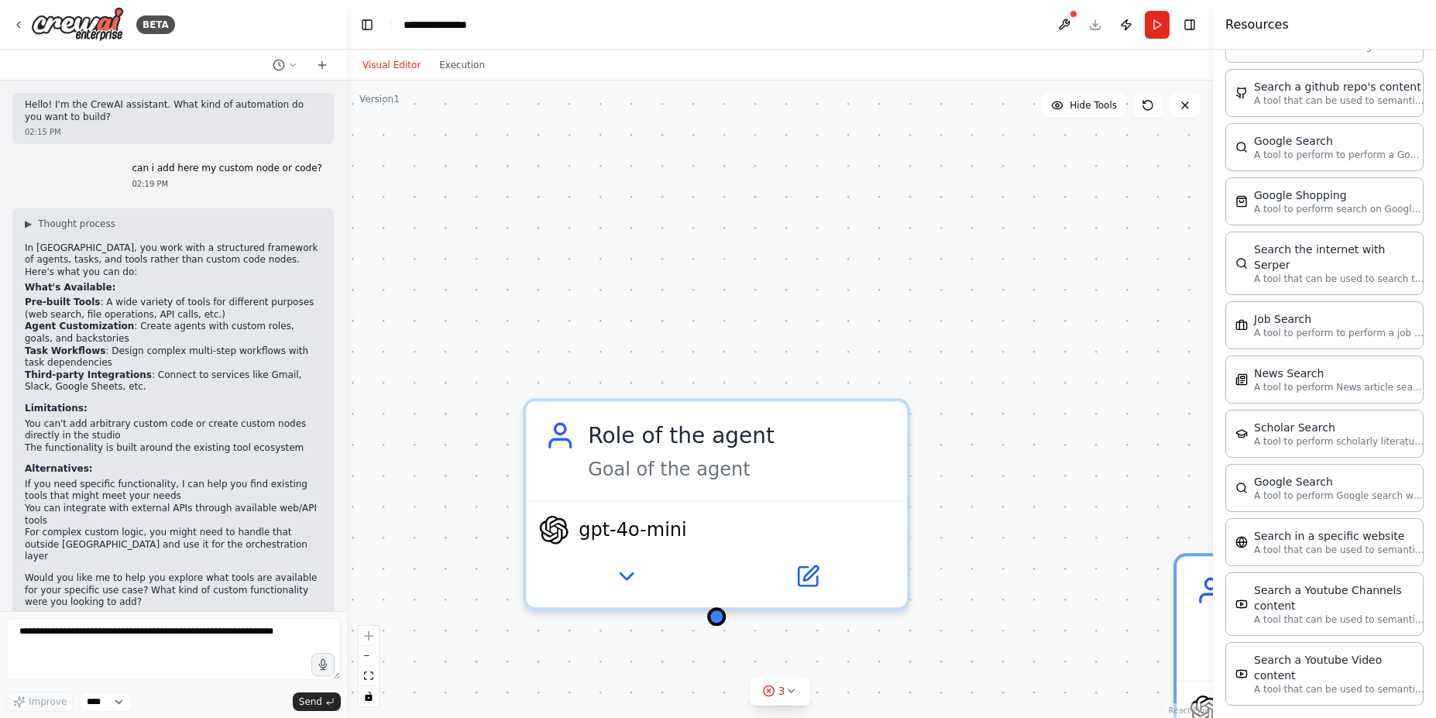
drag, startPoint x: 917, startPoint y: 268, endPoint x: 631, endPoint y: 278, distance: 286.0
click at [632, 281] on div "Role of the agent Goal of the agent gpt-4o-mini SEO Specialist Produce high-qua…" at bounding box center [780, 400] width 866 height 638
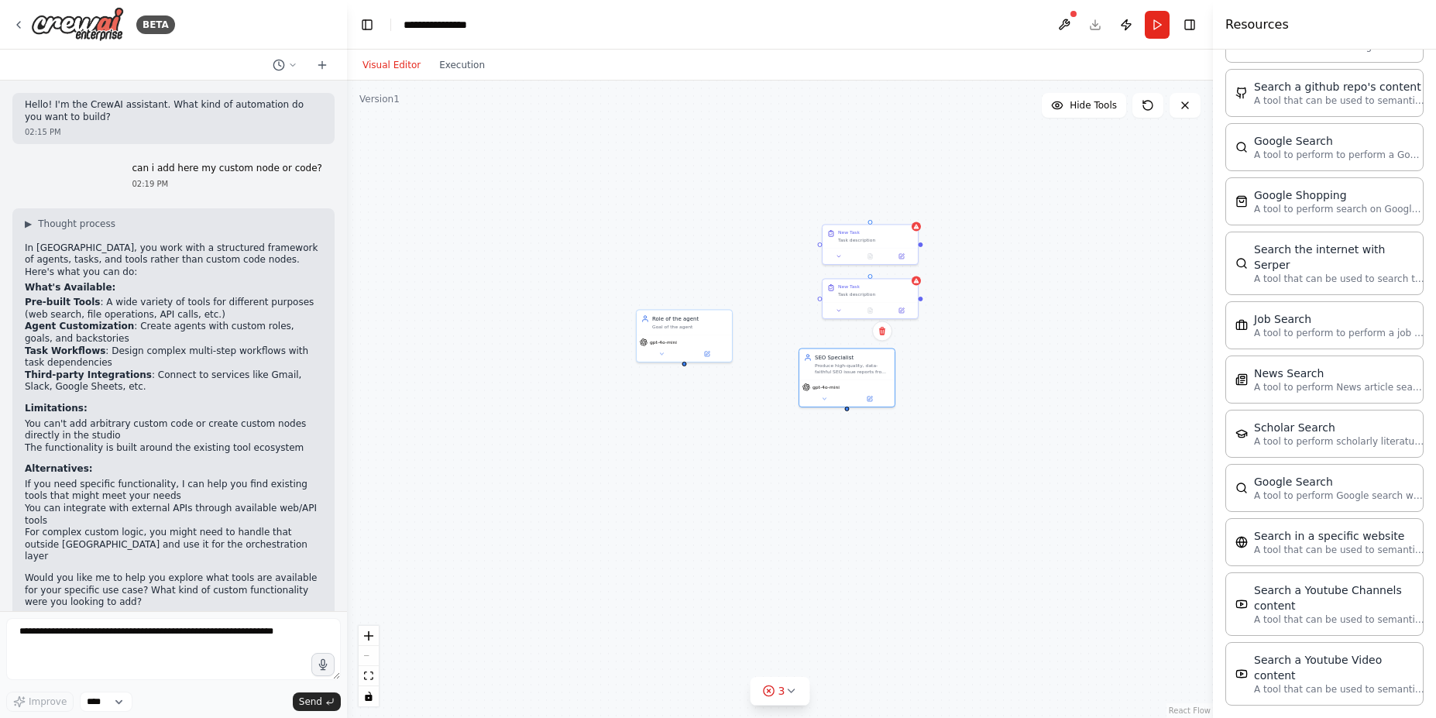
click at [758, 152] on div "Role of the agent Goal of the agent gpt-4o-mini SEO Specialist Produce high-qua…" at bounding box center [780, 400] width 866 height 638
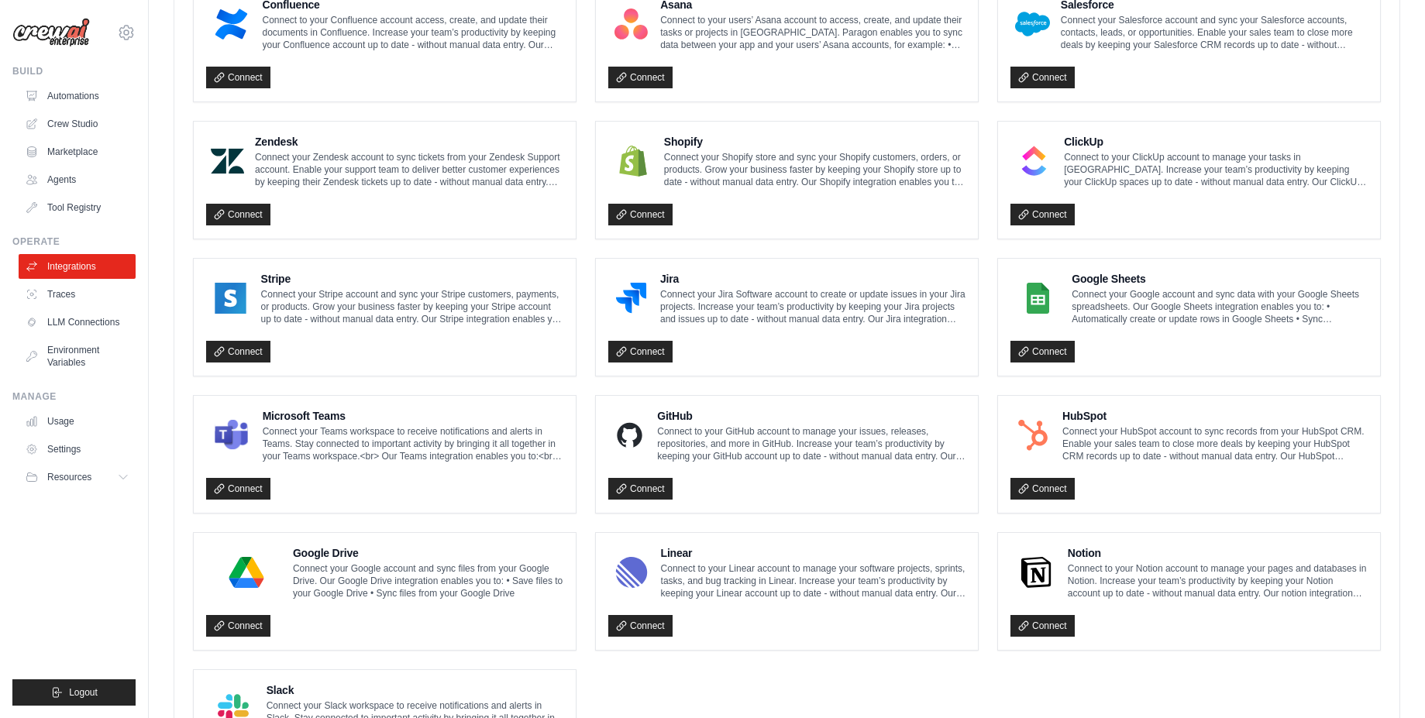
scroll to position [739, 0]
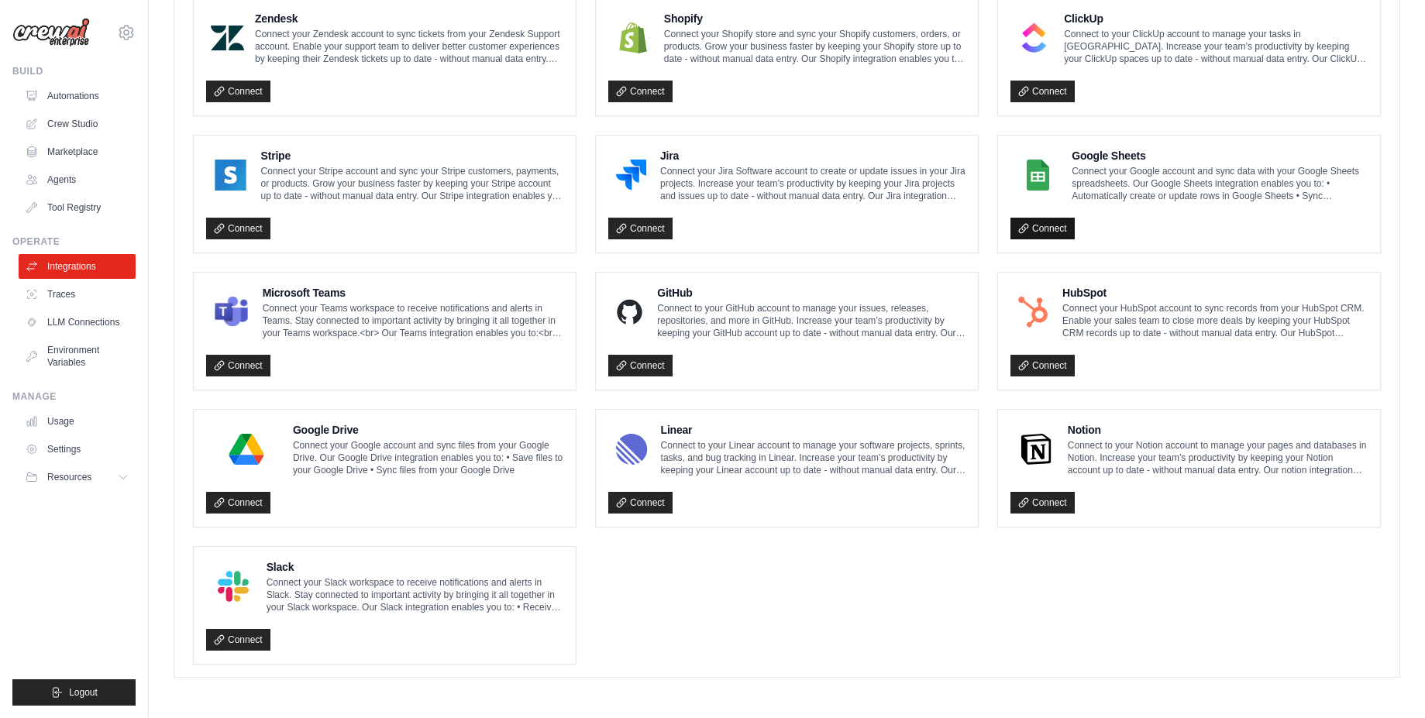
click at [1043, 237] on link "Connect" at bounding box center [1042, 229] width 64 height 22
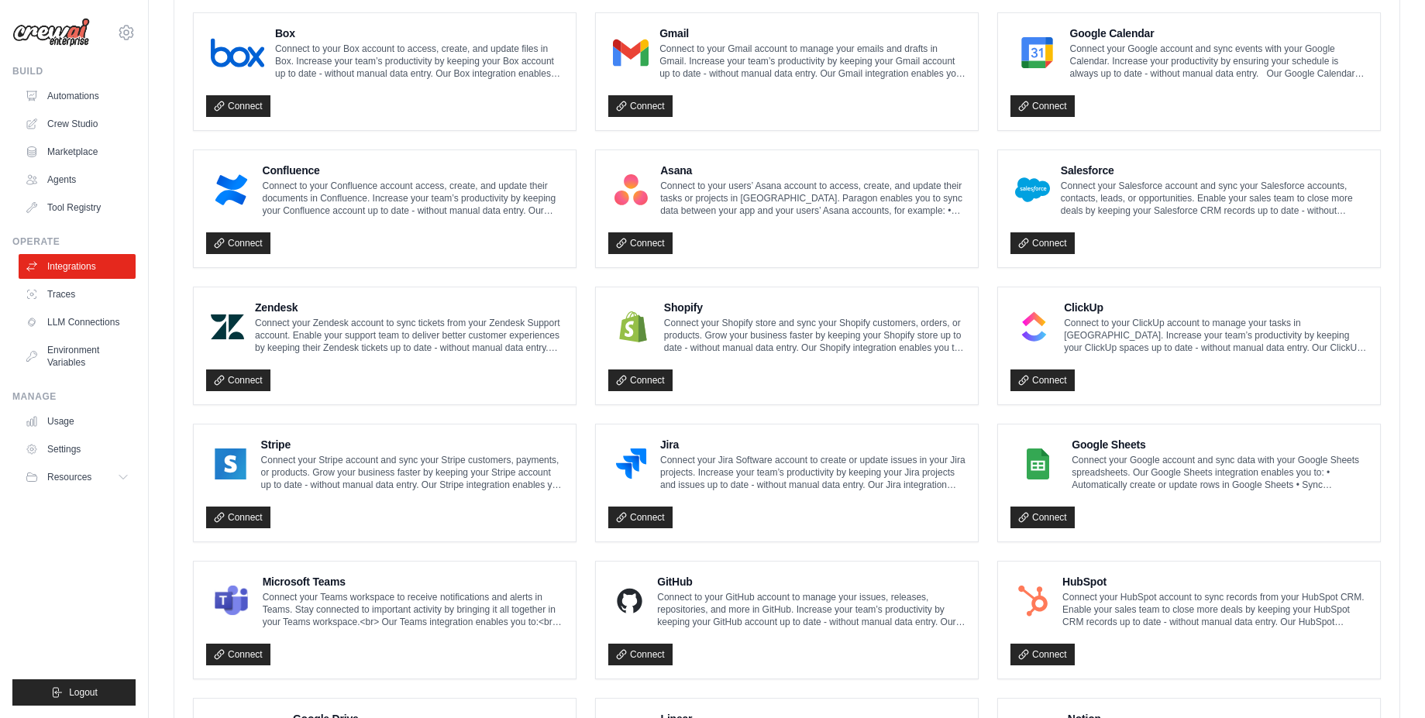
scroll to position [600, 0]
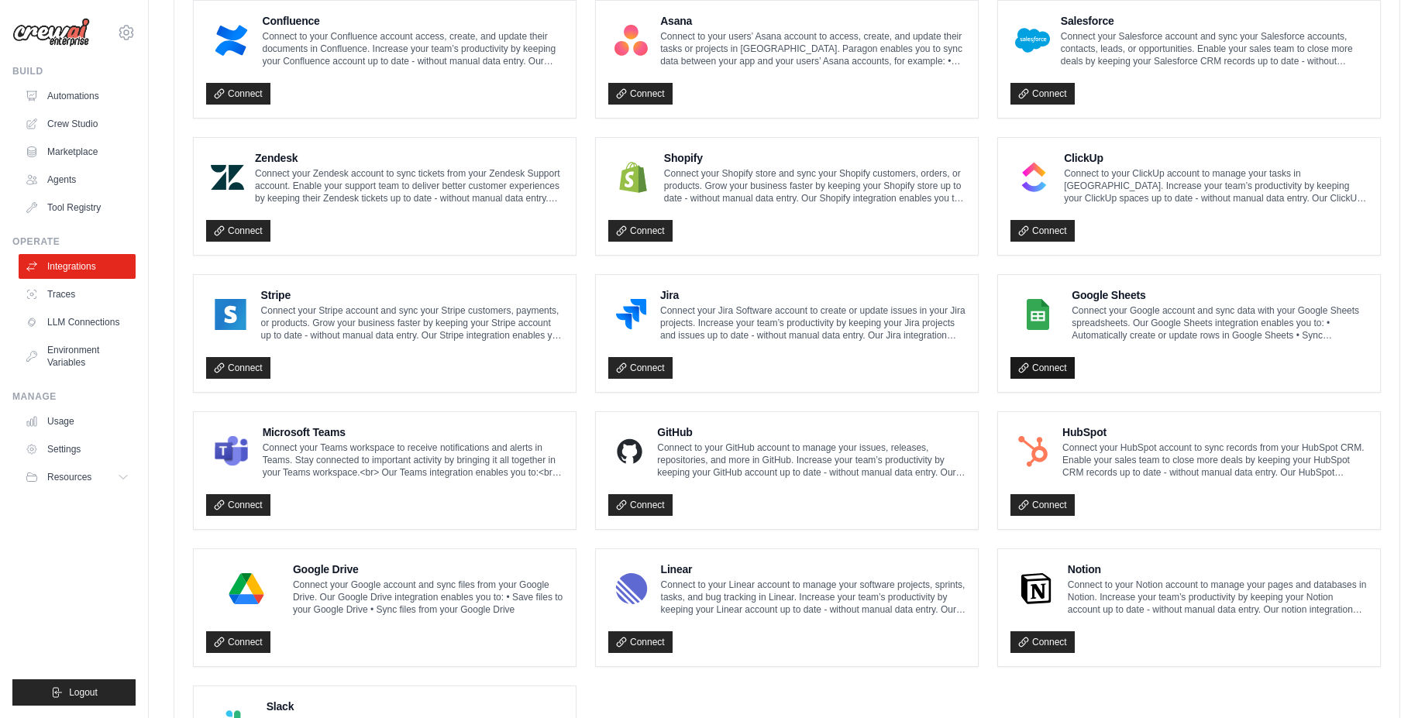
click at [1043, 375] on link "Connect" at bounding box center [1042, 368] width 64 height 22
click at [1046, 373] on link "Connect" at bounding box center [1042, 368] width 64 height 22
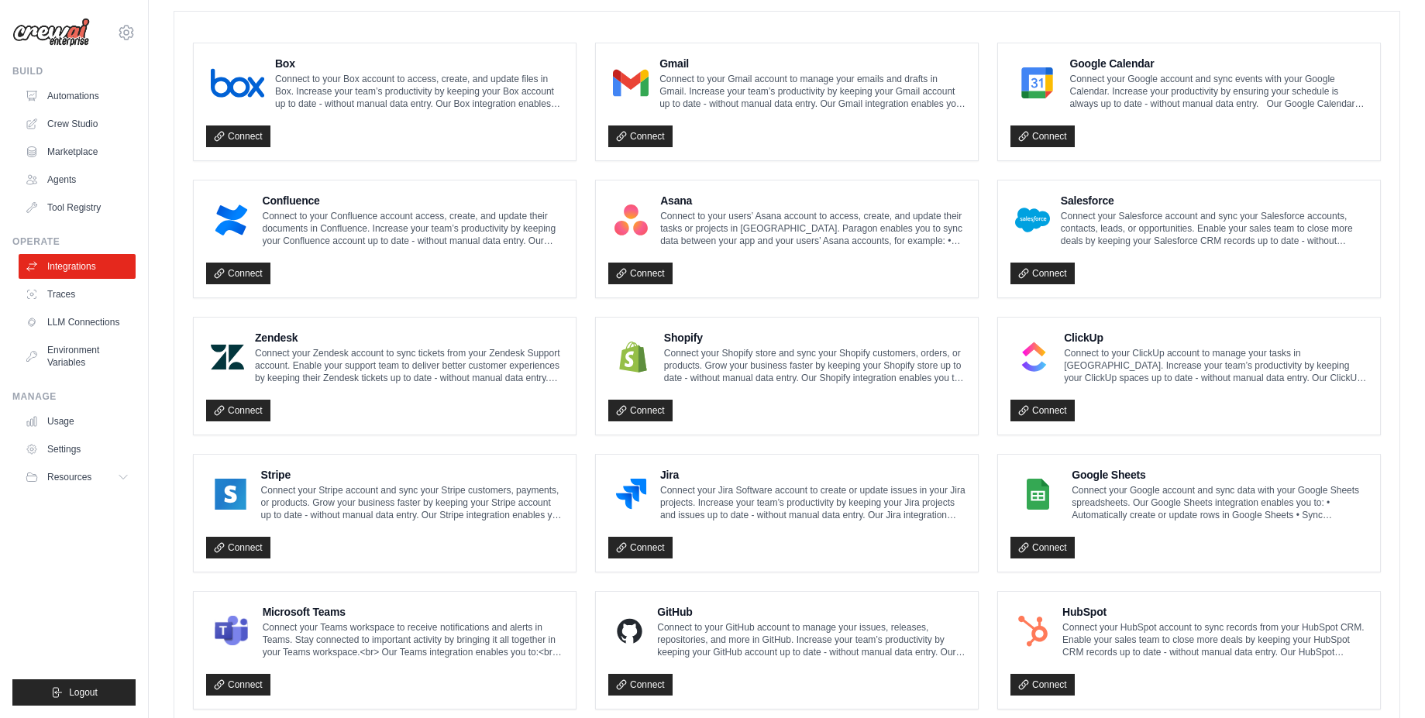
scroll to position [181, 0]
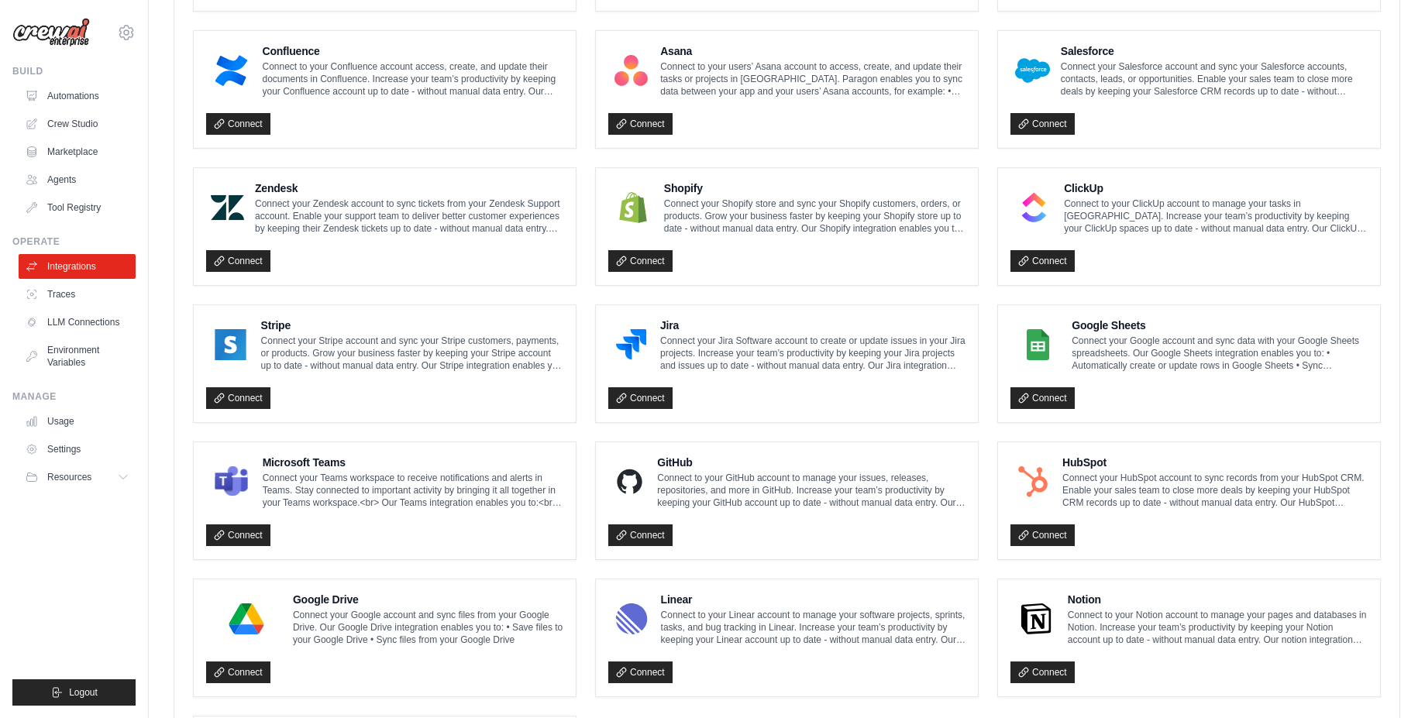
scroll to position [697, 0]
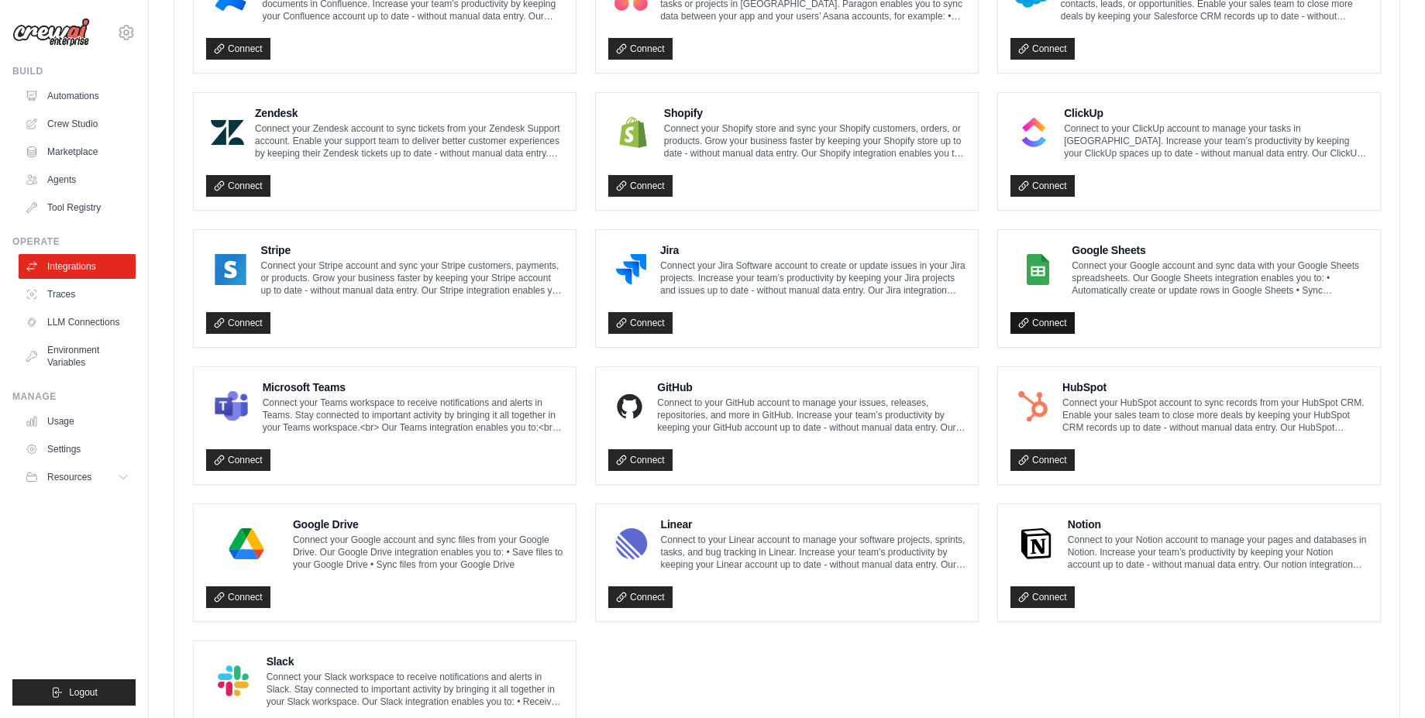
click at [1029, 322] on link "Connect" at bounding box center [1042, 323] width 64 height 22
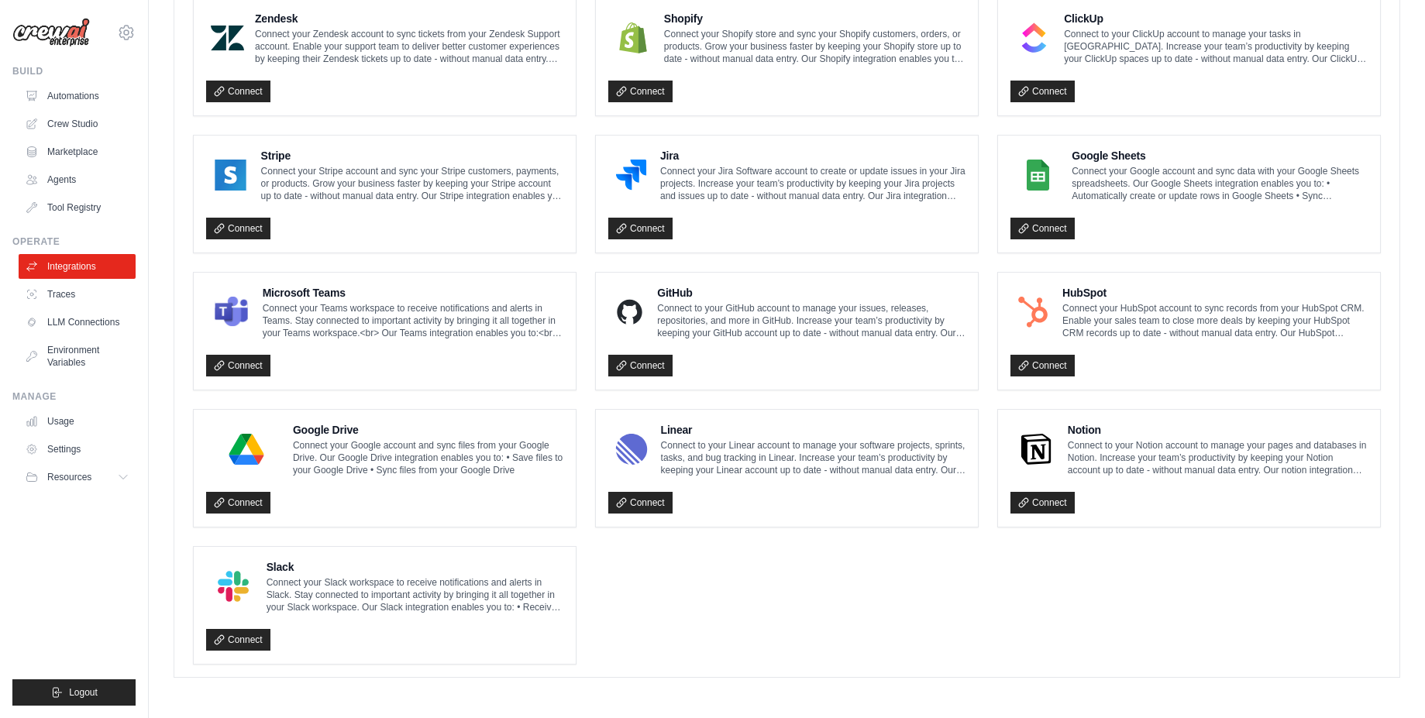
scroll to position [0, 0]
